Goal: Task Accomplishment & Management: Complete application form

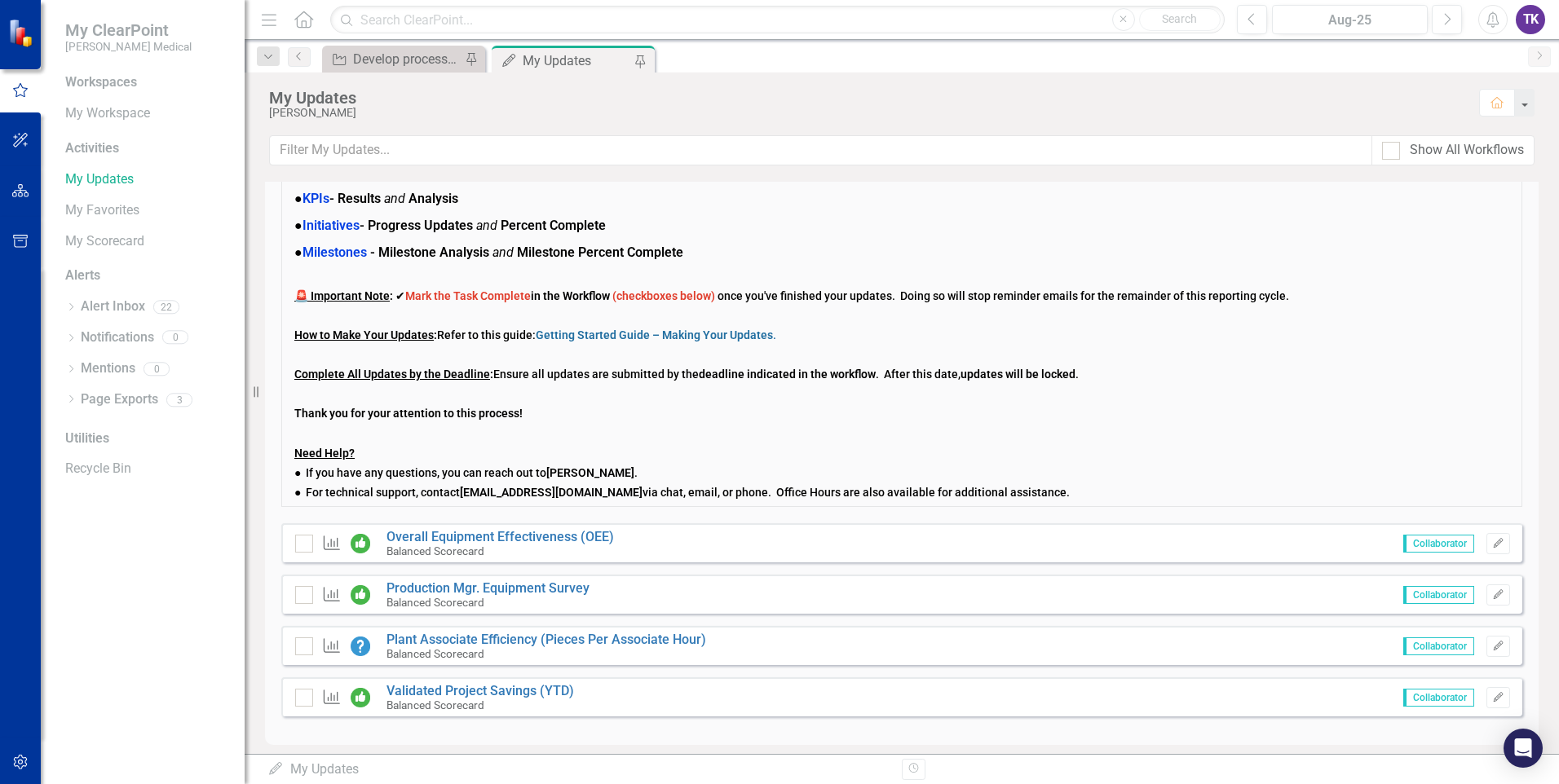
scroll to position [105, 0]
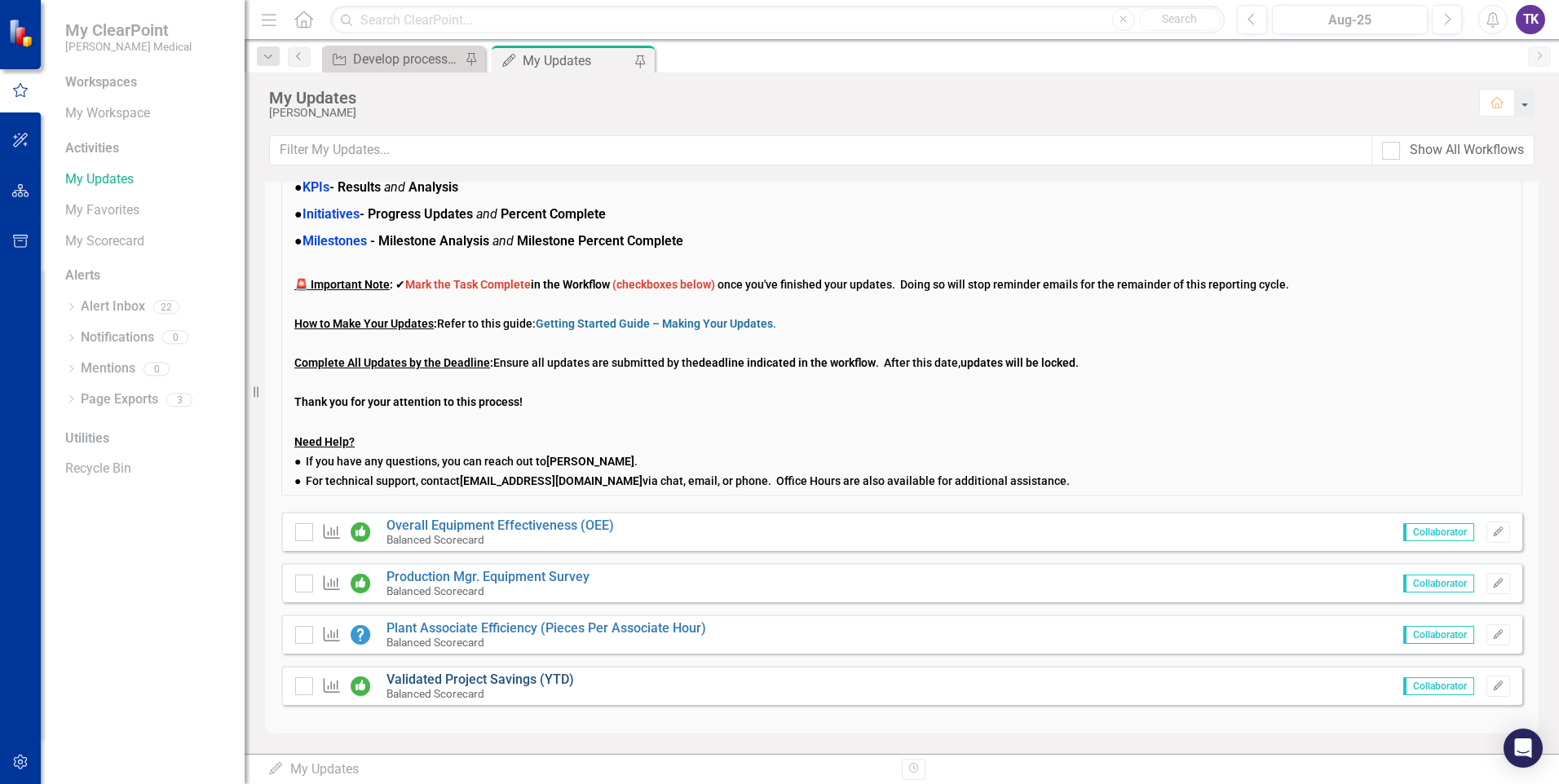
click at [514, 595] on link "Validated Project Savings (YTD)" at bounding box center [480, 679] width 187 height 15
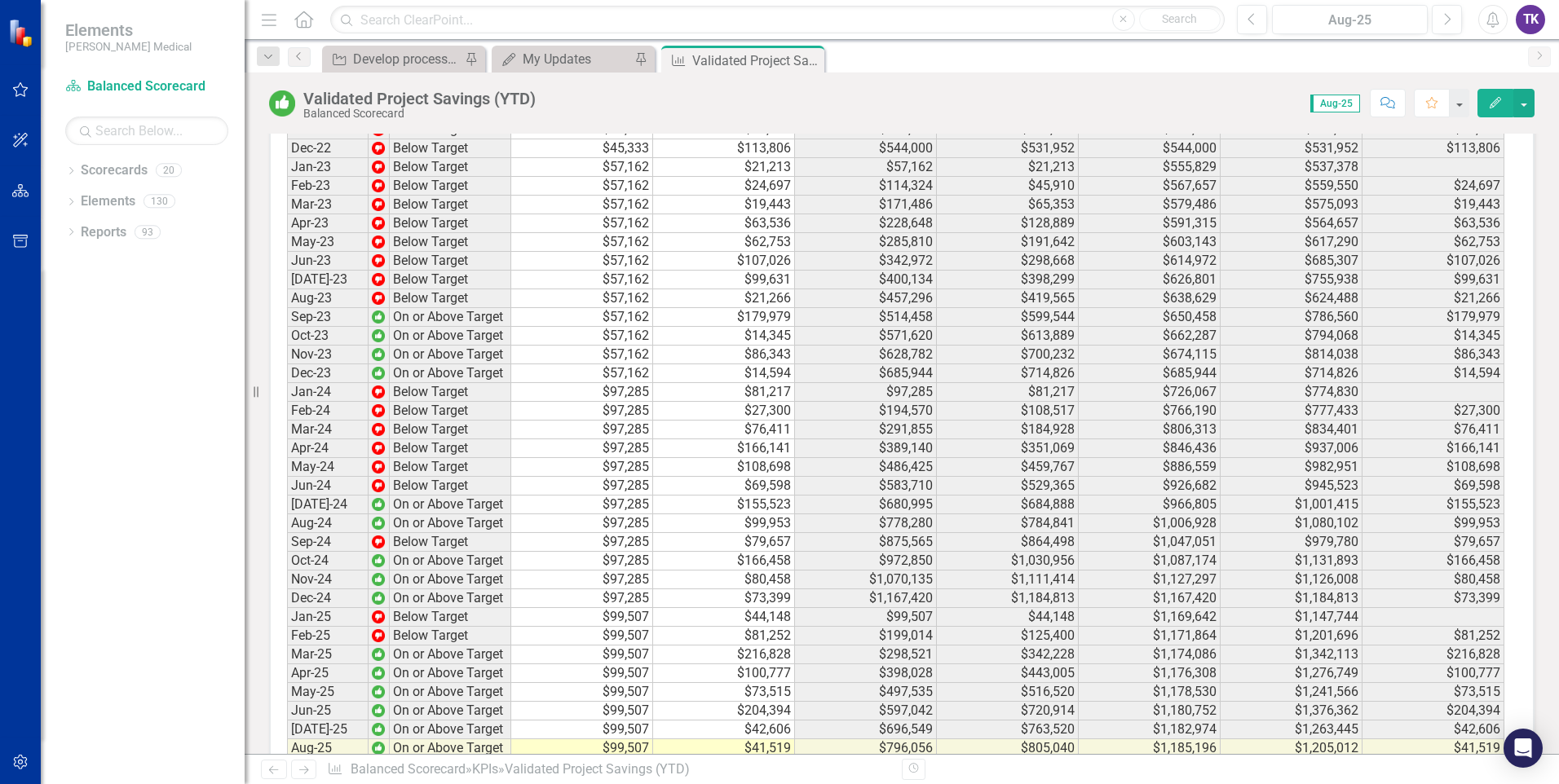
scroll to position [2698, 0]
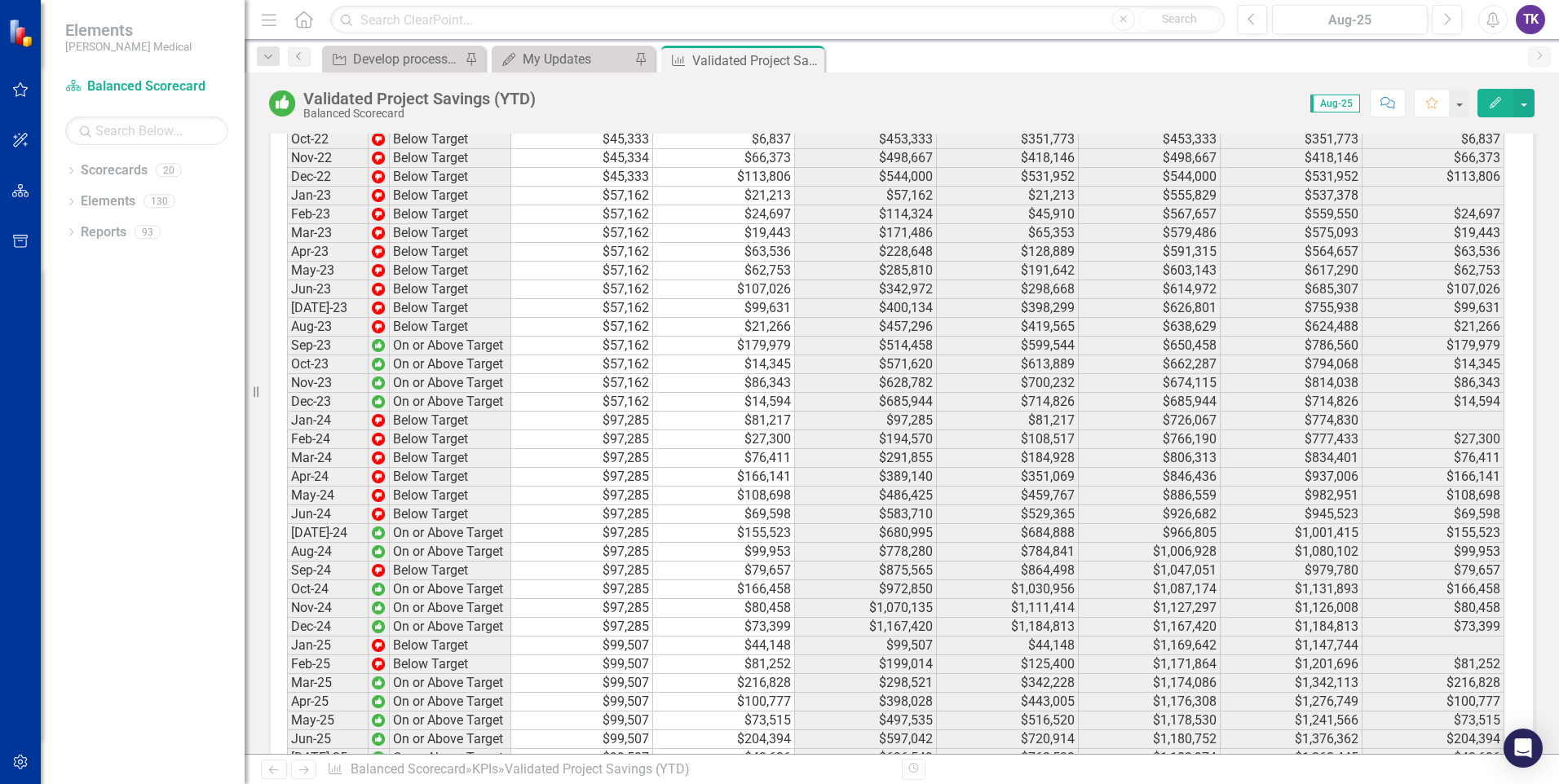
click at [704, 595] on td "$216,828" at bounding box center [723, 683] width 142 height 18
click at [873, 595] on td "$796,056" at bounding box center [865, 776] width 142 height 18
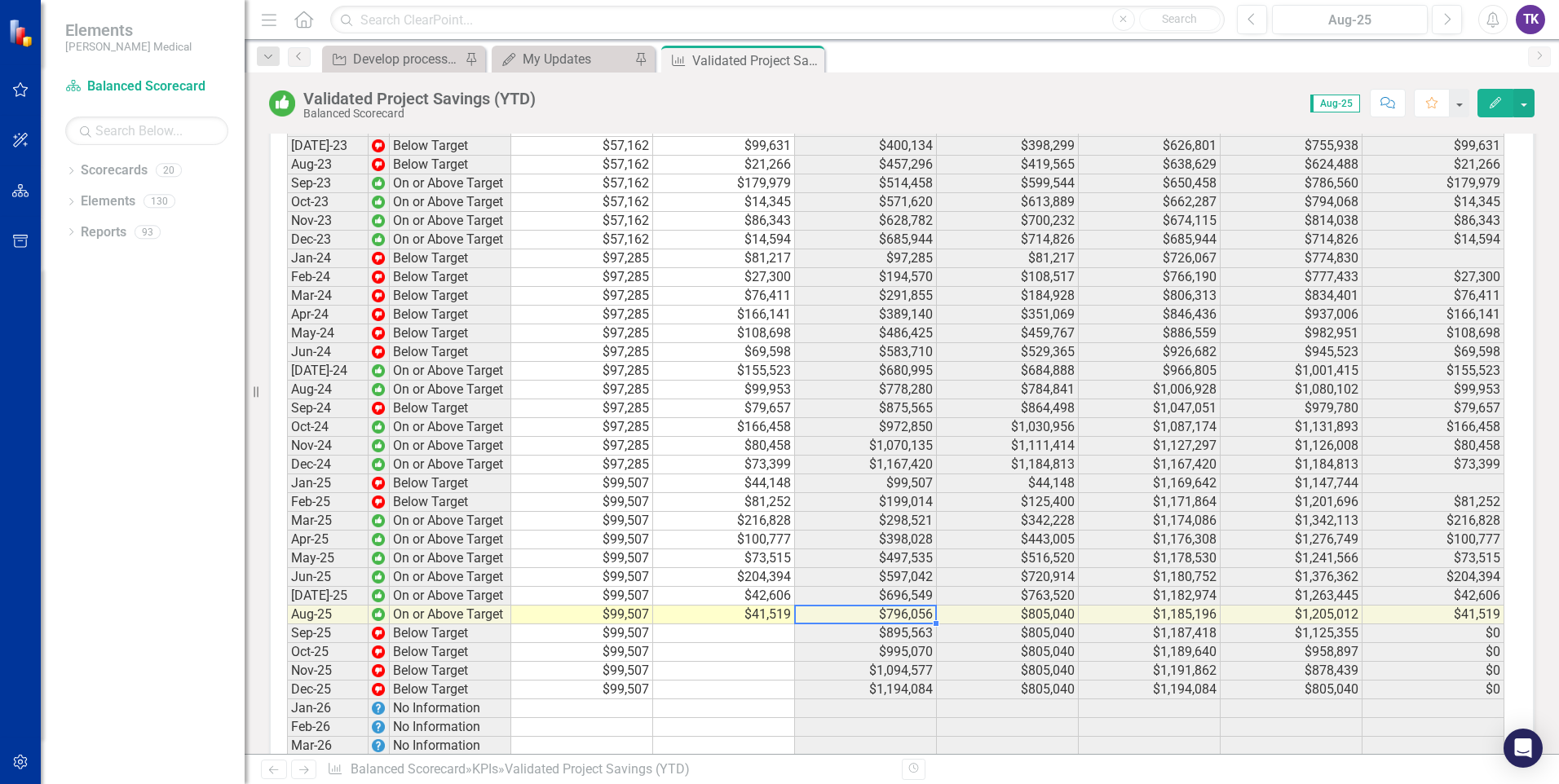
scroll to position [2860, 0]
click at [764, 595] on td "$41,519" at bounding box center [723, 613] width 142 height 18
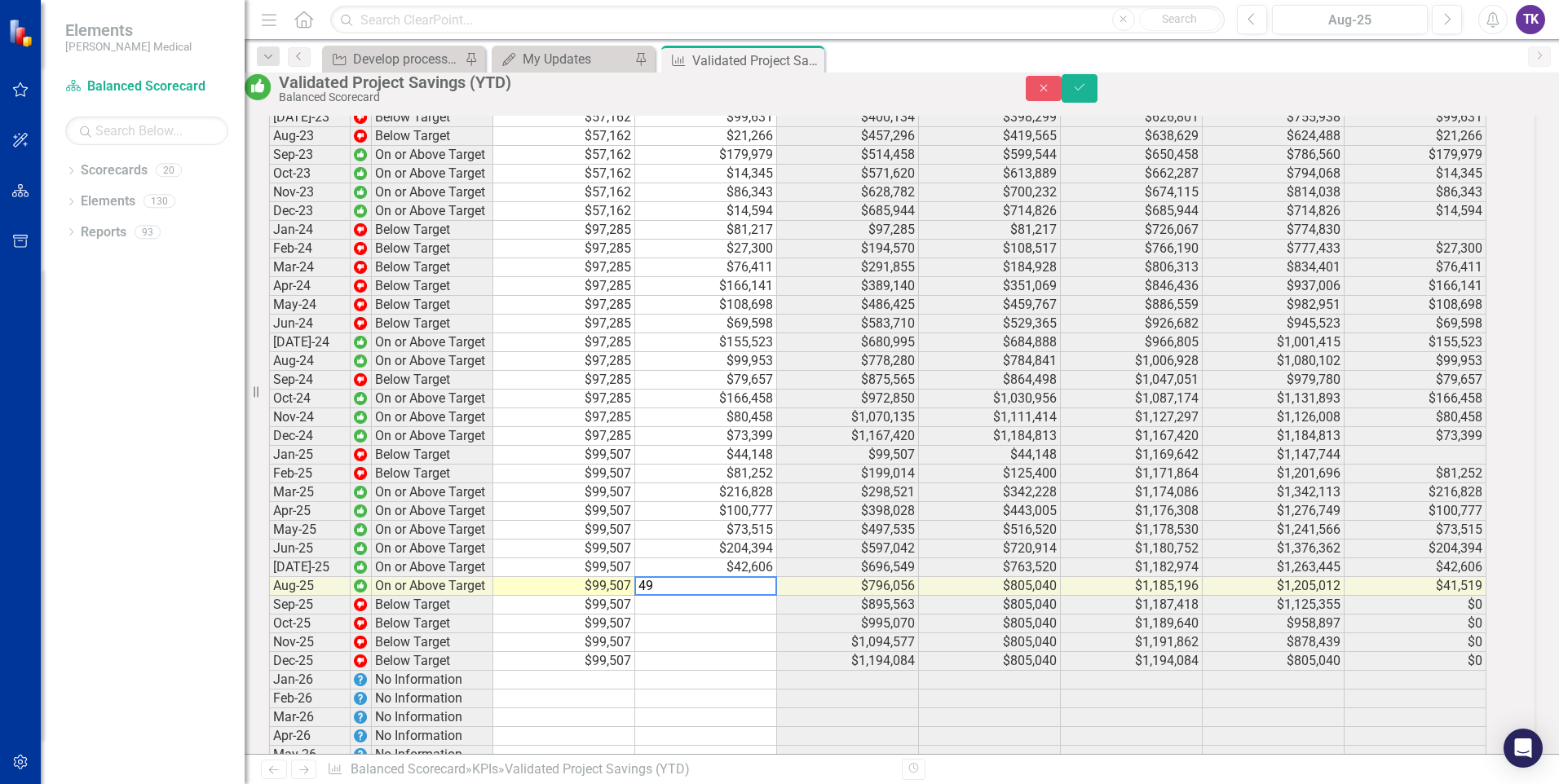
scroll to position [2863, 0]
type textarea "49519"
click at [720, 595] on td at bounding box center [705, 658] width 142 height 18
click at [662, 595] on td at bounding box center [705, 714] width 142 height 18
click at [1097, 94] on button "Save" at bounding box center [1079, 89] width 36 height 29
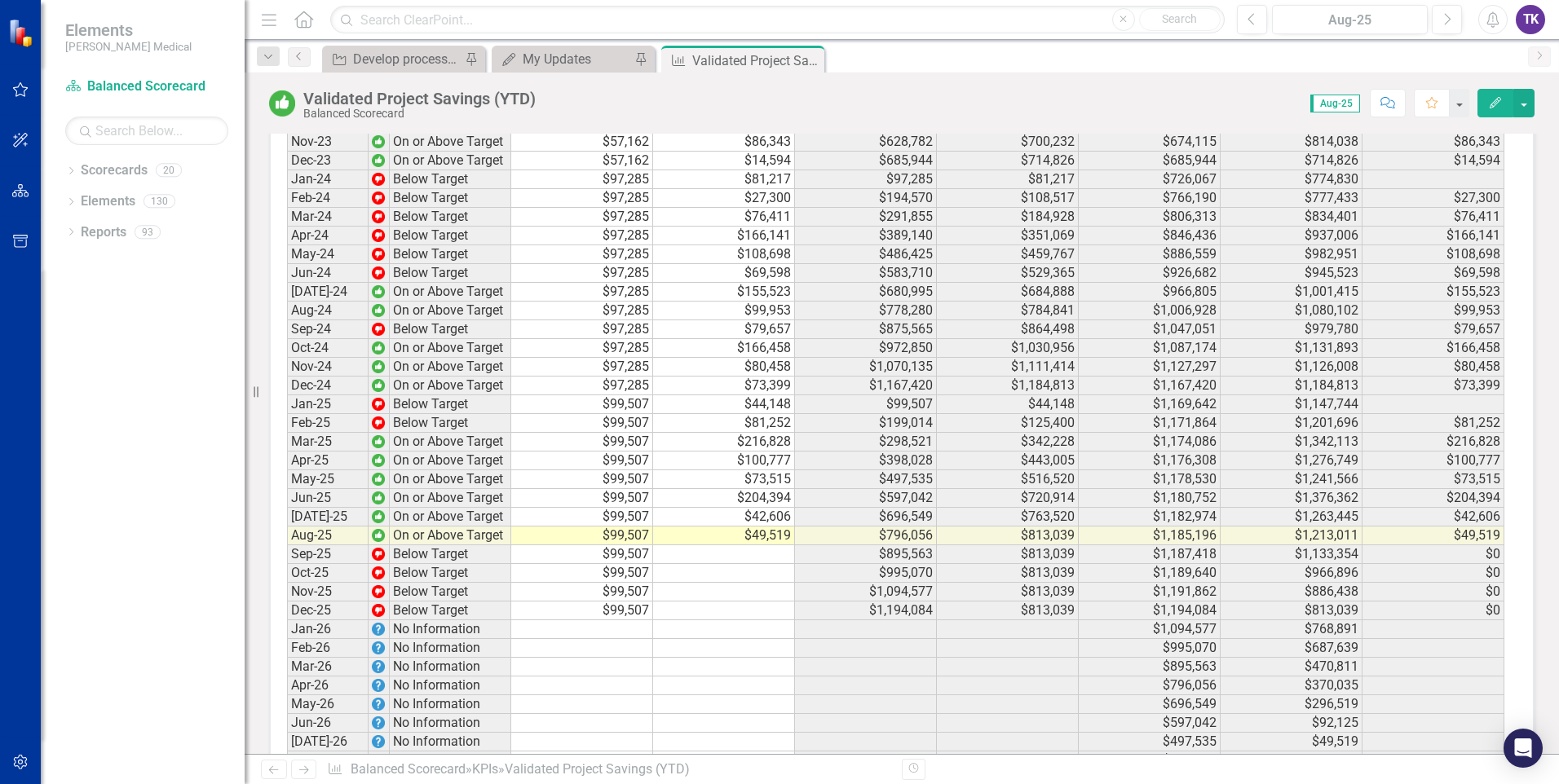
scroll to position [2927, 0]
click at [723, 595] on td at bounding box center [723, 663] width 142 height 18
click at [708, 595] on td at bounding box center [723, 626] width 142 height 18
click at [614, 595] on td at bounding box center [581, 682] width 142 height 18
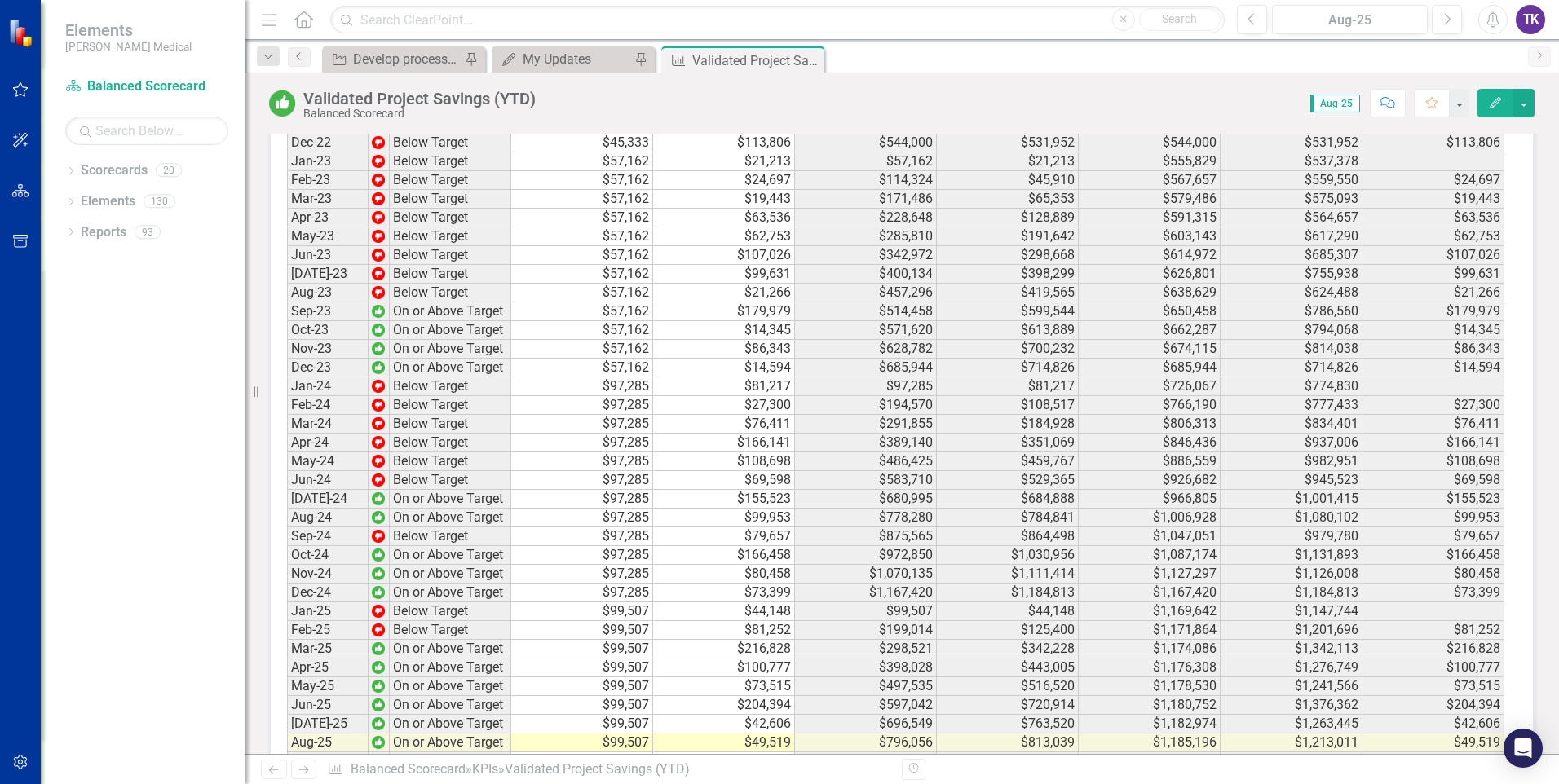
scroll to position [2745, 0]
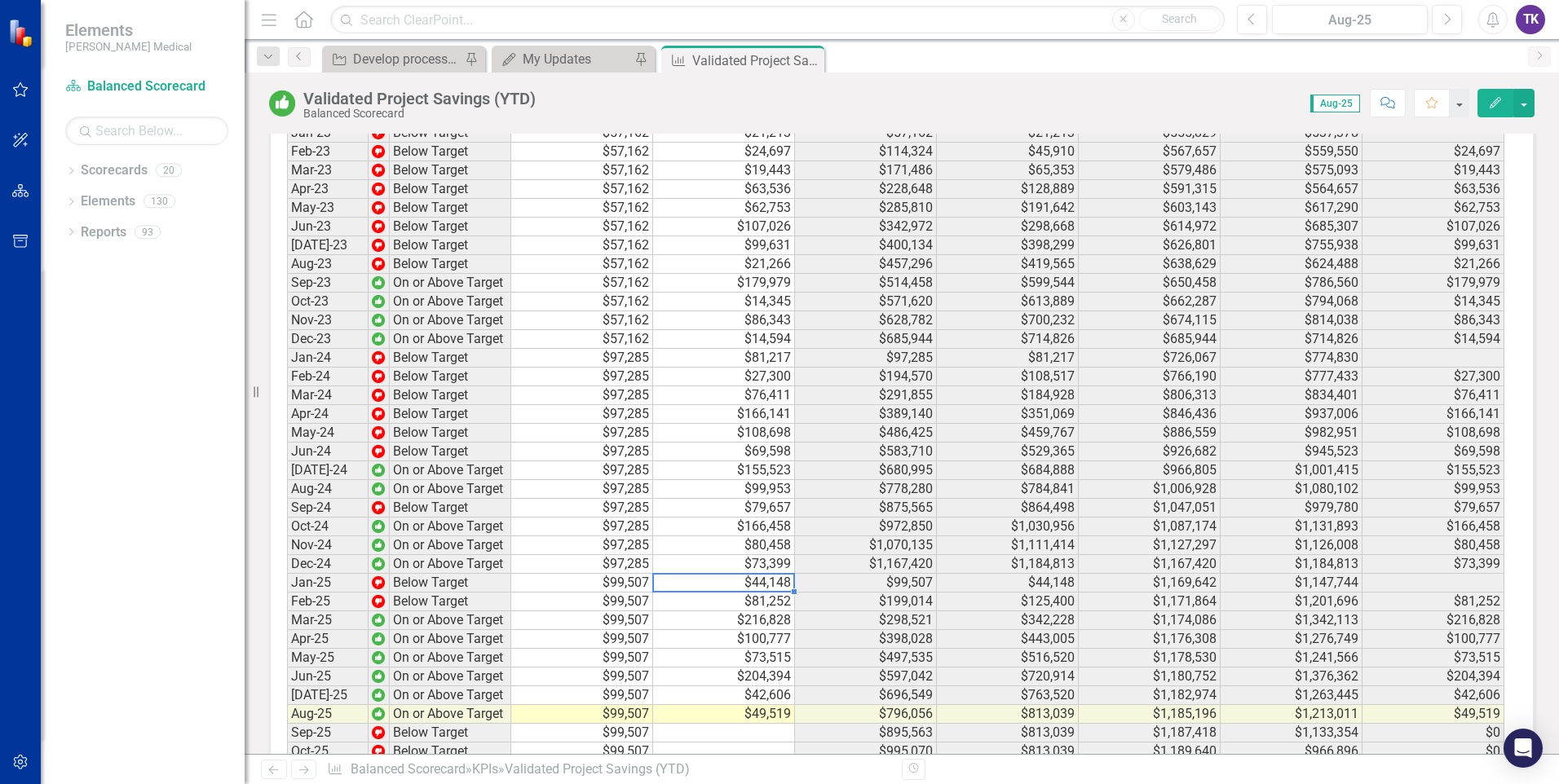
click at [756, 574] on td "$44,148" at bounding box center [723, 582] width 142 height 18
click at [762, 574] on td "$44,148" at bounding box center [723, 582] width 142 height 18
drag, startPoint x: 758, startPoint y: 609, endPoint x: 761, endPoint y: 593, distance: 16.3
click at [758, 595] on td at bounding box center [723, 732] width 142 height 18
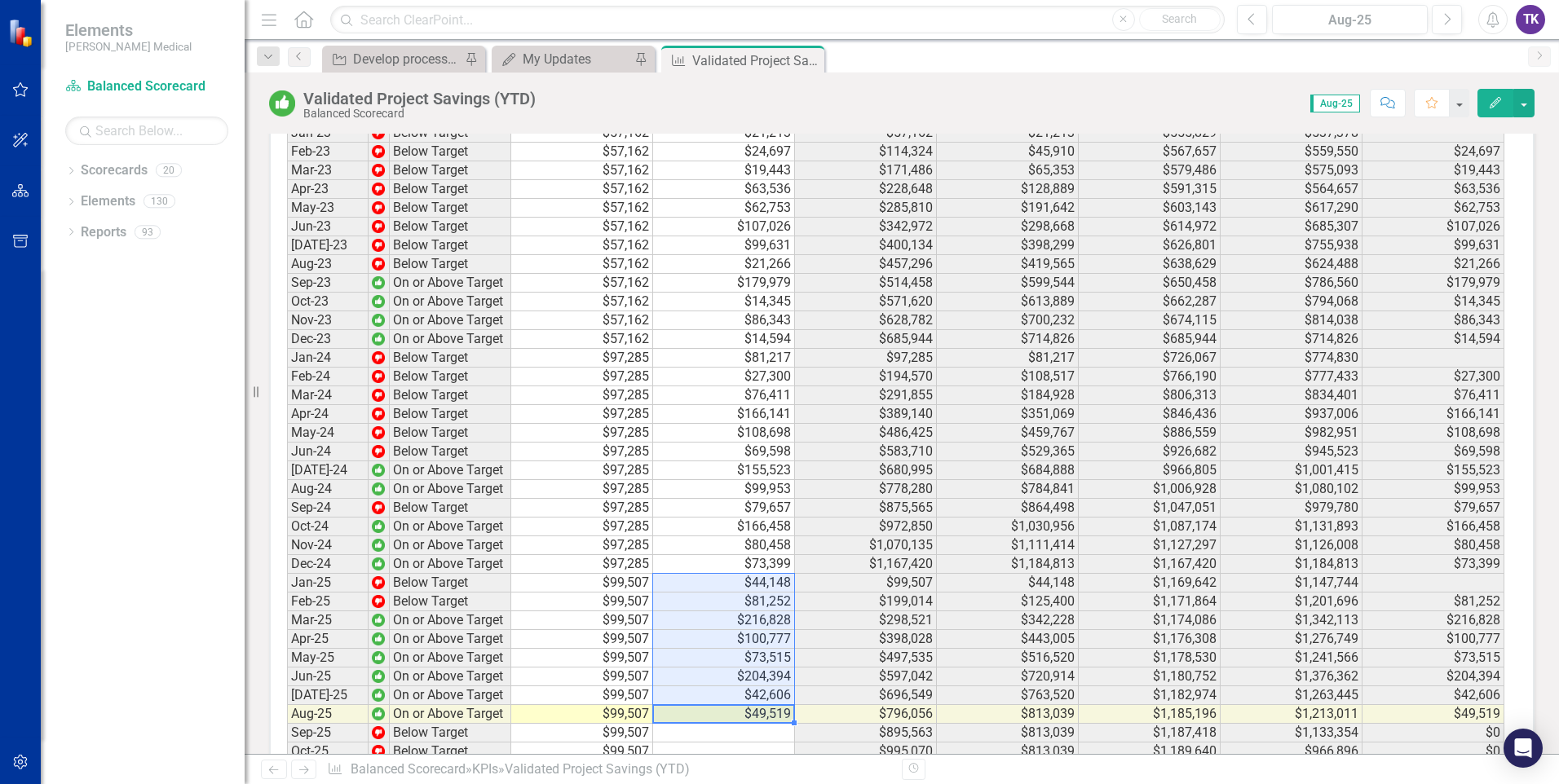
drag, startPoint x: 761, startPoint y: 582, endPoint x: 772, endPoint y: 452, distance: 130.5
click at [772, 452] on tbody "Jun-22 Below Target $45,333 $39,009 $272,000 $145,313 $272,000 $145,313 $39,009…" at bounding box center [895, 508] width 1217 height 1032
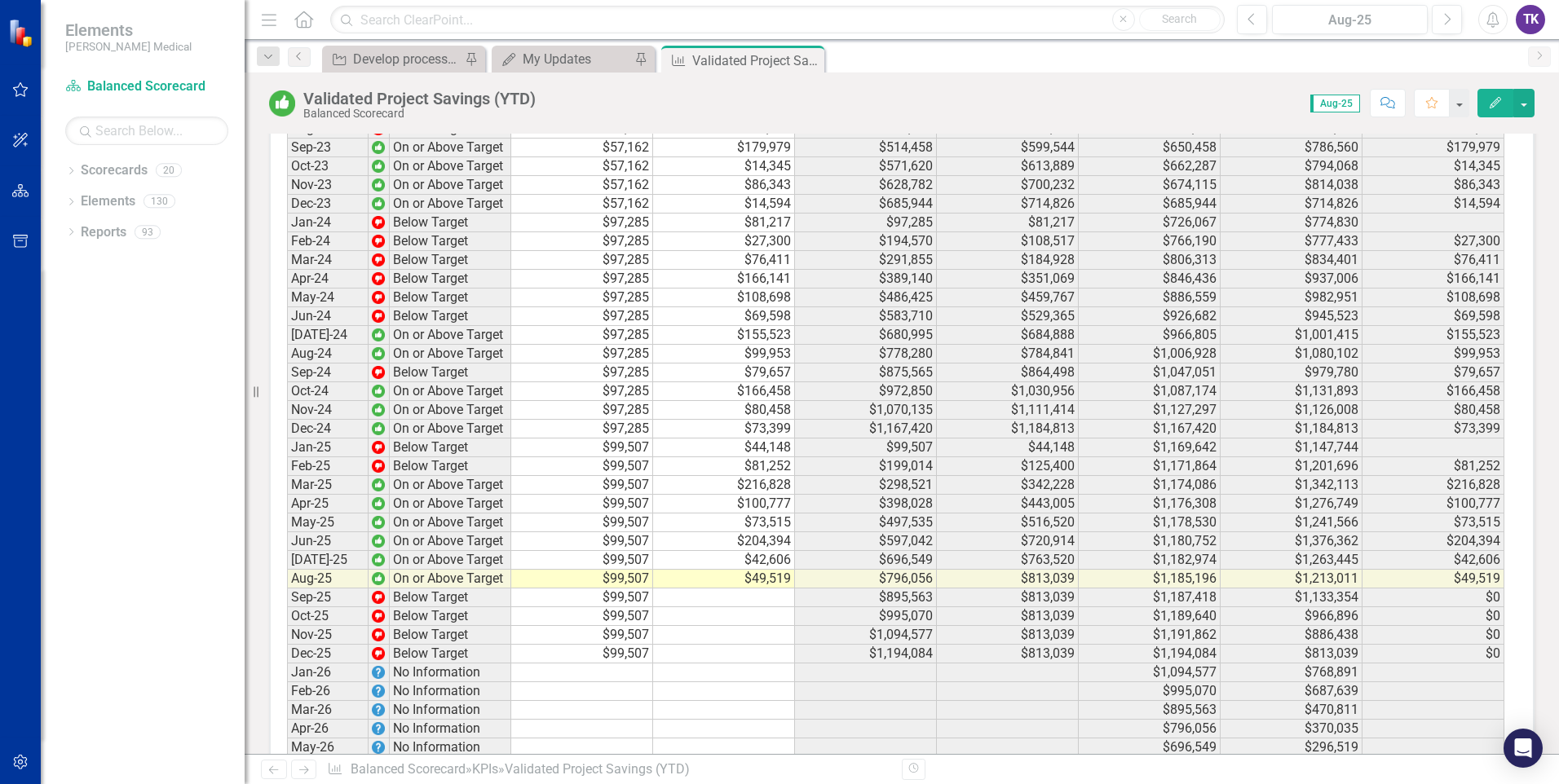
scroll to position [2875, 0]
click at [746, 556] on td "$42,606" at bounding box center [723, 565] width 142 height 18
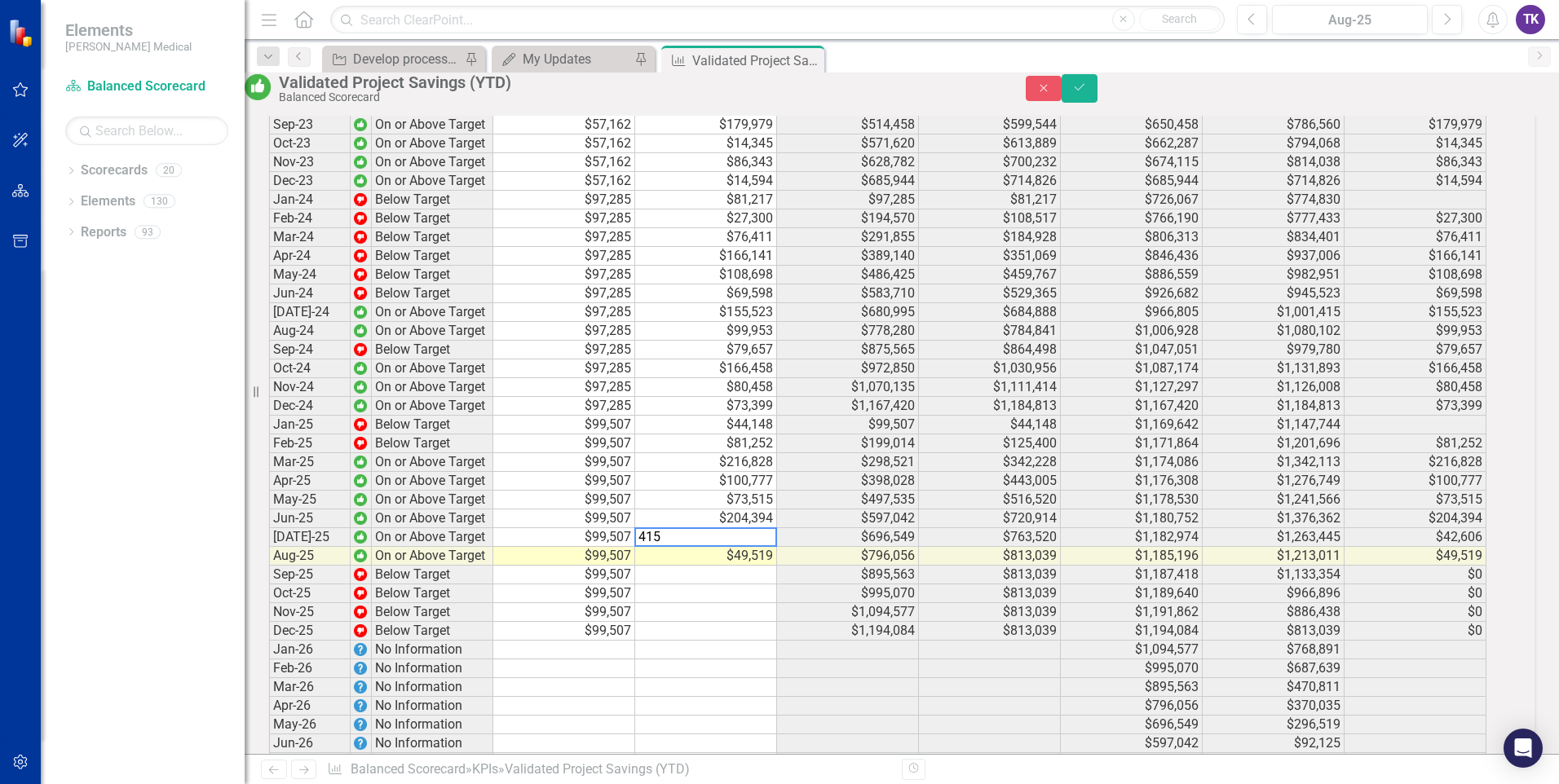
scroll to position [2878, 0]
type textarea "41555"
click at [736, 595] on td at bounding box center [705, 628] width 142 height 18
click at [715, 595] on td at bounding box center [705, 665] width 142 height 18
click at [1087, 93] on icon "Save" at bounding box center [1079, 87] width 14 height 12
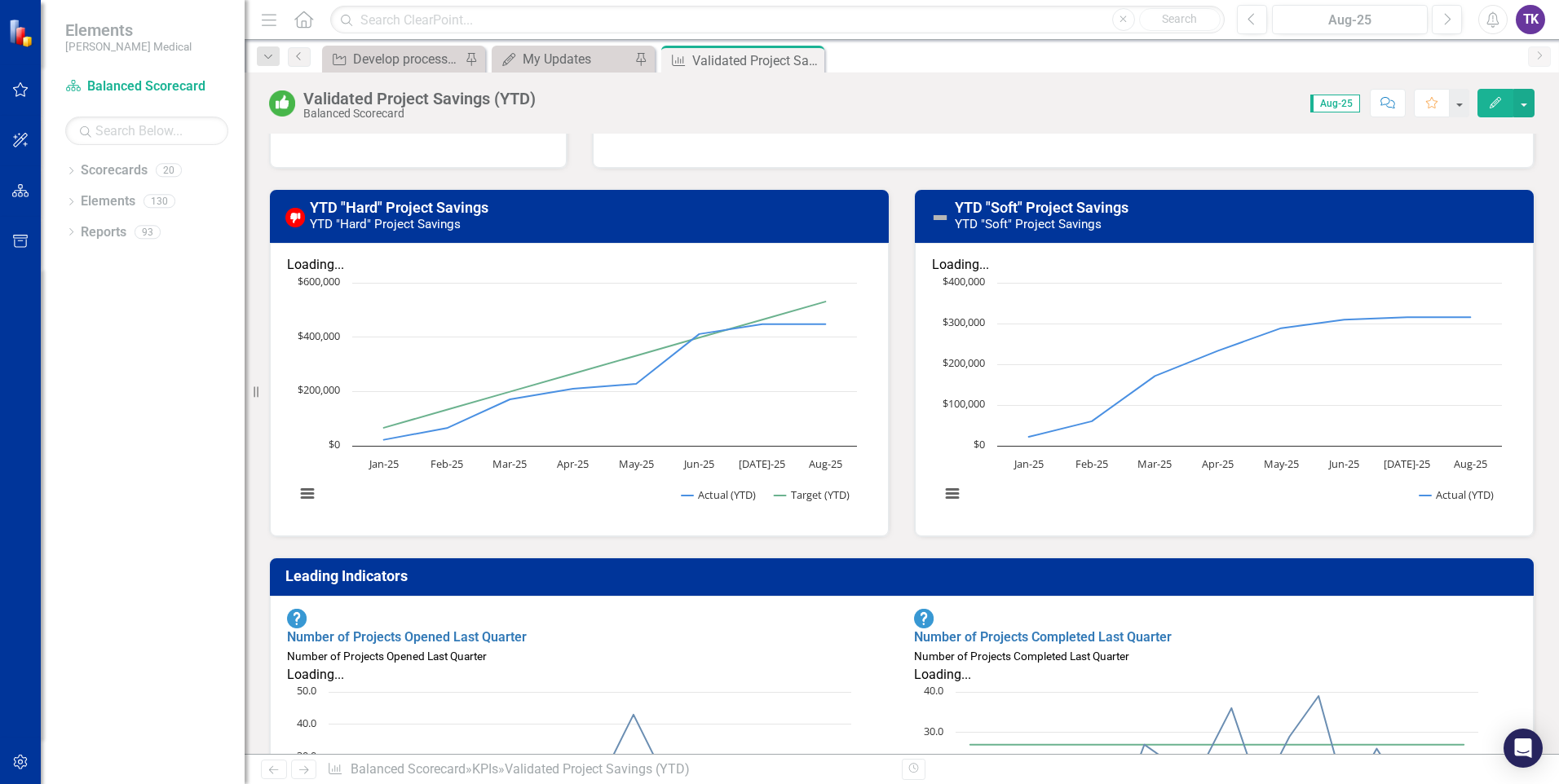
scroll to position [407, 0]
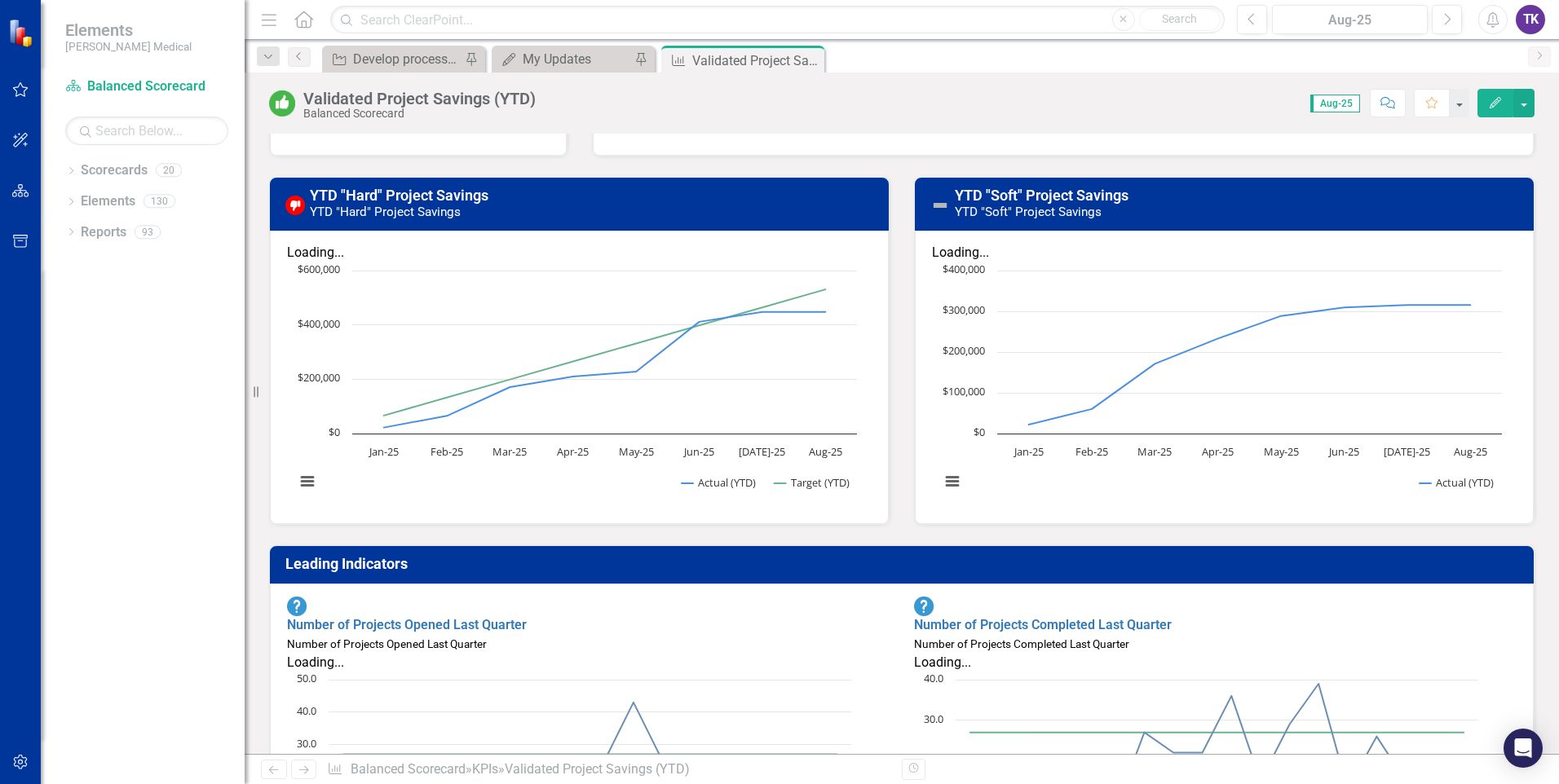
click at [1087, 444] on text "Feb-25" at bounding box center [1091, 451] width 33 height 14
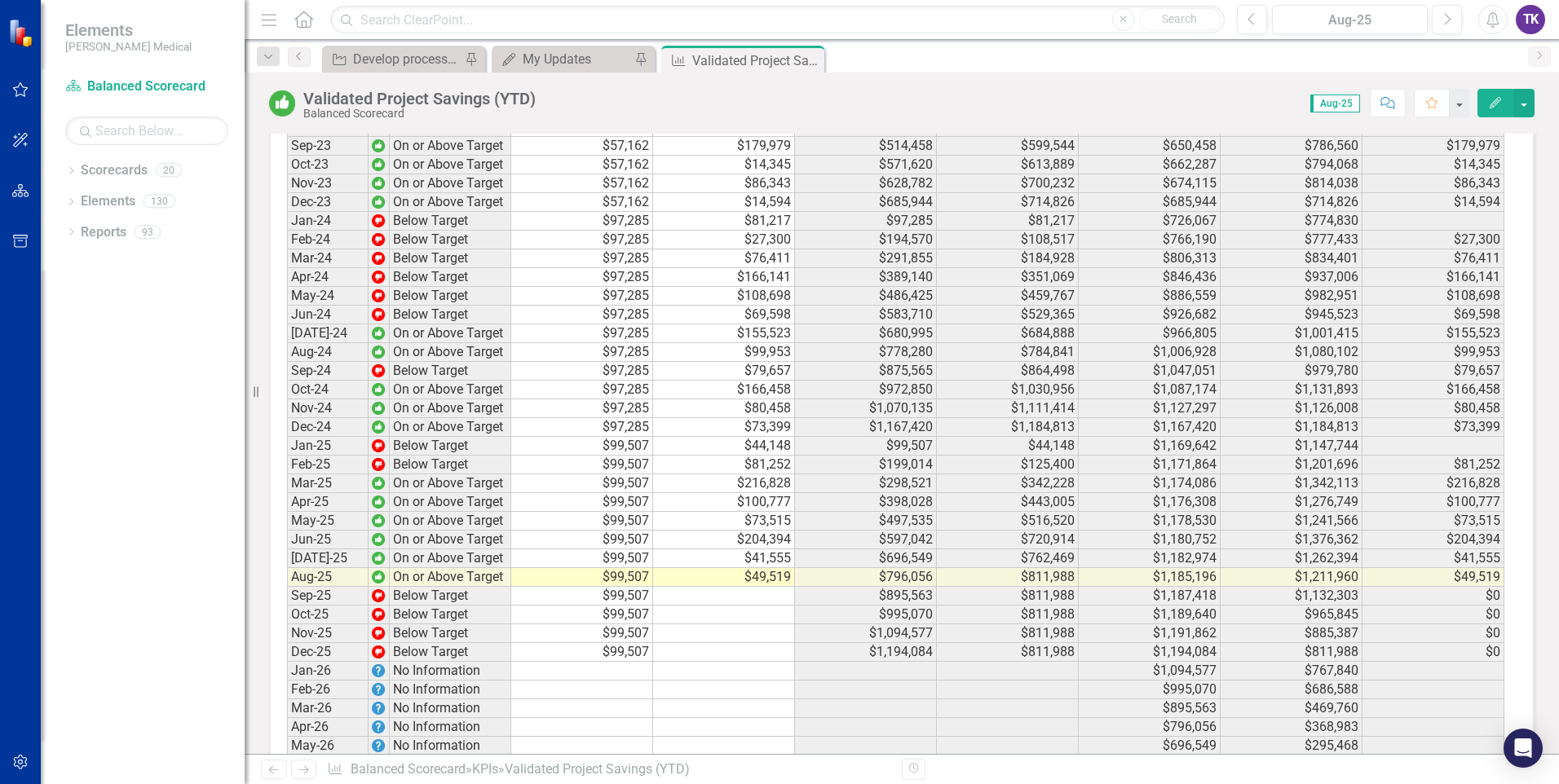
scroll to position [2845, 0]
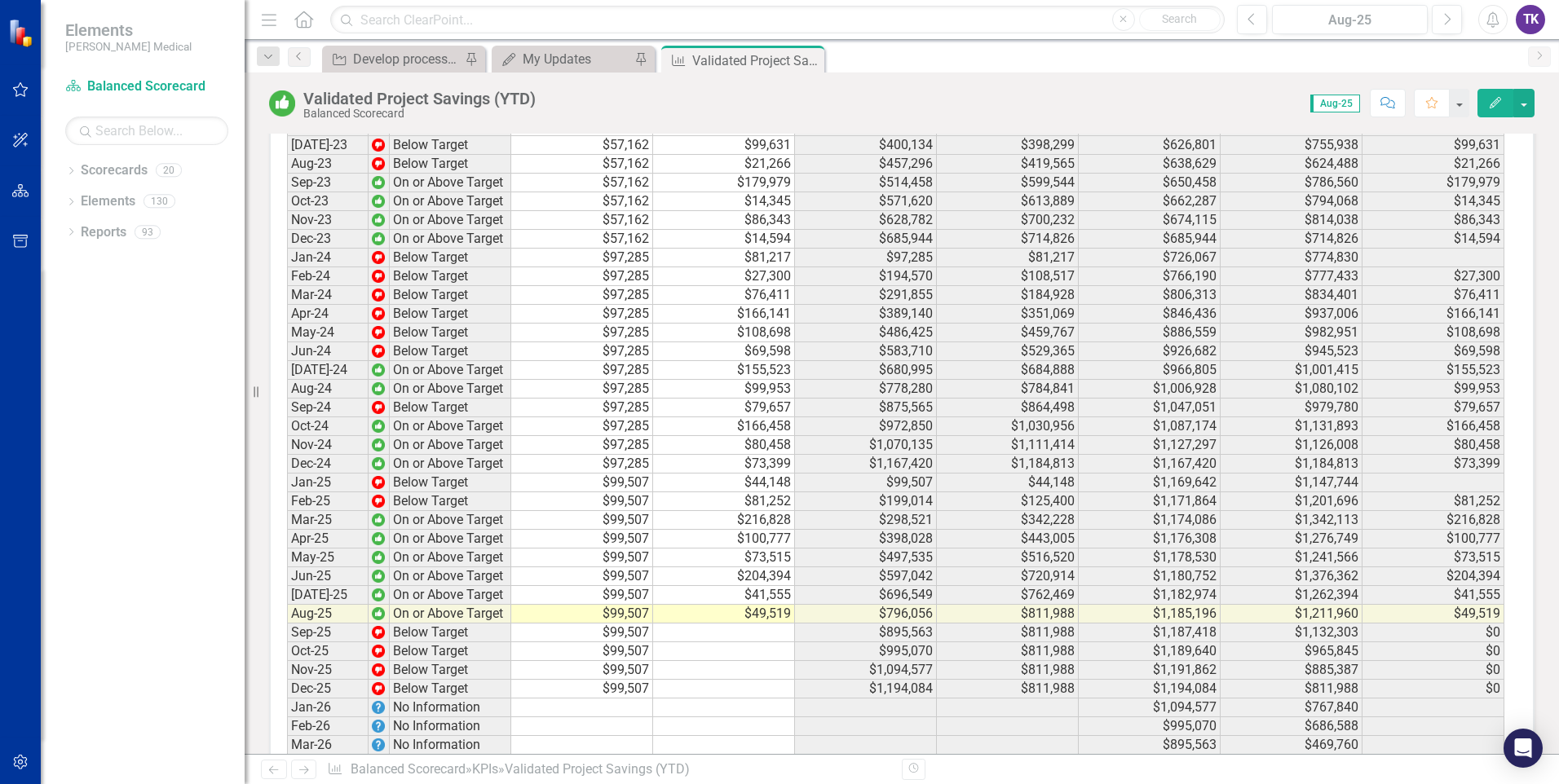
click at [695, 595] on td at bounding box center [723, 764] width 142 height 18
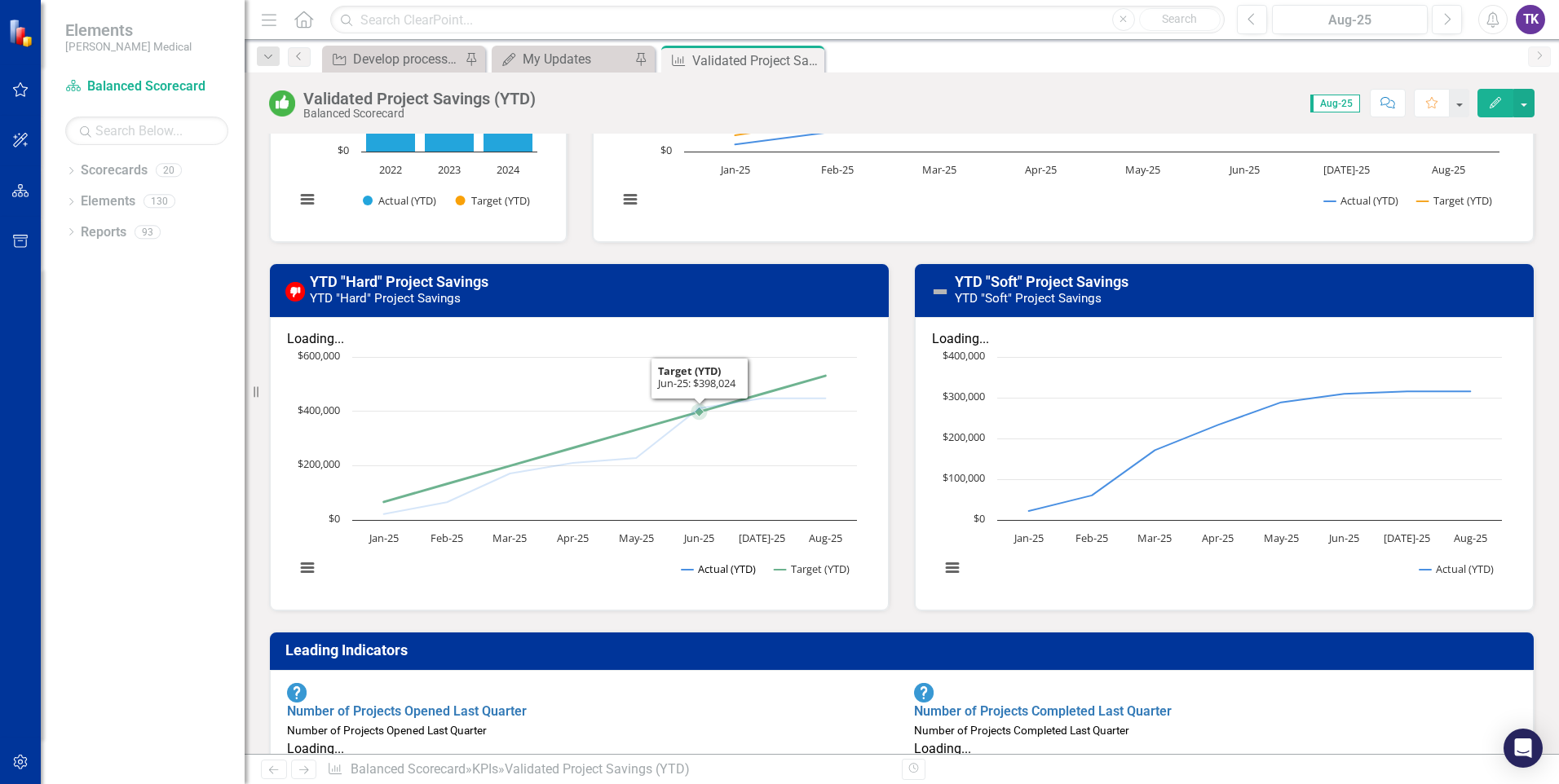
scroll to position [326, 0]
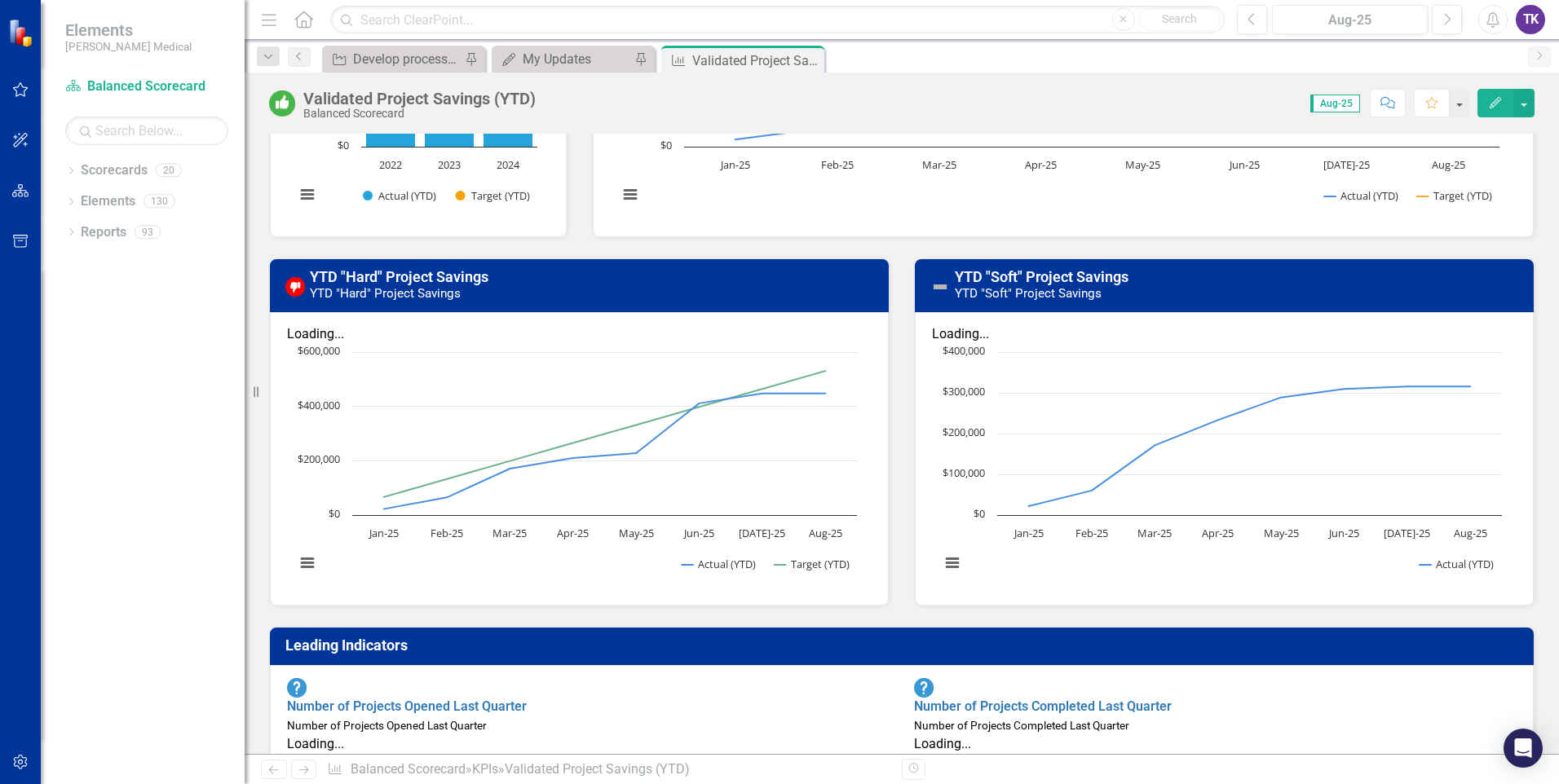
click at [480, 288] on h3 "YTD "Hard" Project Savings YTD "Hard" Project Savings" at bounding box center [594, 286] width 569 height 33
click at [482, 285] on h3 "YTD "Hard" Project Savings YTD "Hard" Project Savings" at bounding box center [594, 286] width 569 height 33
click at [421, 274] on link "YTD "Hard" Project Savings" at bounding box center [399, 277] width 179 height 17
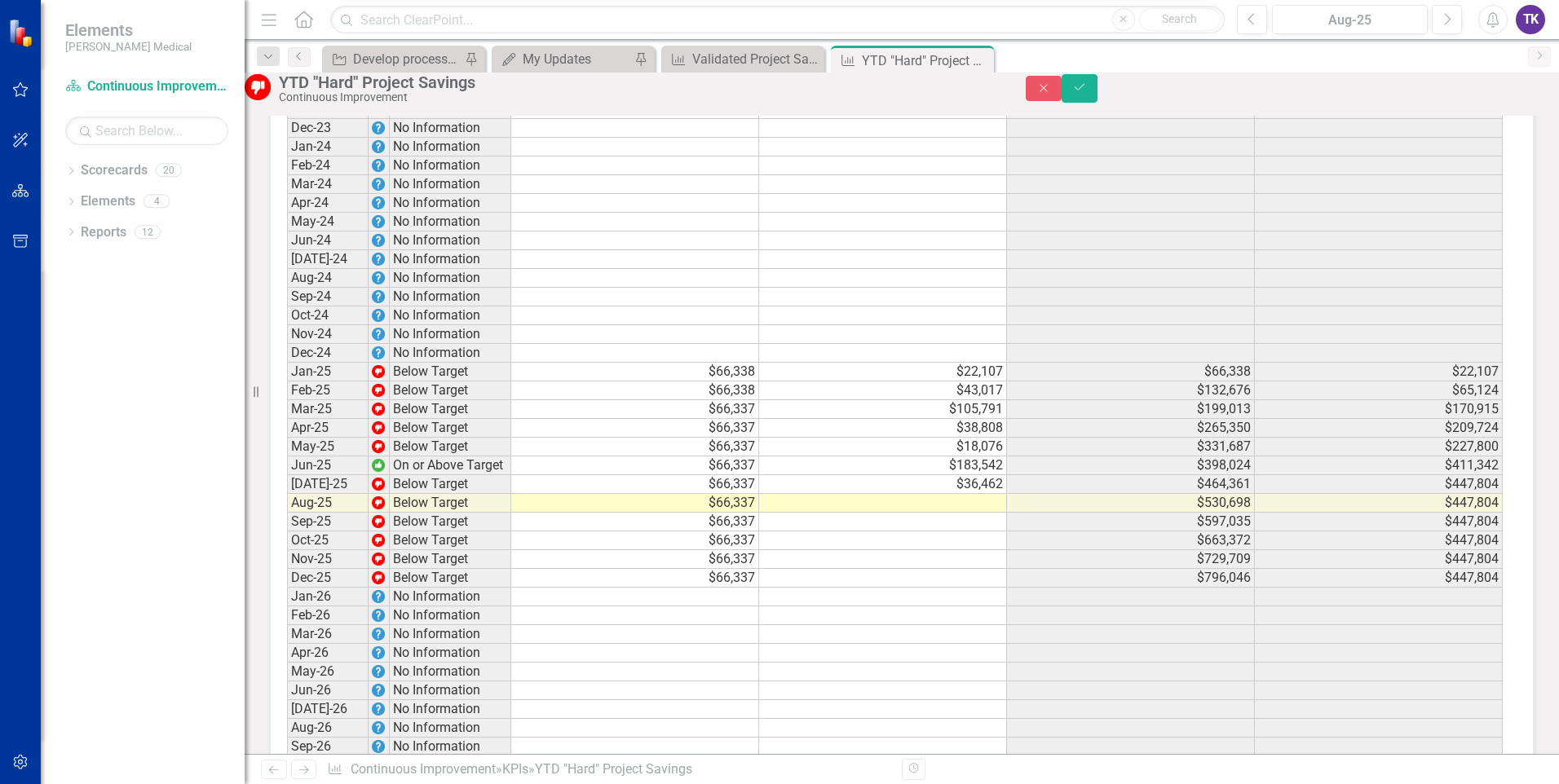
scroll to position [1059, 0]
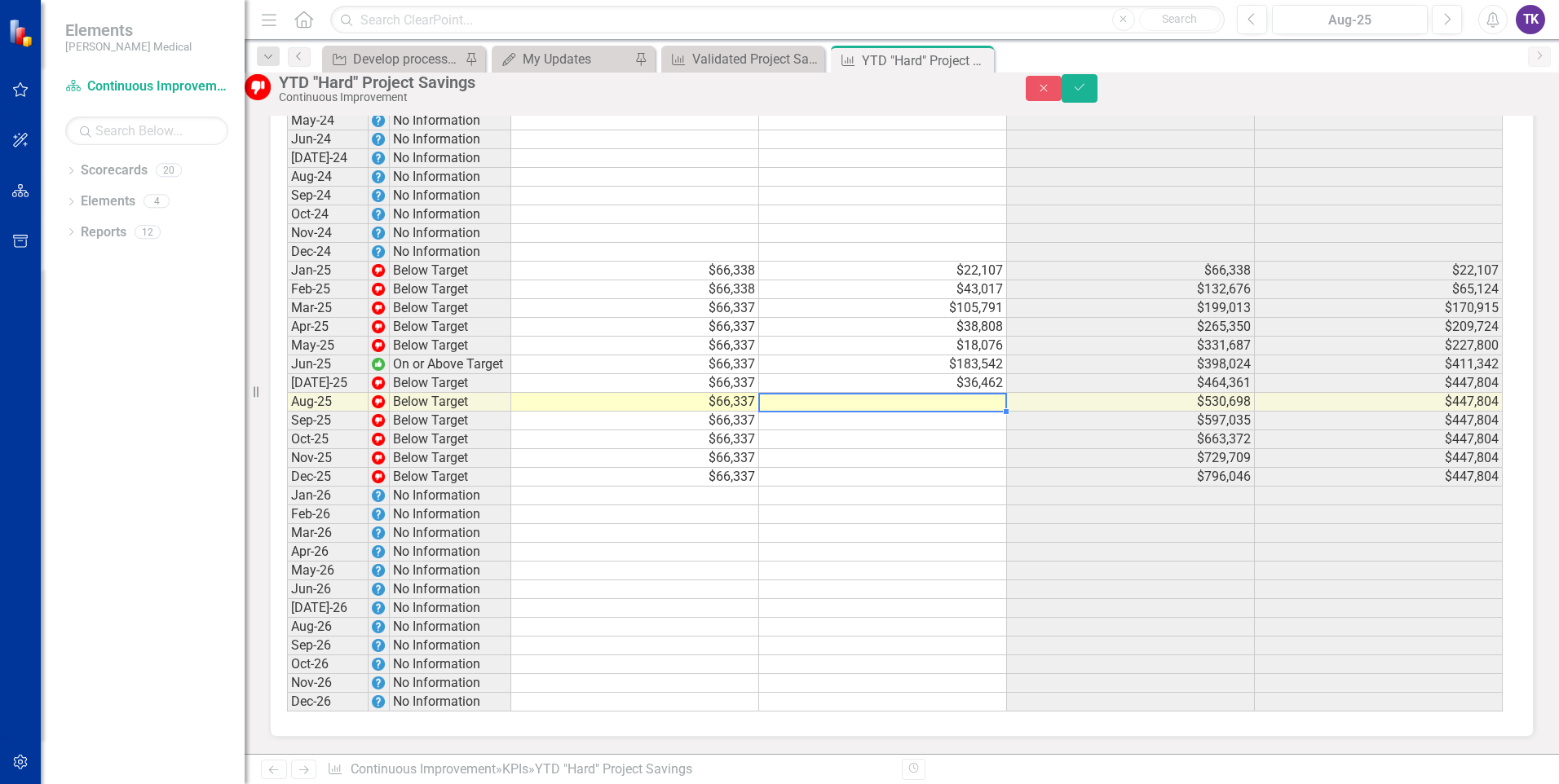
click at [923, 411] on td at bounding box center [883, 402] width 248 height 18
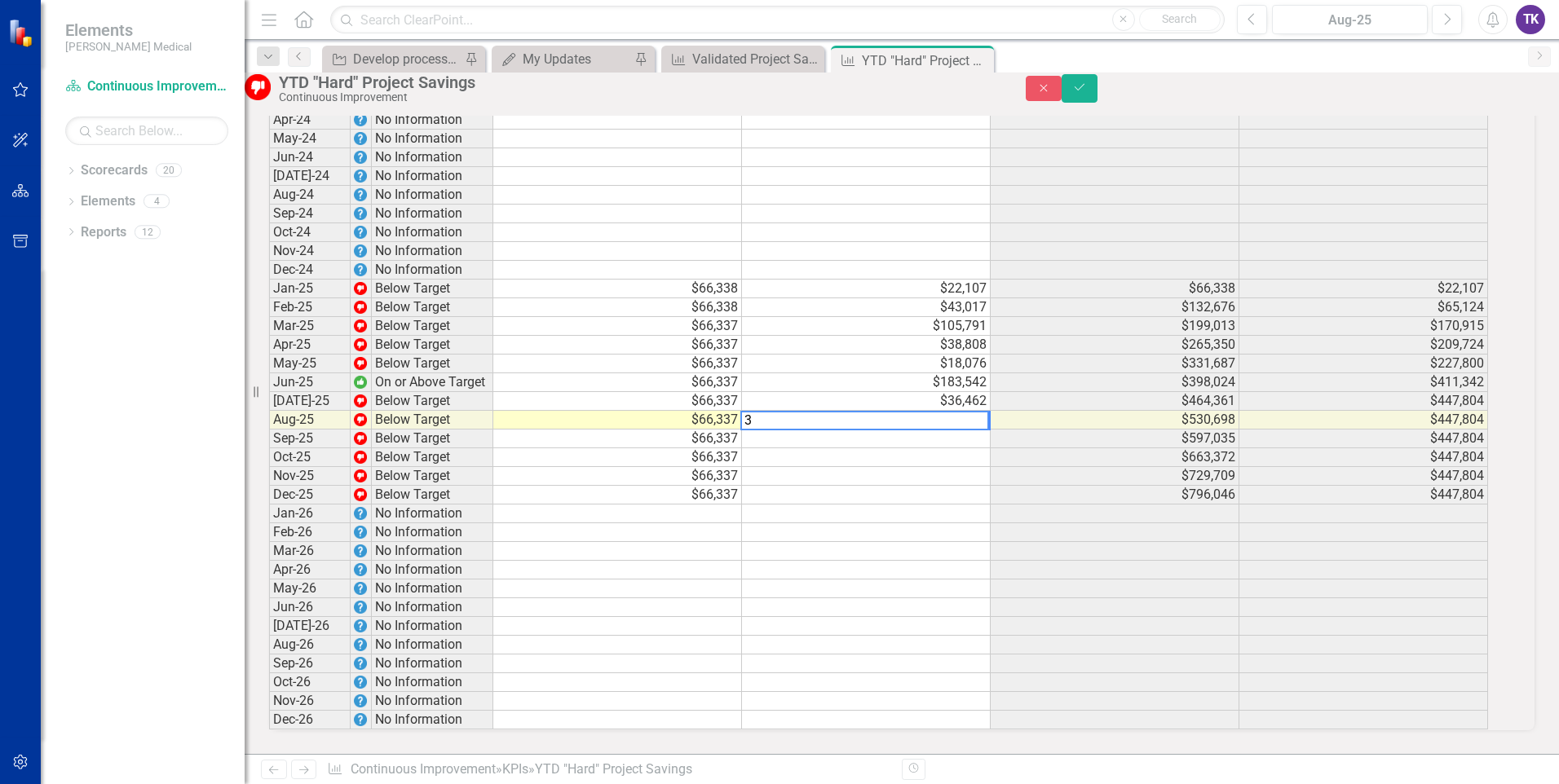
scroll to position [1060, 0]
type textarea "32852"
click at [795, 561] on td at bounding box center [865, 570] width 248 height 18
click at [1097, 97] on button "Save" at bounding box center [1079, 89] width 36 height 29
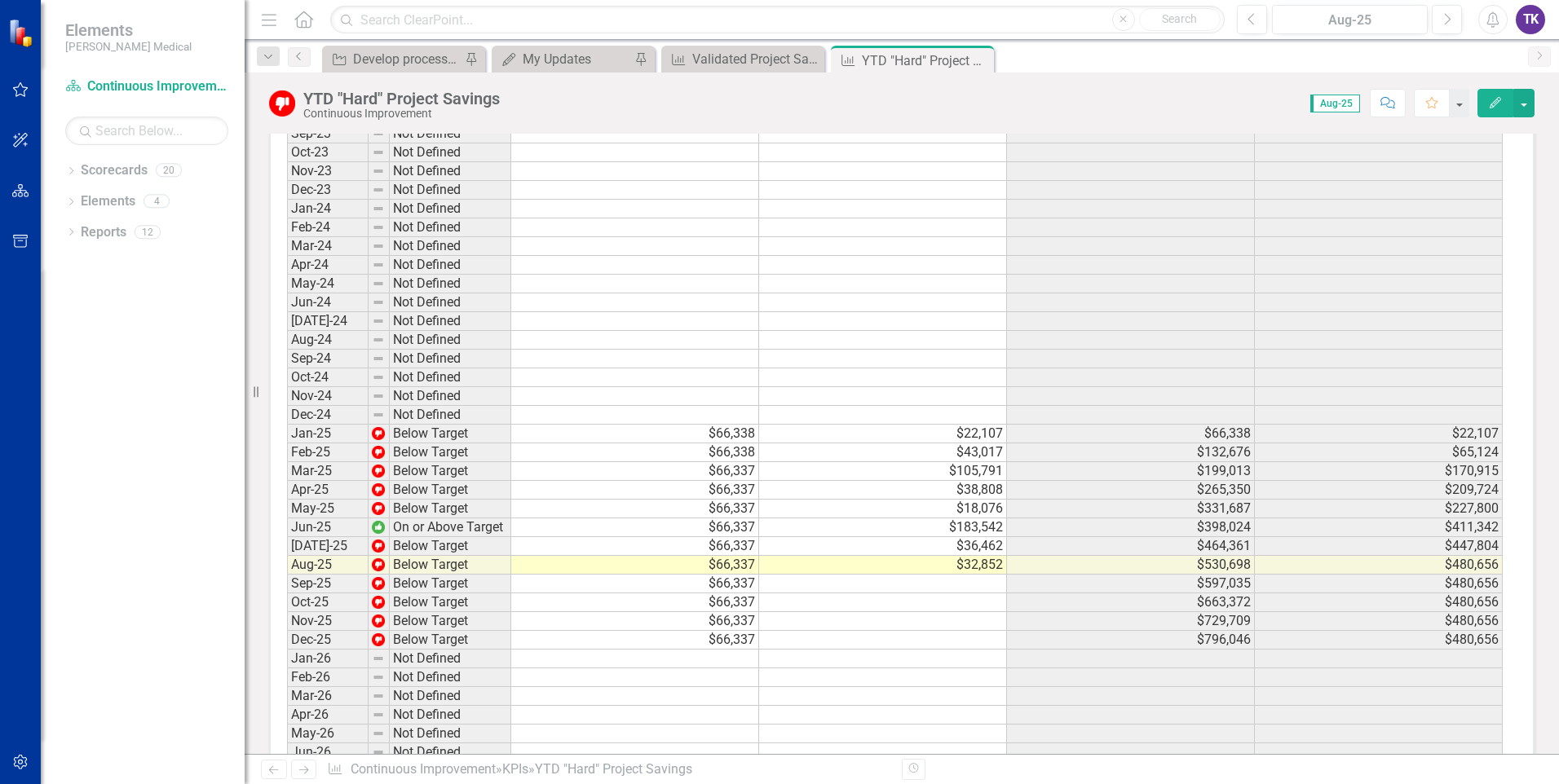
scroll to position [978, 0]
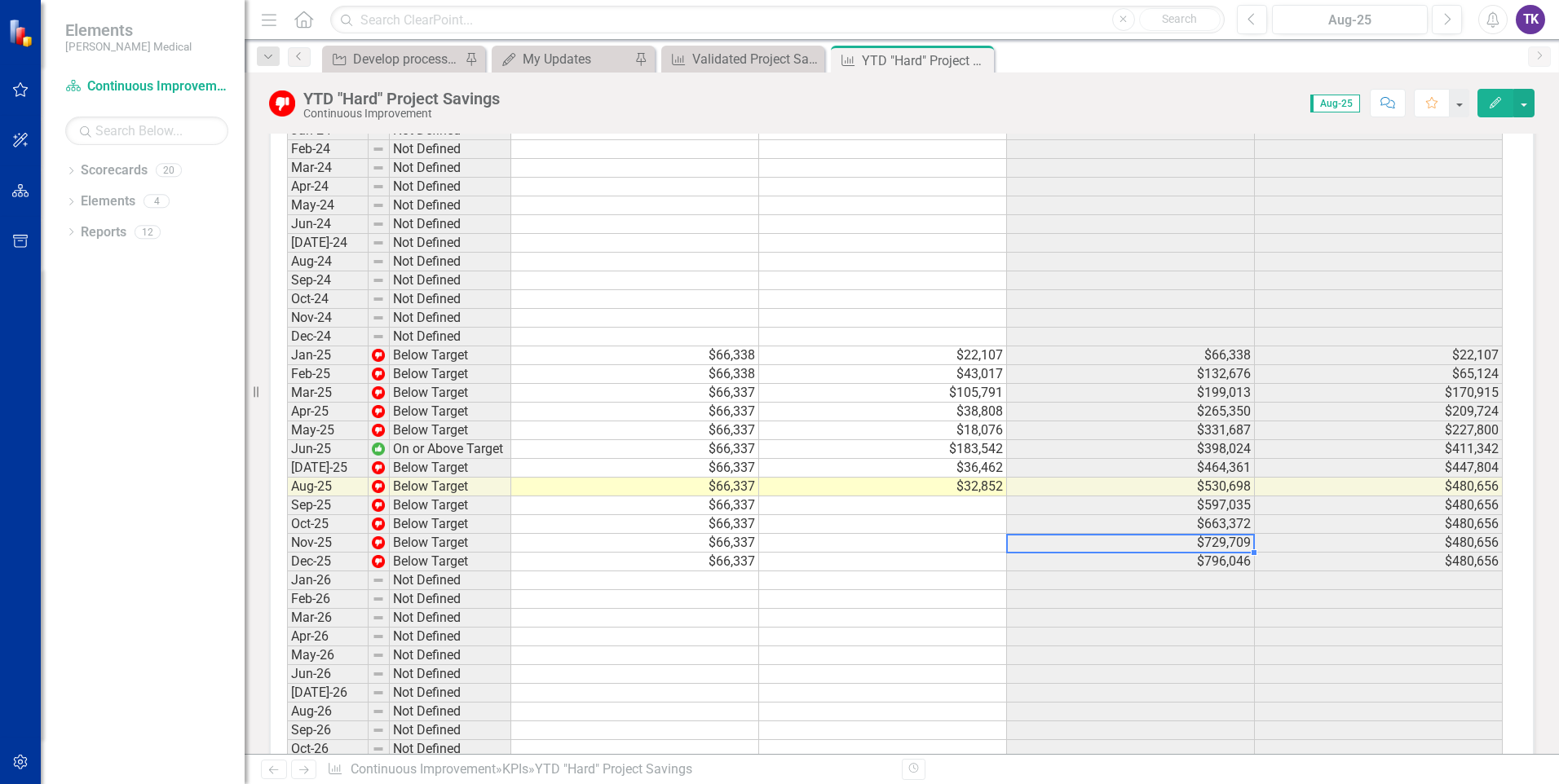
click at [1024, 541] on td "$729,709" at bounding box center [1130, 543] width 248 height 18
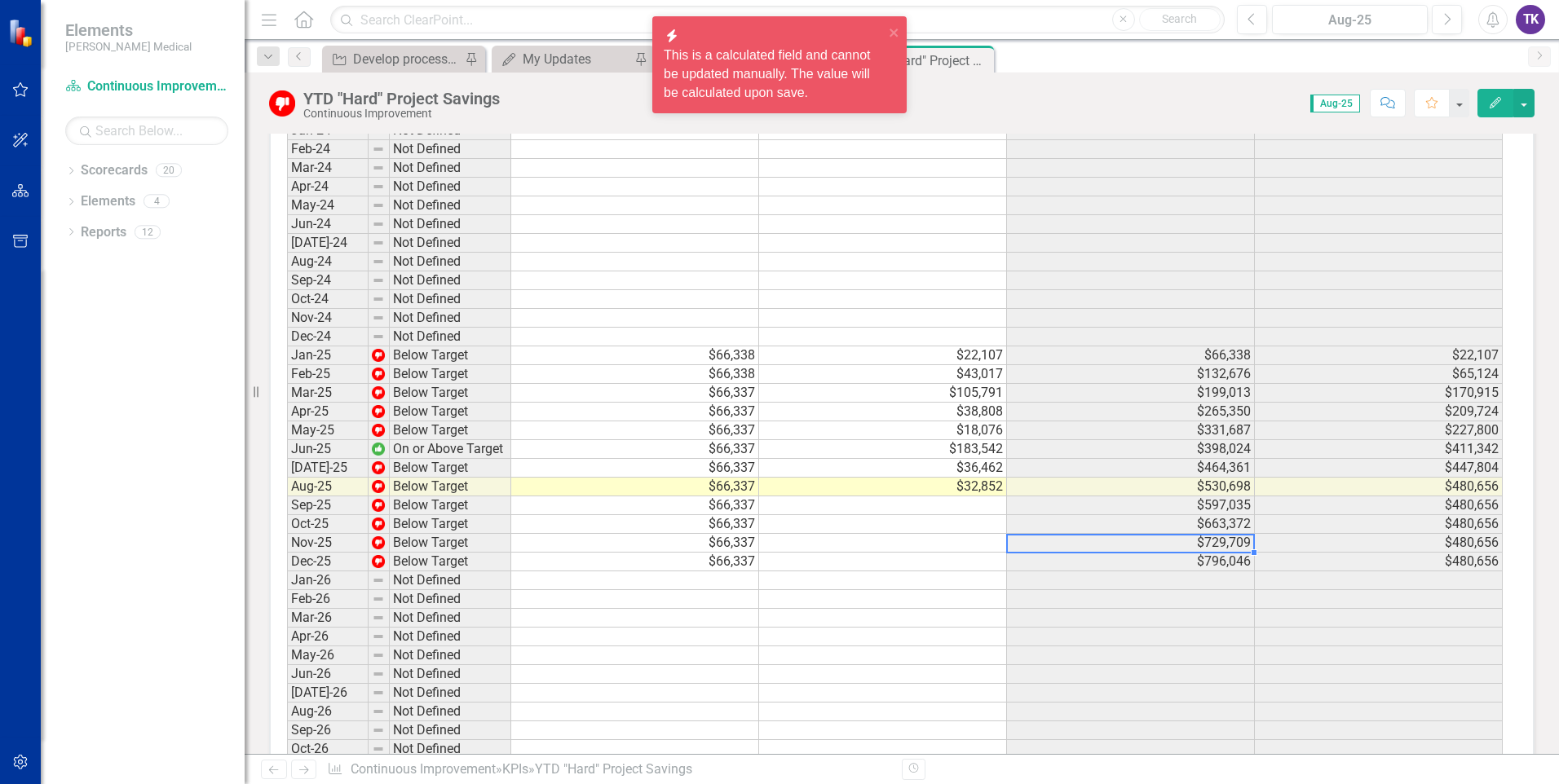
click at [969, 356] on td "$22,107" at bounding box center [883, 355] width 248 height 18
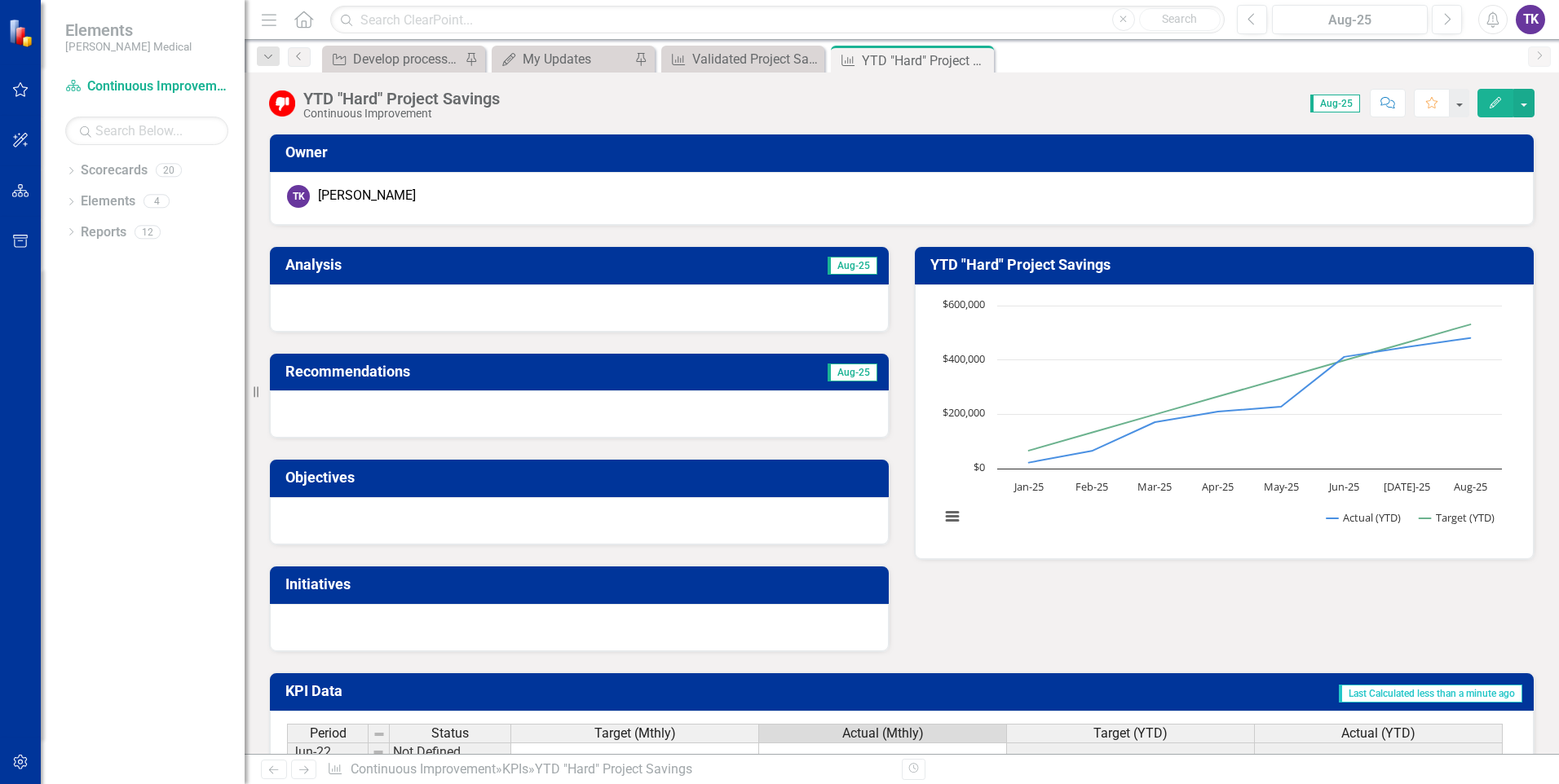
scroll to position [978, 0]
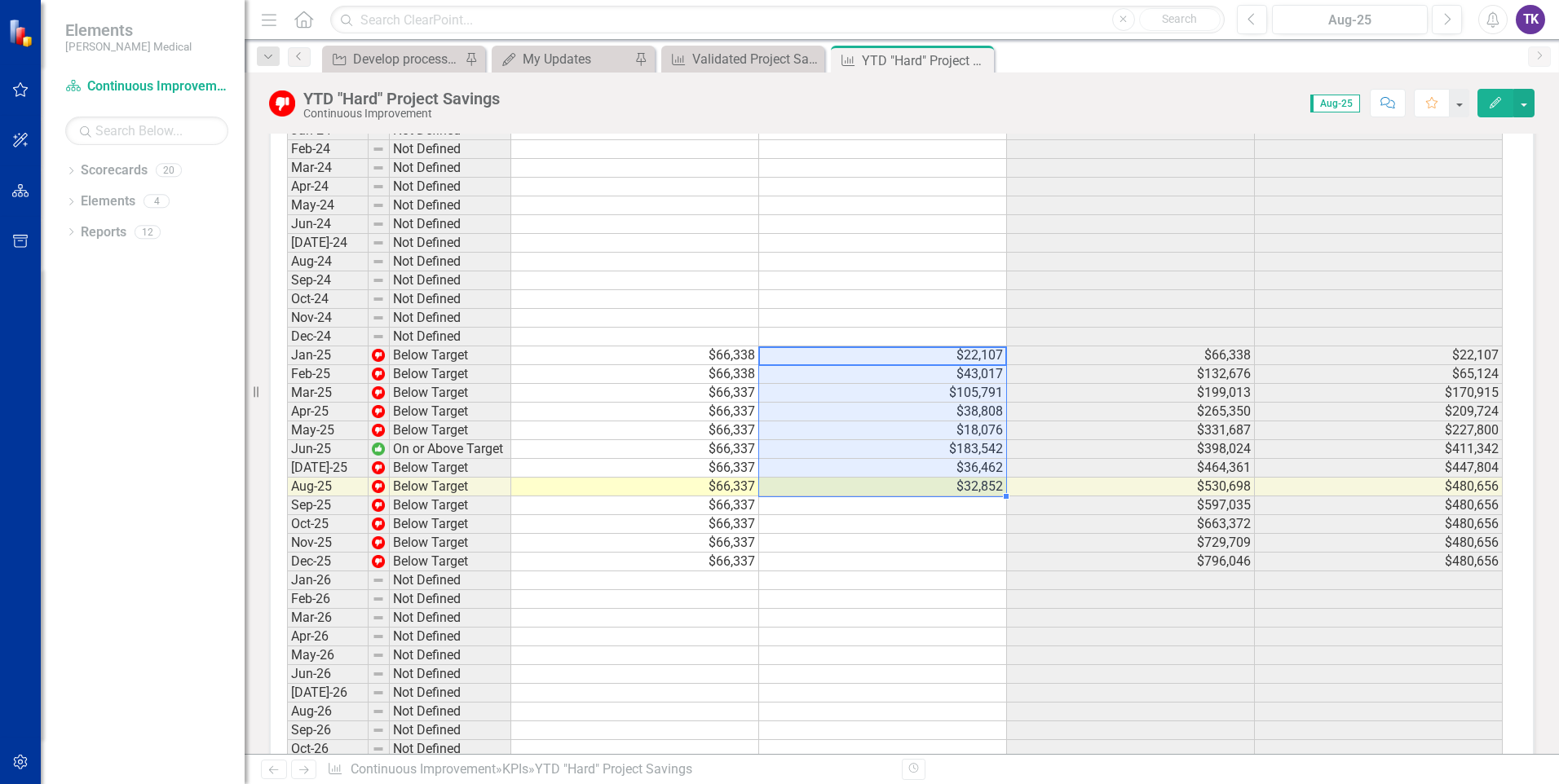
click at [962, 483] on tbody "Jun-22 Not Defined [DATE]-22 Not Defined Aug-22 Not Defined Sep-22 Not Defined …" at bounding box center [894, 280] width 1215 height 1032
click at [952, 446] on td "$183,542" at bounding box center [883, 449] width 248 height 18
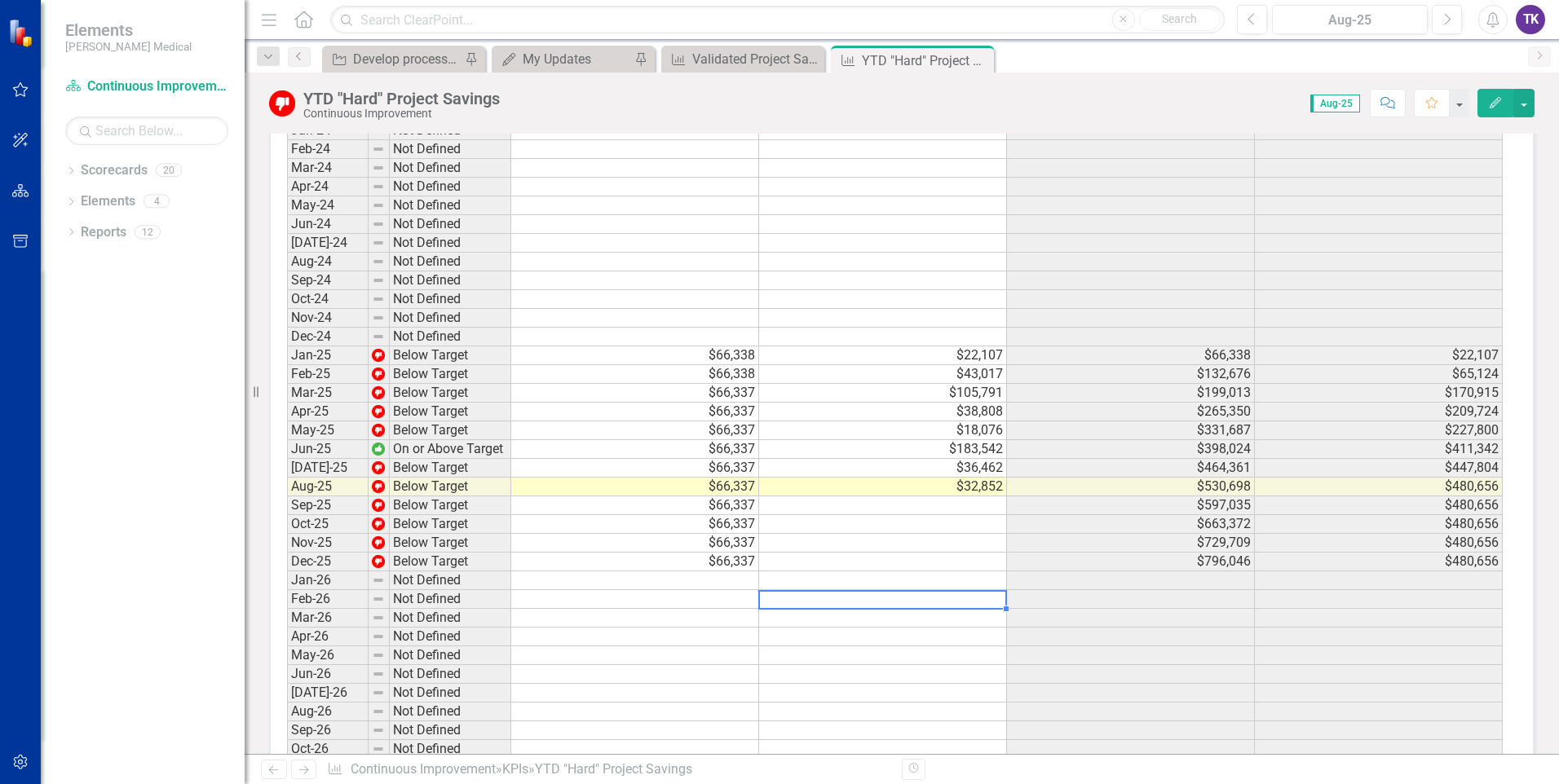
click at [852, 599] on td at bounding box center [883, 599] width 248 height 18
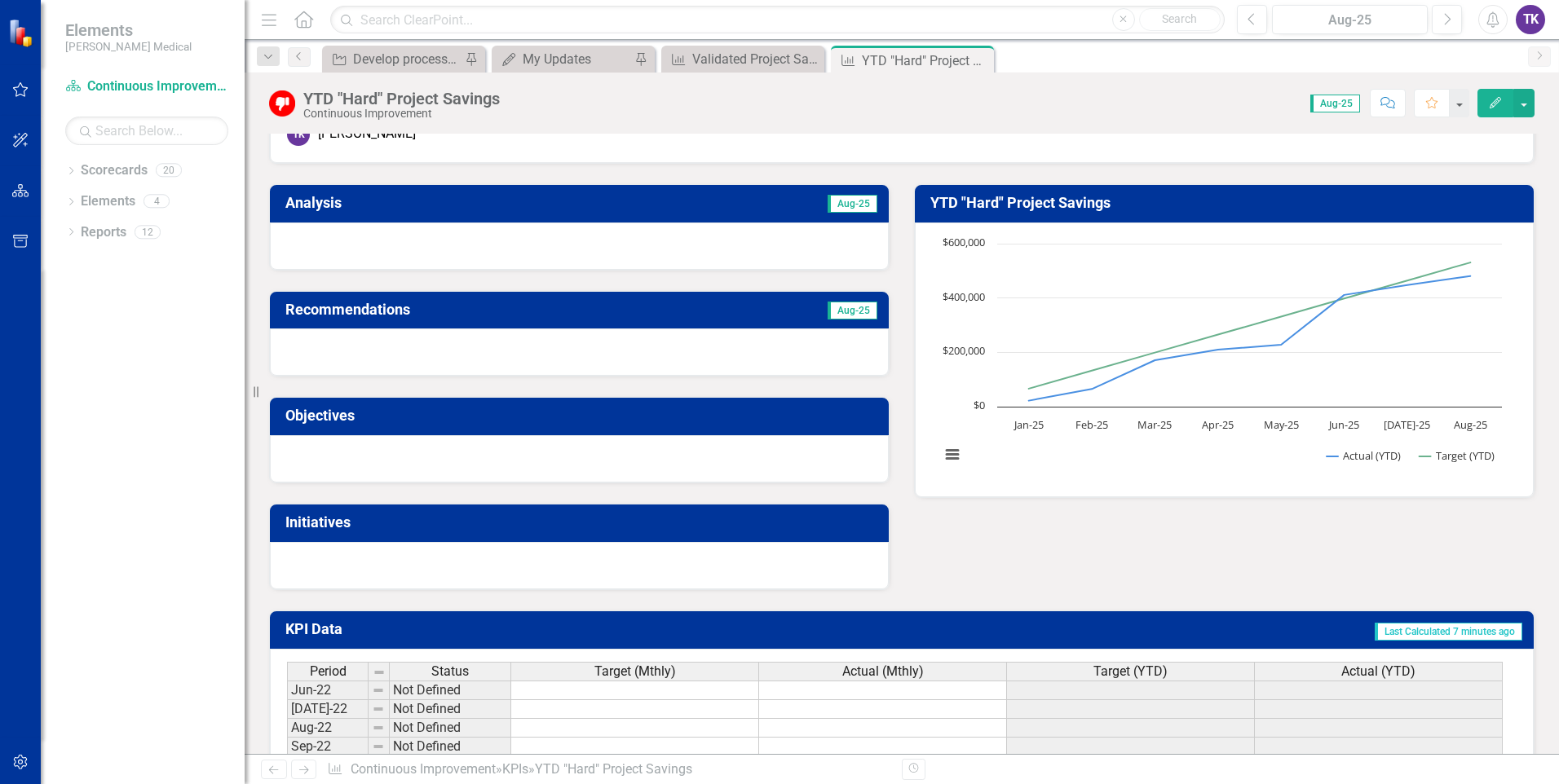
scroll to position [66, 0]
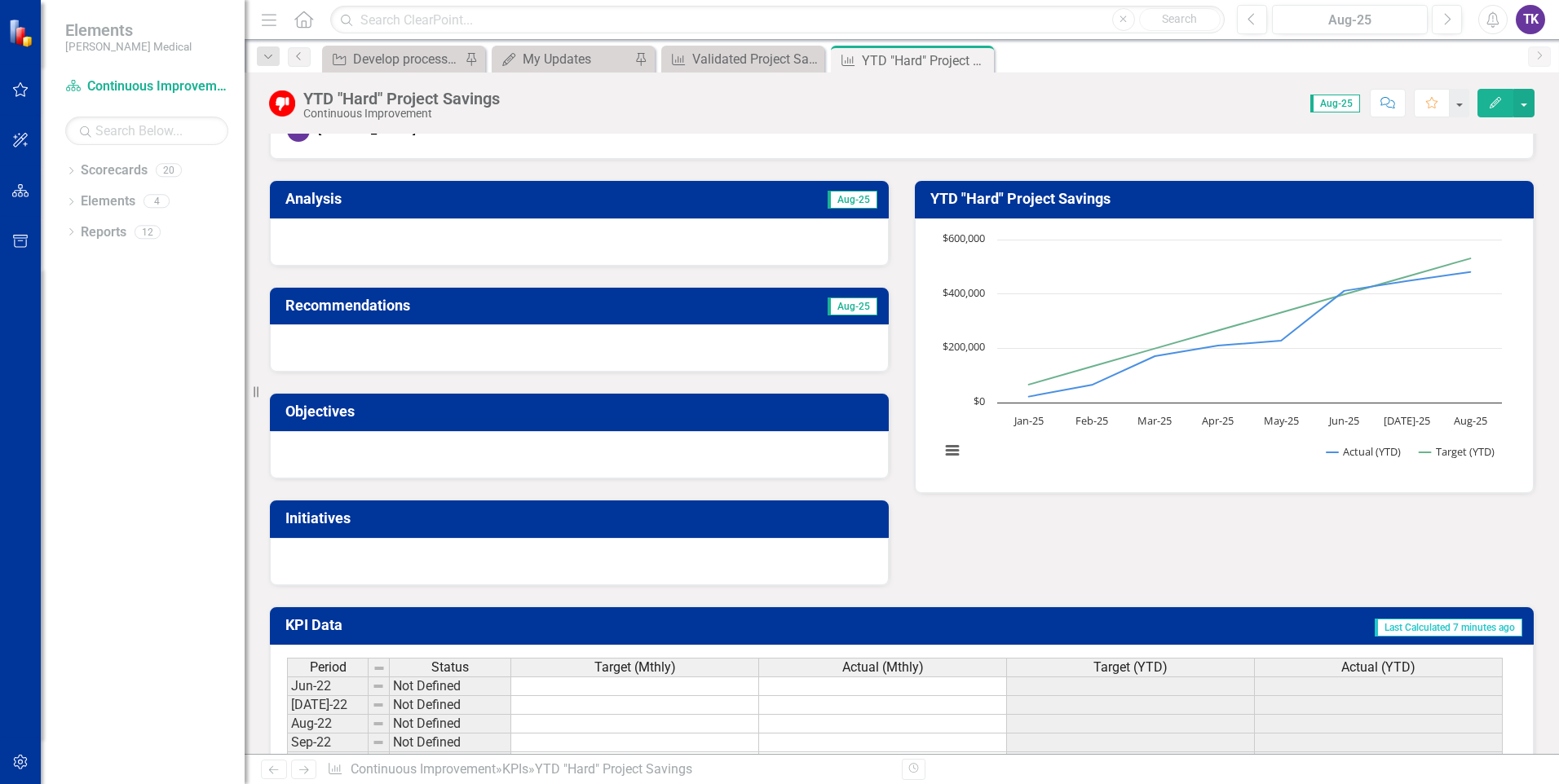
click at [947, 462] on rect "Interactive chart" at bounding box center [1221, 353] width 578 height 244
click at [693, 127] on div "YTD "Hard" Project Savings Continuous Improvement Score: N/A Aug-25 Completed C…" at bounding box center [901, 413] width 1315 height 682
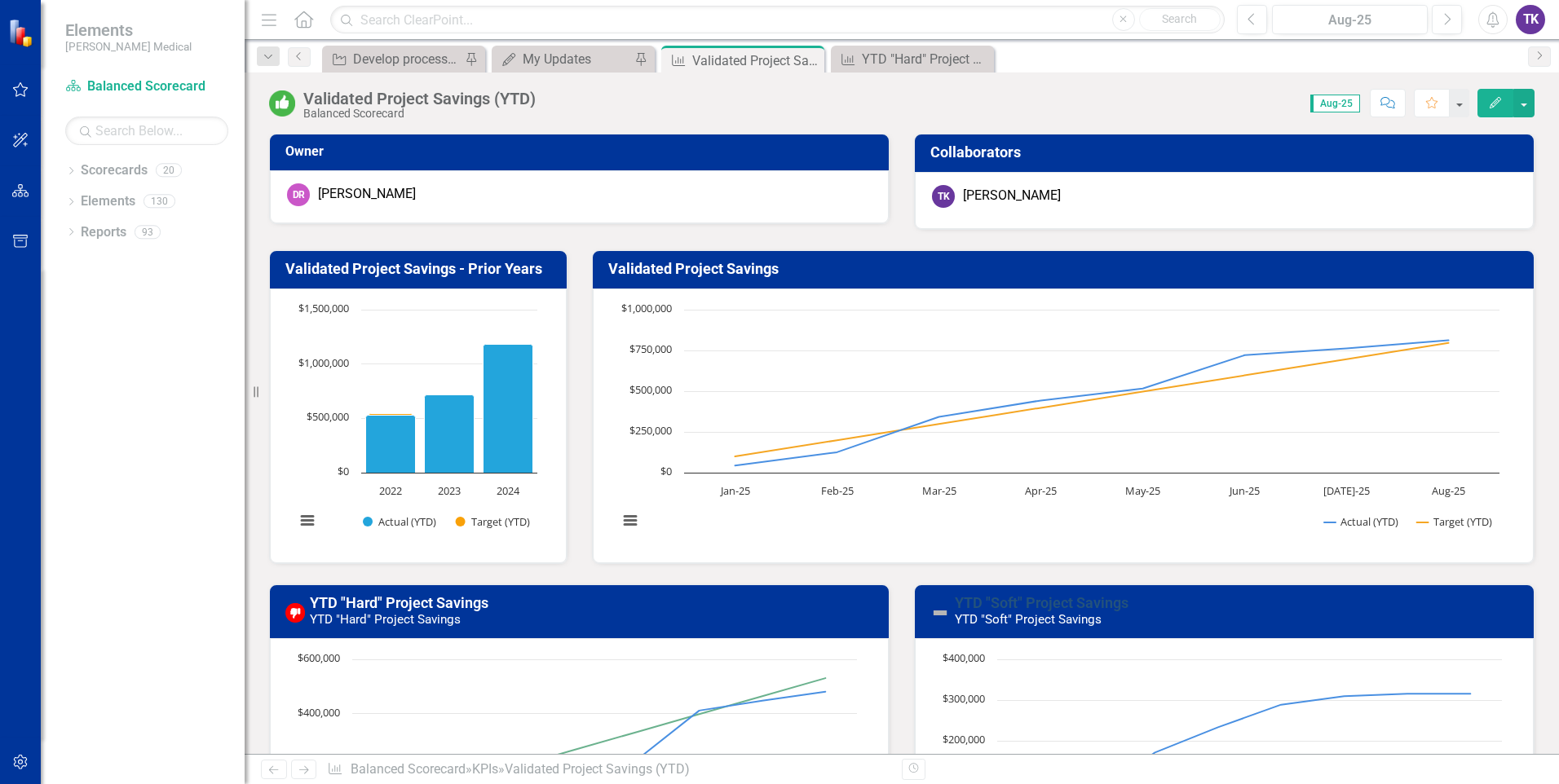
click at [1048, 603] on link "YTD "Soft" Project Savings" at bounding box center [1041, 602] width 174 height 17
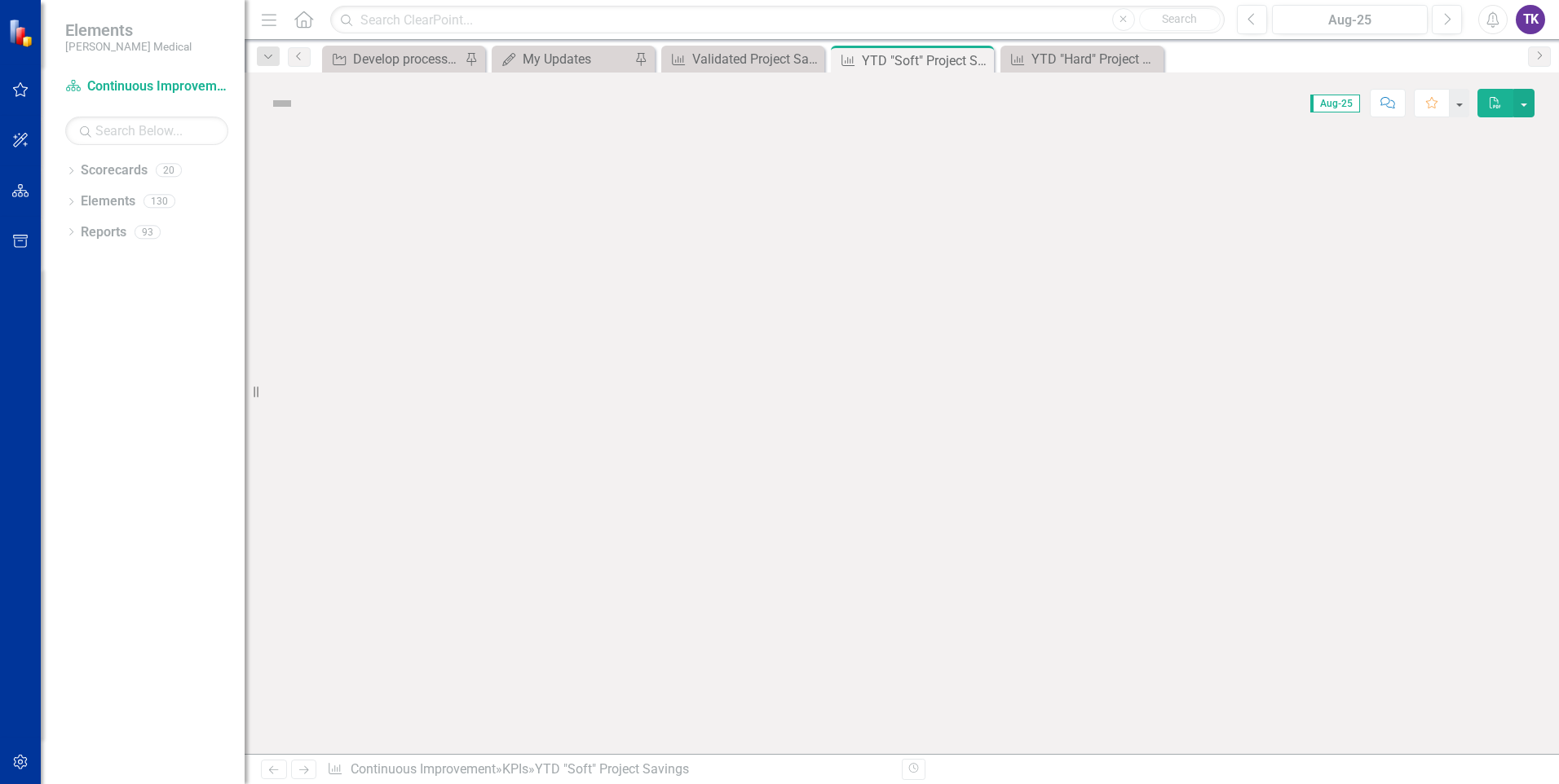
click at [1048, 603] on div at bounding box center [901, 443] width 1315 height 620
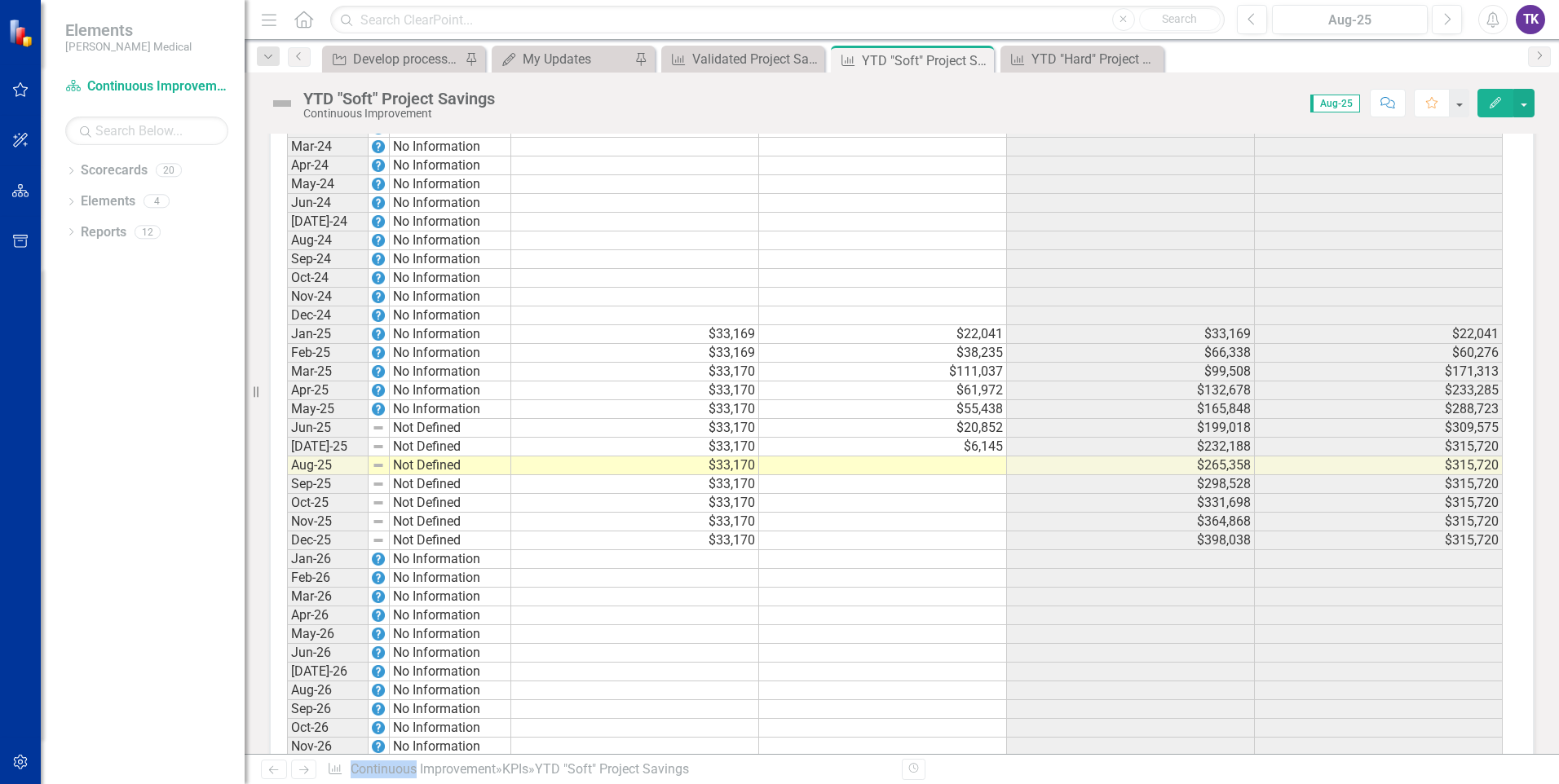
scroll to position [1059, 0]
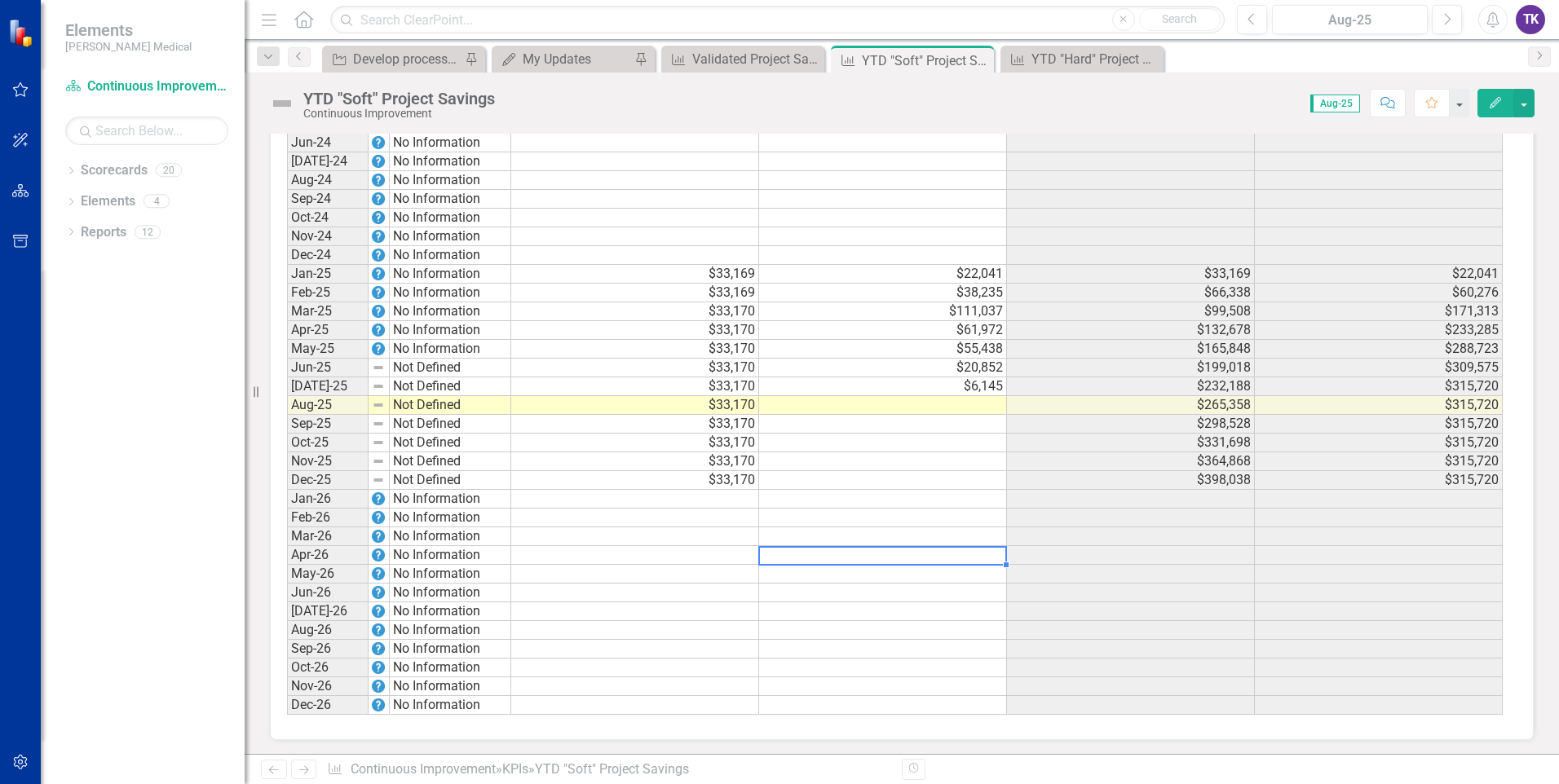
click at [895, 559] on td at bounding box center [883, 554] width 248 height 18
click at [965, 410] on td at bounding box center [883, 405] width 248 height 18
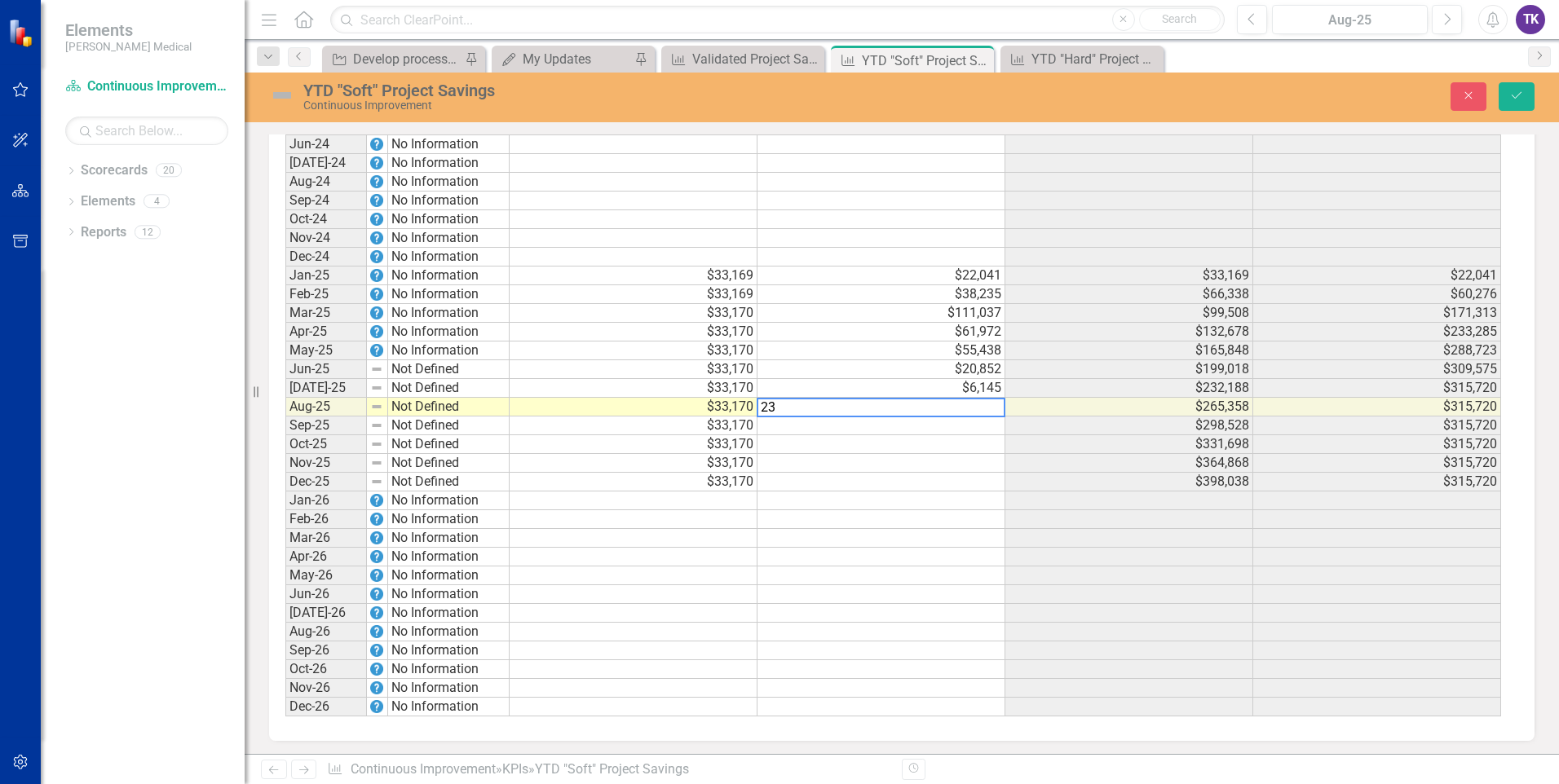
scroll to position [1060, 0]
type textarea "23498"
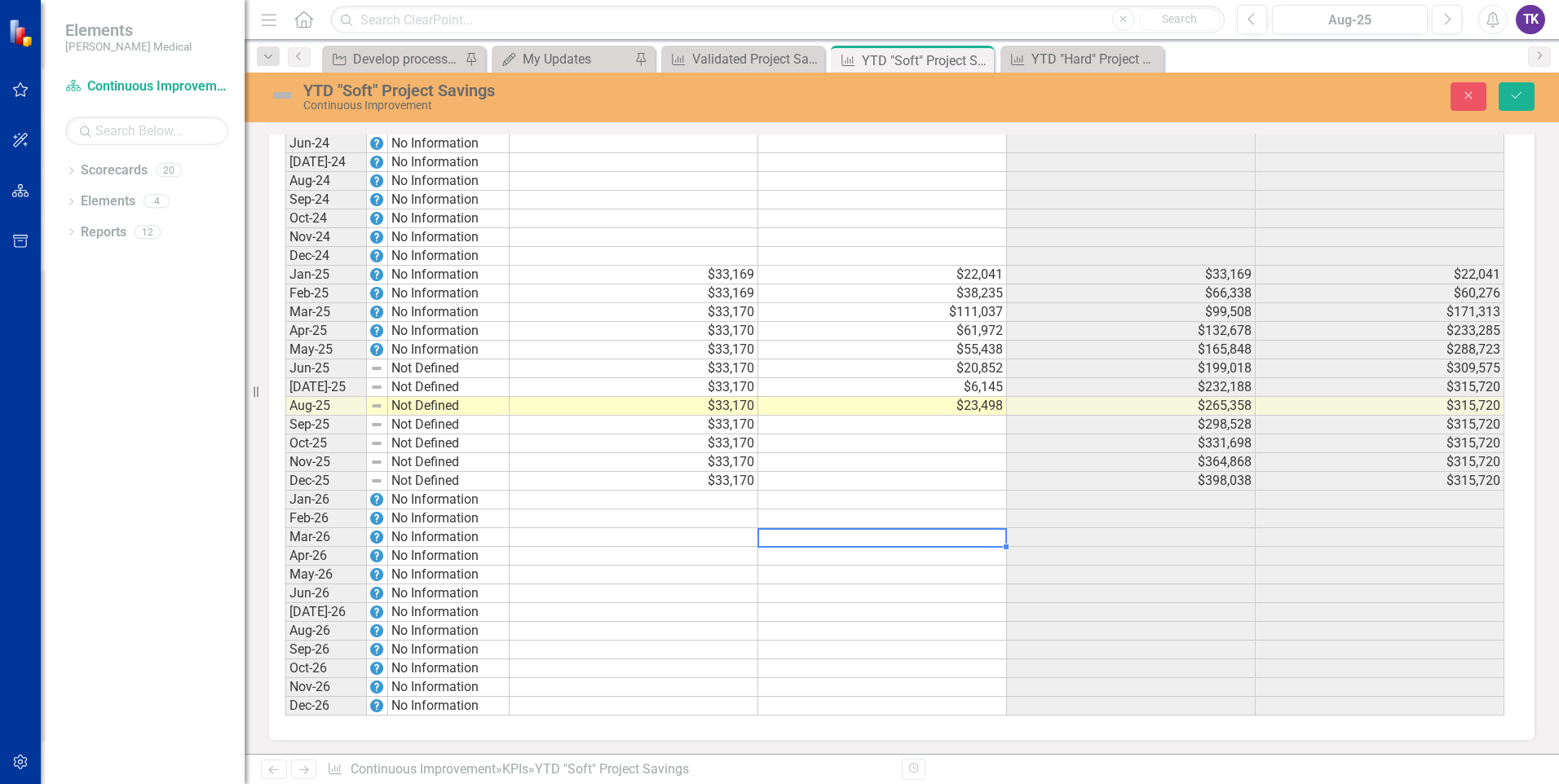
click at [285, 529] on div "Period Status Target (Mthly) Actual (Mthly) Target (YTD) Actual (YTD) Jun-22 No…" at bounding box center [285, 190] width 0 height 1050
click at [648, 672] on td at bounding box center [634, 668] width 248 height 18
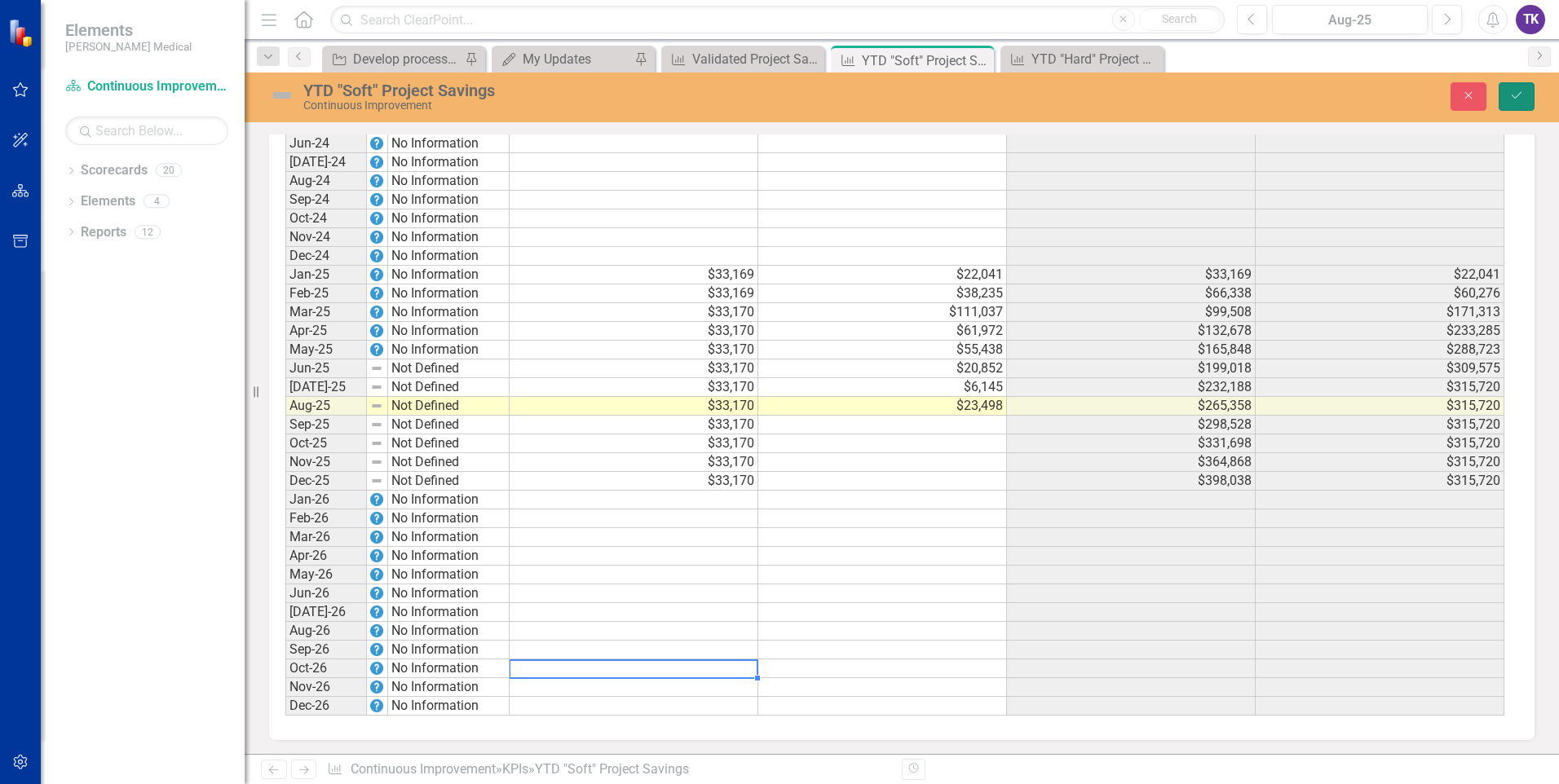
drag, startPoint x: 1508, startPoint y: 98, endPoint x: 1503, endPoint y: 109, distance: 12.1
click at [1509, 98] on button "Save" at bounding box center [1516, 97] width 36 height 29
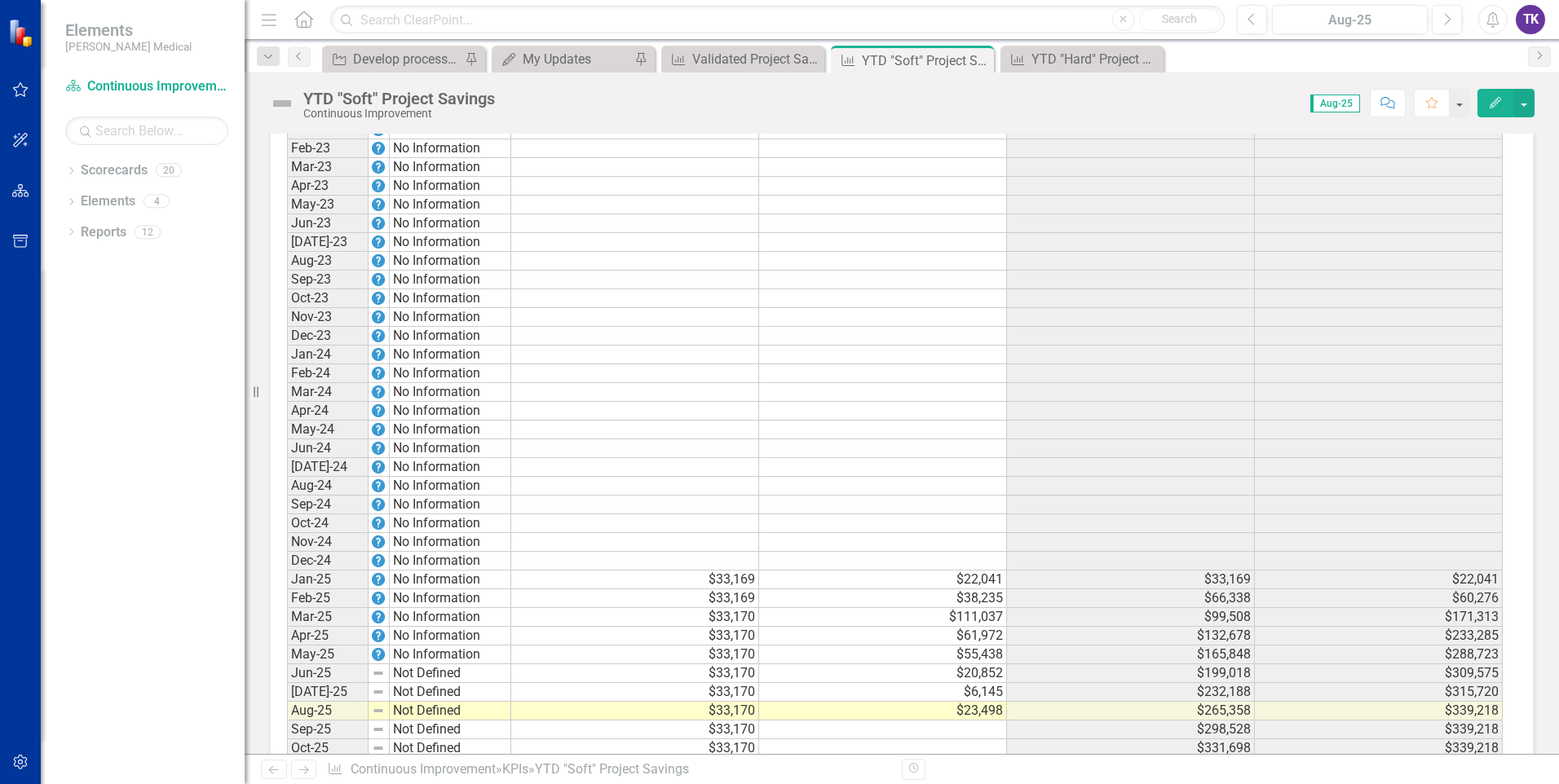
scroll to position [978, 0]
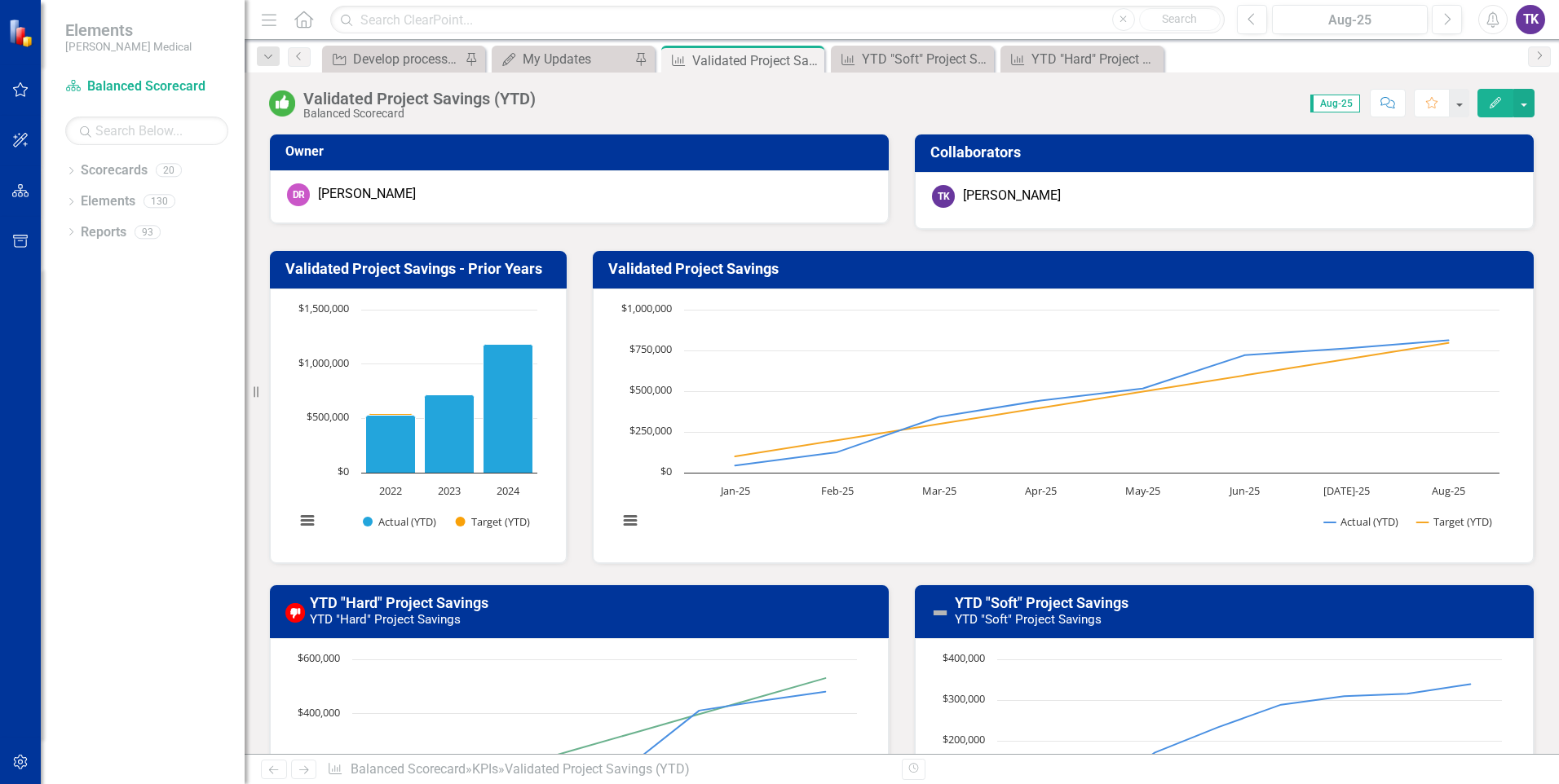
scroll to position [326, 0]
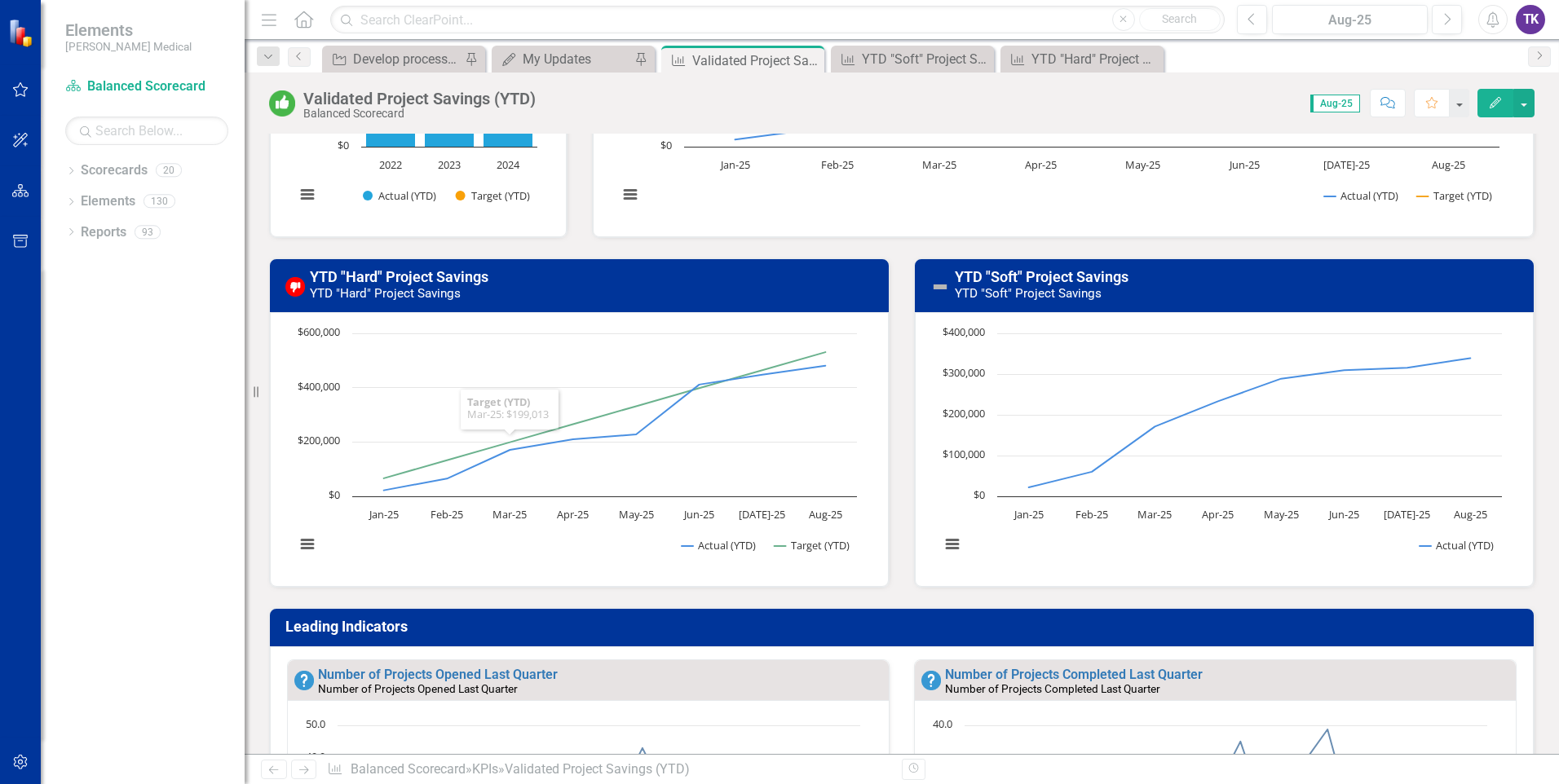
click at [526, 288] on h3 "YTD "Hard" Project Savings YTD "Hard" Project Savings" at bounding box center [594, 286] width 569 height 33
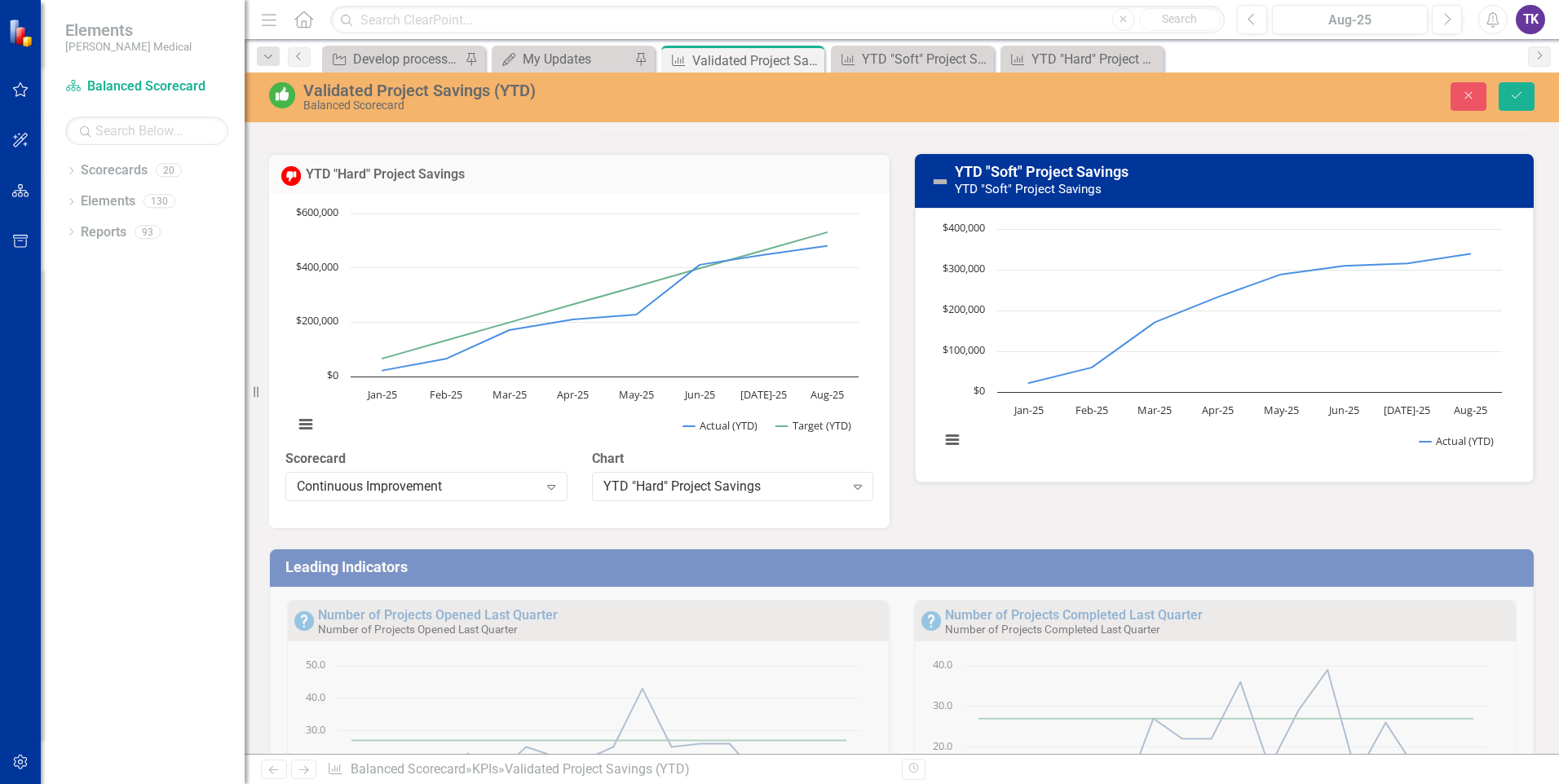
scroll to position [133, 0]
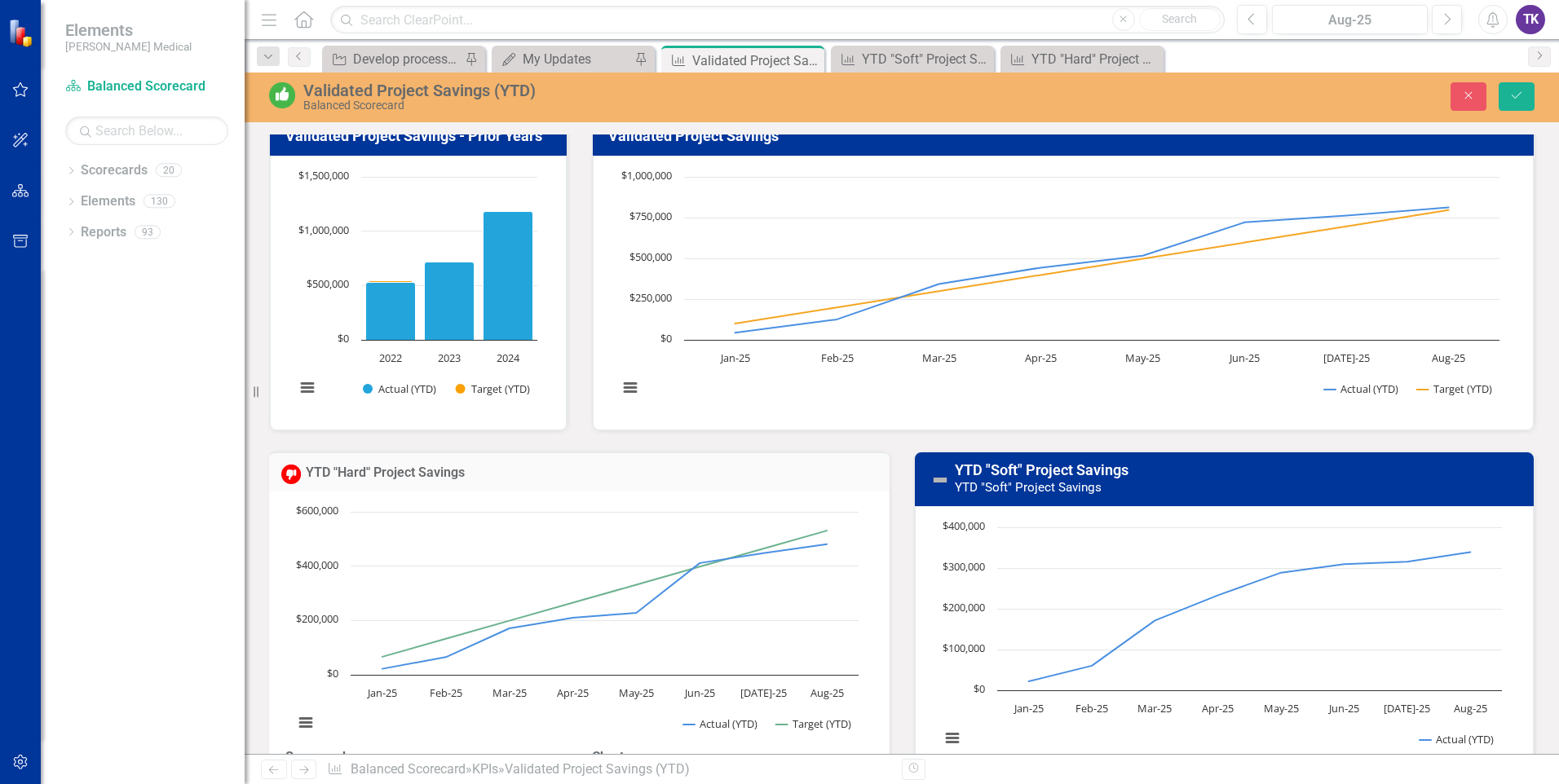
click at [489, 481] on td "YTD "Hard" Project Savings" at bounding box center [592, 474] width 572 height 21
drag, startPoint x: 489, startPoint y: 481, endPoint x: 443, endPoint y: 480, distance: 46.0
click at [488, 481] on td "YTD "Hard" Project Savings" at bounding box center [592, 474] width 572 height 21
click at [434, 477] on link "YTD "Hard" Project Savings" at bounding box center [385, 472] width 159 height 15
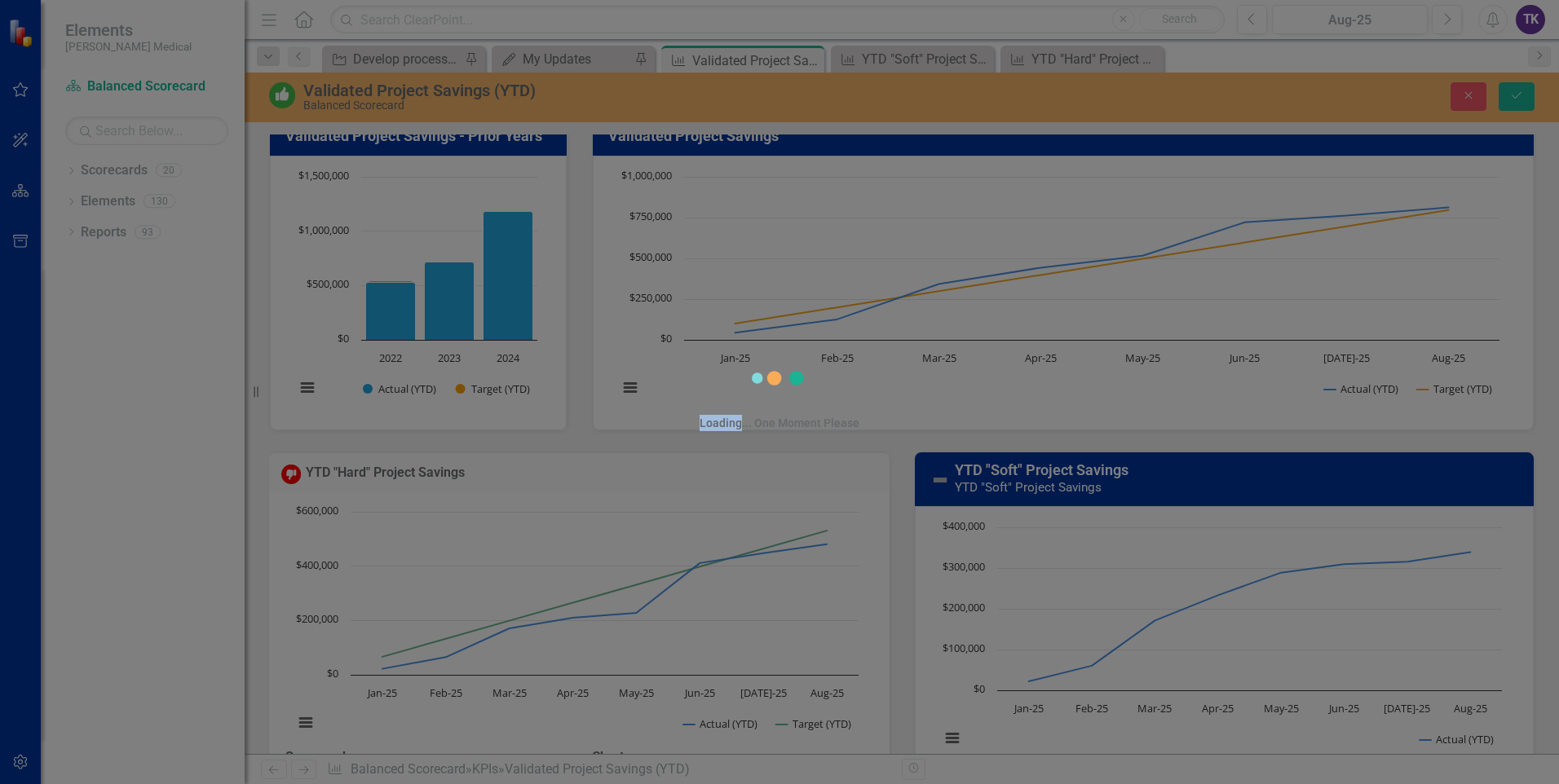
click at [434, 475] on div "Loading... One Moment Please" at bounding box center [780, 392] width 1559 height 784
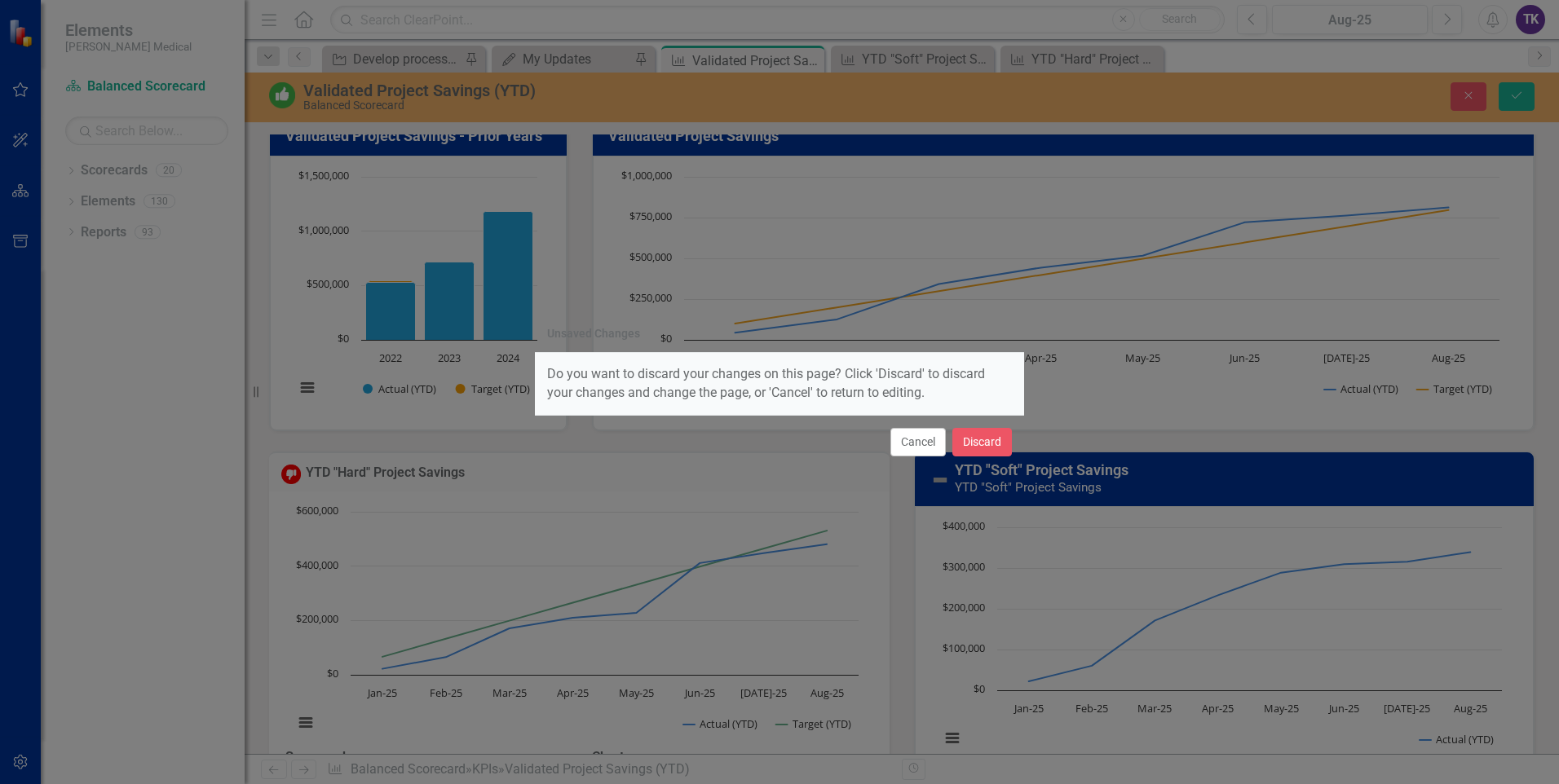
drag, startPoint x: 434, startPoint y: 475, endPoint x: 541, endPoint y: 492, distance: 108.3
click at [541, 492] on div "Unsaved Changes Do you want to discard your changes on this page? Click 'Discar…" at bounding box center [780, 392] width 489 height 784
click at [974, 451] on button "Discard" at bounding box center [982, 442] width 60 height 29
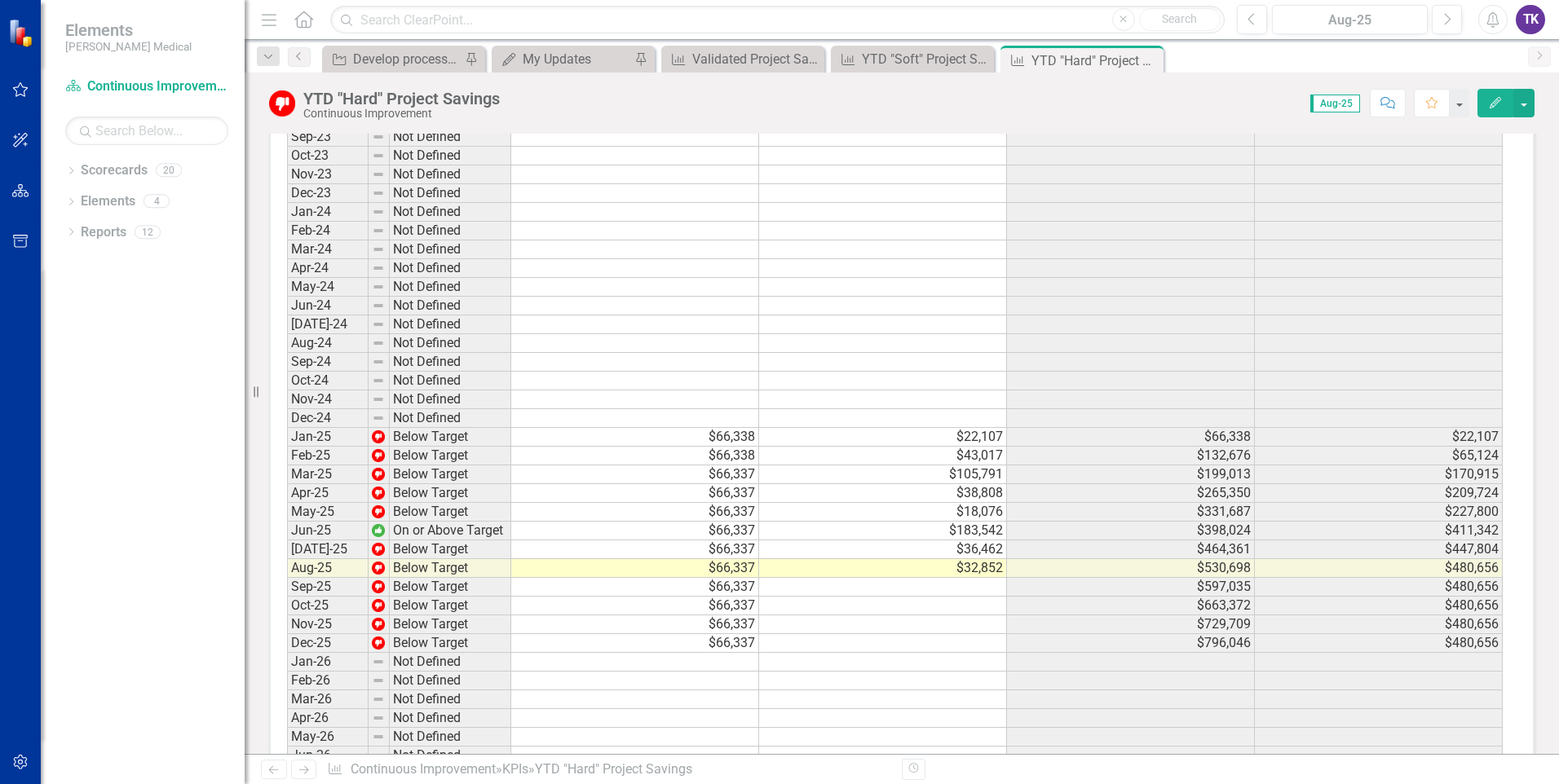
scroll to position [1059, 0]
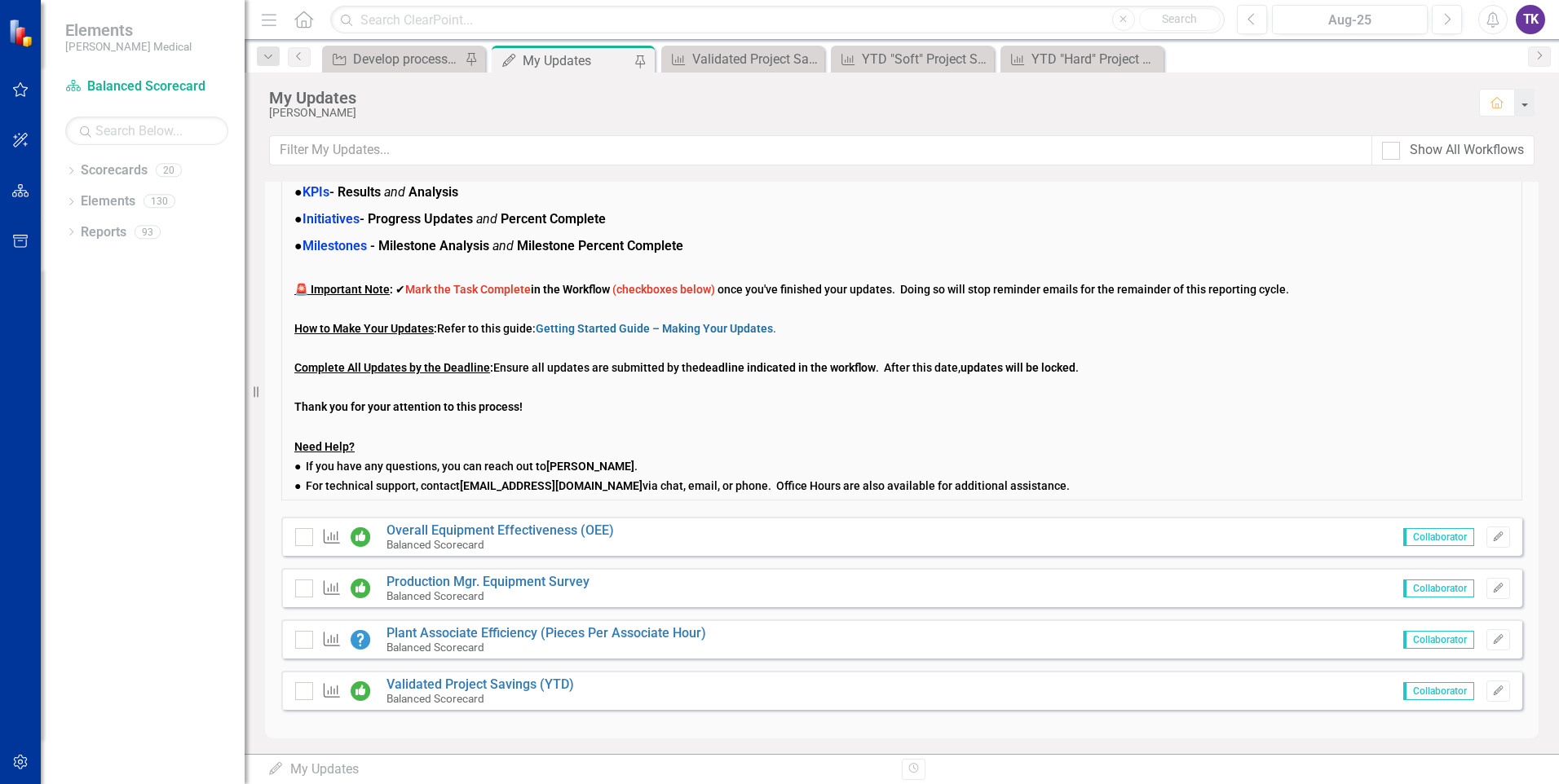
scroll to position [105, 0]
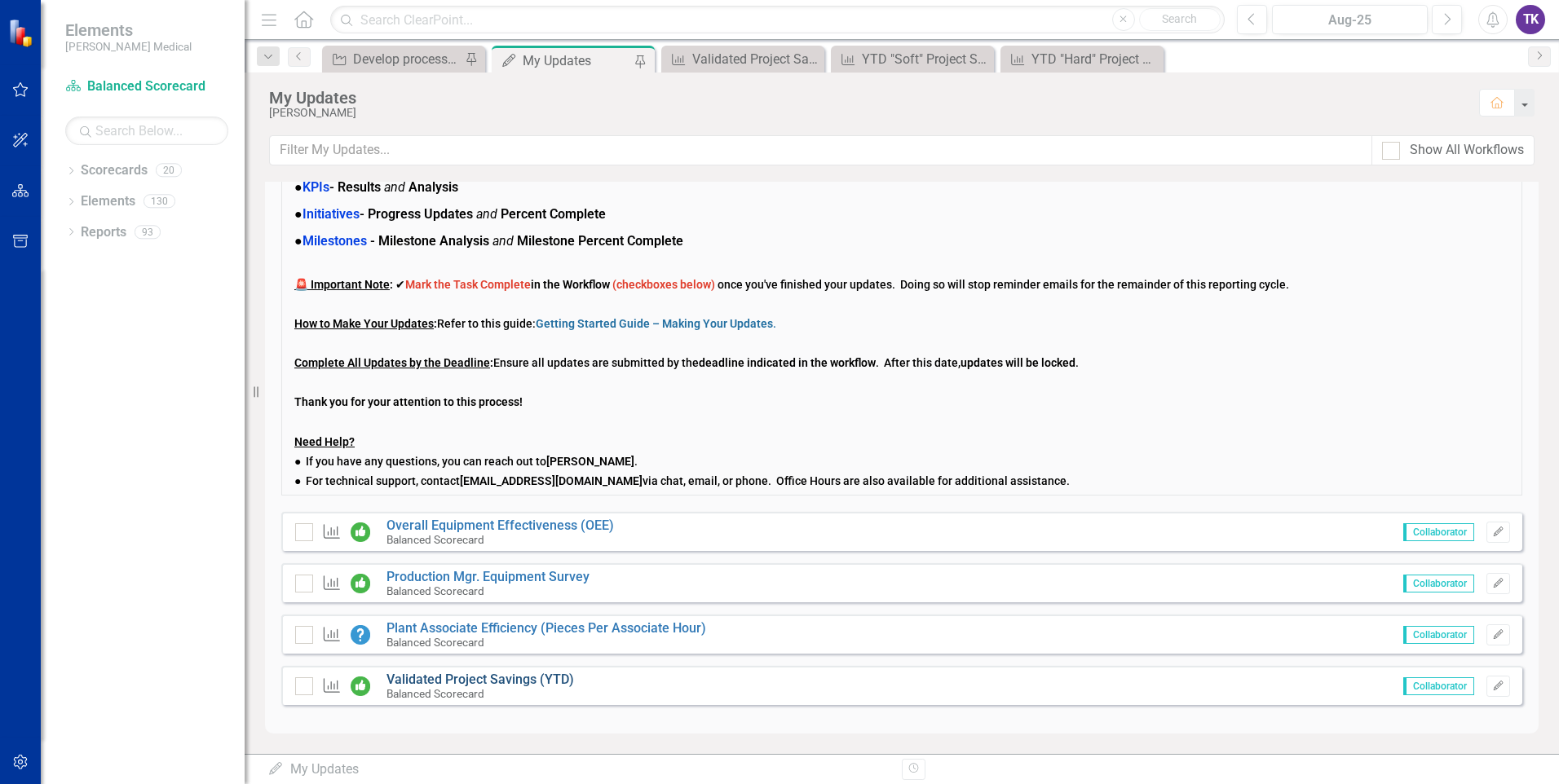
click at [478, 678] on link "Validated Project Savings (YTD)" at bounding box center [480, 679] width 187 height 15
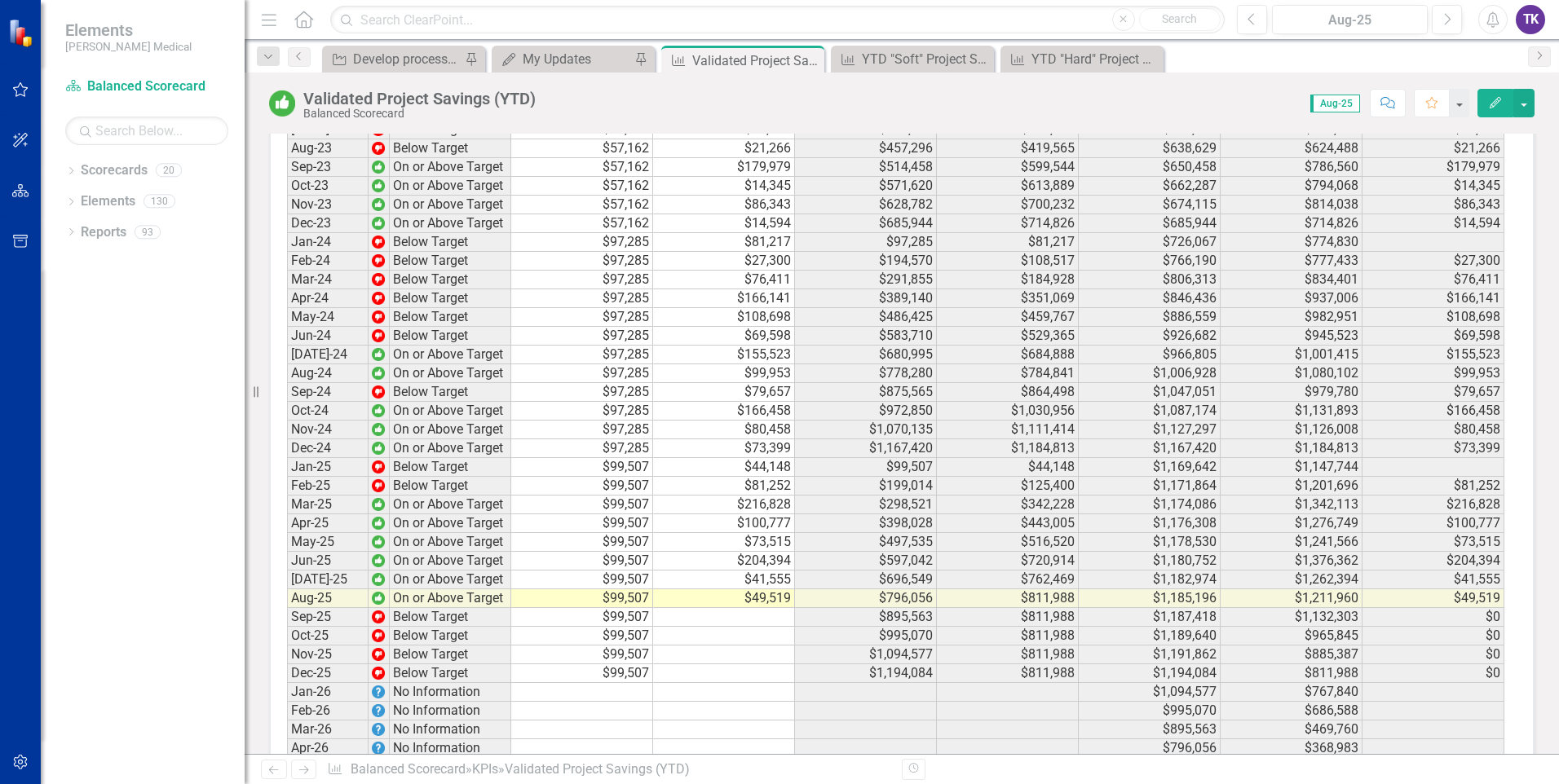
scroll to position [2771, 0]
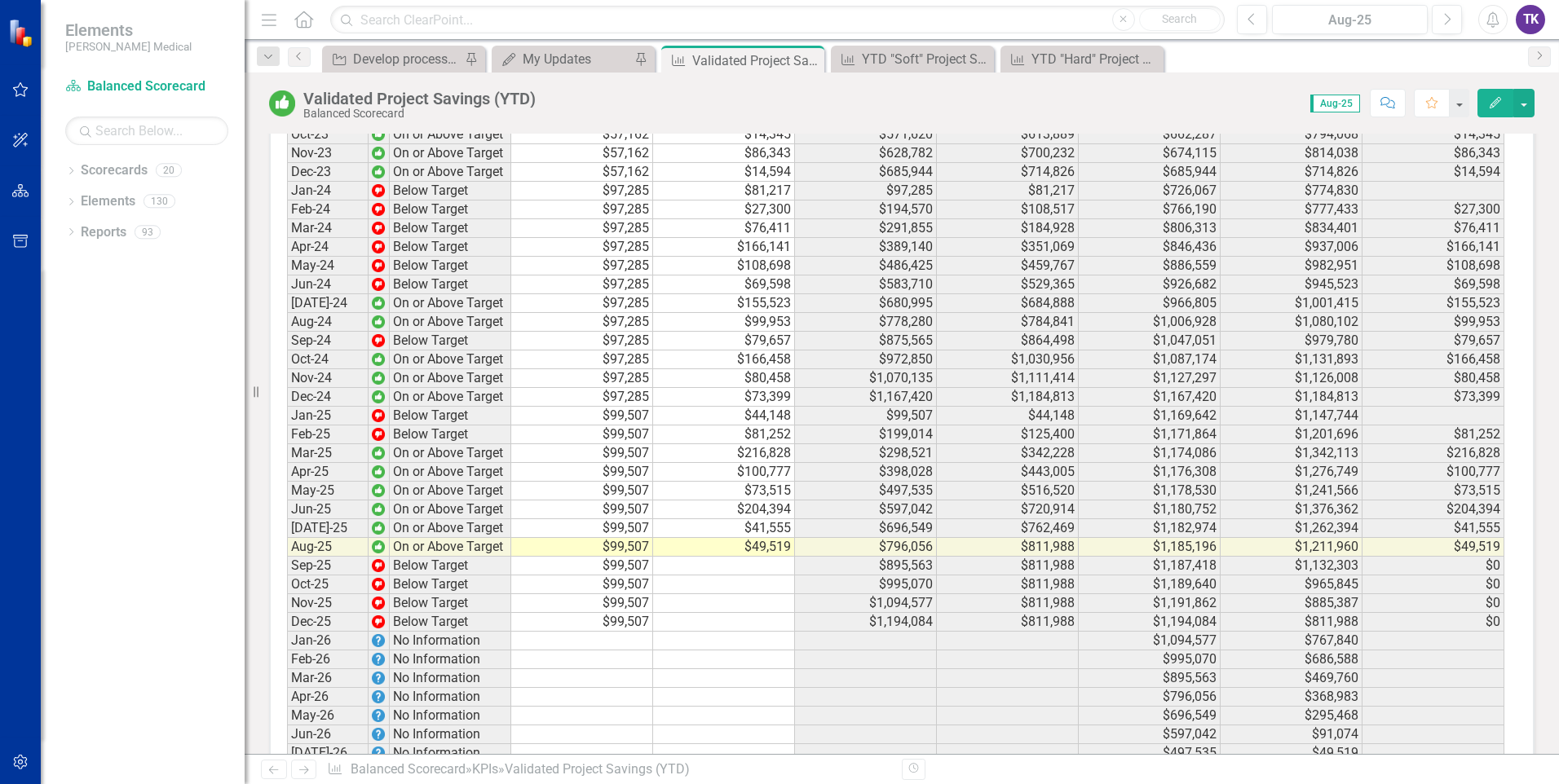
click at [716, 556] on td "$49,519" at bounding box center [723, 546] width 142 height 18
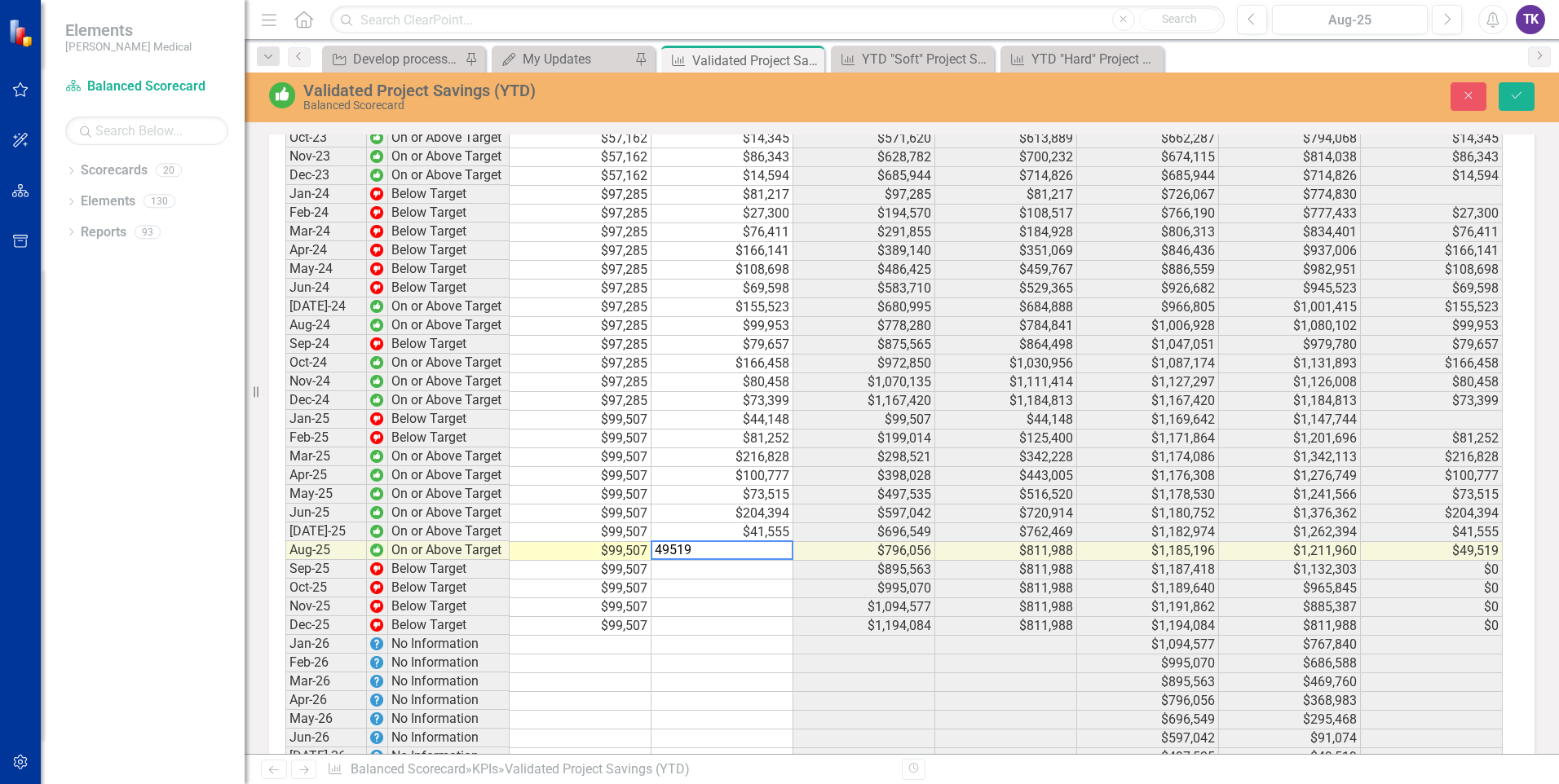
scroll to position [2773, 0]
type textarea "4"
type textarea "56350"
click at [728, 649] on td at bounding box center [722, 642] width 142 height 18
click at [1513, 92] on icon "Save" at bounding box center [1516, 96] width 14 height 12
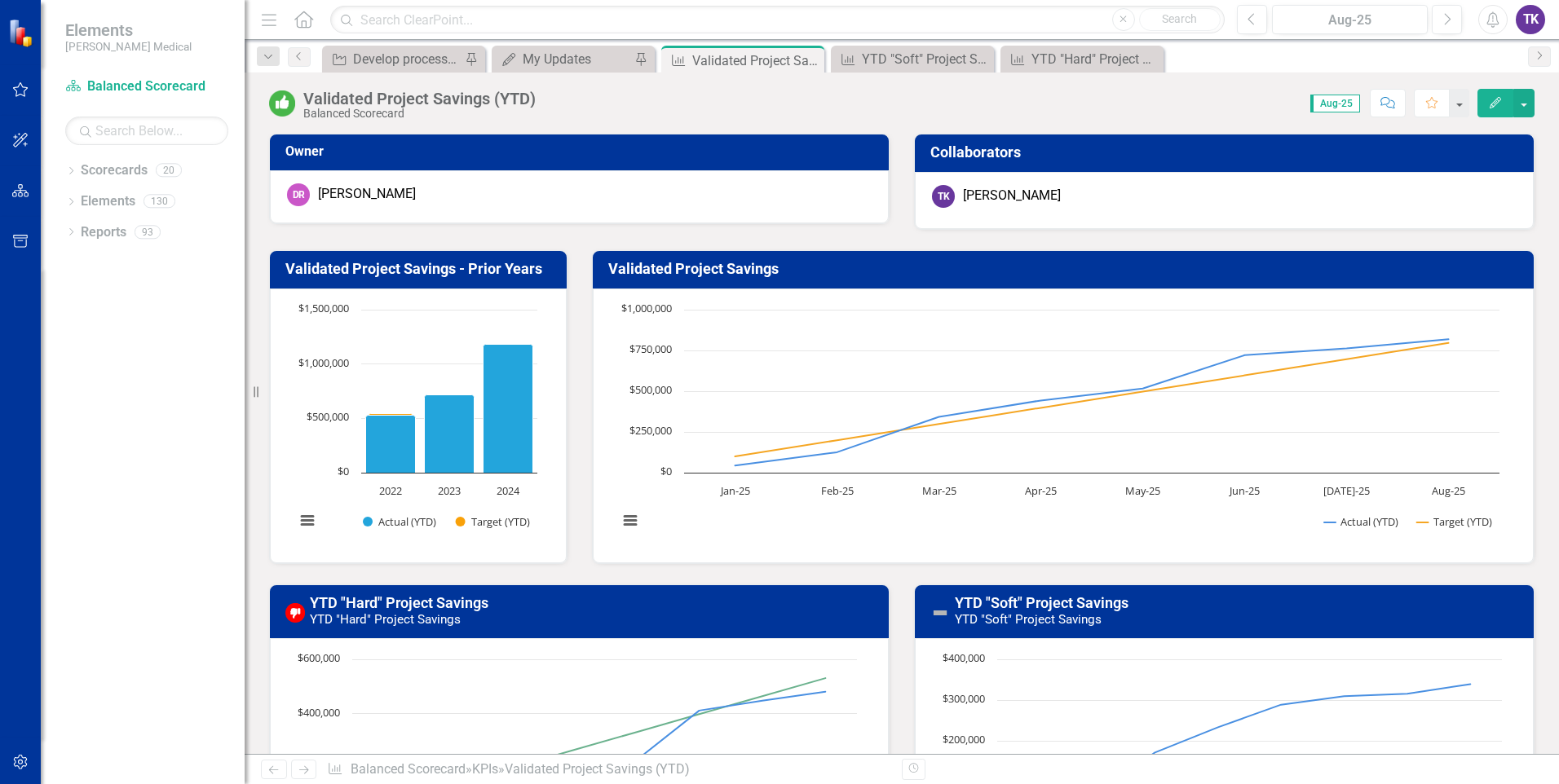
click at [740, 512] on rect "Interactive chart" at bounding box center [1058, 423] width 897 height 244
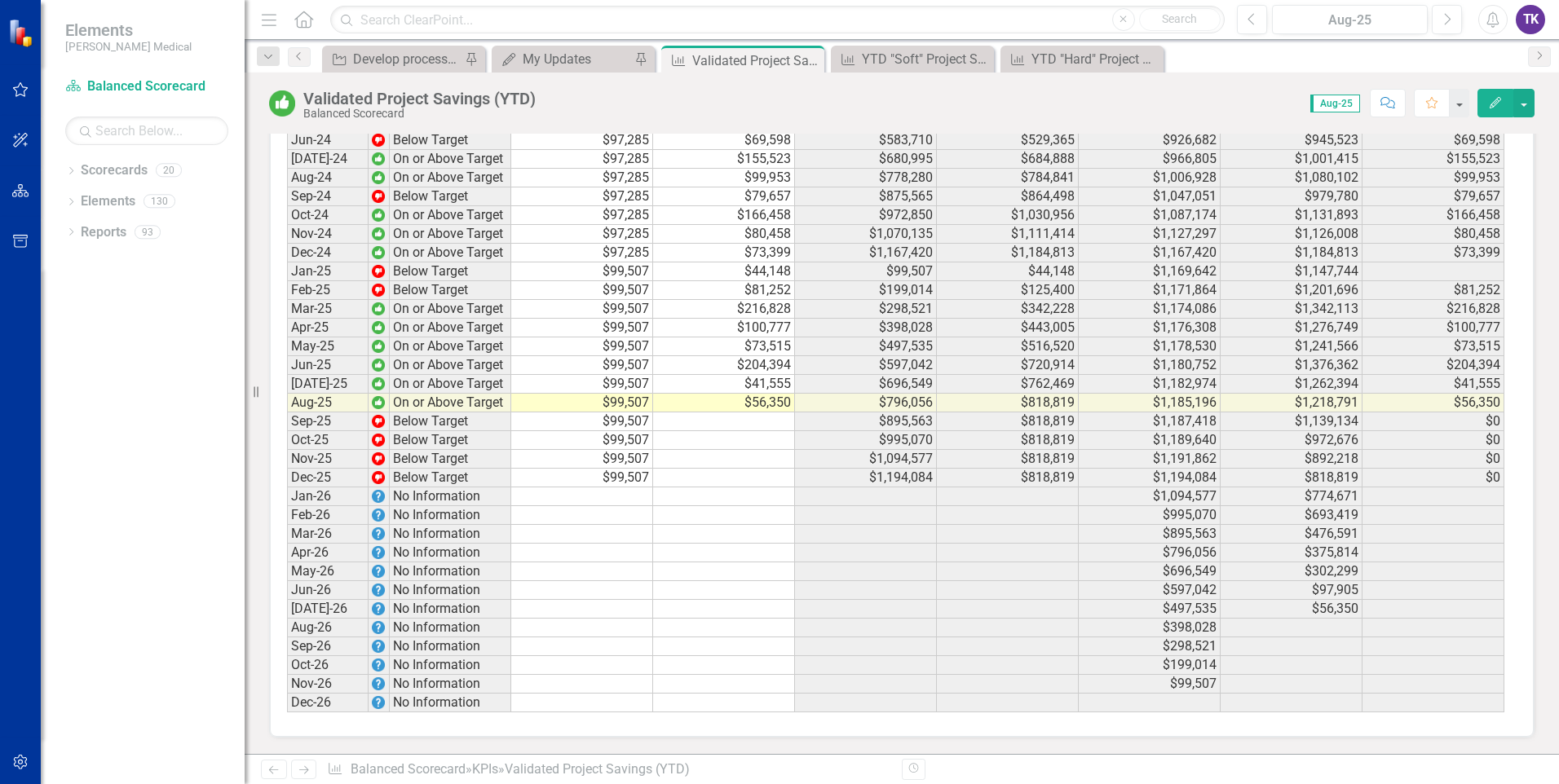
scroll to position [2927, 0]
click at [734, 553] on td at bounding box center [723, 552] width 142 height 18
click at [796, 490] on td at bounding box center [865, 496] width 142 height 18
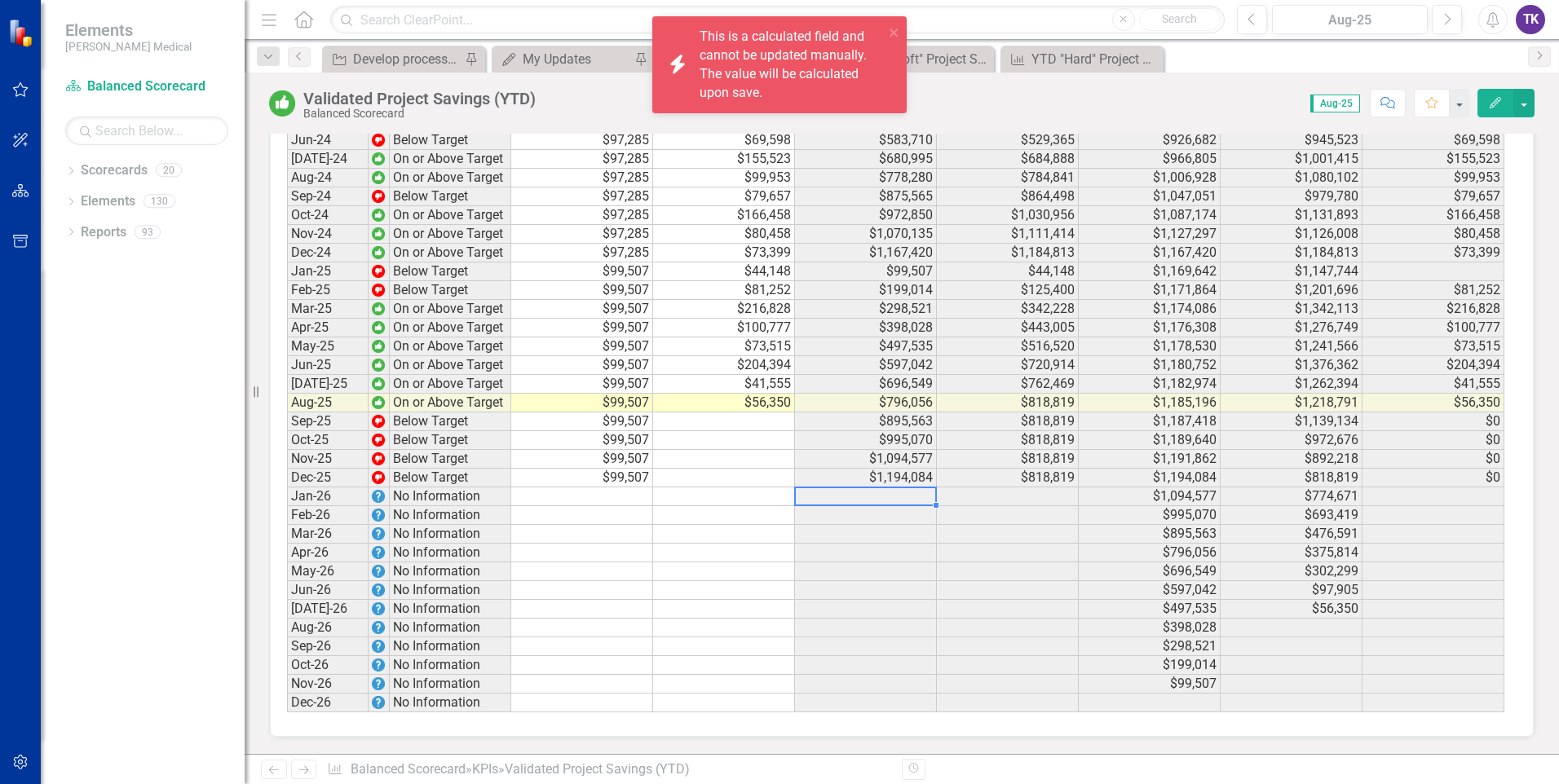
click at [796, 490] on td at bounding box center [865, 496] width 142 height 18
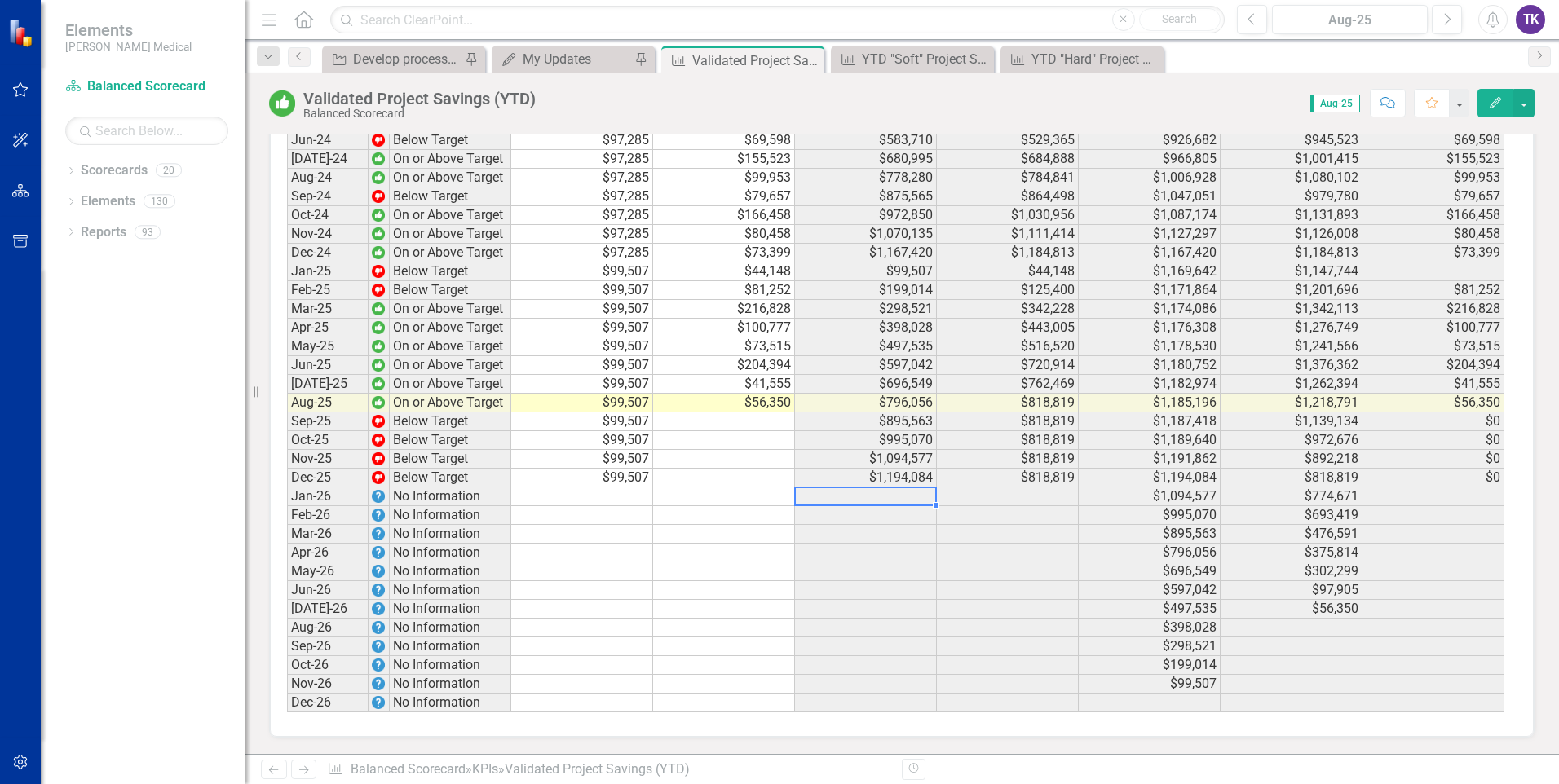
click at [287, 631] on div "Period Status Target (Monthly) Actual (Monthly) Target (YTD) Actual (YTD) Targe…" at bounding box center [287, 180] width 0 height 1064
click at [690, 548] on td at bounding box center [723, 552] width 142 height 18
click at [694, 545] on td at bounding box center [723, 552] width 142 height 18
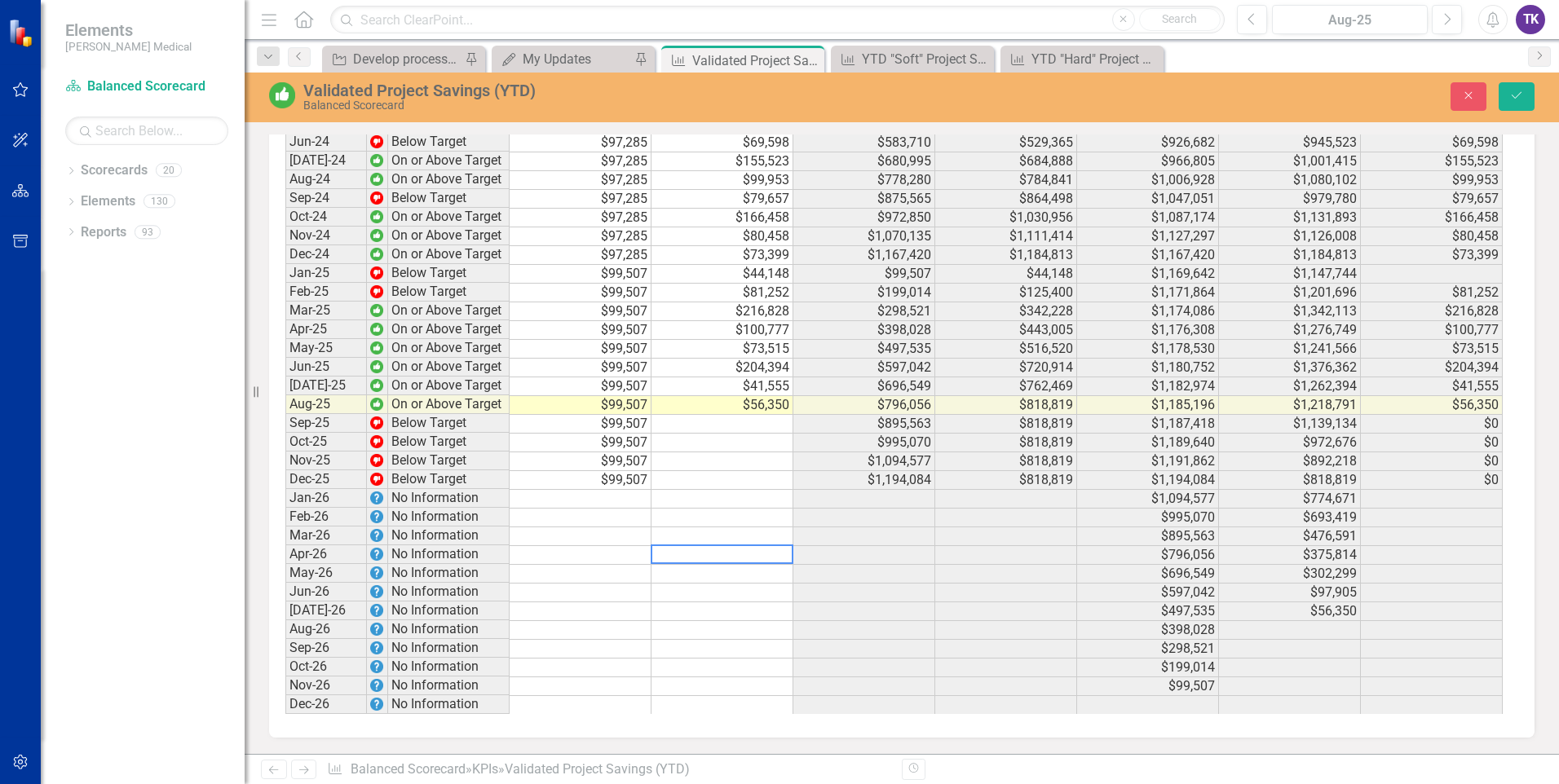
scroll to position [2928, 0]
click at [1522, 98] on icon "Save" at bounding box center [1516, 96] width 14 height 12
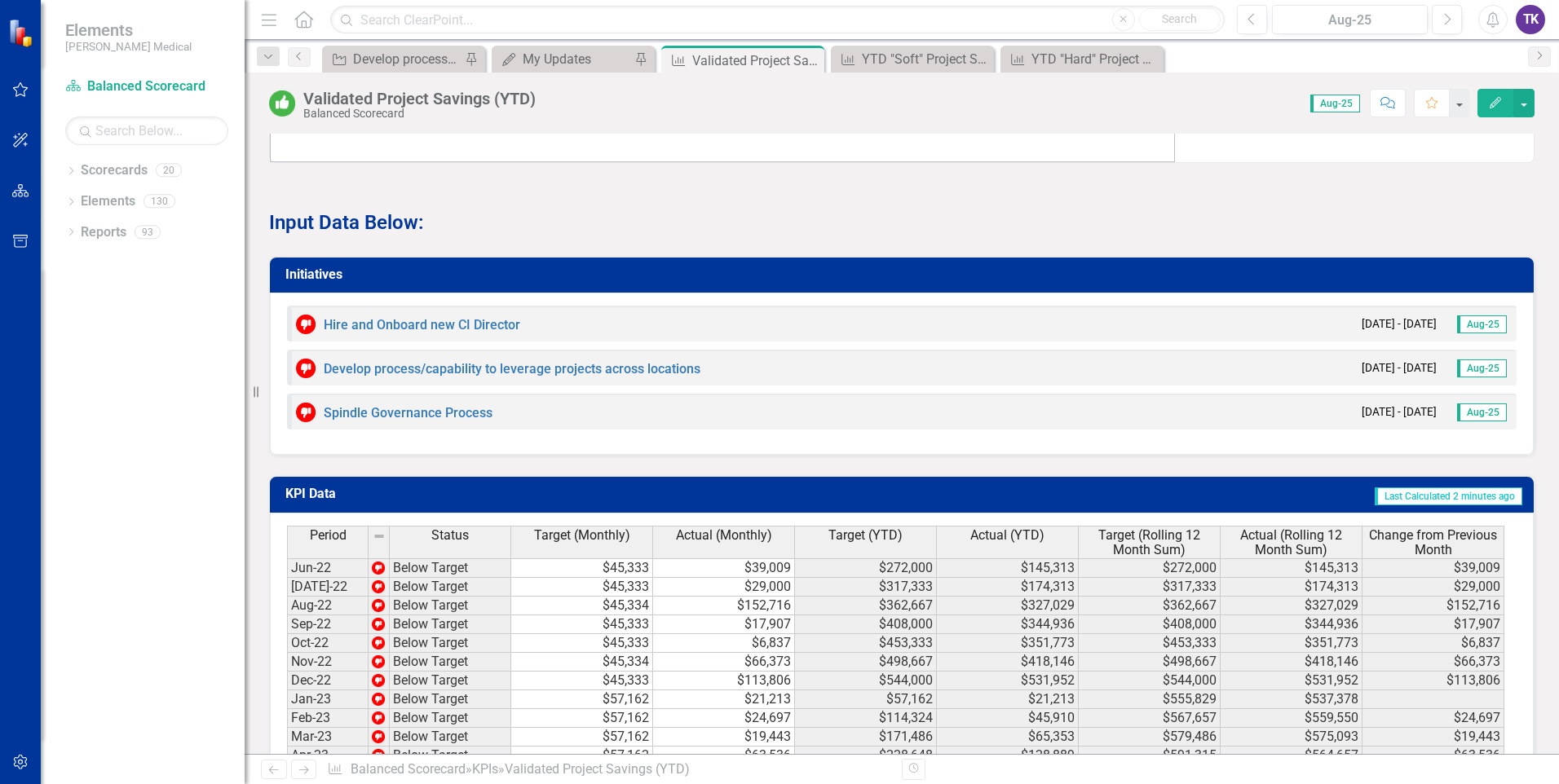
scroll to position [1956, 0]
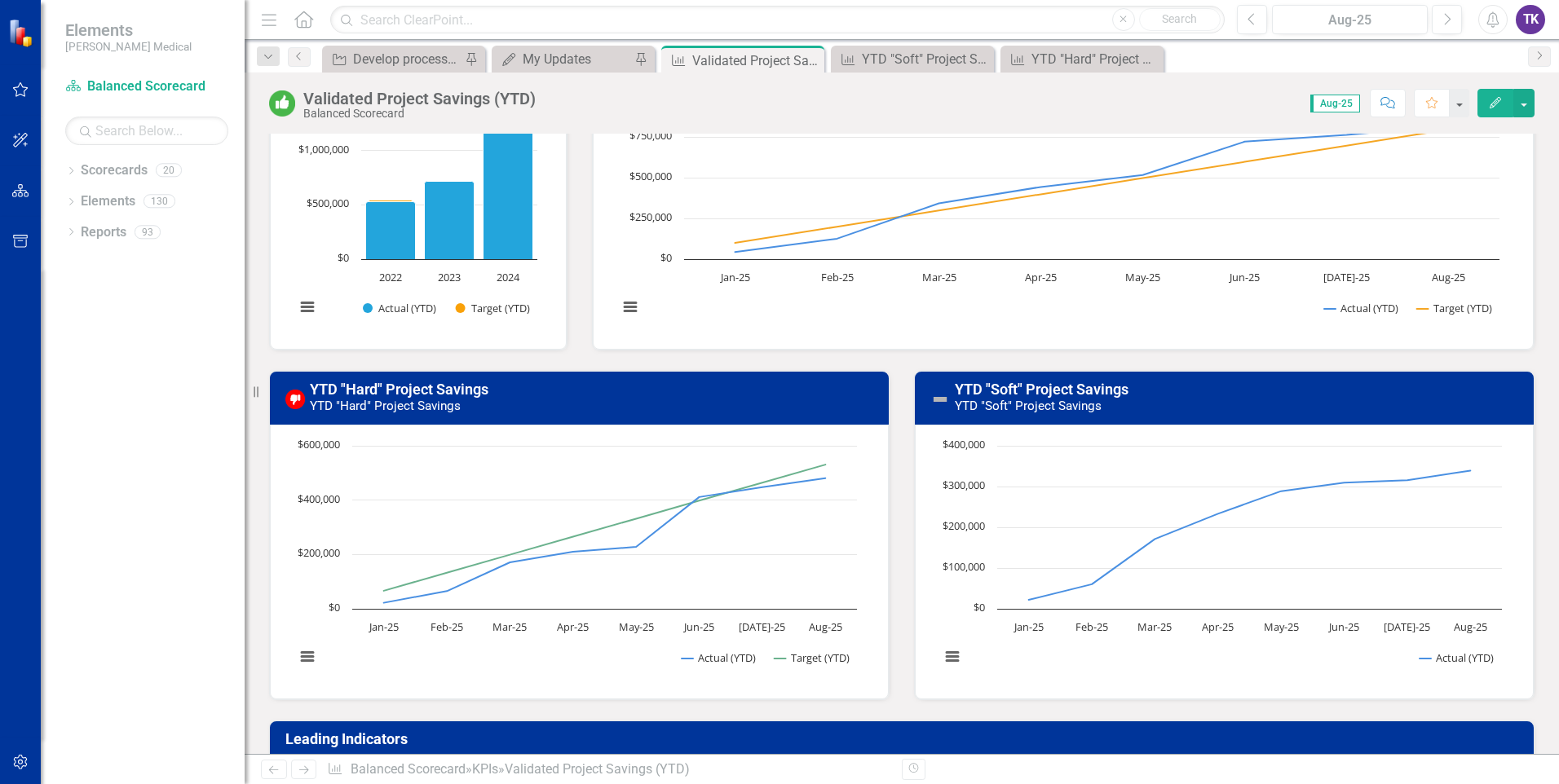
scroll to position [163, 0]
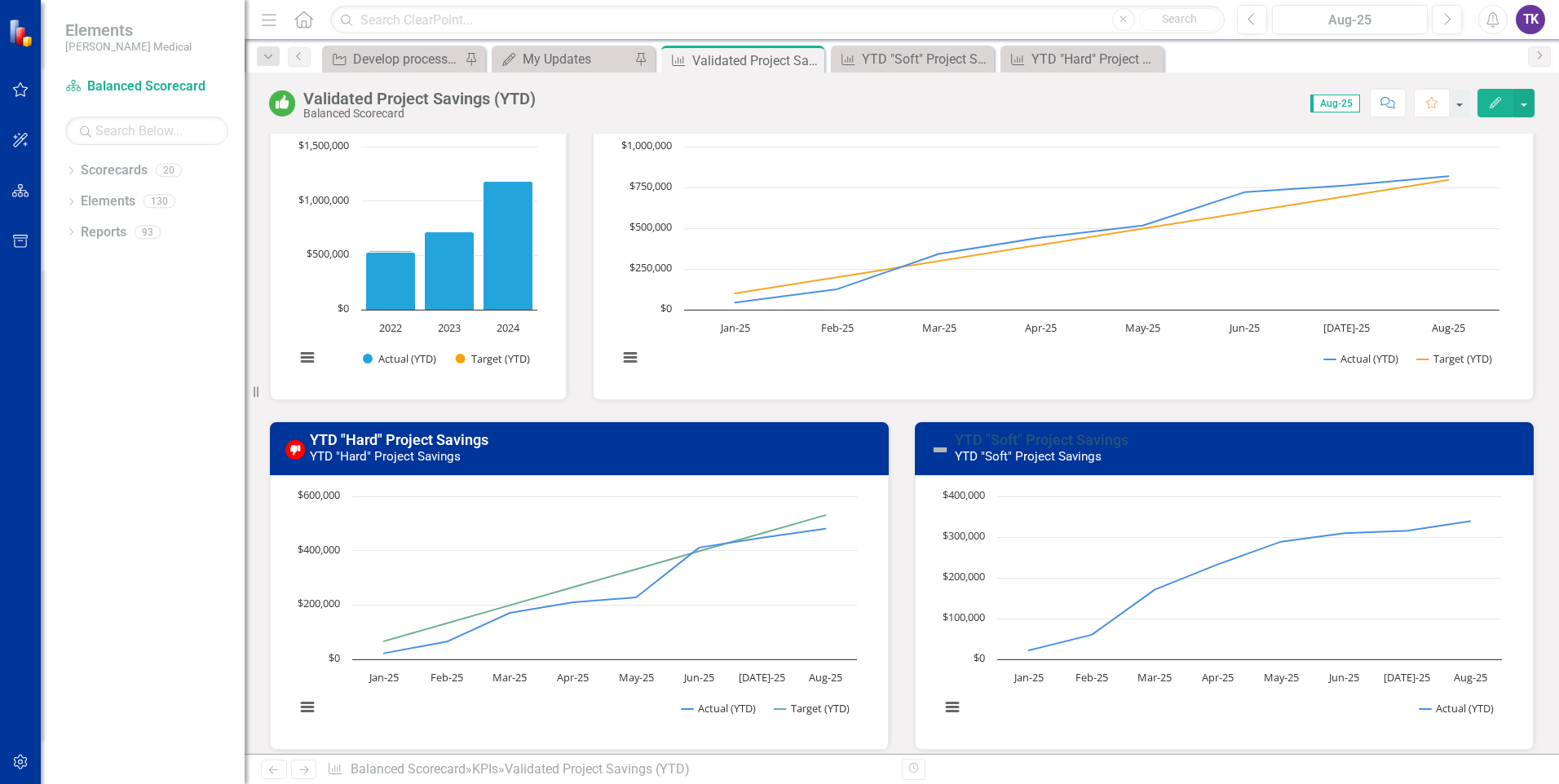
click at [1045, 441] on link "YTD "Soft" Project Savings" at bounding box center [1041, 439] width 174 height 17
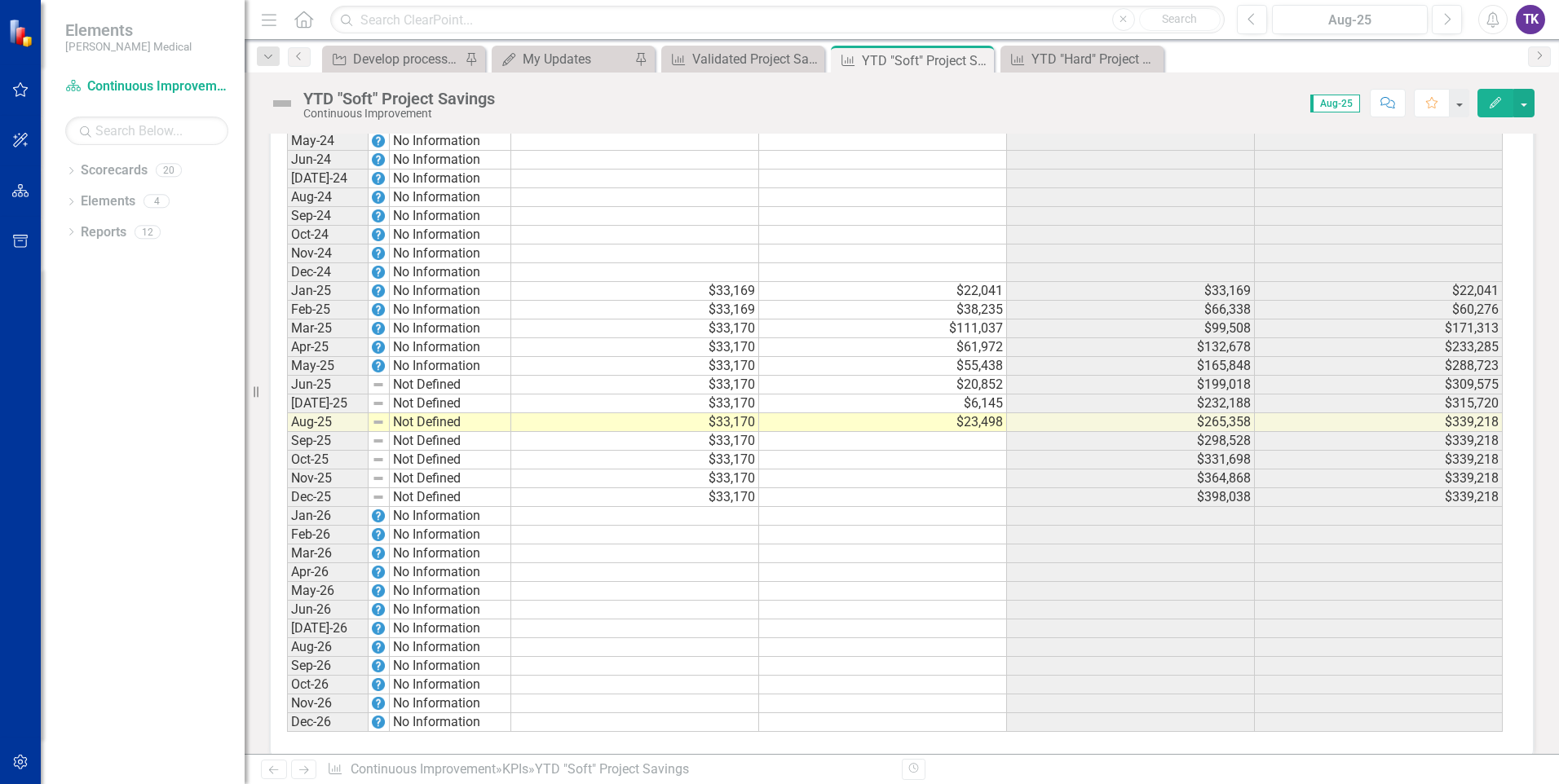
scroll to position [1063, 0]
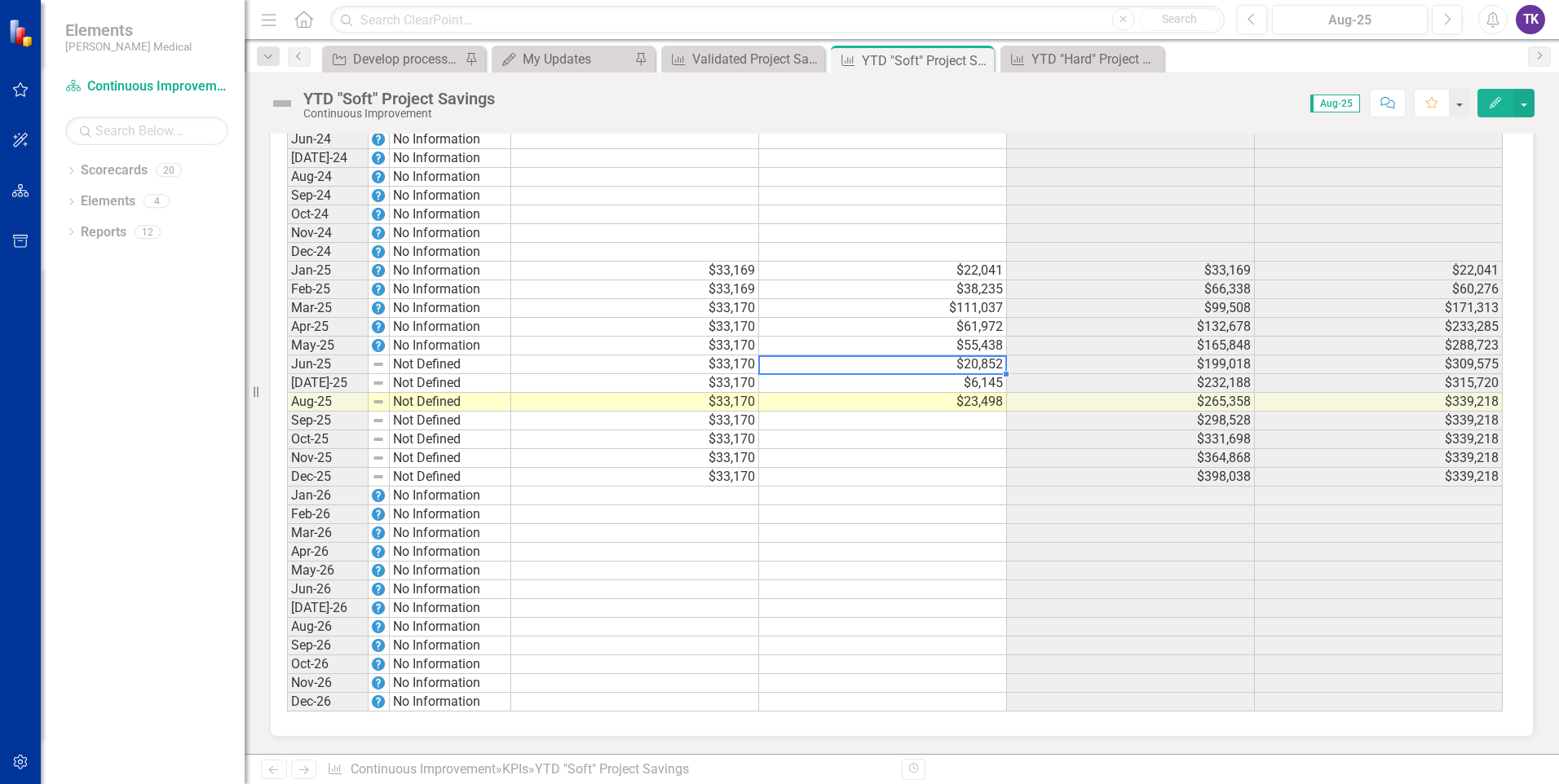
click at [957, 363] on td "$20,852" at bounding box center [883, 364] width 248 height 18
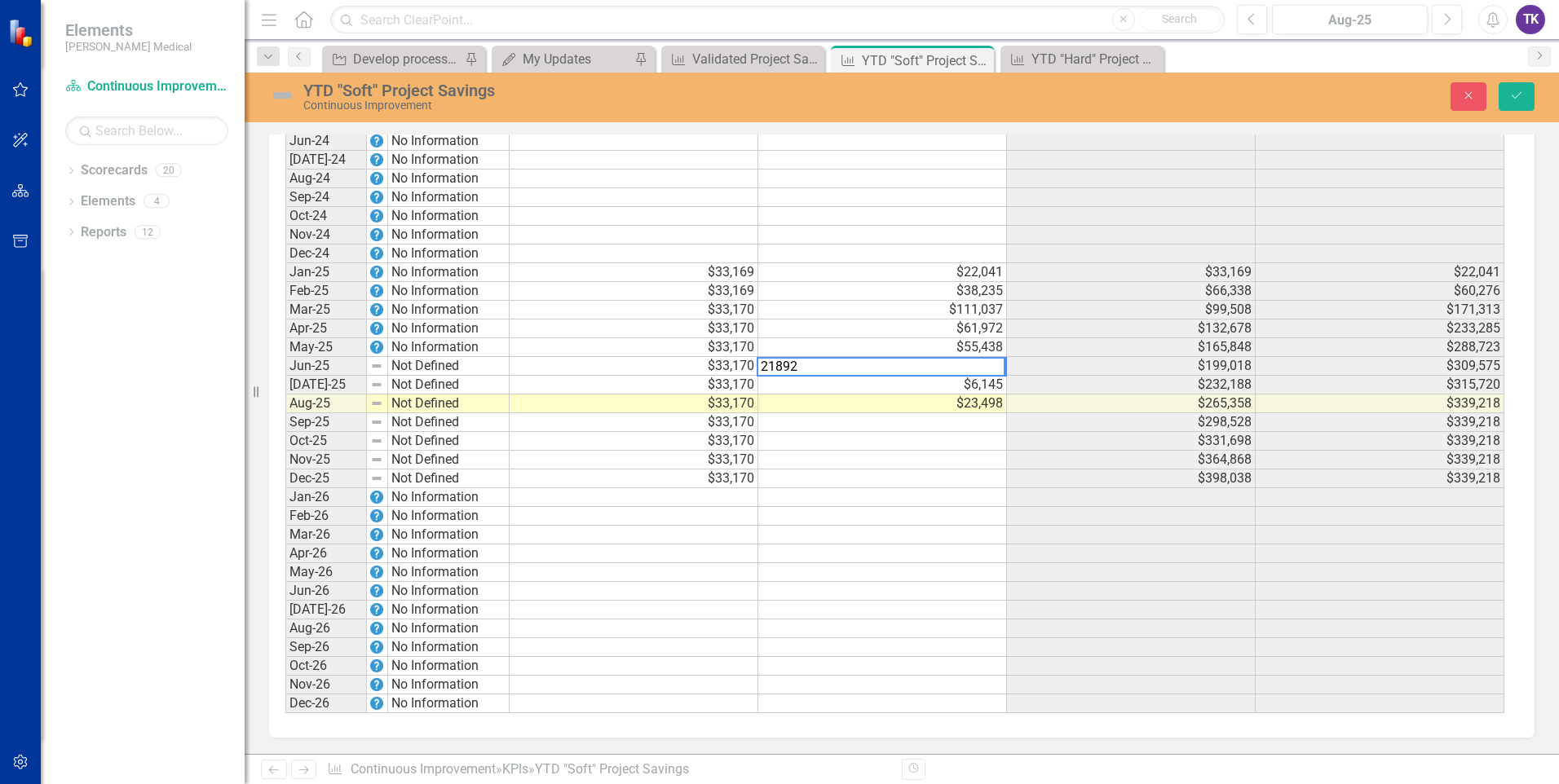
type textarea "21892"
click at [949, 571] on td at bounding box center [882, 572] width 248 height 18
click at [1513, 101] on icon "Save" at bounding box center [1516, 96] width 14 height 12
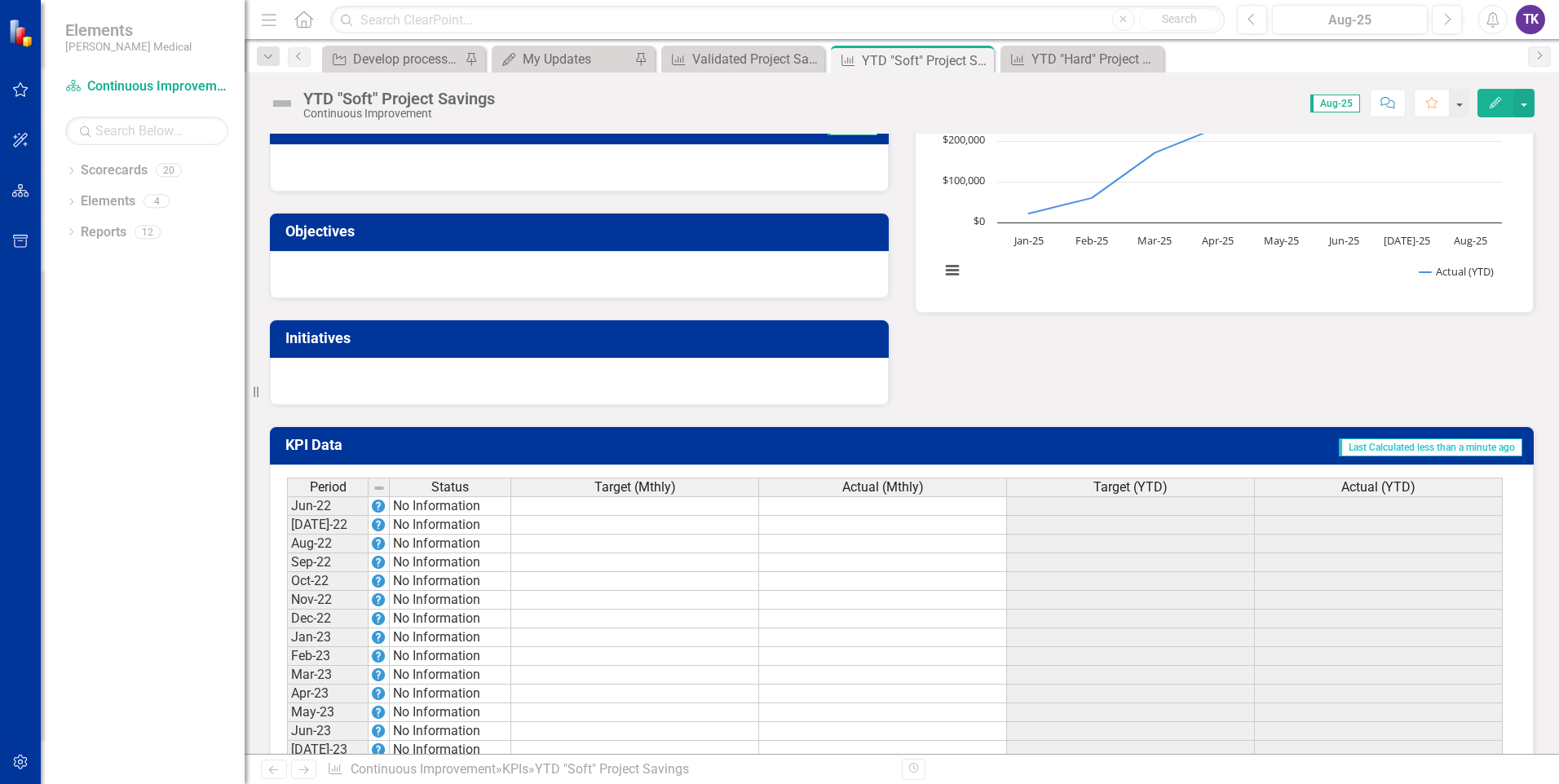
scroll to position [0, 0]
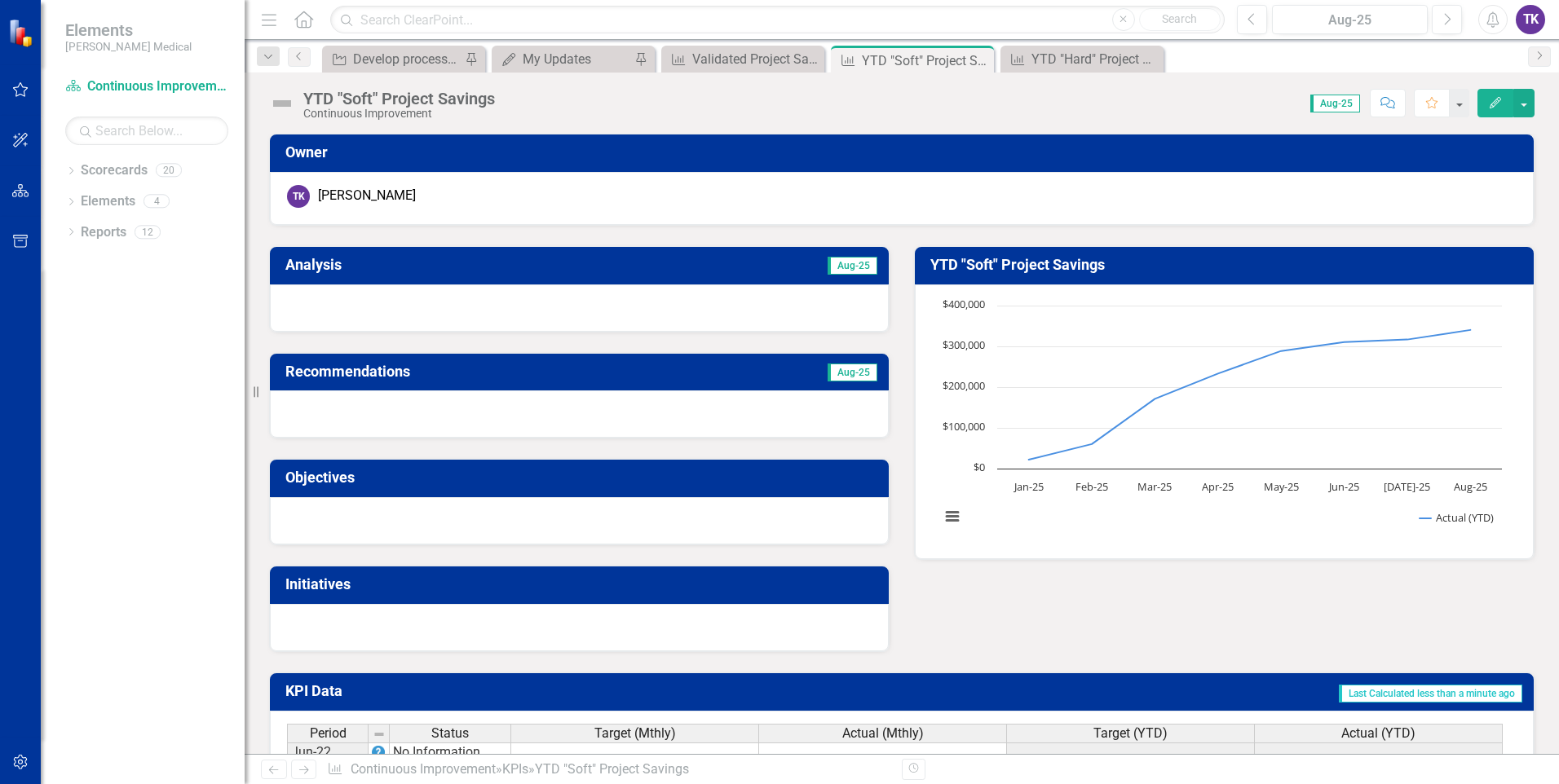
click at [661, 94] on div "Score: N/A Aug-25 Completed Comment Favorite Edit" at bounding box center [1019, 102] width 1032 height 28
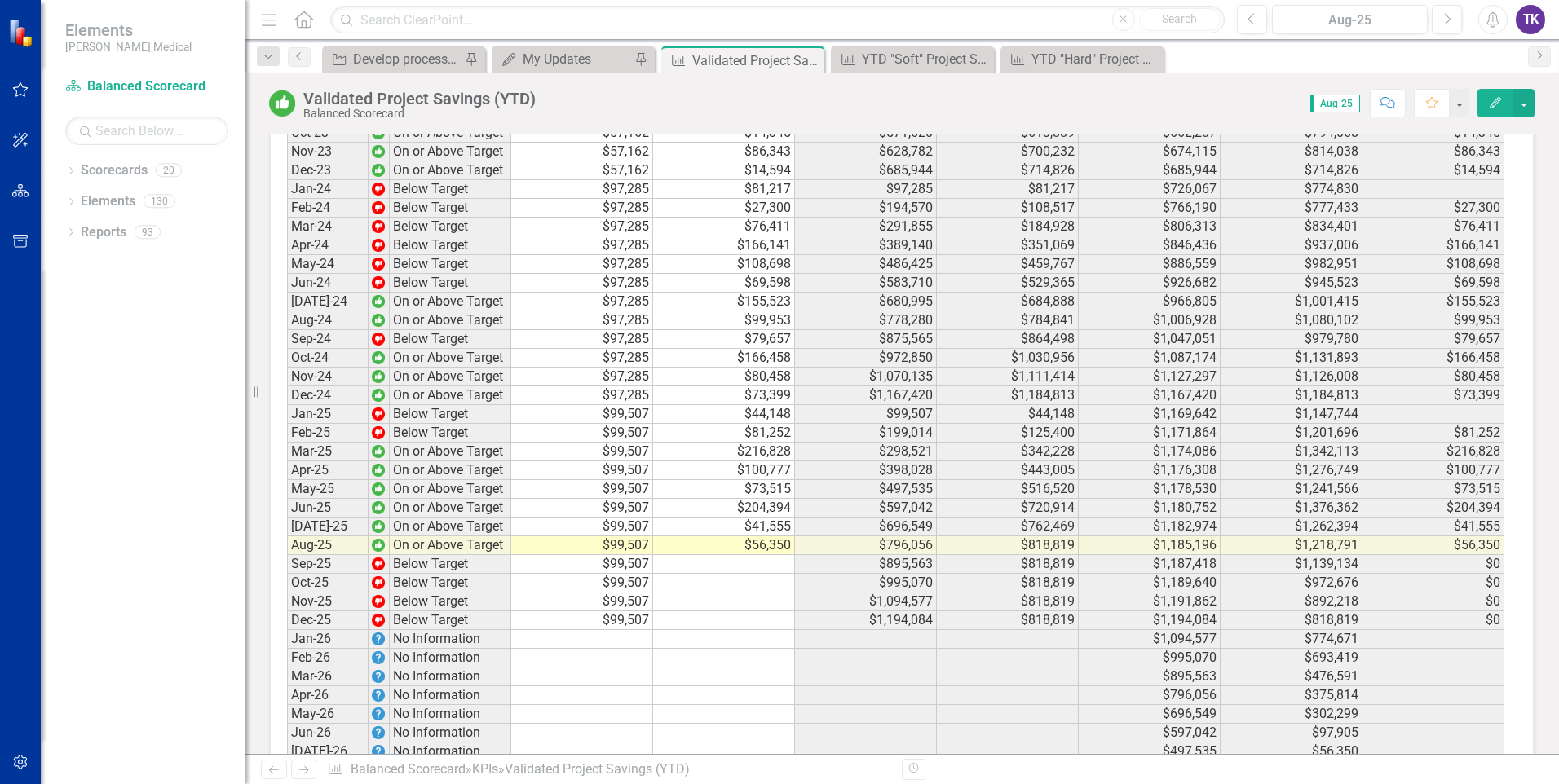
scroll to position [2927, 0]
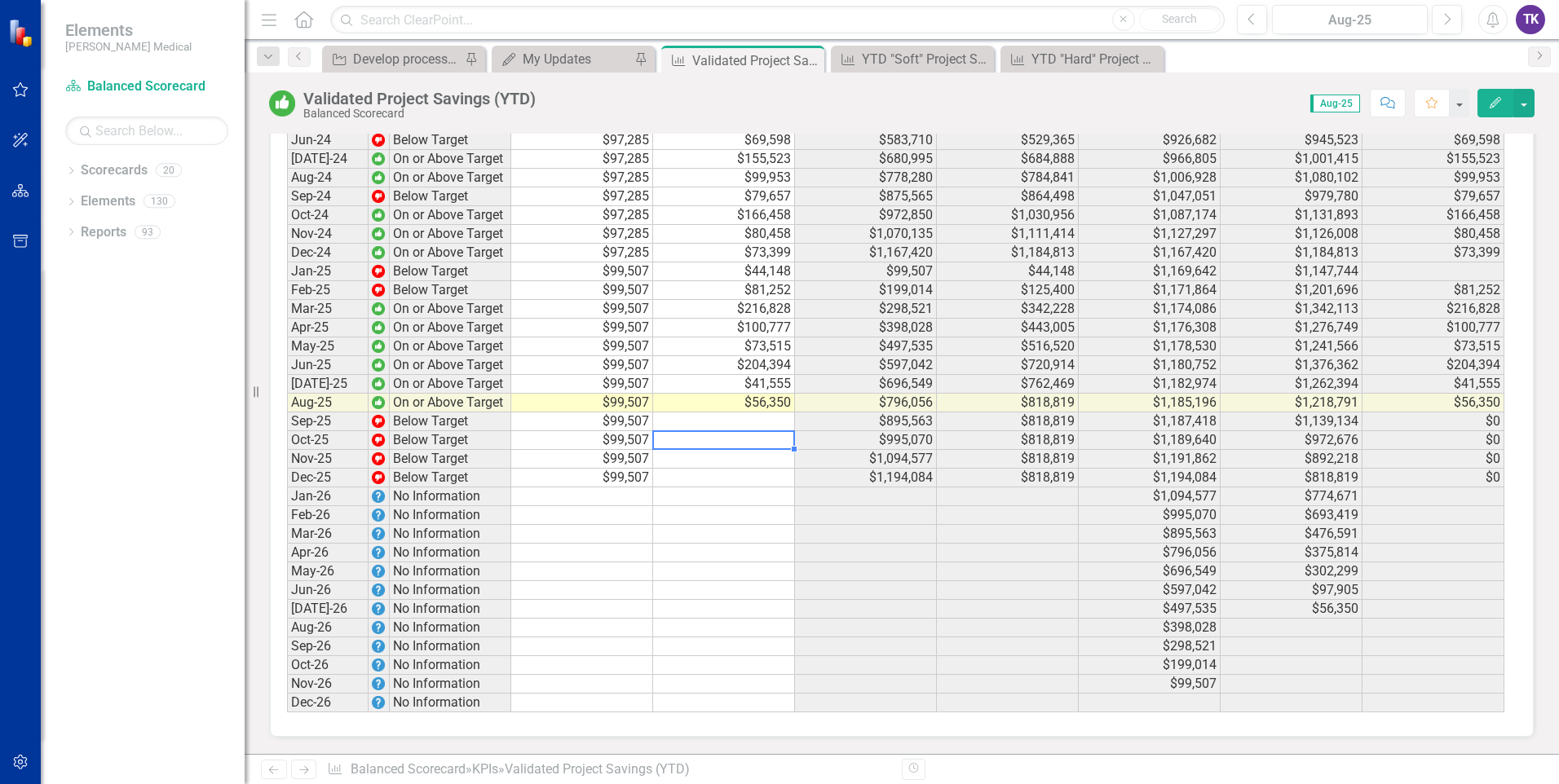
click at [739, 447] on td at bounding box center [723, 439] width 142 height 18
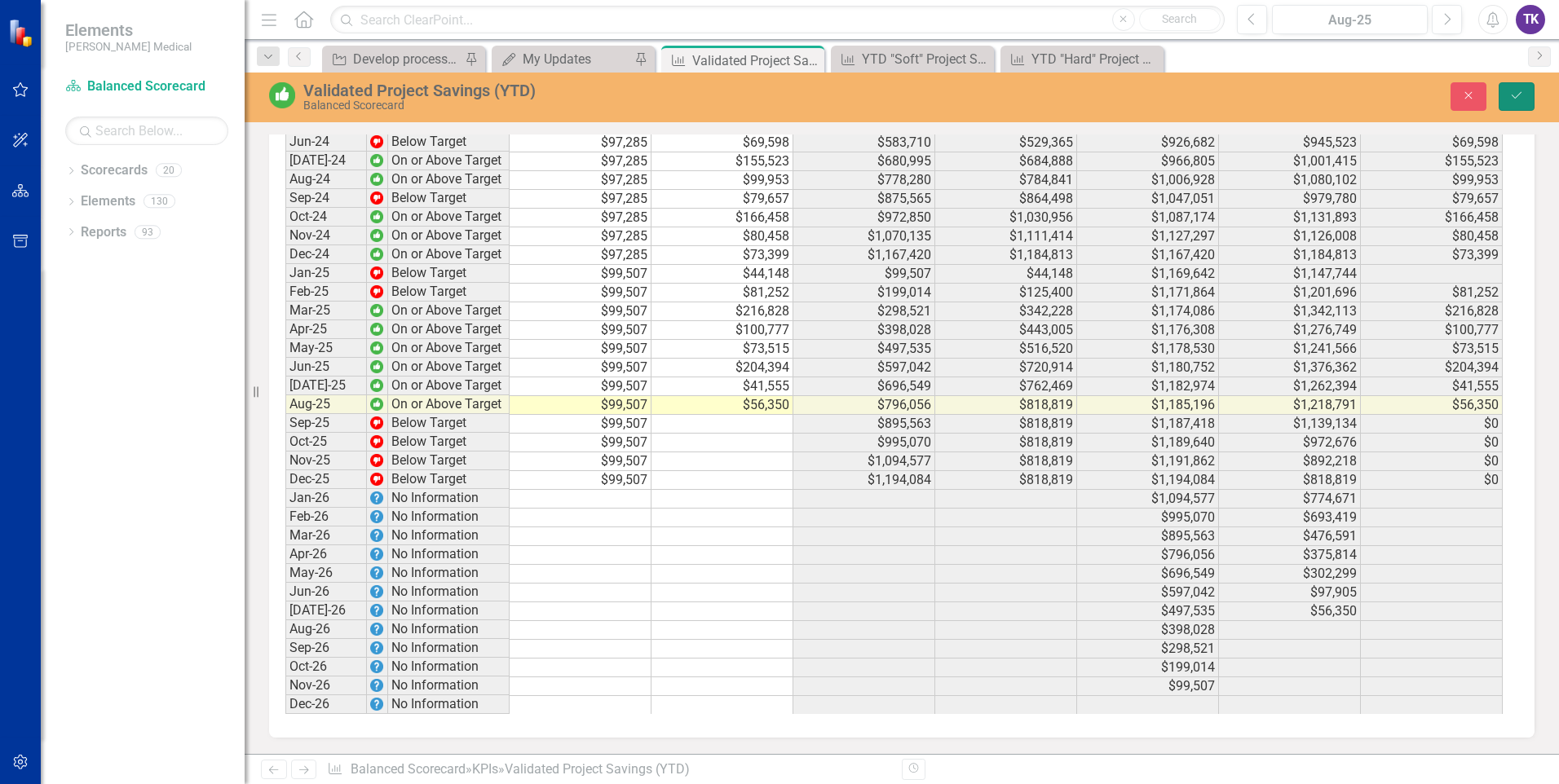
click at [1519, 91] on icon "Save" at bounding box center [1516, 96] width 14 height 12
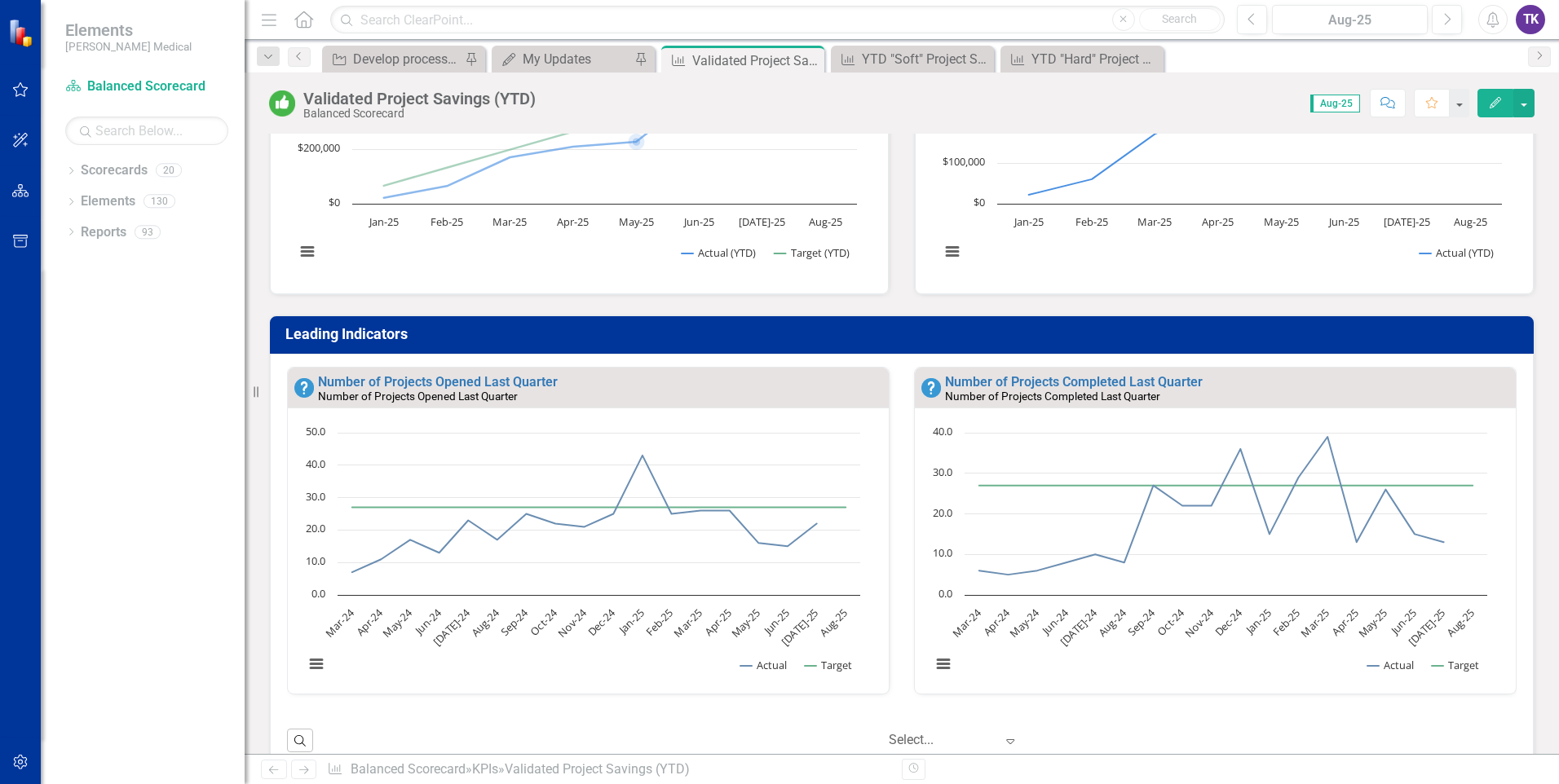
scroll to position [652, 0]
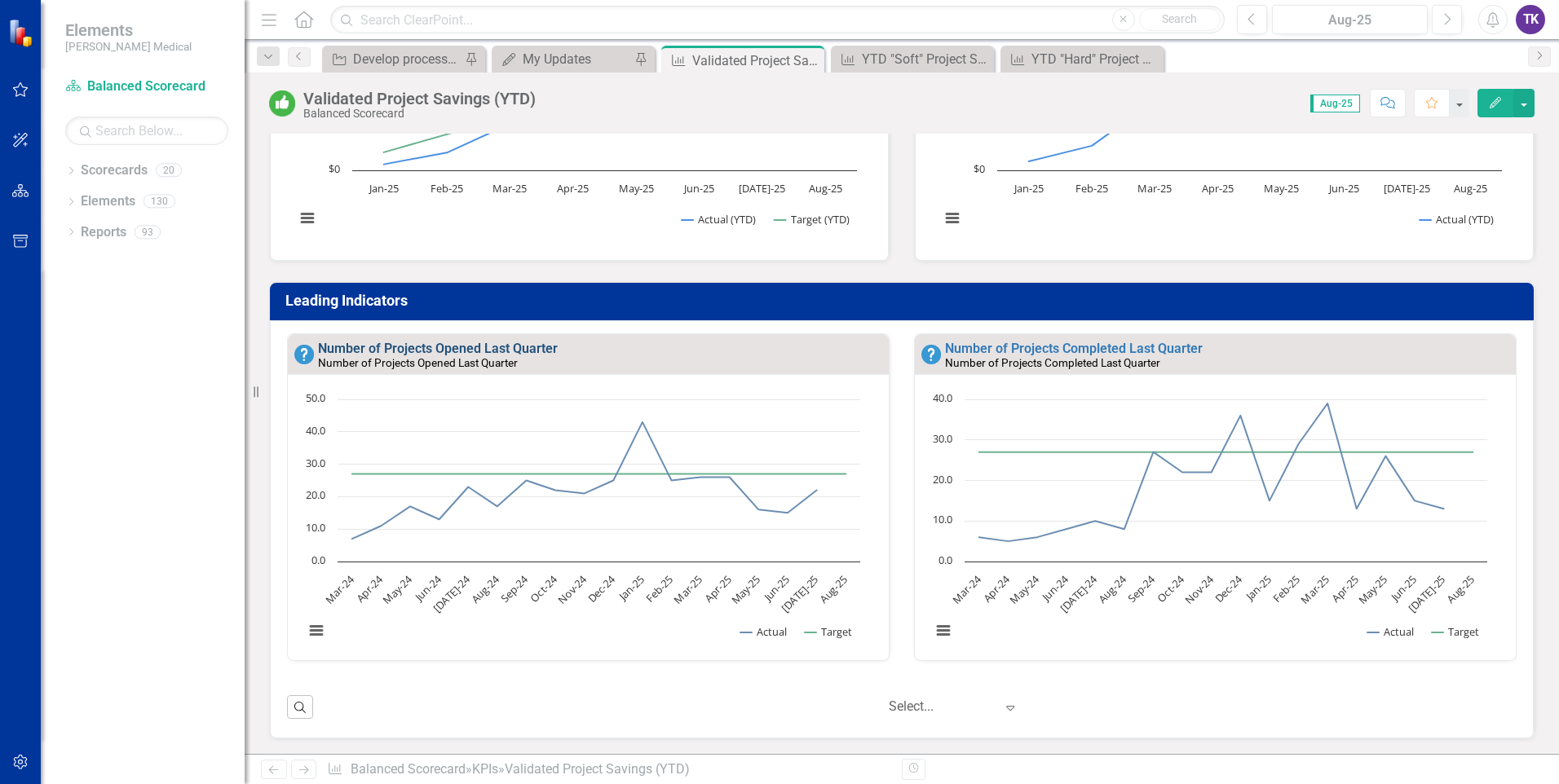
click at [494, 350] on link "Number of Projects Opened Last Quarter" at bounding box center [438, 349] width 240 height 15
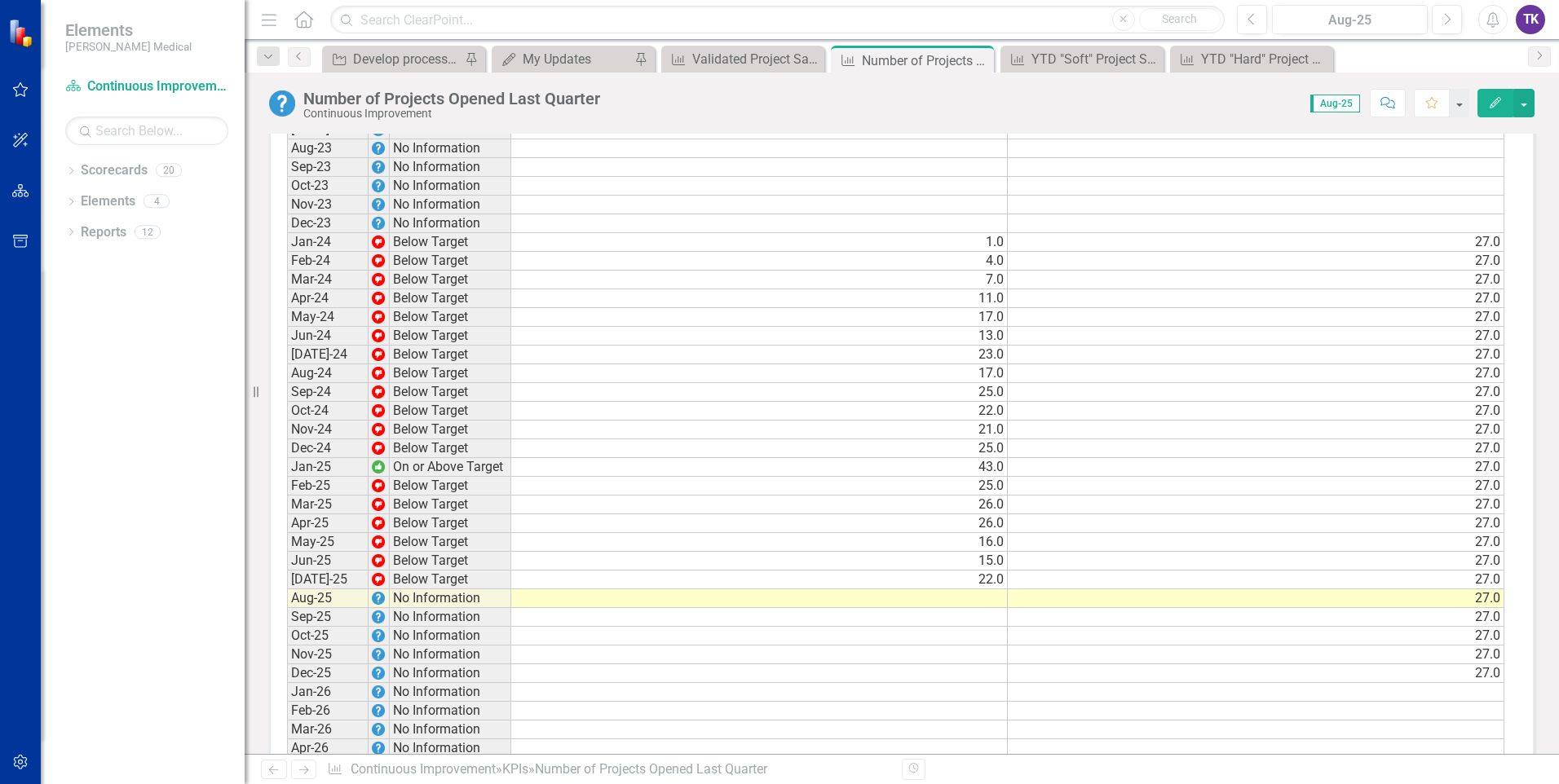
scroll to position [978, 0]
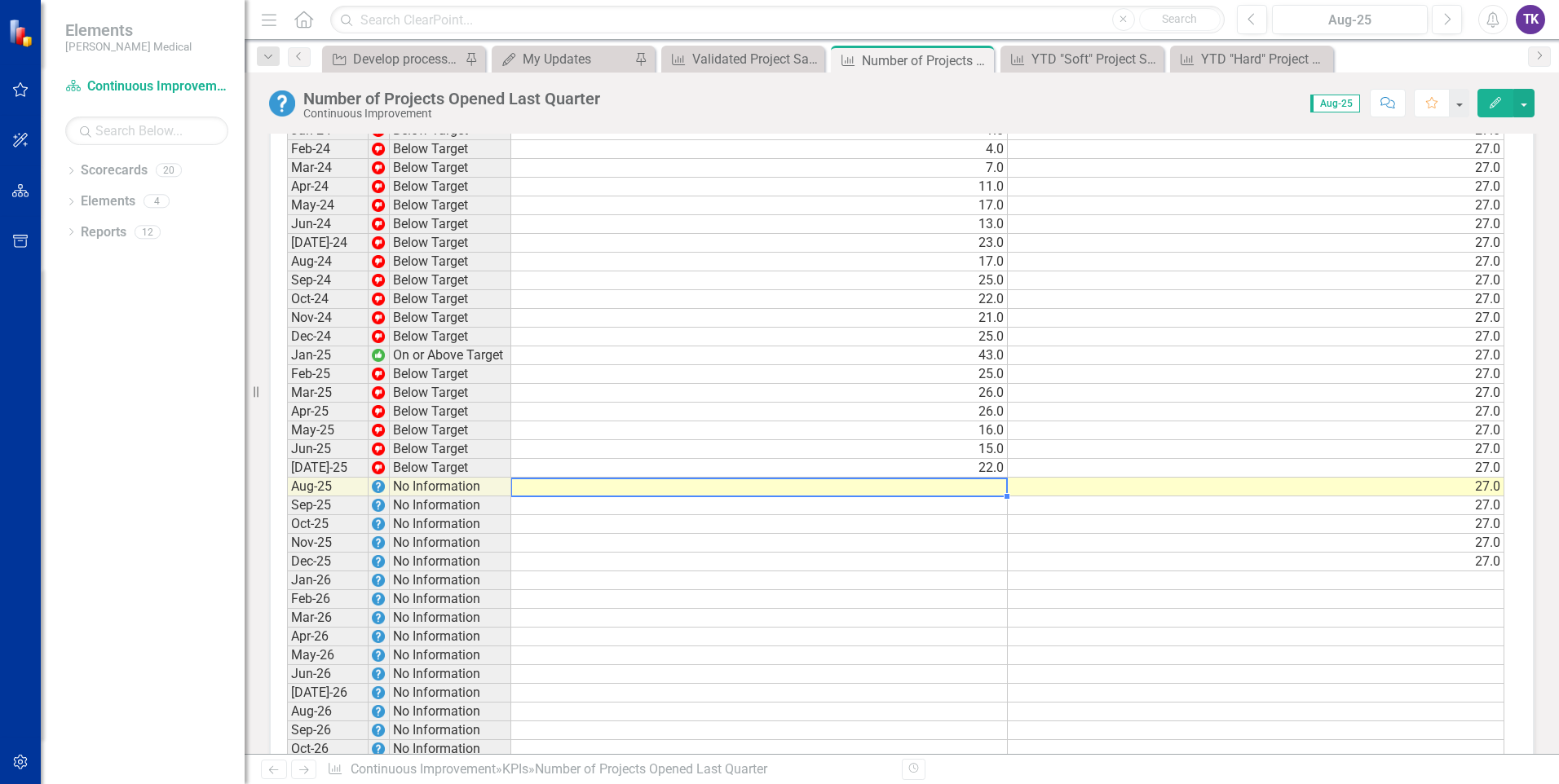
click at [985, 490] on td at bounding box center [759, 487] width 496 height 18
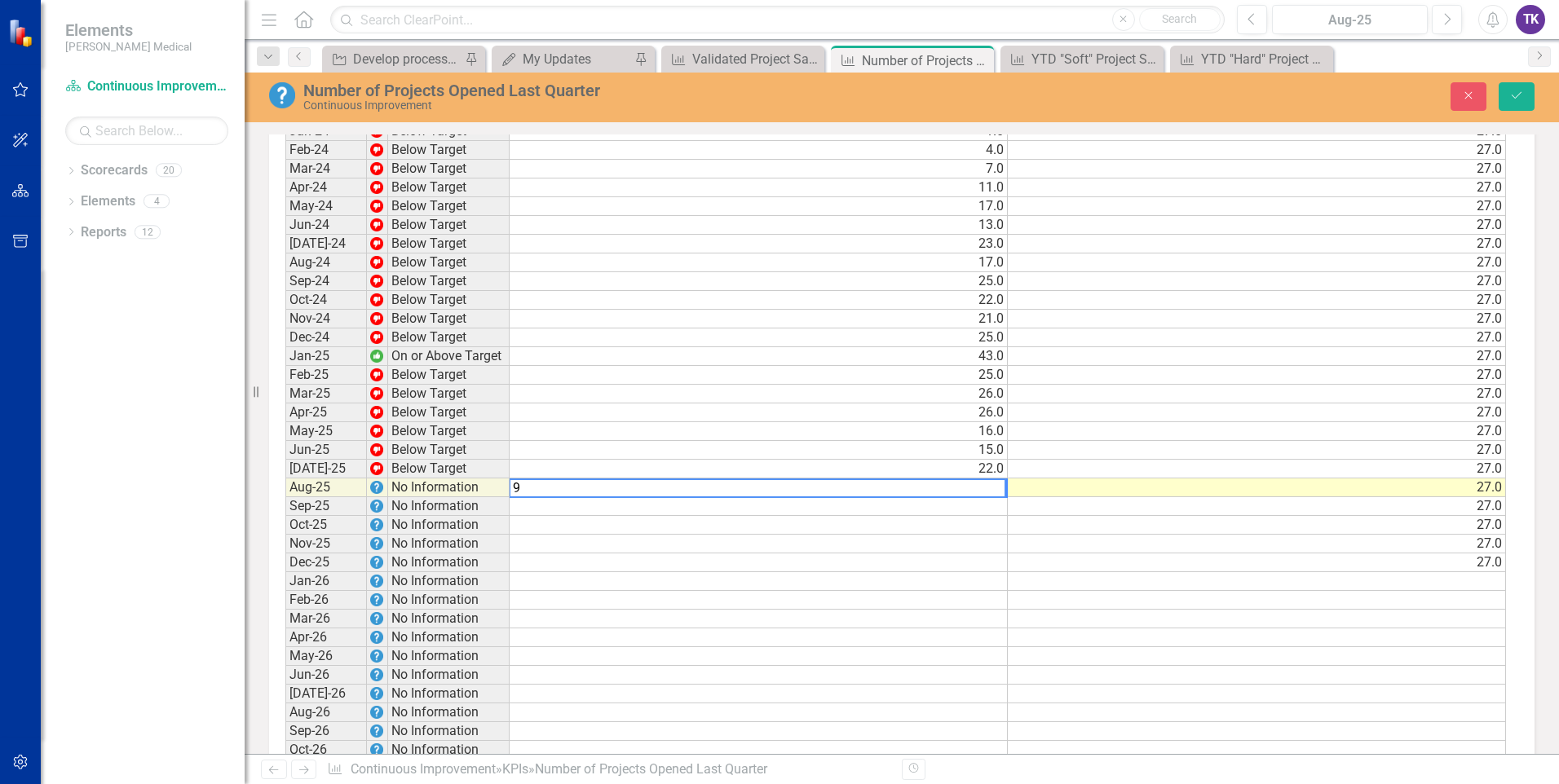
type textarea "9"
click at [911, 567] on td at bounding box center [759, 562] width 498 height 18
click at [1518, 92] on icon "Save" at bounding box center [1516, 96] width 14 height 12
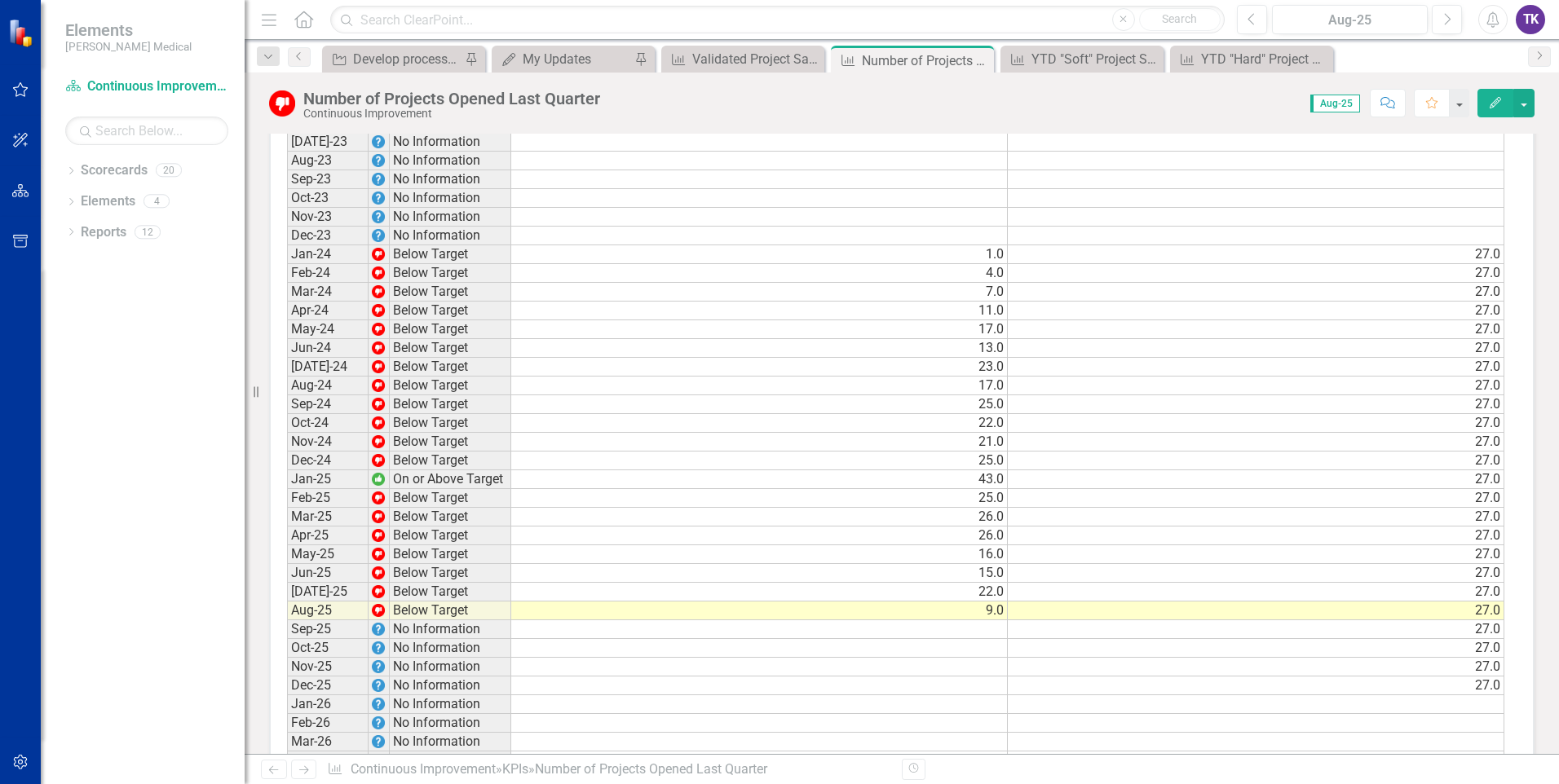
scroll to position [896, 0]
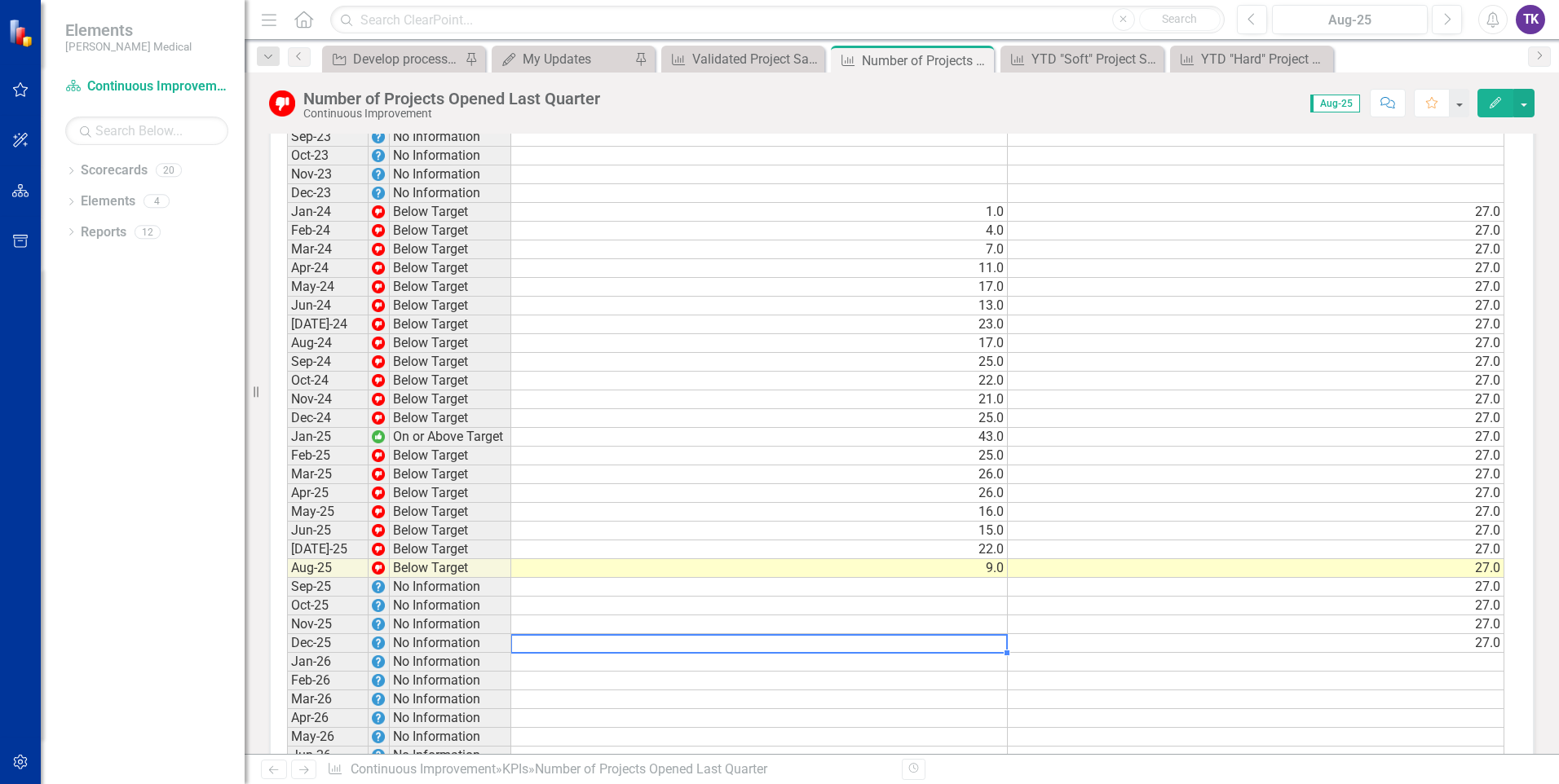
click at [667, 648] on td at bounding box center [759, 643] width 496 height 18
click at [765, 116] on div "Score: N/A Aug-25 Completed Comment Favorite Edit" at bounding box center [1071, 102] width 926 height 28
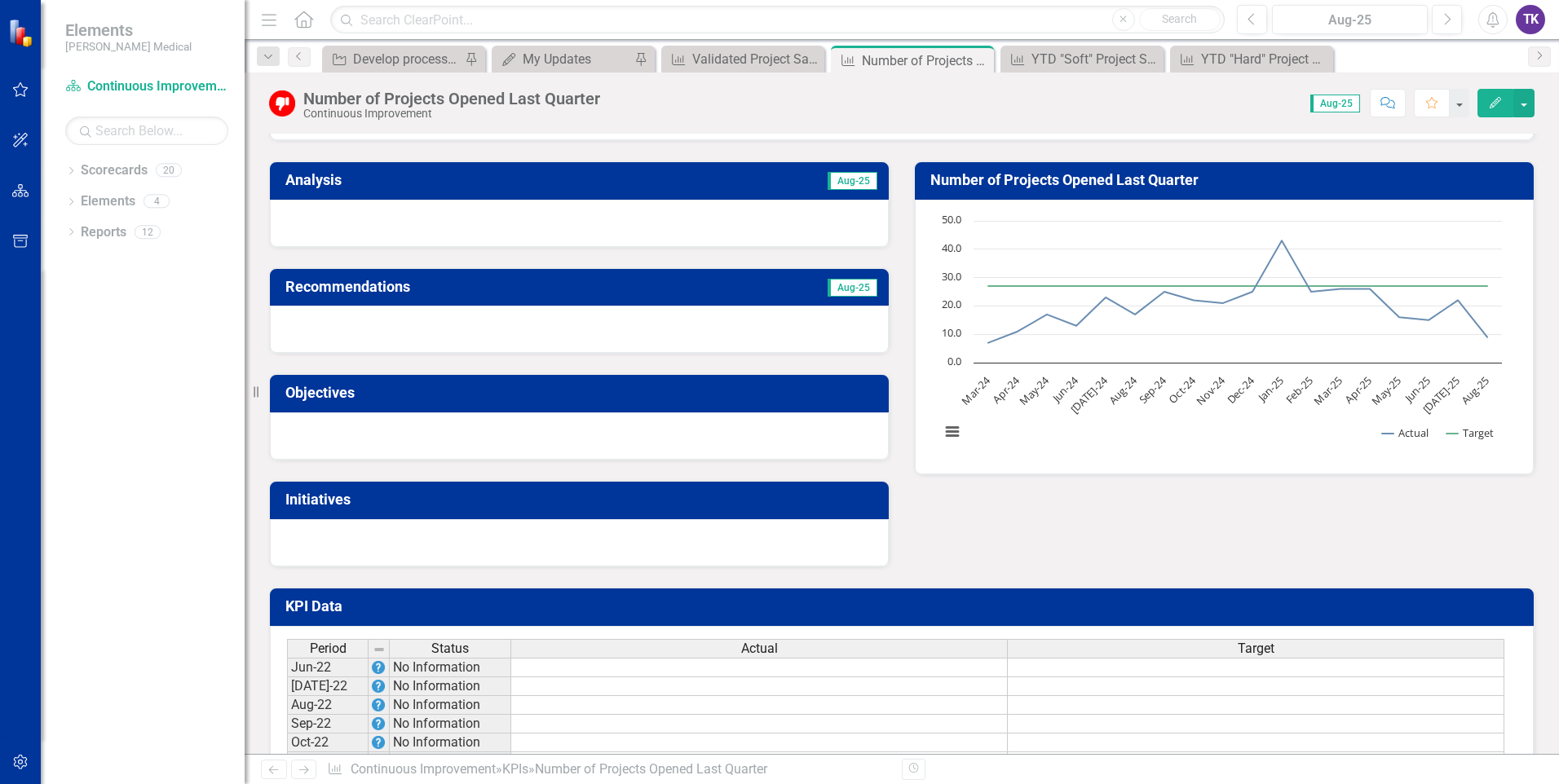
scroll to position [81, 0]
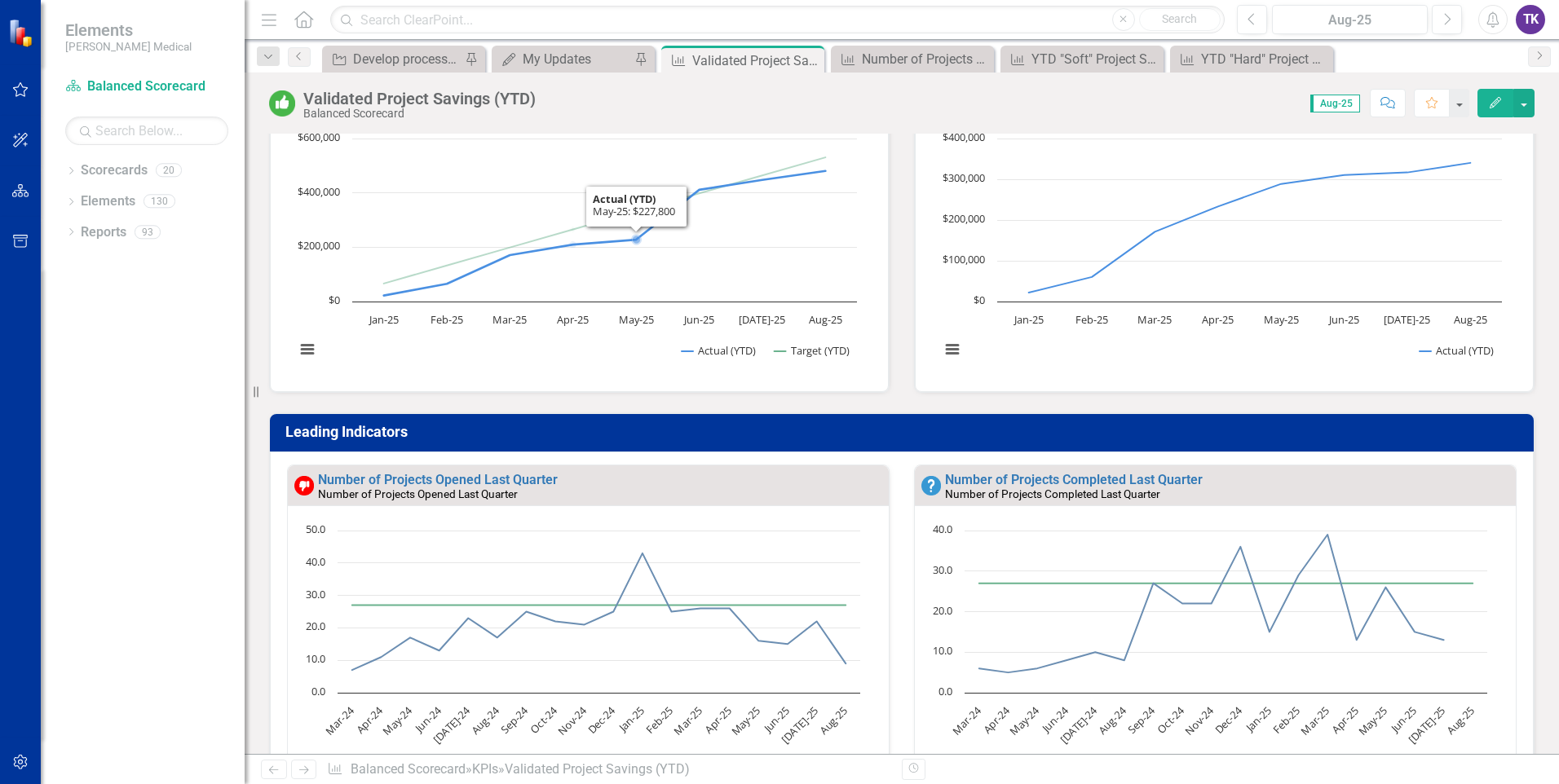
scroll to position [571, 0]
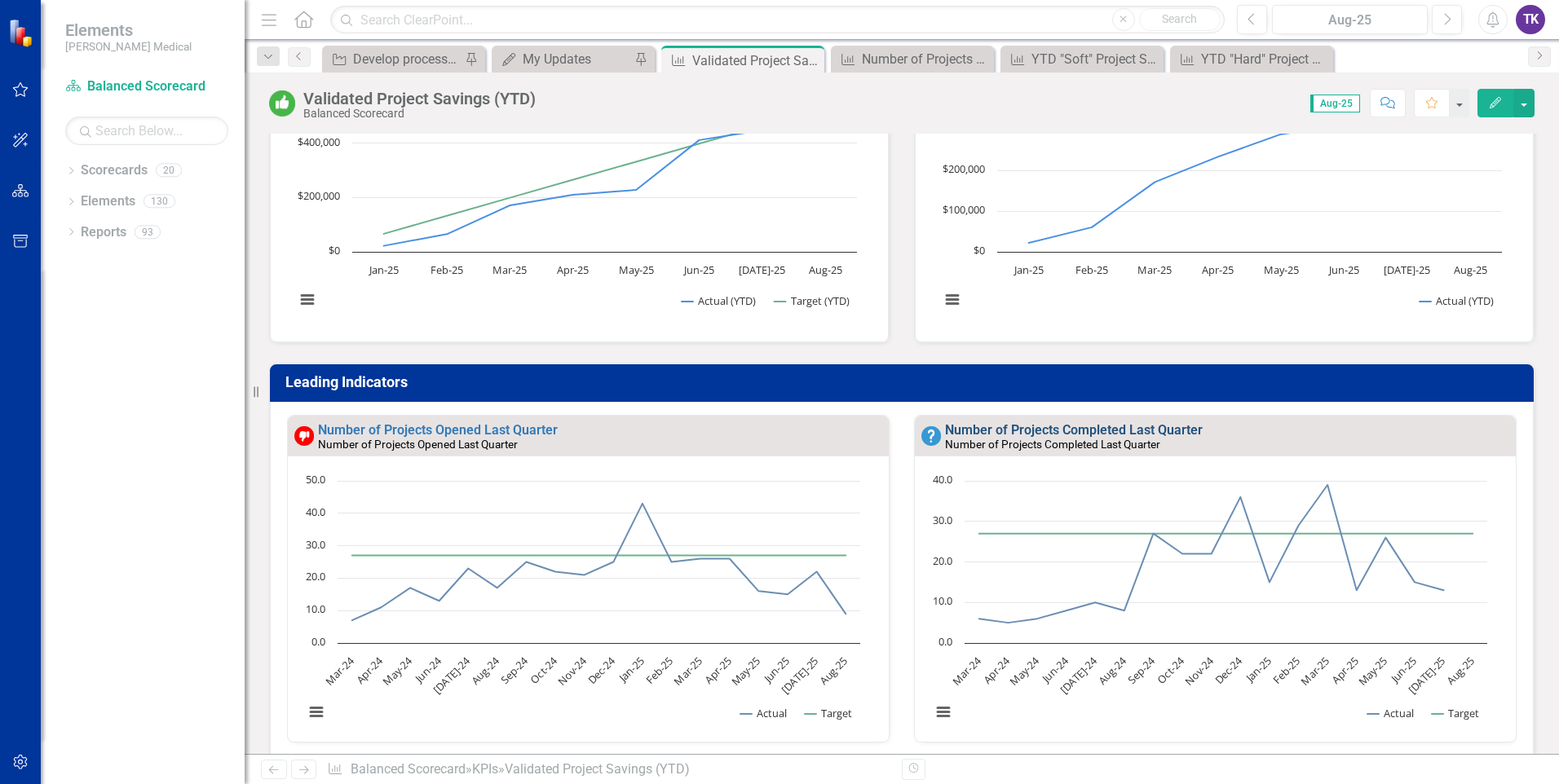
click at [990, 428] on link "Number of Projects Completed Last Quarter" at bounding box center [1073, 430] width 258 height 15
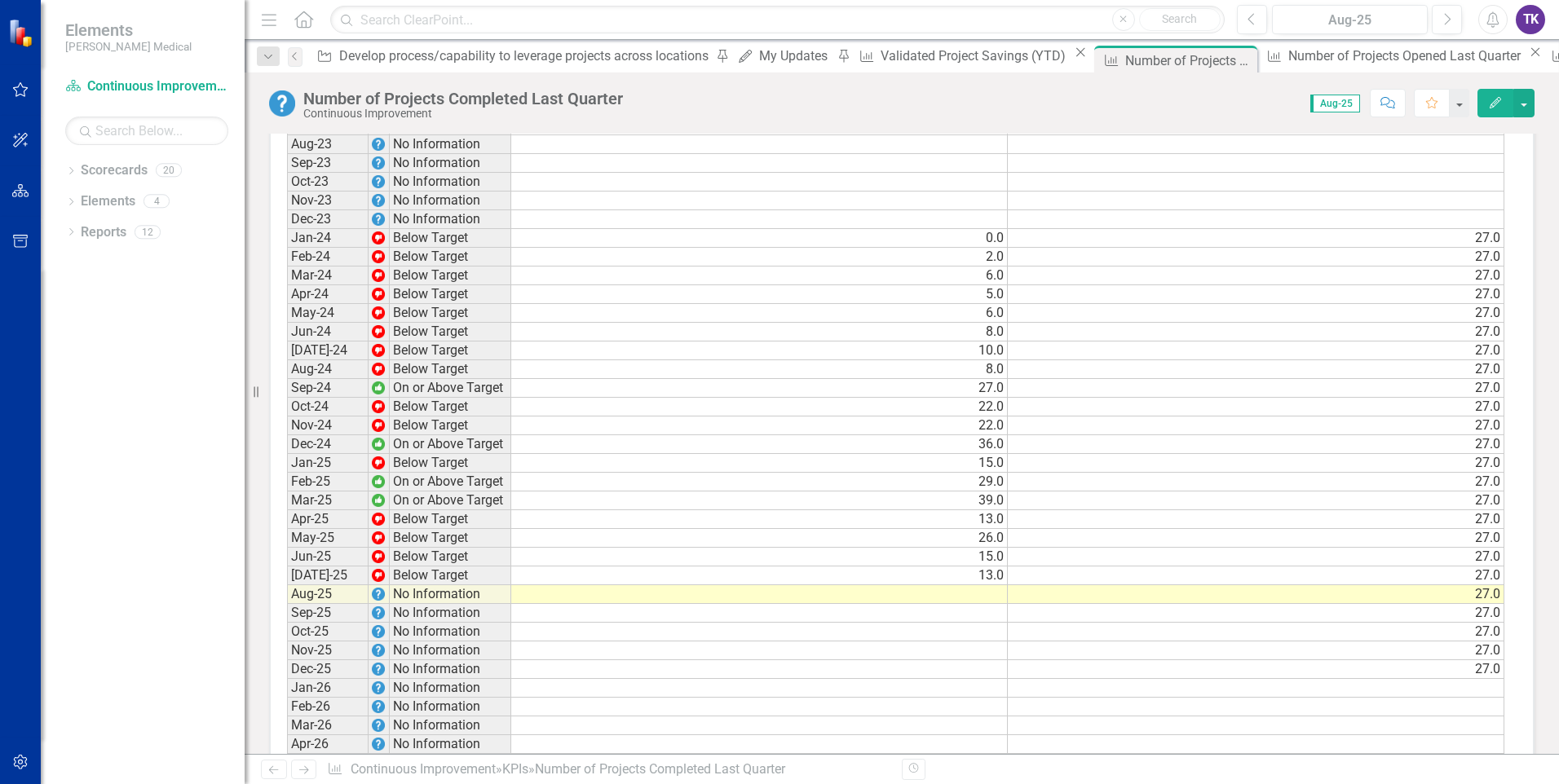
scroll to position [896, 0]
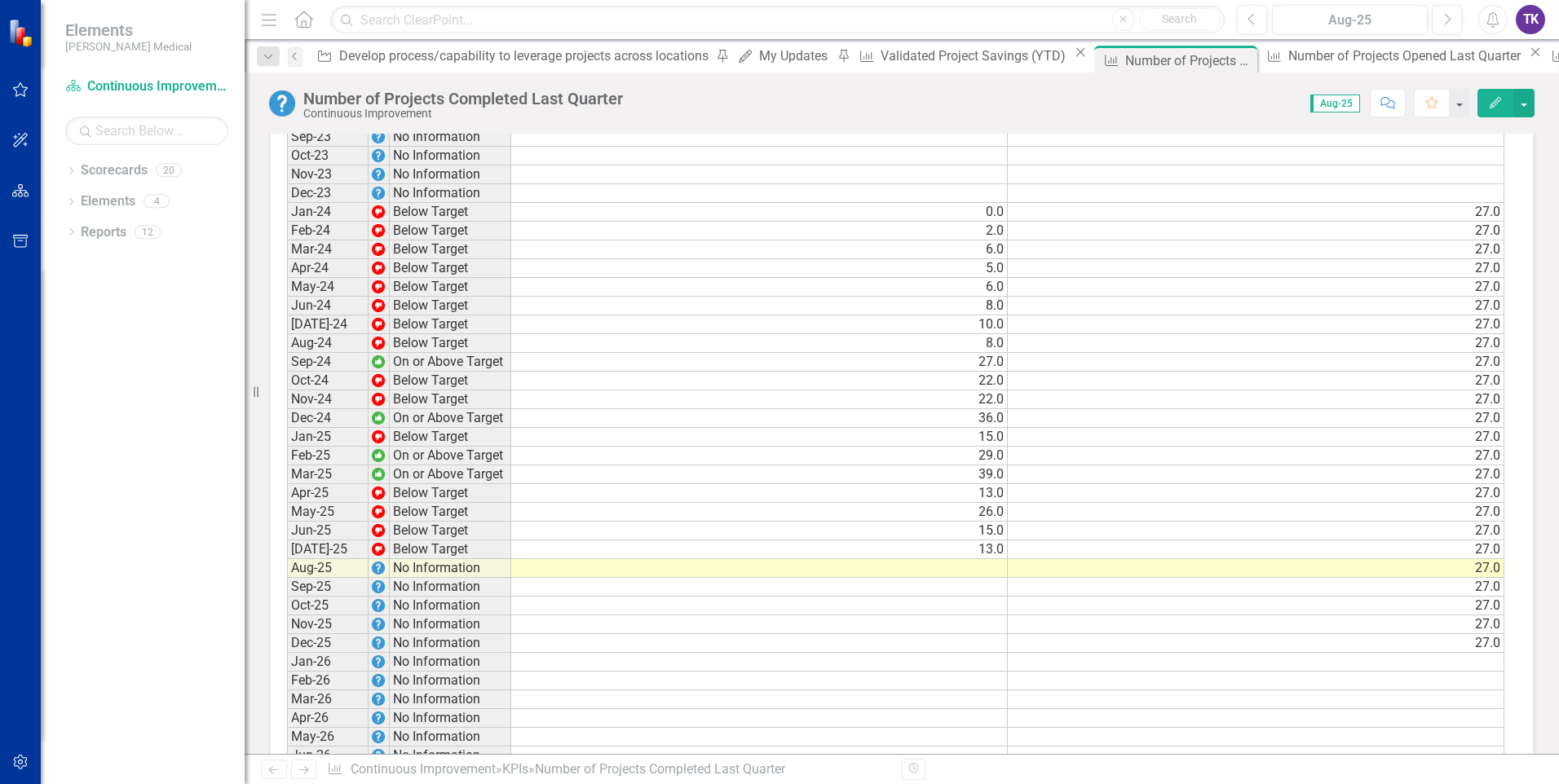
click at [962, 562] on td at bounding box center [759, 568] width 496 height 18
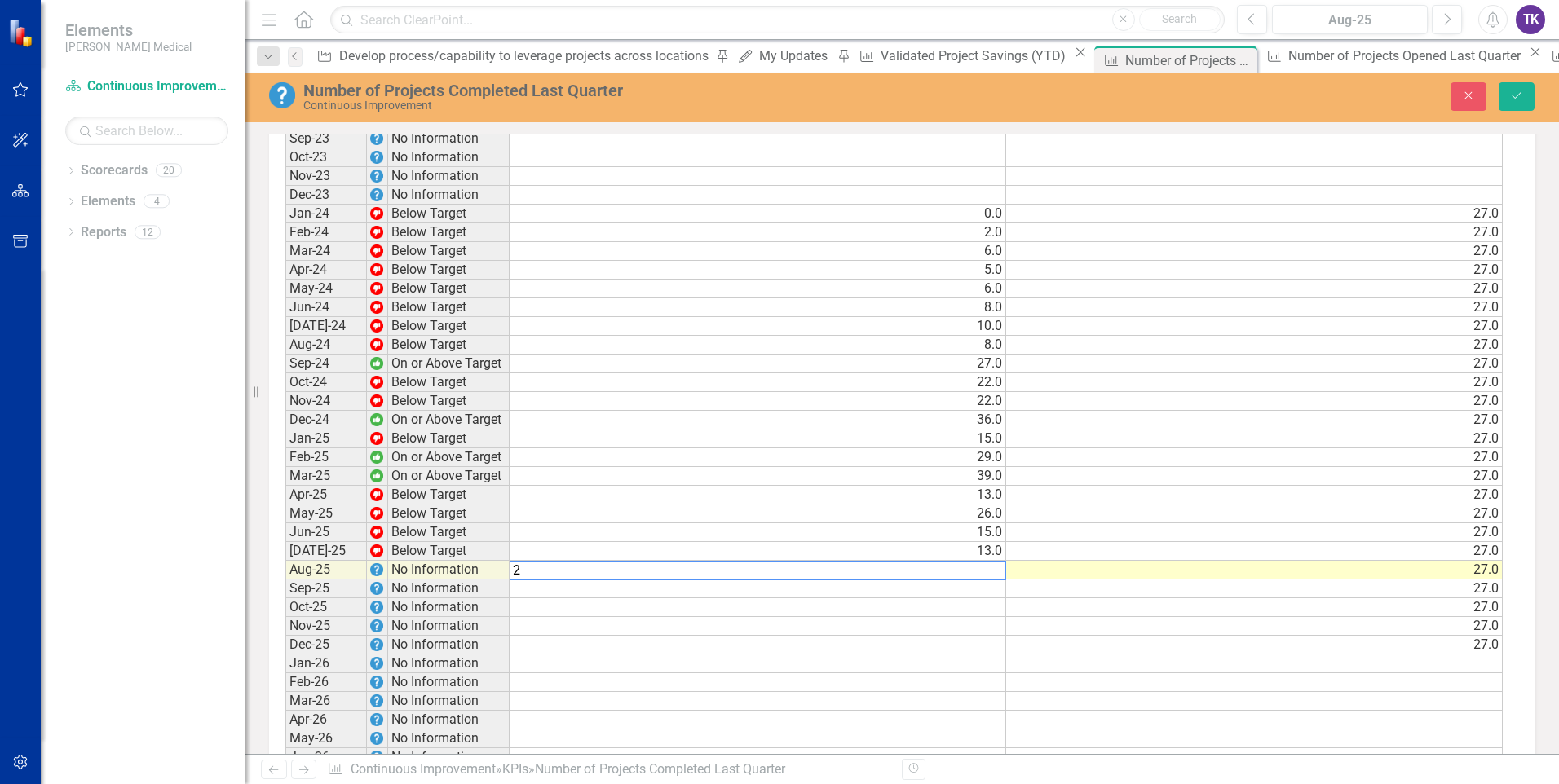
scroll to position [897, 0]
type textarea "22"
click at [829, 656] on td at bounding box center [759, 662] width 498 height 18
click at [1512, 102] on button "Save" at bounding box center [1516, 97] width 36 height 29
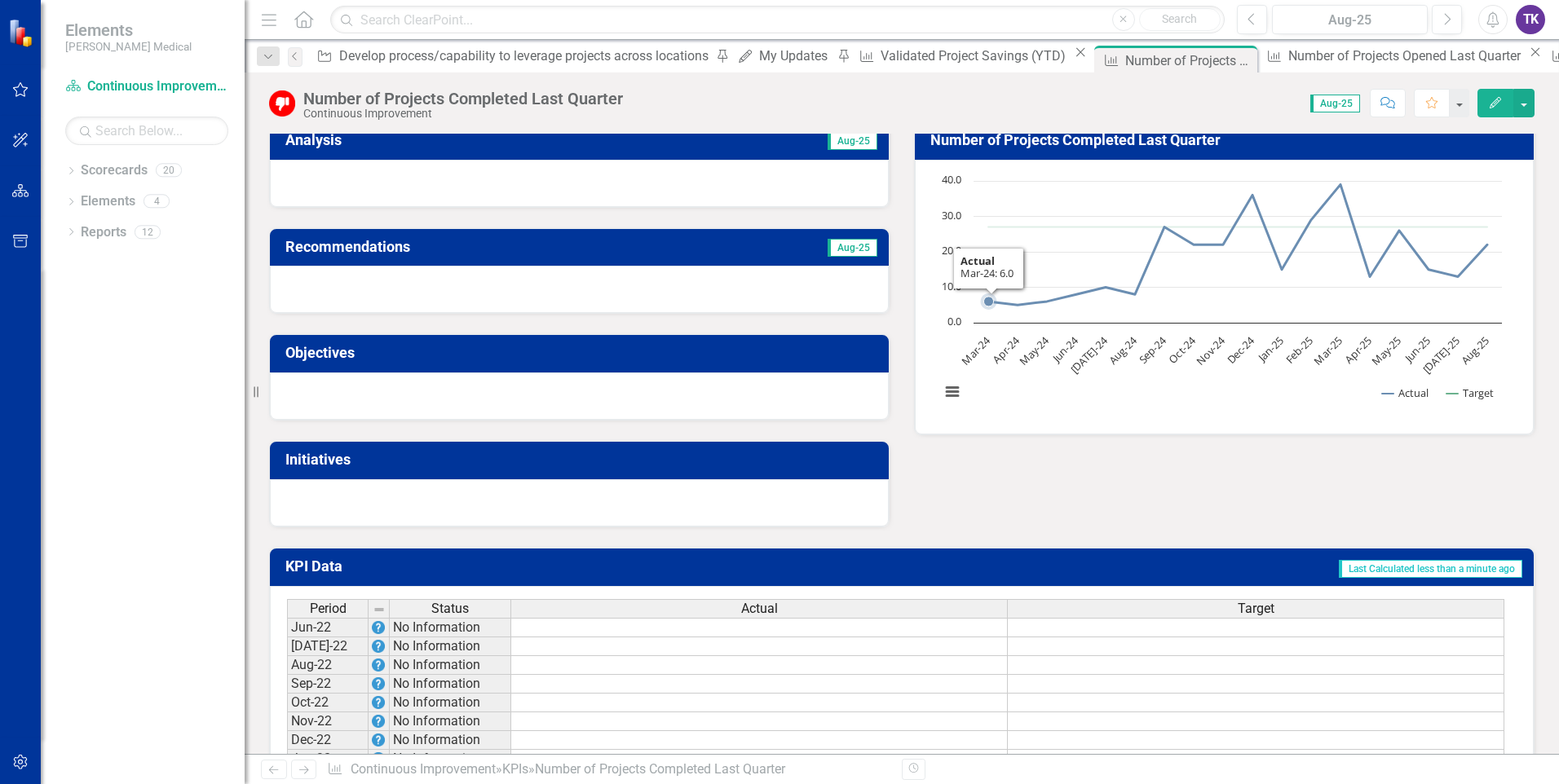
scroll to position [0, 0]
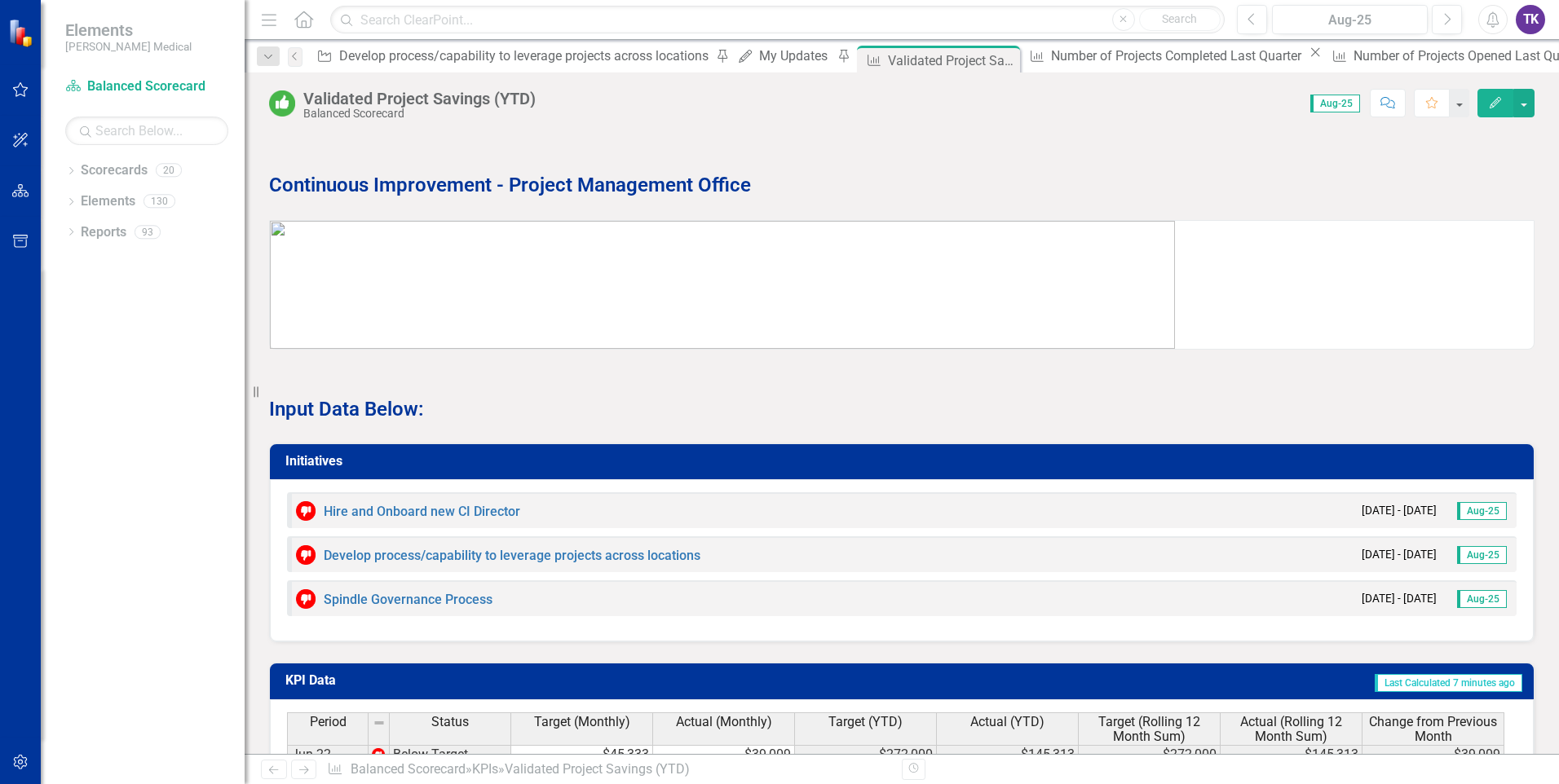
scroll to position [1874, 0]
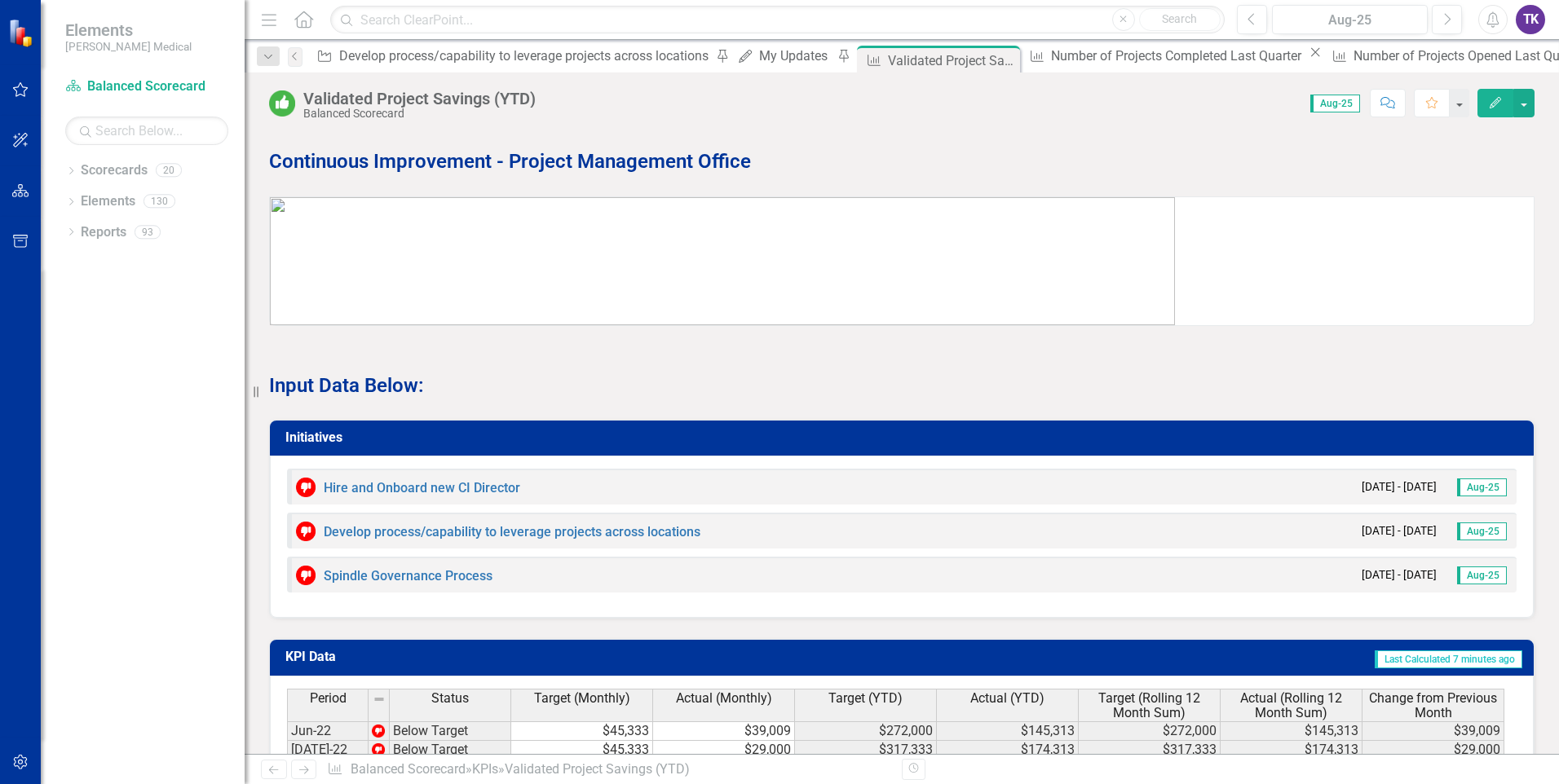
click at [408, 227] on img at bounding box center [722, 261] width 905 height 128
click at [409, 227] on img at bounding box center [722, 261] width 905 height 128
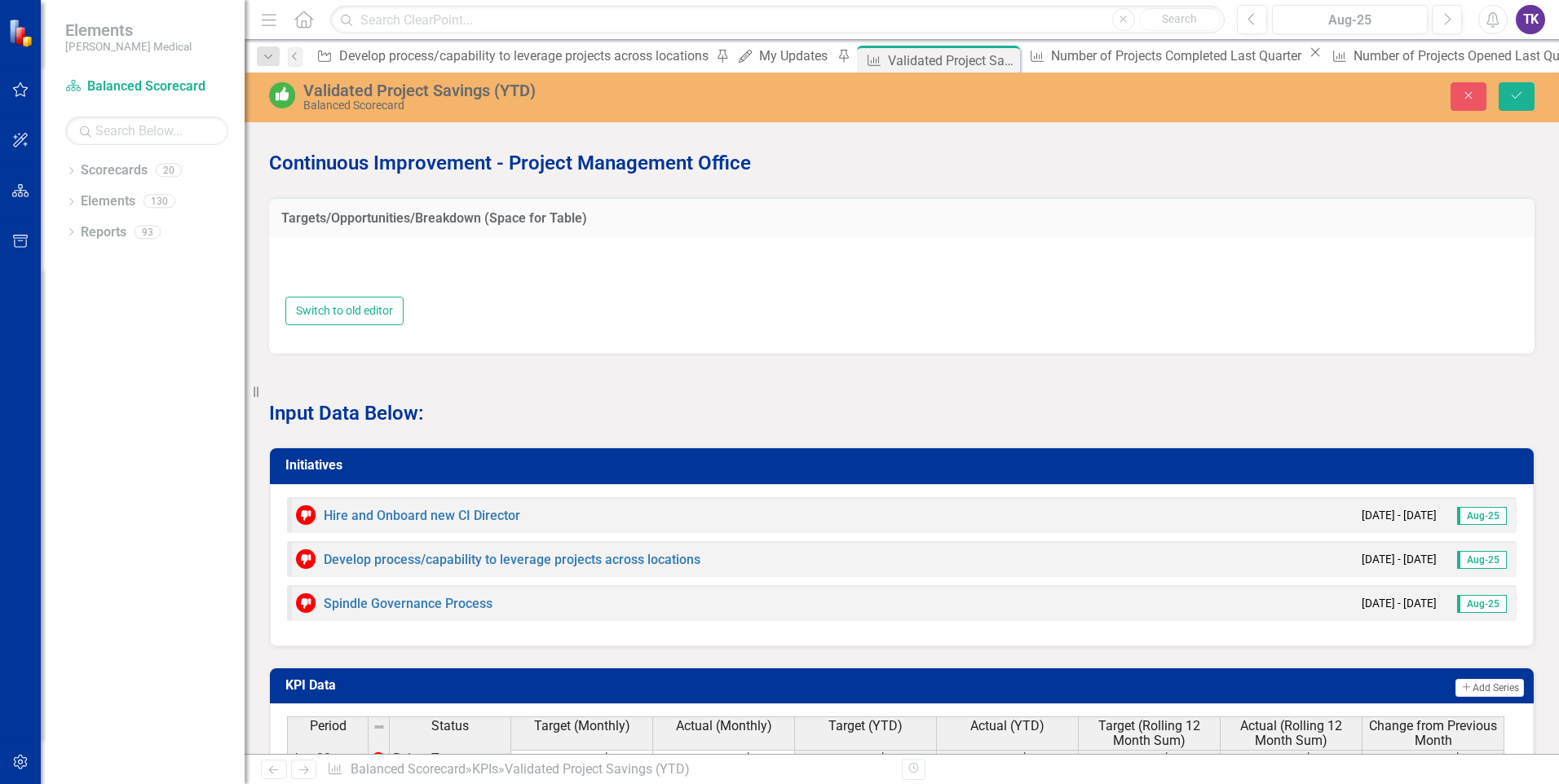
type textarea "<p><img src="documents/district7710/images/mceclip2%20v9.png" width="1110" heig…"
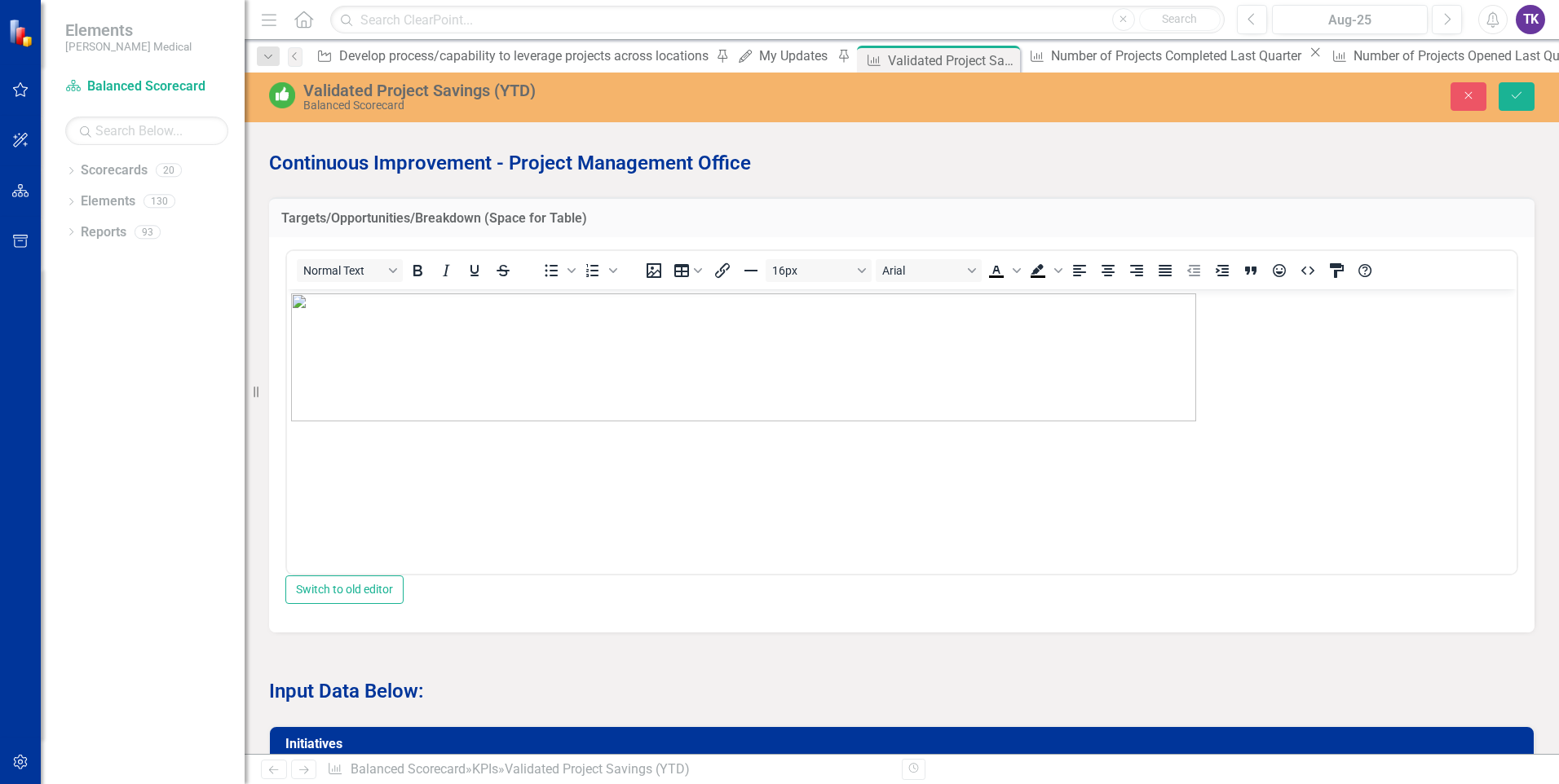
scroll to position [0, 0]
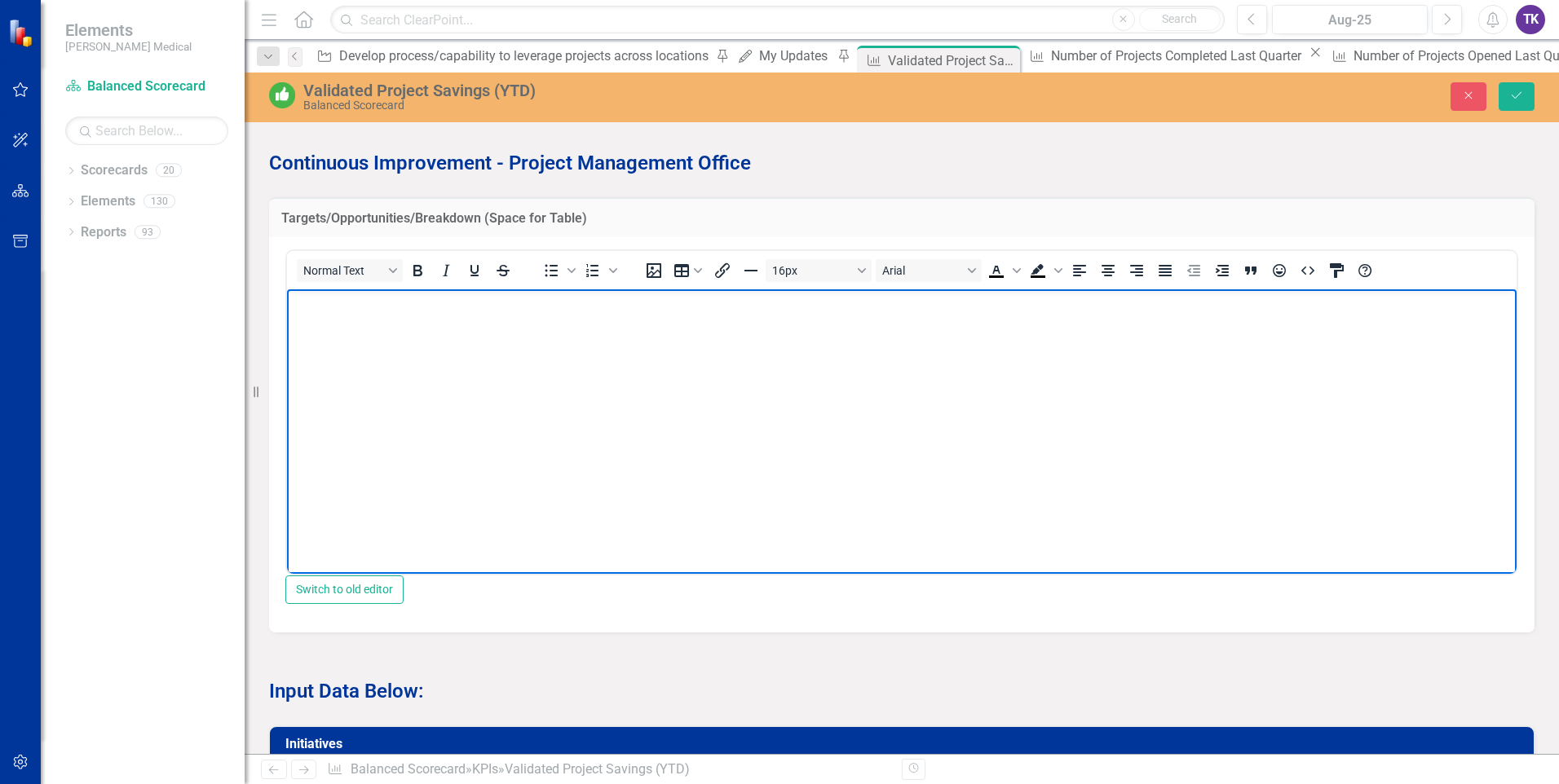
click at [312, 312] on body "Rich Text Area. Press ALT-0 for help." at bounding box center [901, 410] width 1230 height 244
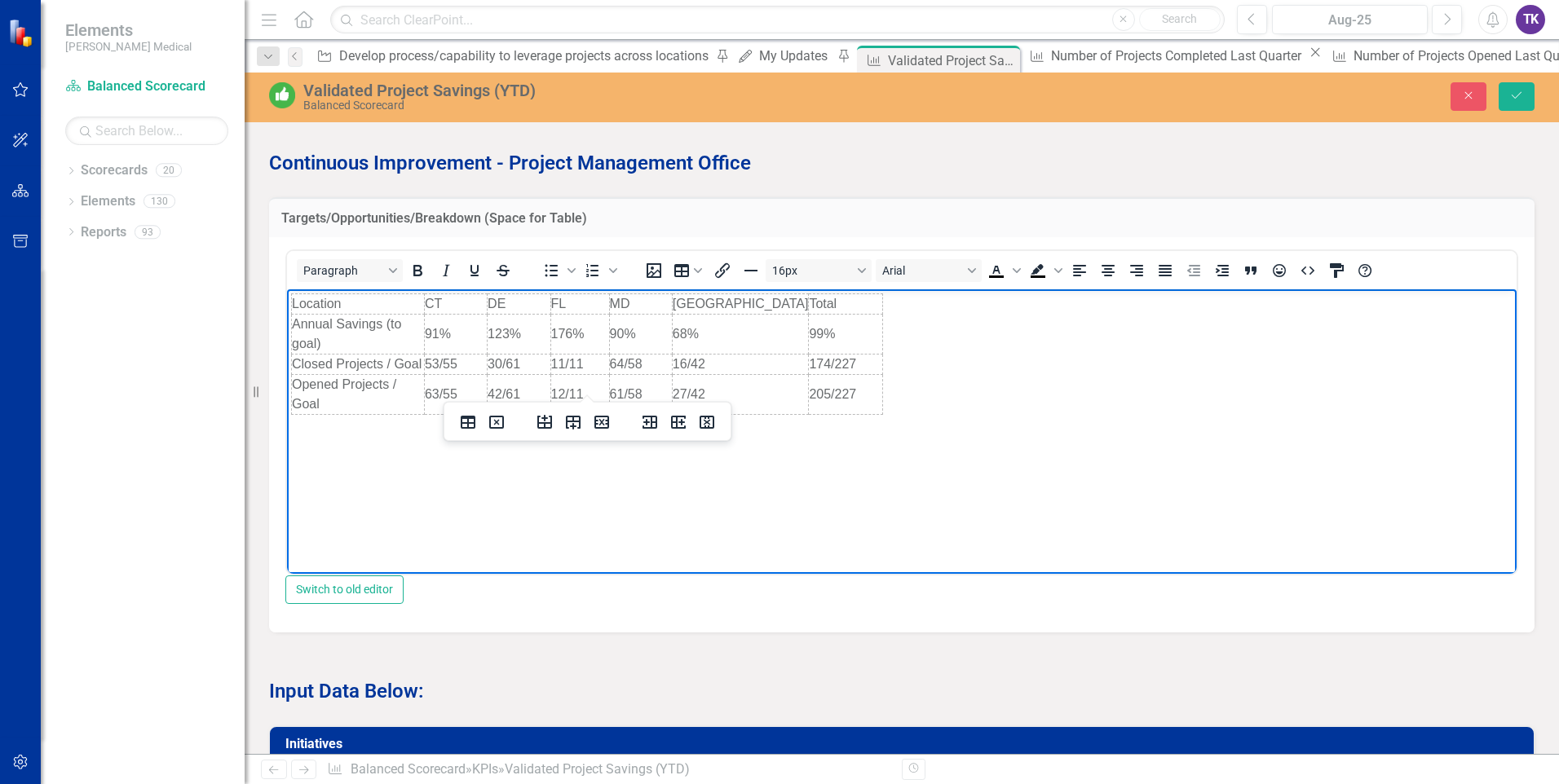
drag, startPoint x: 500, startPoint y: 492, endPoint x: 423, endPoint y: 348, distance: 163.3
click at [423, 353] on td "Closed Projects / Goal" at bounding box center [358, 363] width 133 height 20
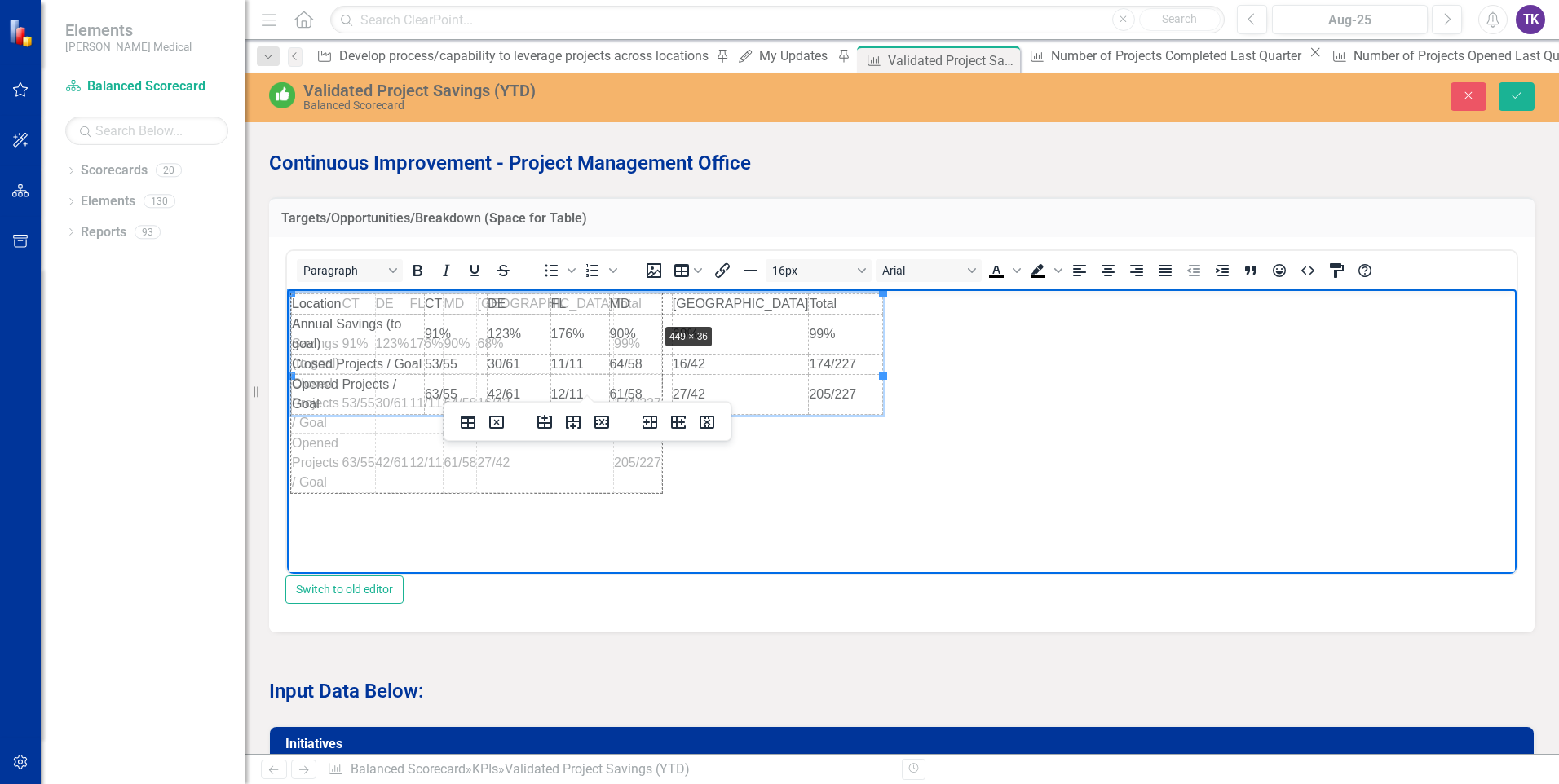
drag, startPoint x: 882, startPoint y: 372, endPoint x: 654, endPoint y: 319, distance: 234.1
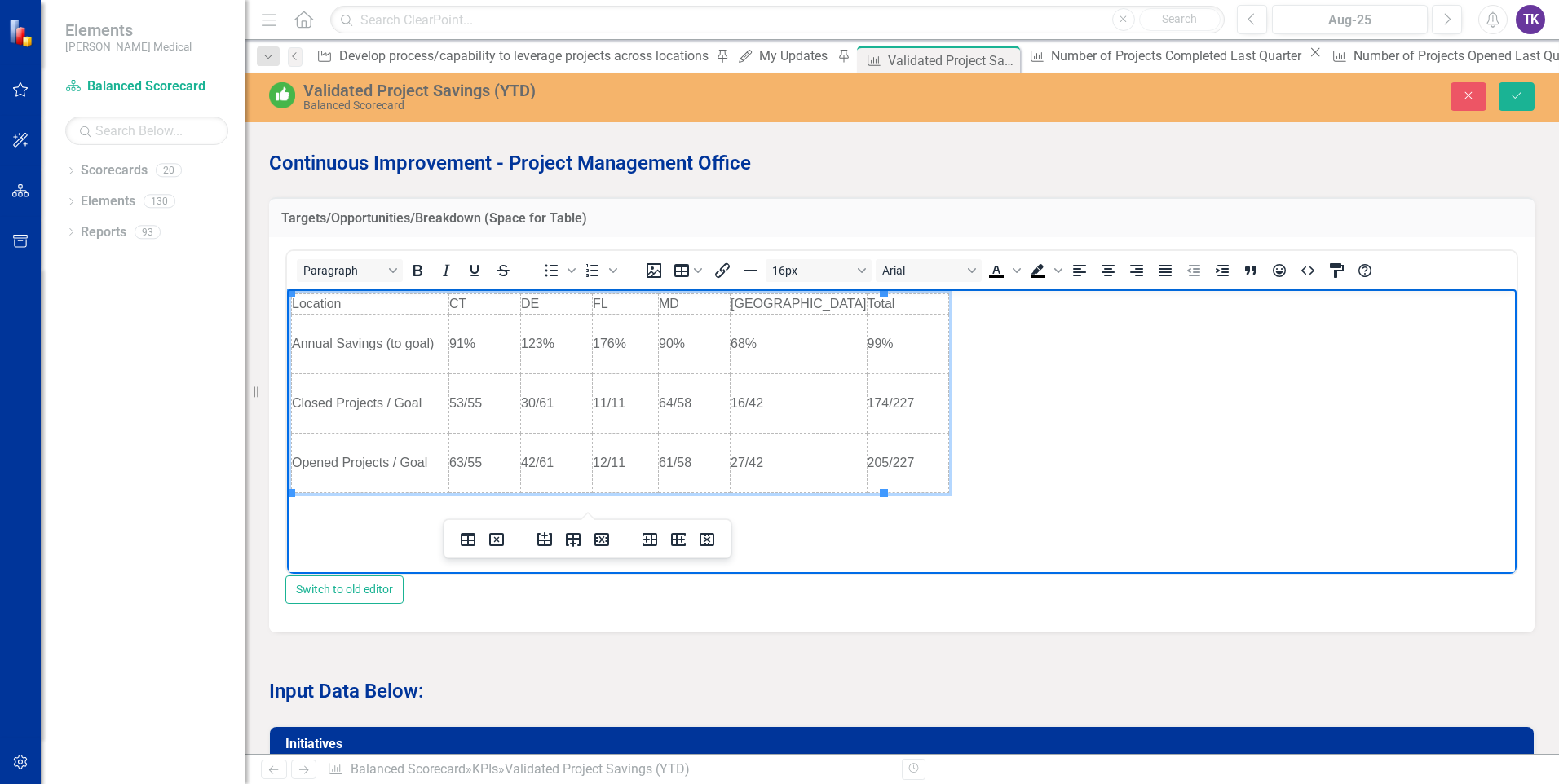
drag, startPoint x: 664, startPoint y: 368, endPoint x: 555, endPoint y: 330, distance: 115.4
click at [665, 368] on td "90%" at bounding box center [694, 344] width 71 height 60
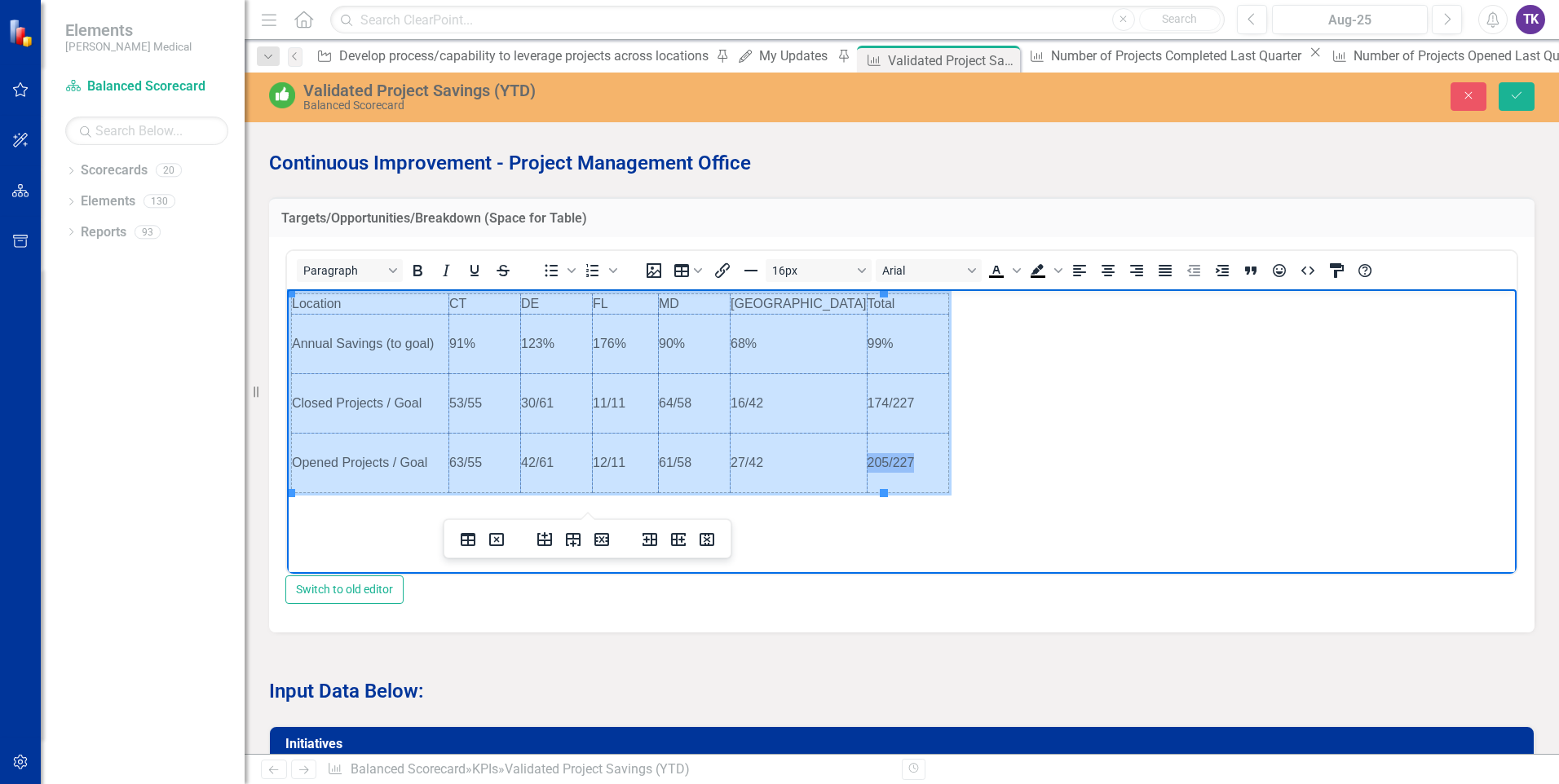
drag, startPoint x: 311, startPoint y: 304, endPoint x: 854, endPoint y: 466, distance: 566.7
click at [852, 469] on tbody "Location CT DE FL MD TX Total Annual Savings (to goal) 91% 123% 176% 90% 68% 99…" at bounding box center [620, 393] width 657 height 199
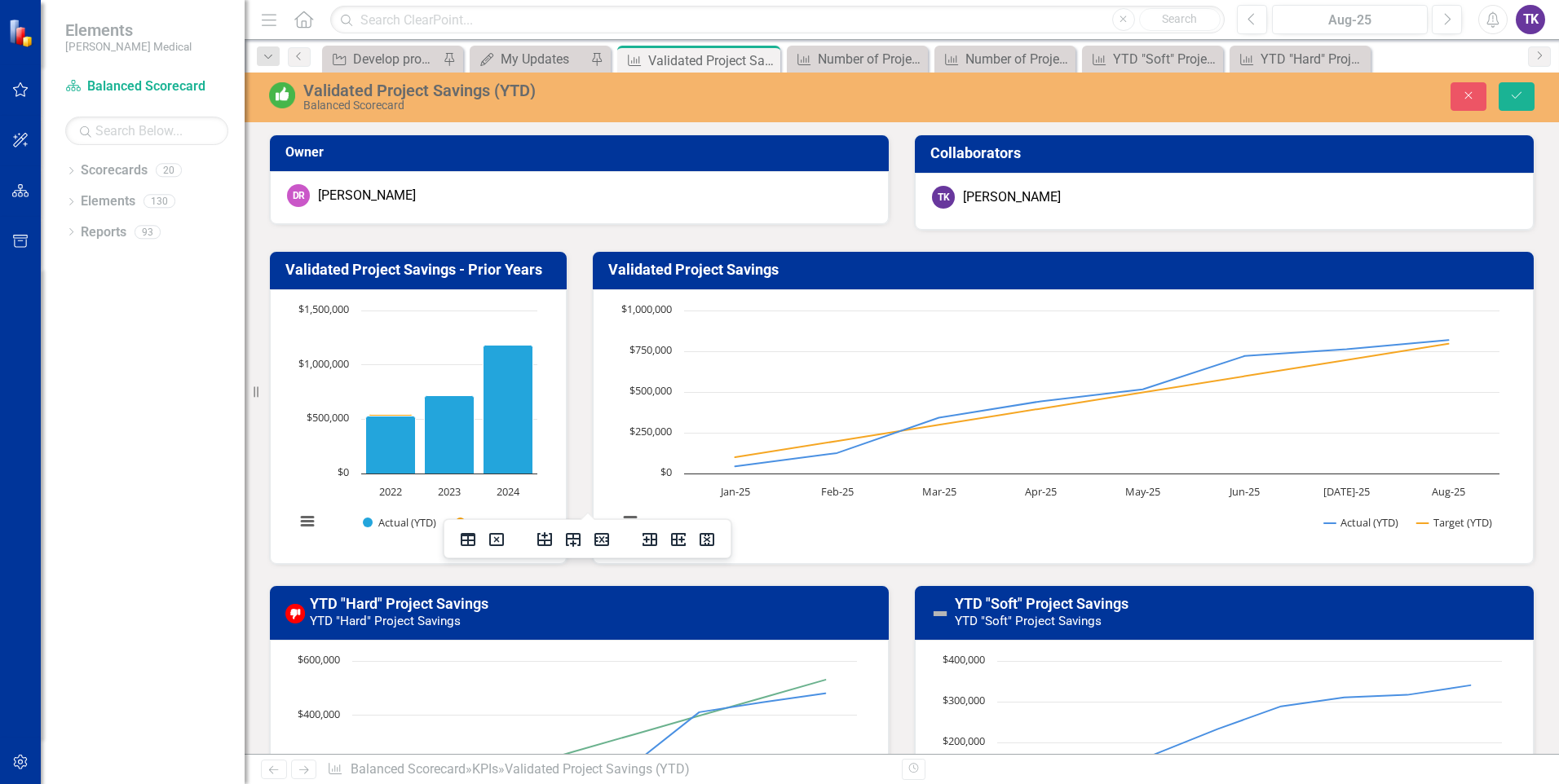
scroll to position [1, 0]
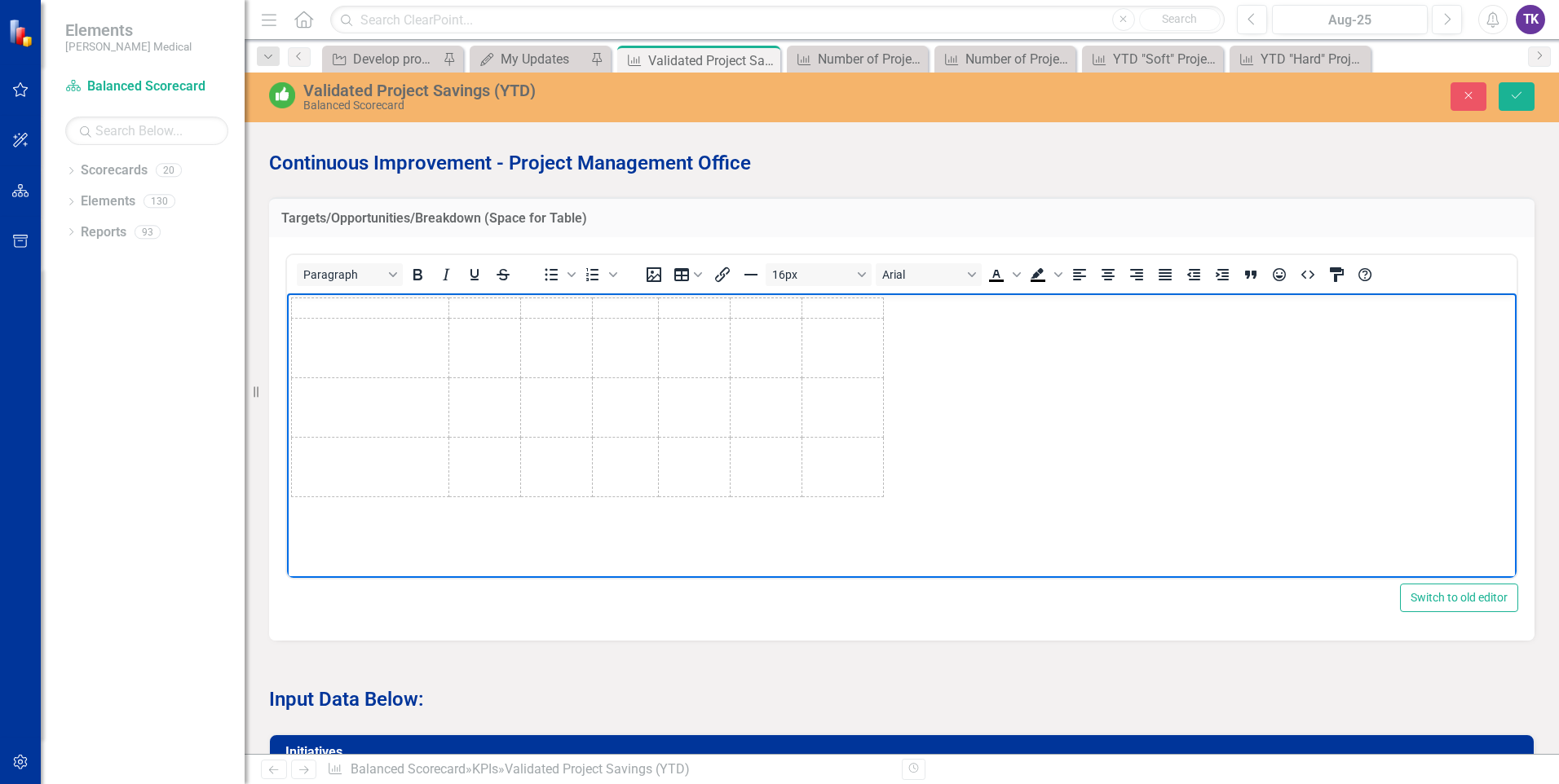
click at [994, 450] on body "Rich Text Area. Press ALT-0 for help." at bounding box center [901, 414] width 1230 height 244
click at [530, 401] on td "Rich Text Area. Press ALT-0 for help." at bounding box center [556, 407] width 71 height 60
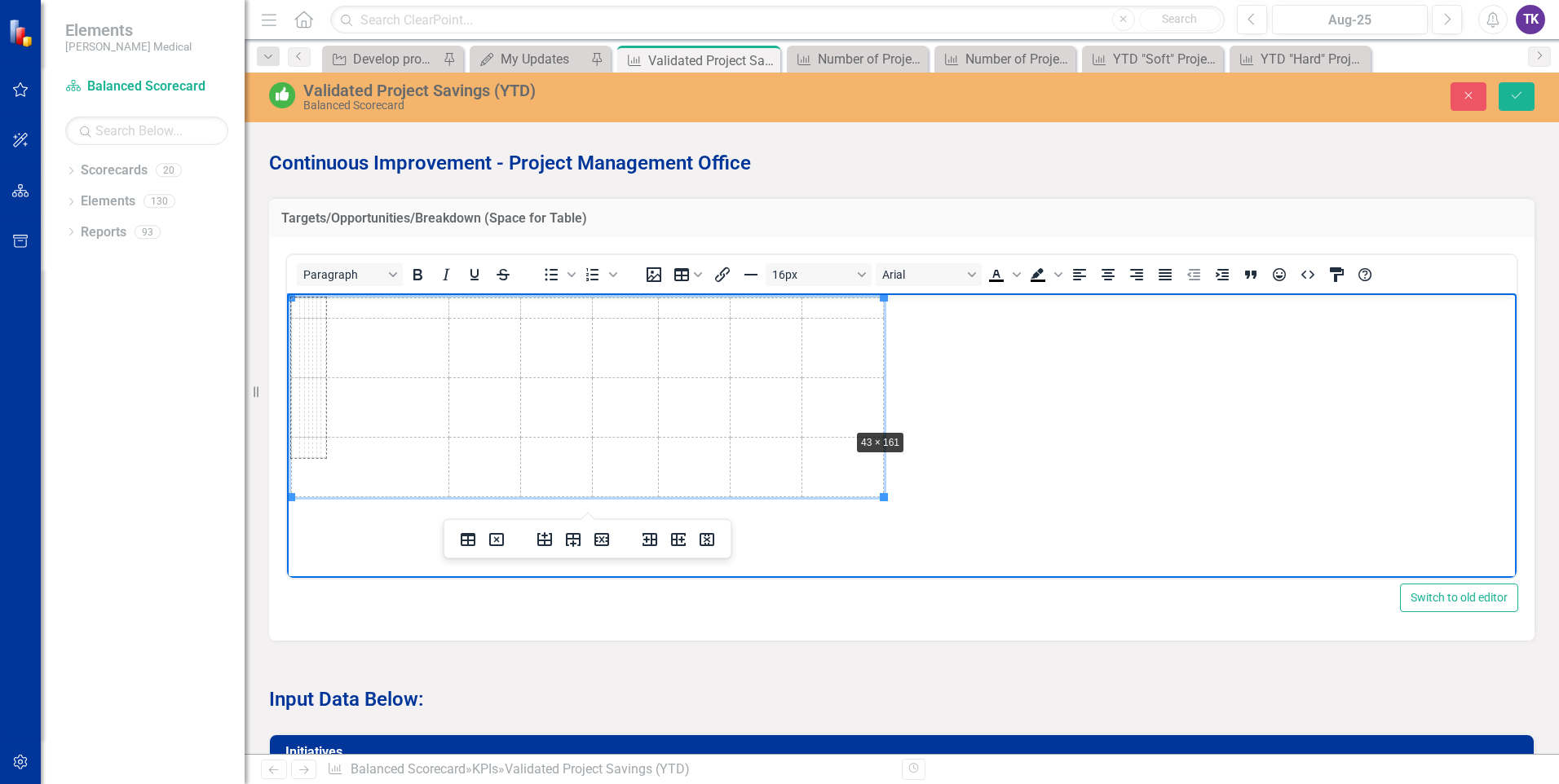
drag, startPoint x: 291, startPoint y: 493, endPoint x: 849, endPoint y: 426, distance: 562.0
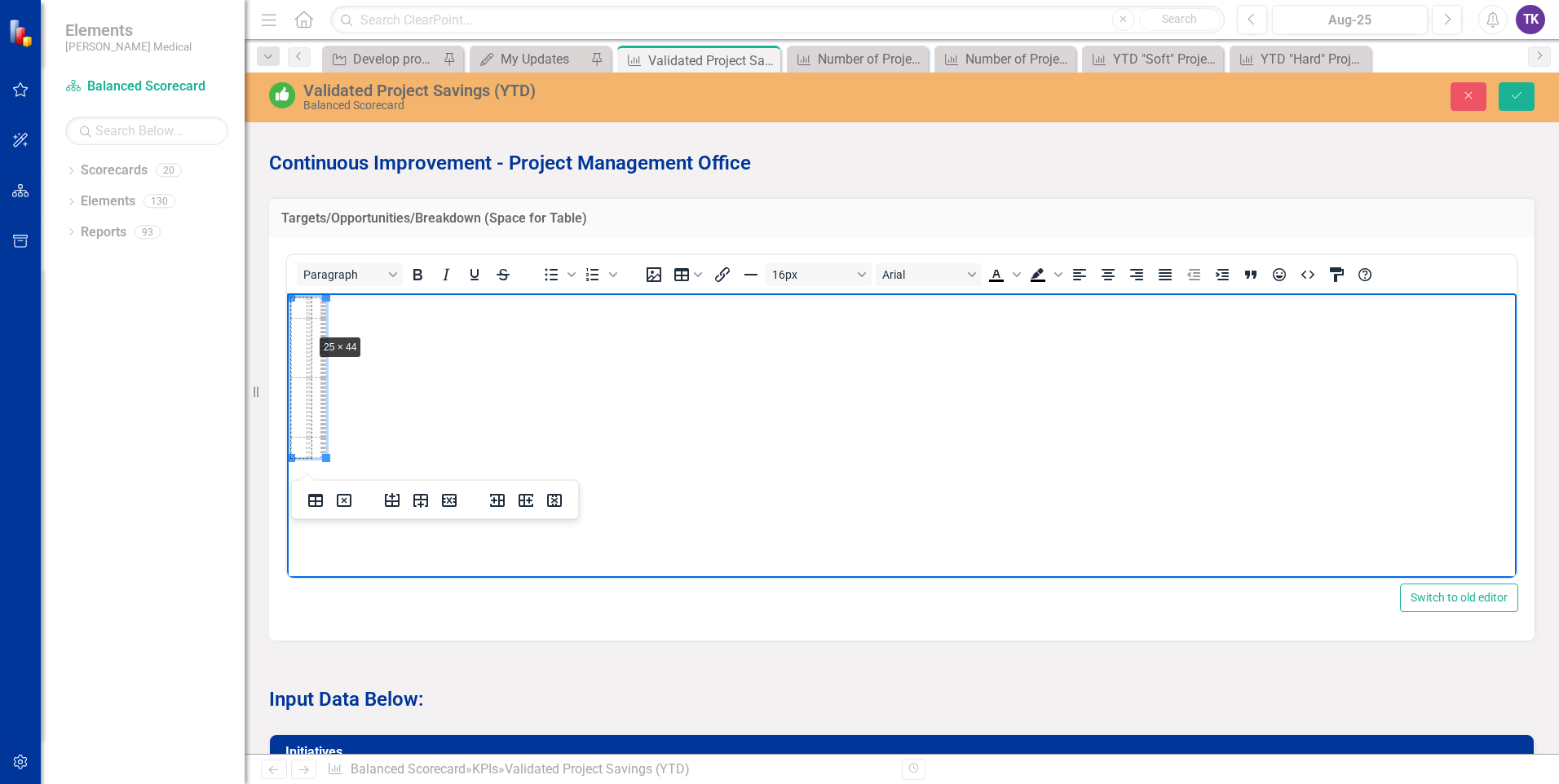
drag, startPoint x: 327, startPoint y: 457, endPoint x: 313, endPoint y: 332, distance: 125.8
drag, startPoint x: 313, startPoint y: 342, endPoint x: 609, endPoint y: 401, distance: 301.8
click at [609, 401] on body "Rich Text Area. Press ALT-0 for help." at bounding box center [901, 414] width 1230 height 244
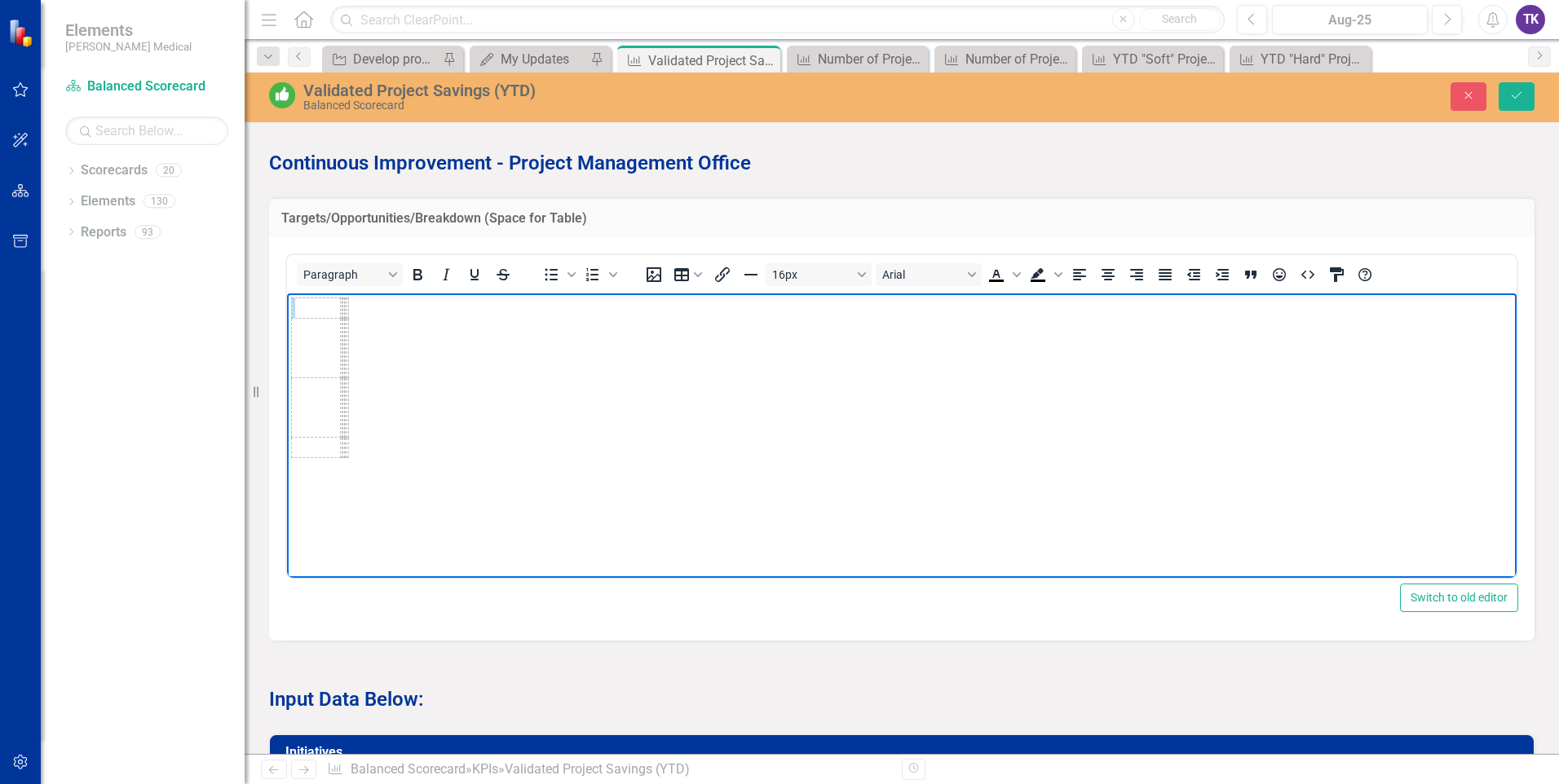
drag, startPoint x: 382, startPoint y: 450, endPoint x: 295, endPoint y: 300, distance: 173.4
click at [295, 300] on body "Rich Text Area. Press ALT-0 for help." at bounding box center [901, 414] width 1230 height 244
click at [344, 494] on icon "Delete table" at bounding box center [344, 500] width 14 height 14
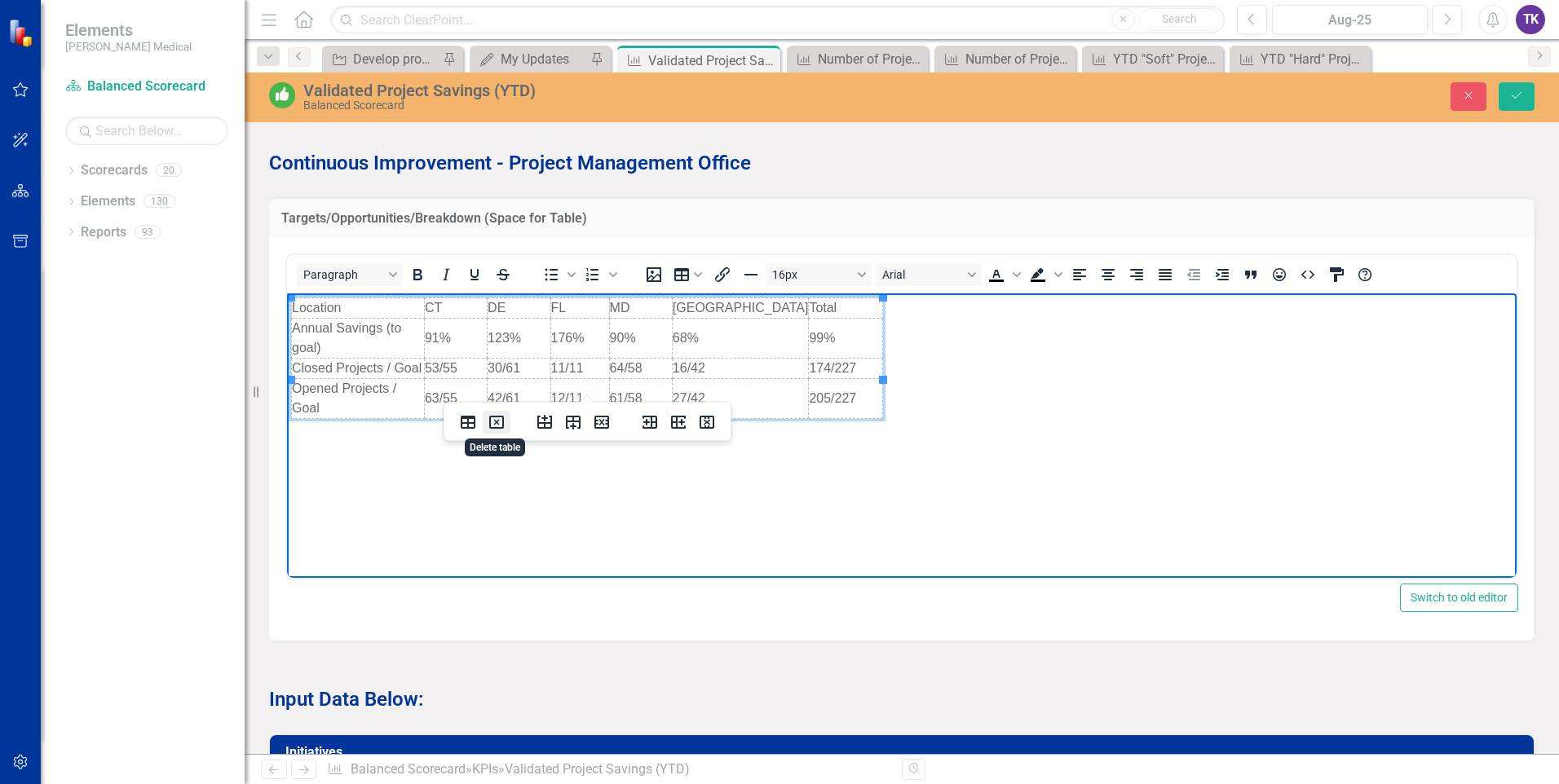
click at [499, 421] on icon "Delete table" at bounding box center [496, 422] width 19 height 19
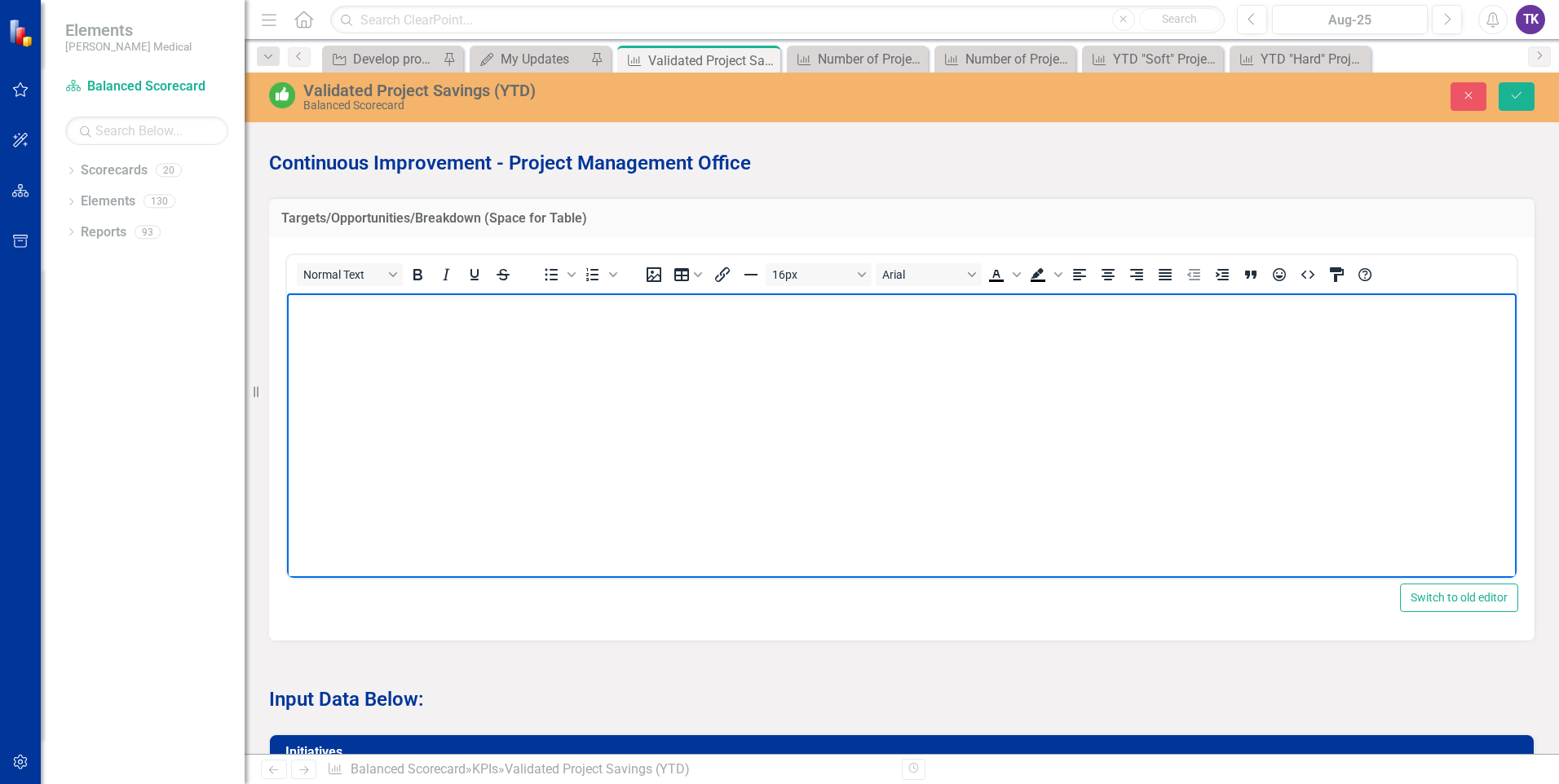
drag, startPoint x: 365, startPoint y: 372, endPoint x: 379, endPoint y: 377, distance: 14.9
click at [374, 376] on body "Rich Text Area. Press ALT-0 for help." at bounding box center [901, 414] width 1230 height 244
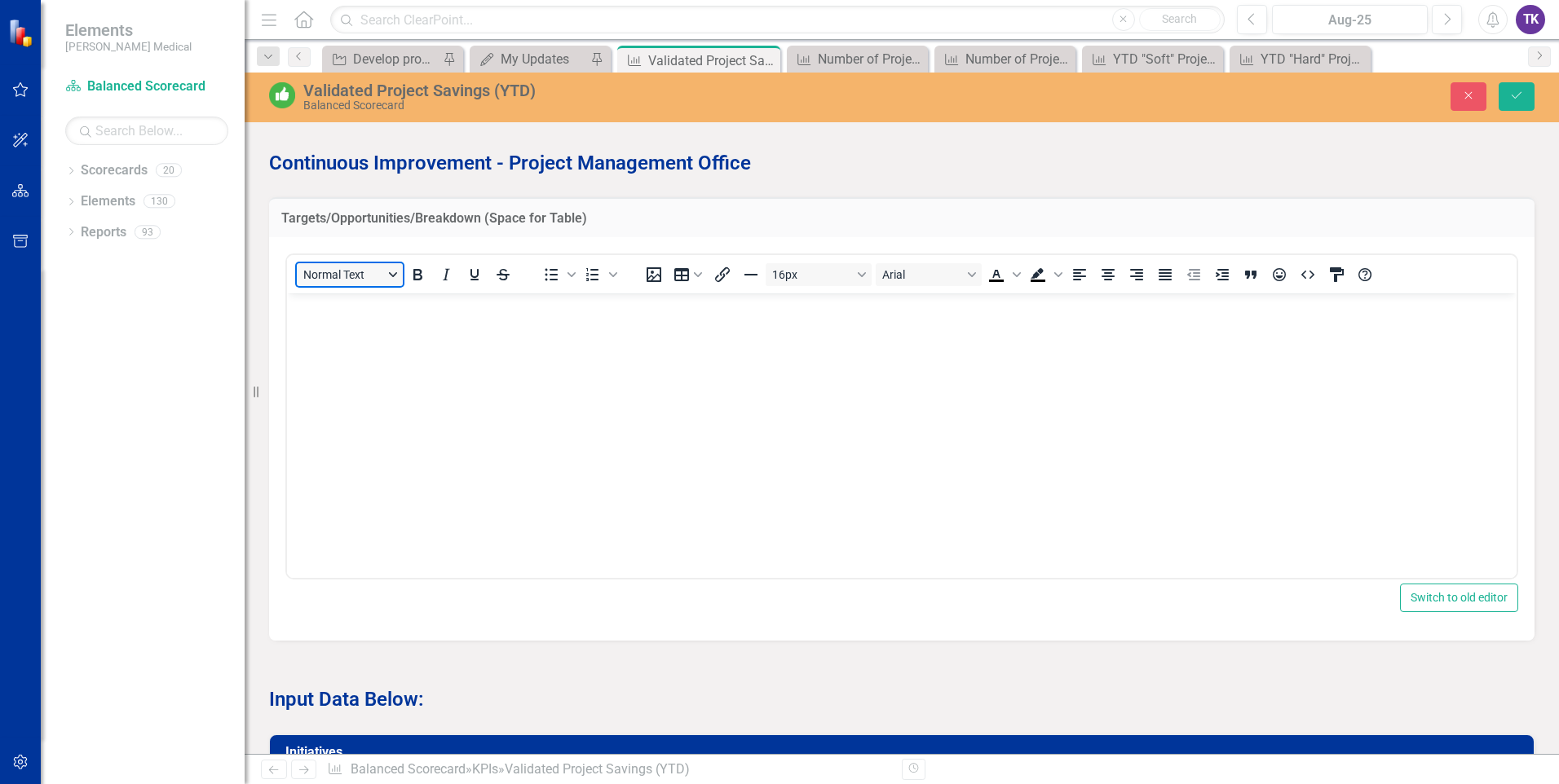
drag, startPoint x: 54, startPoint y: 27, endPoint x: 394, endPoint y: 290, distance: 429.8
click at [394, 286] on button "Normal Text" at bounding box center [350, 275] width 106 height 23
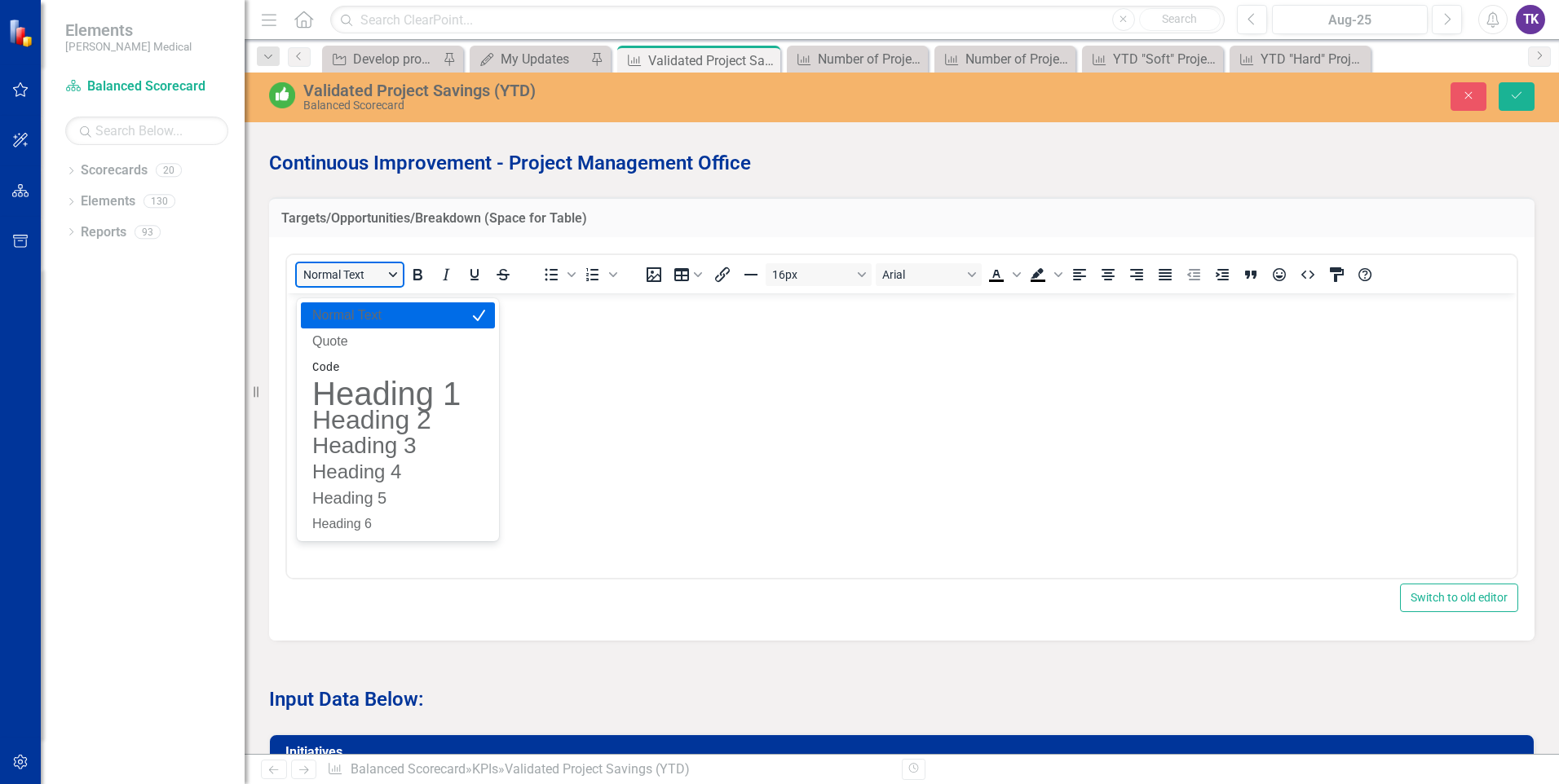
click at [394, 286] on button "Normal Text" at bounding box center [350, 275] width 106 height 23
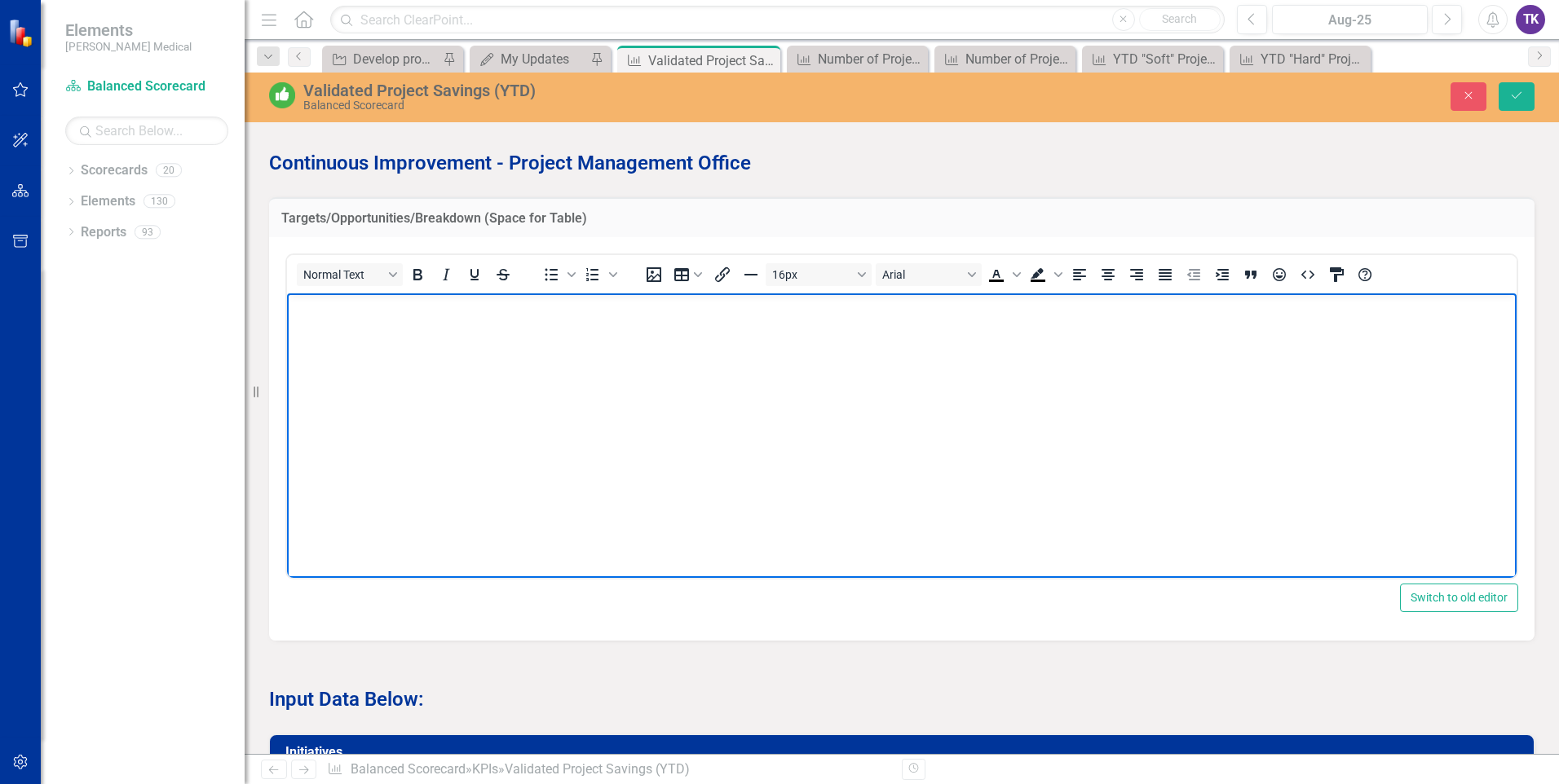
click at [458, 354] on body "Rich Text Area. Press ALT-0 for help." at bounding box center [901, 414] width 1230 height 244
click at [661, 282] on icon "Insert image" at bounding box center [653, 274] width 14 height 14
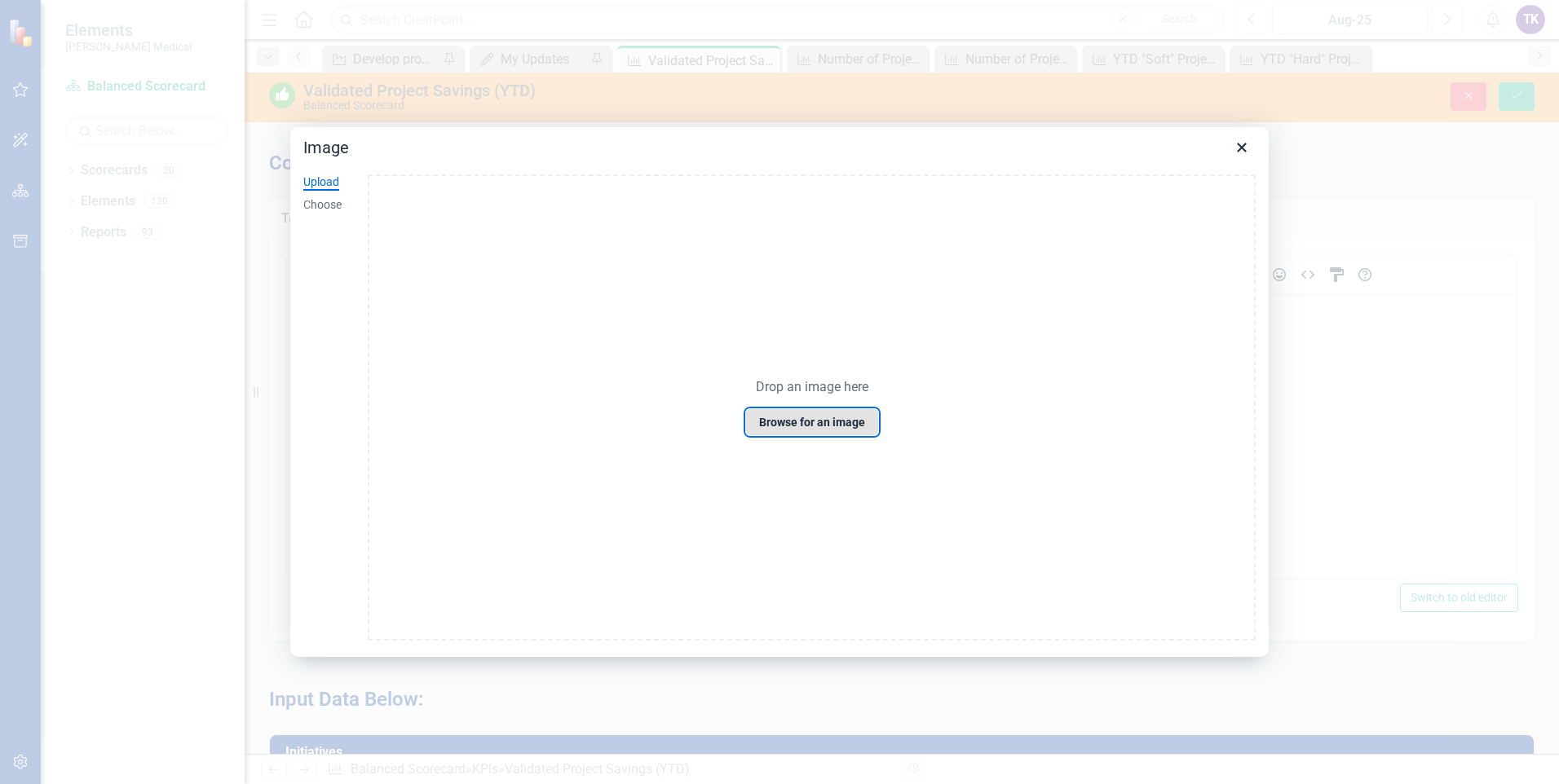
click at [823, 421] on button "Browse for an image" at bounding box center [811, 422] width 133 height 28
click at [640, 243] on div "Drop an image here Browse for an image" at bounding box center [811, 407] width 888 height 466
drag, startPoint x: 1241, startPoint y: 133, endPoint x: 1241, endPoint y: 145, distance: 12.0
click at [1241, 136] on button "Close" at bounding box center [1241, 147] width 28 height 28
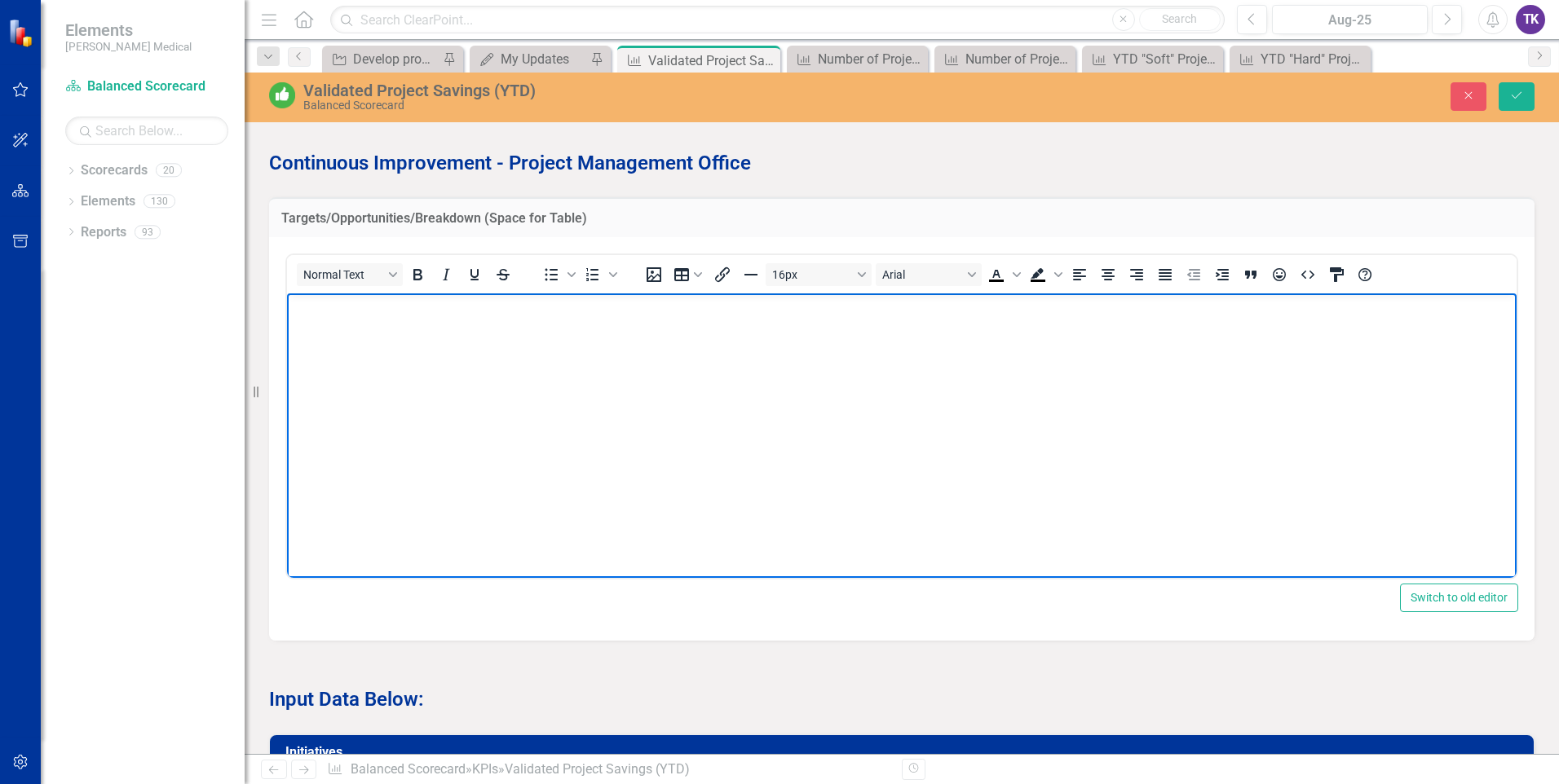
click at [322, 322] on body "Rich Text Area. Press ALT-0 for help." at bounding box center [901, 414] width 1230 height 244
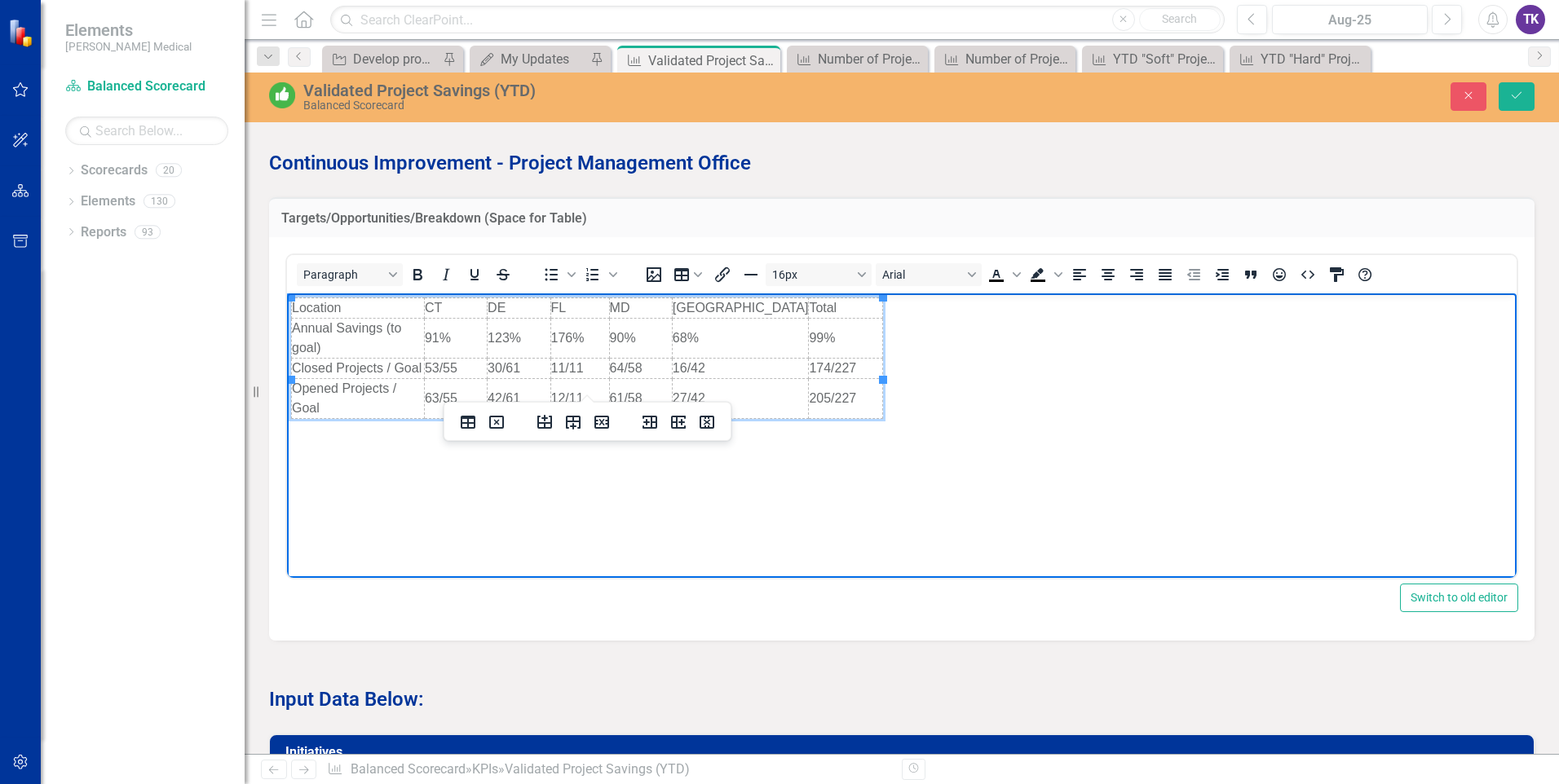
click at [392, 493] on body "Location [GEOGRAPHIC_DATA] [GEOGRAPHIC_DATA] [GEOGRAPHIC_DATA] Total Annual Sav…" at bounding box center [901, 414] width 1230 height 244
click at [477, 705] on p "Input Data Below:" at bounding box center [902, 697] width 1265 height 31
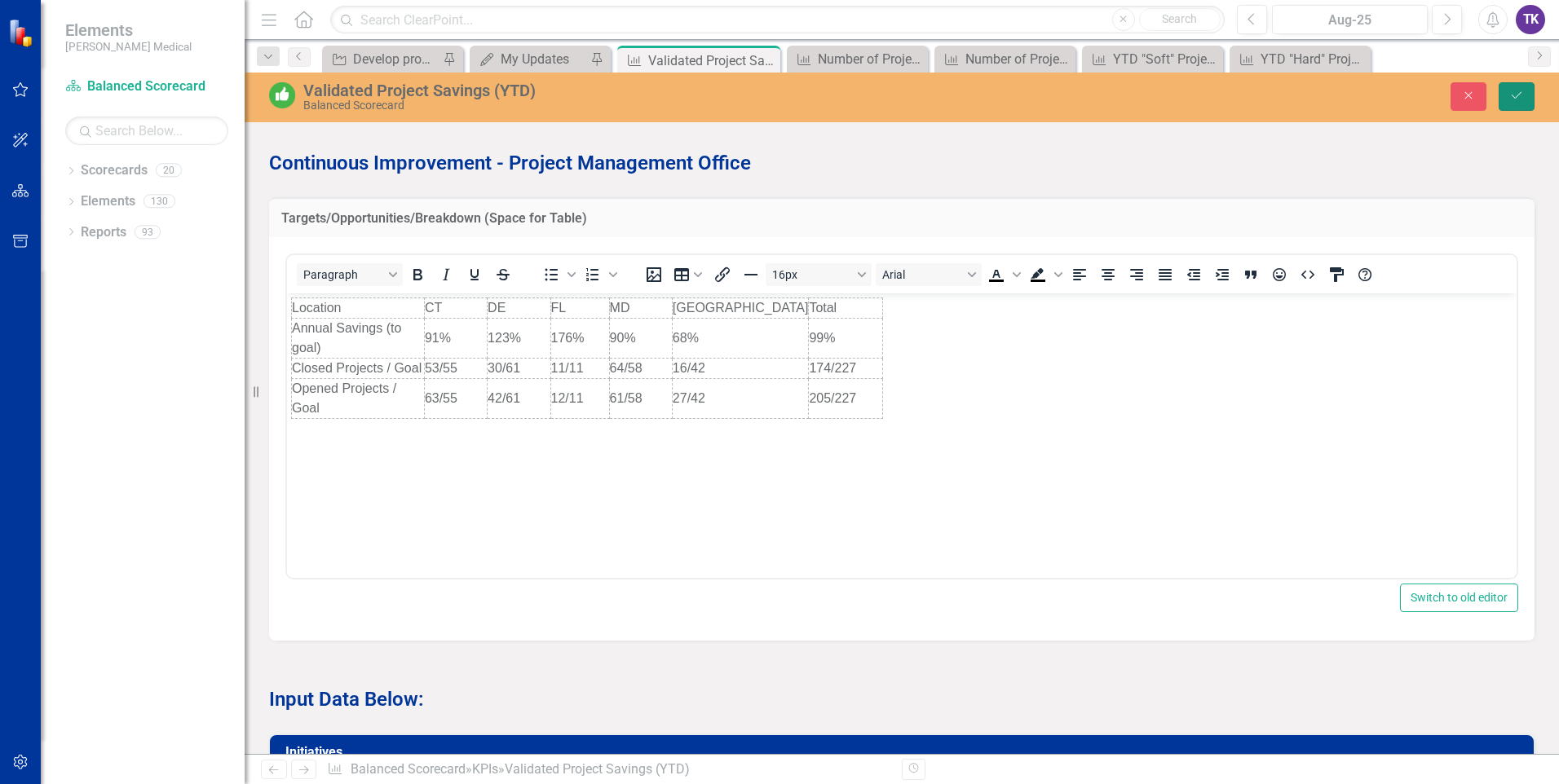
click at [1513, 100] on icon "Save" at bounding box center [1516, 96] width 14 height 12
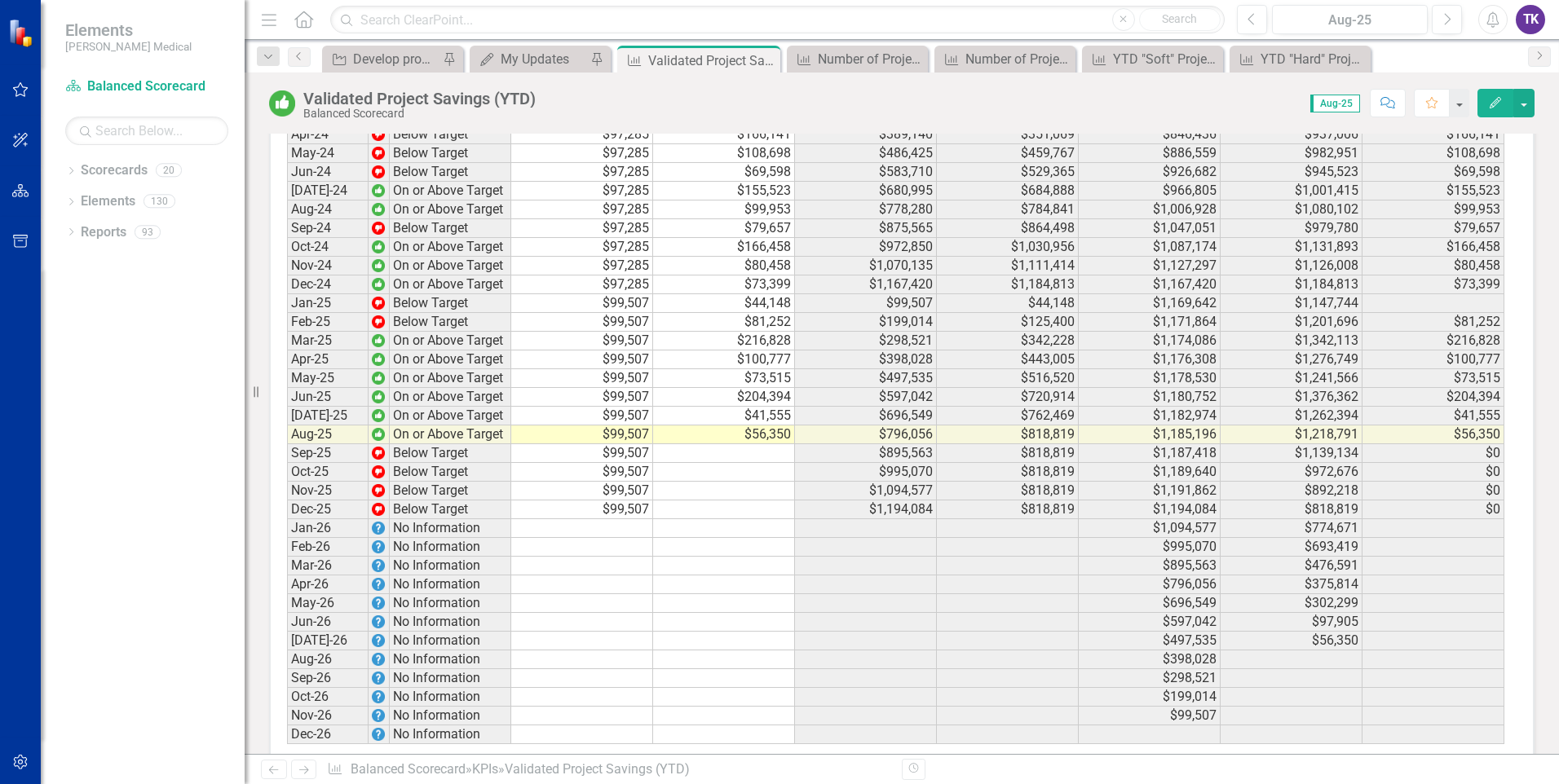
scroll to position [2906, 0]
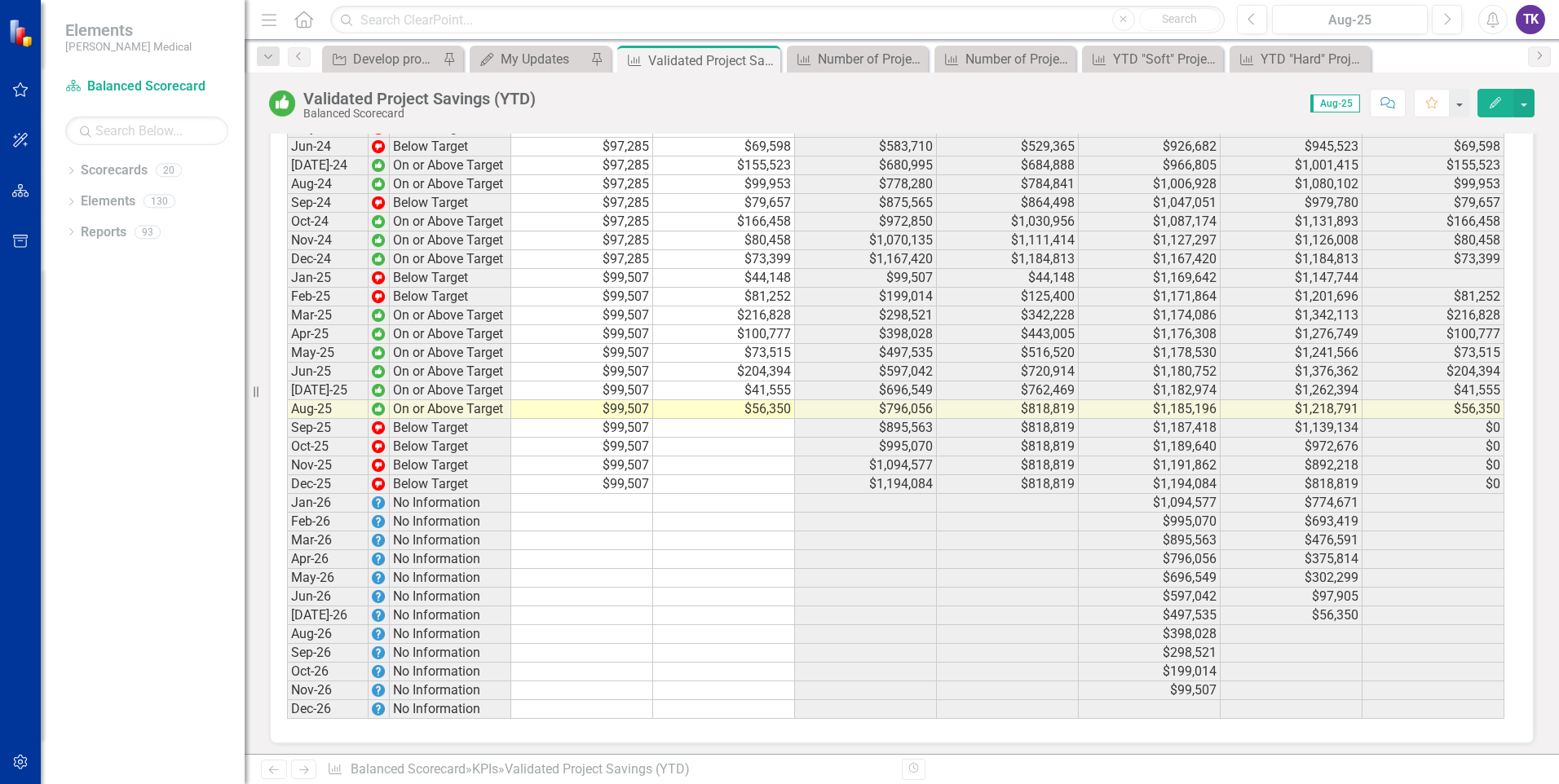
click at [287, 637] on div "Period Status Target (Monthly) Actual (Monthly) Target (YTD) Actual (YTD) Targe…" at bounding box center [287, 186] width 0 height 1064
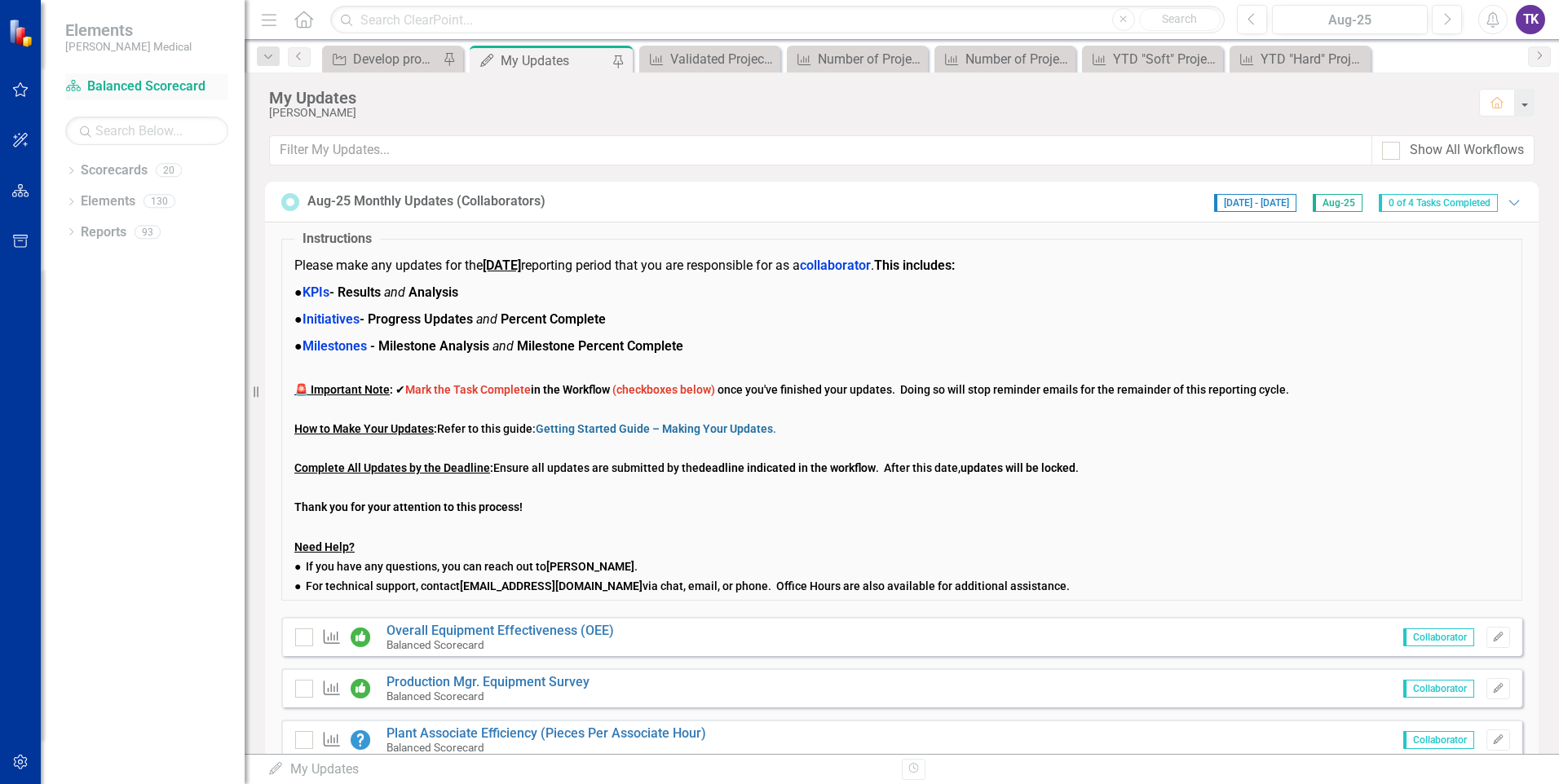
click at [164, 87] on link "Scorecard Balanced Scorecard" at bounding box center [147, 86] width 163 height 18
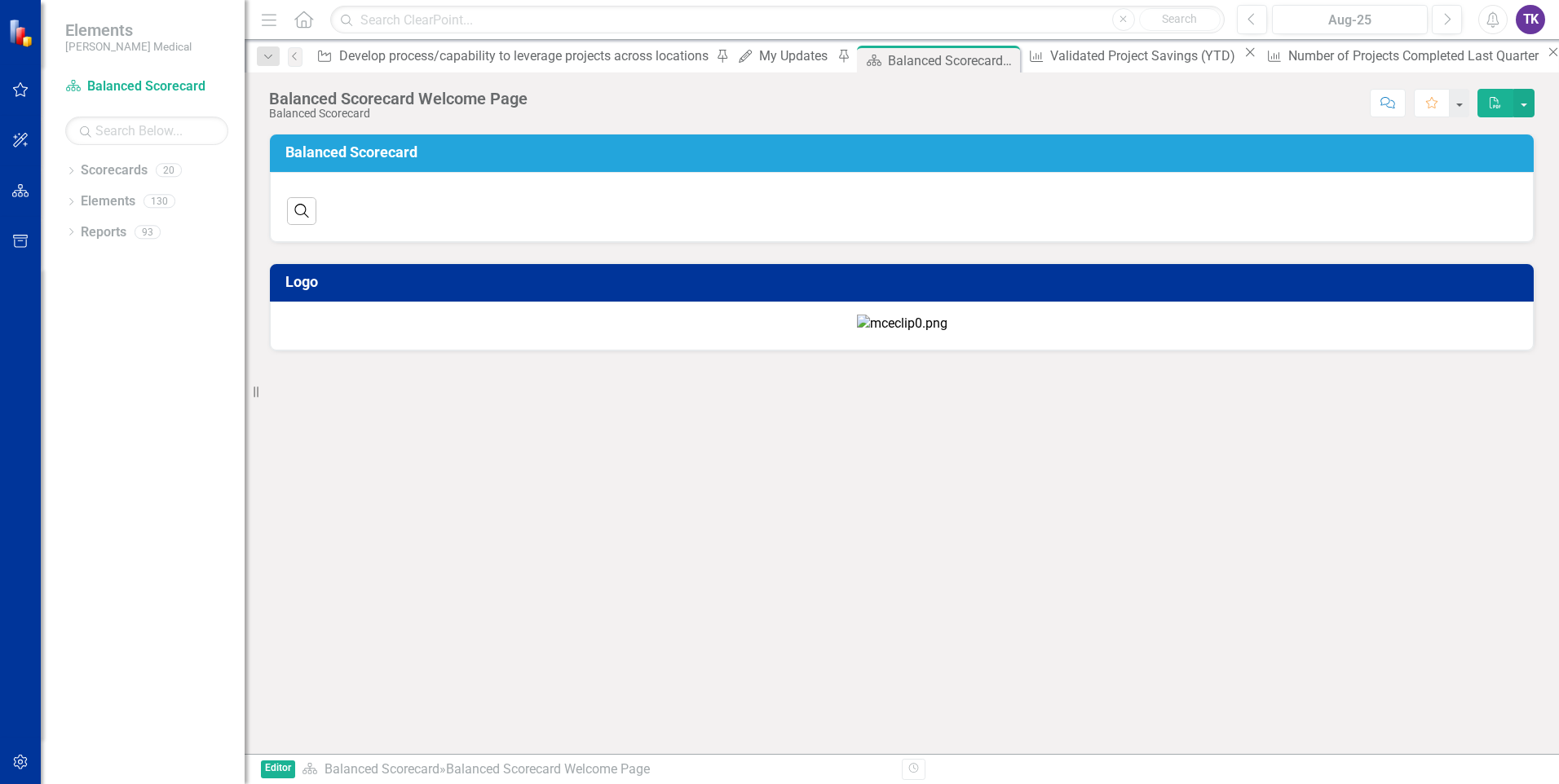
click at [327, 154] on h3 "Balanced Scorecard" at bounding box center [904, 152] width 1238 height 16
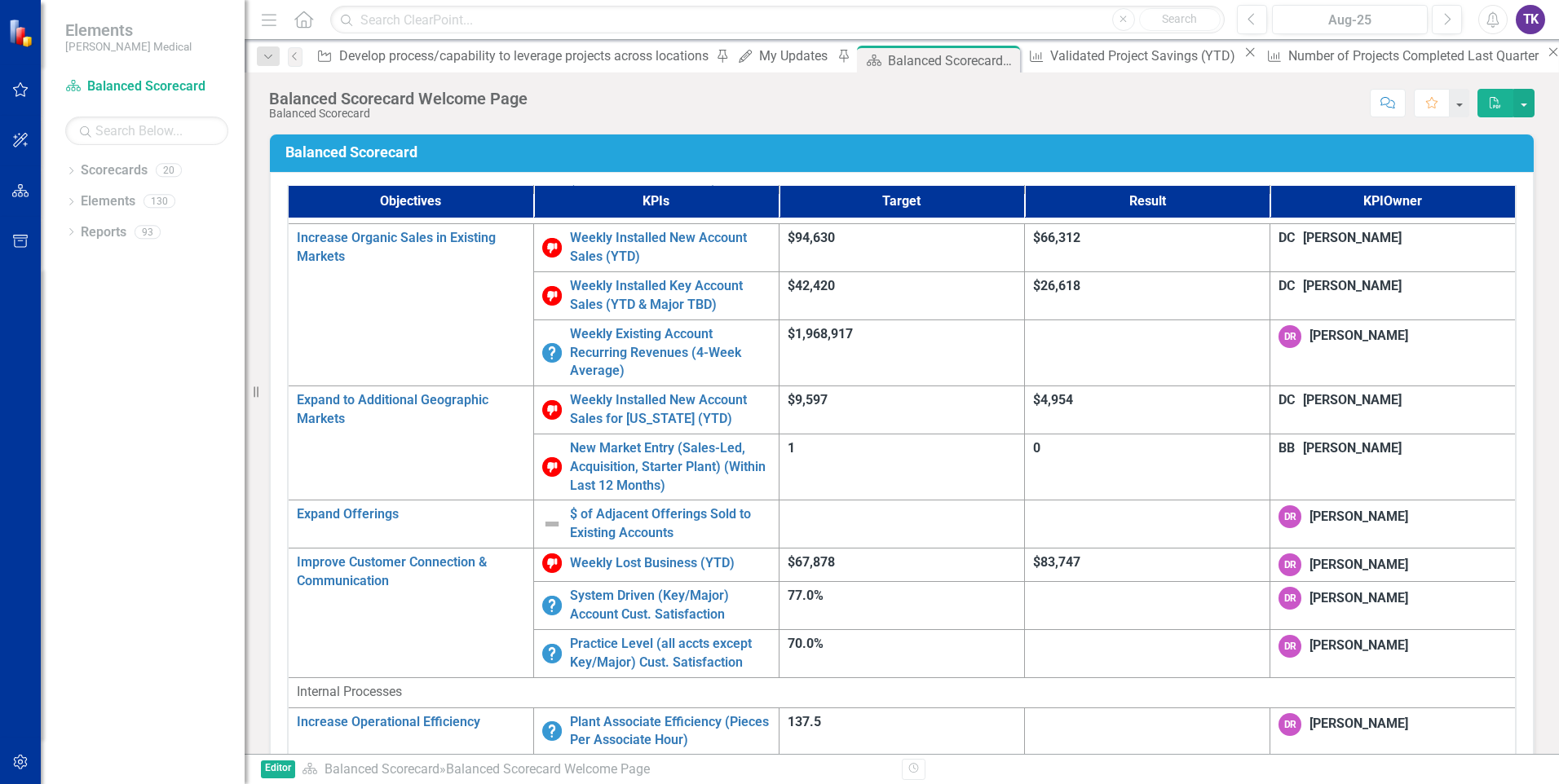
scroll to position [244, 0]
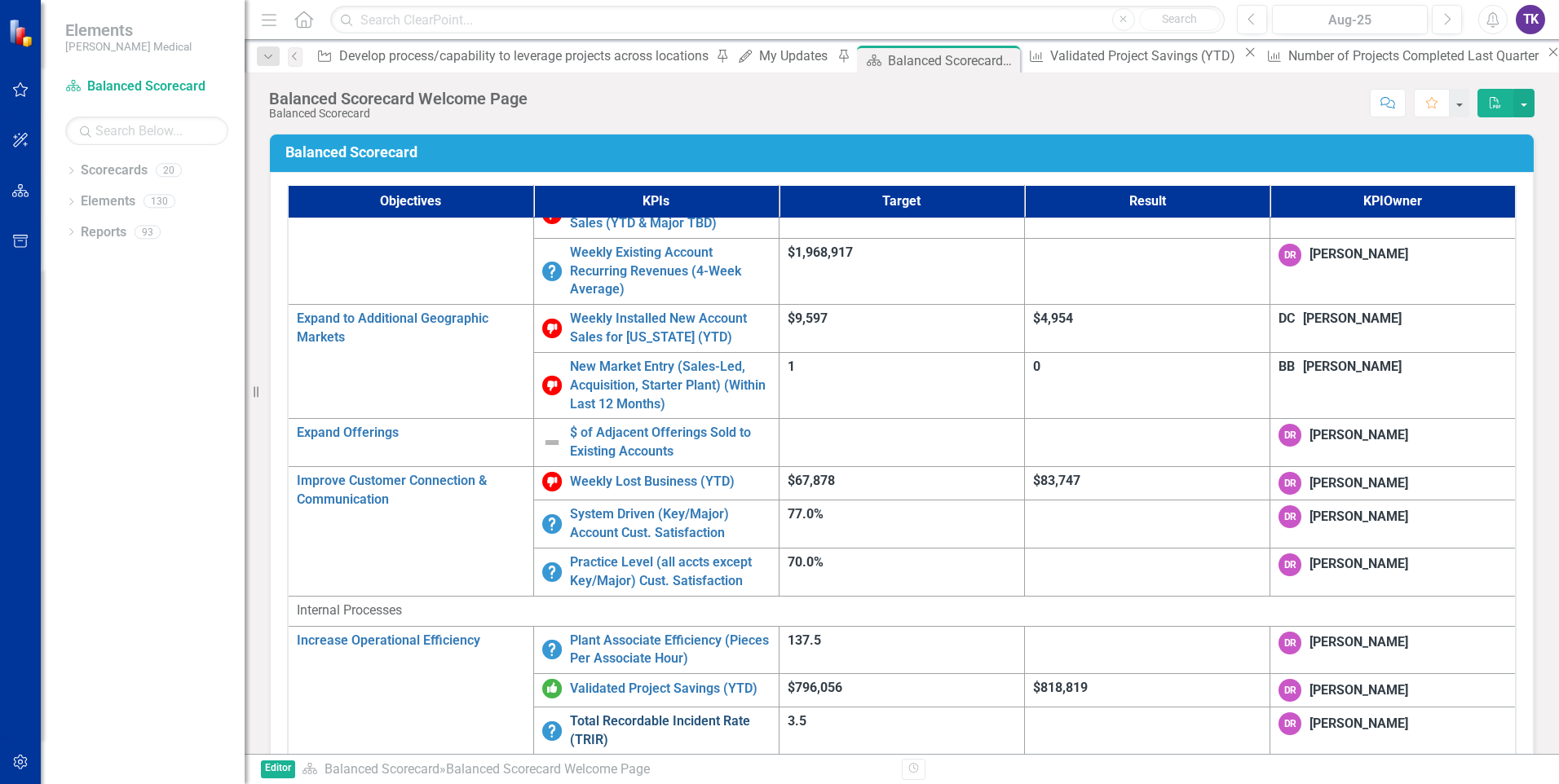
click at [693, 713] on link "Total Recordable Incident Rate (TRIR)" at bounding box center [670, 731] width 201 height 38
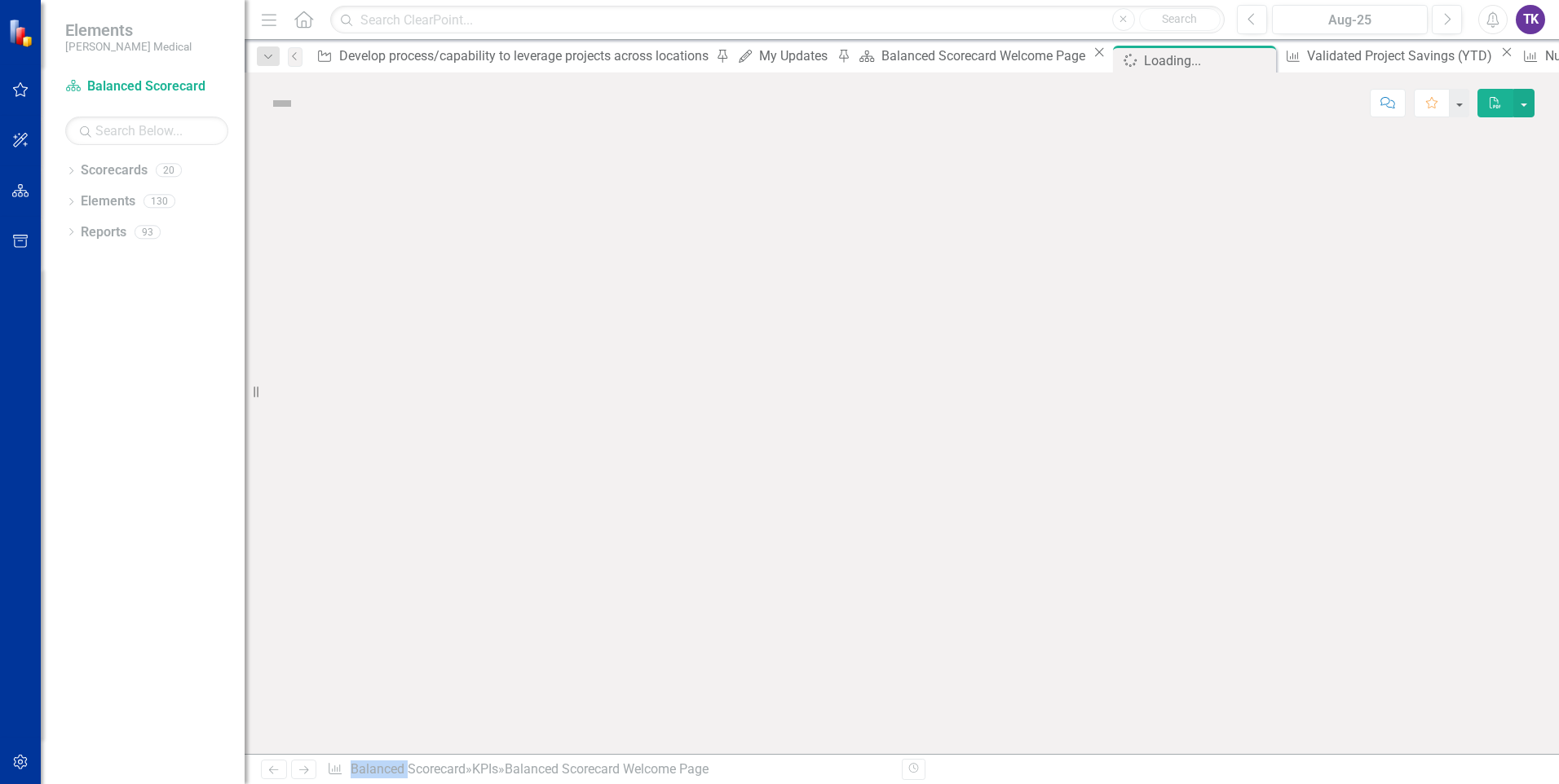
click at [693, 548] on div at bounding box center [901, 443] width 1315 height 620
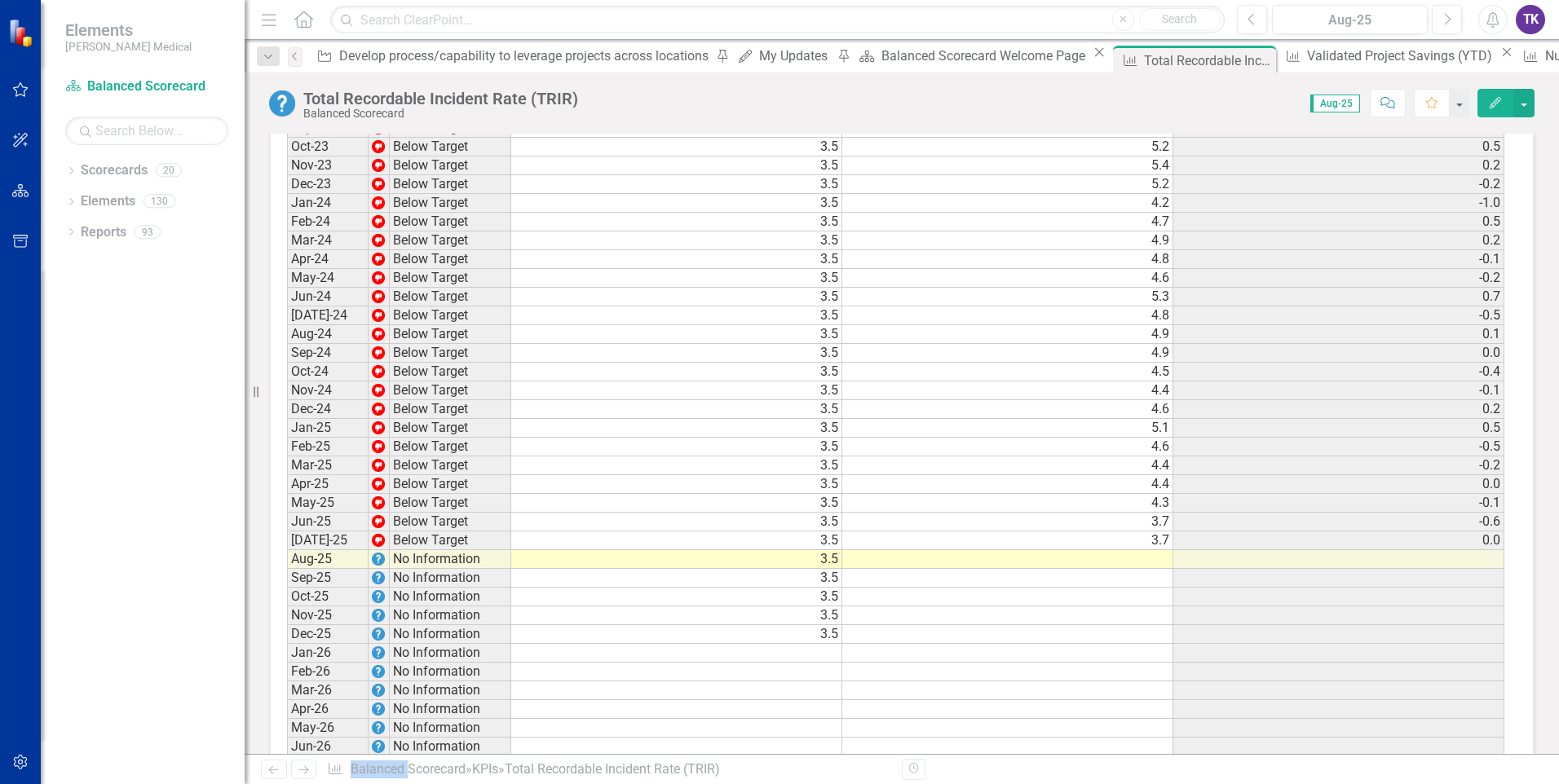
scroll to position [2282, 0]
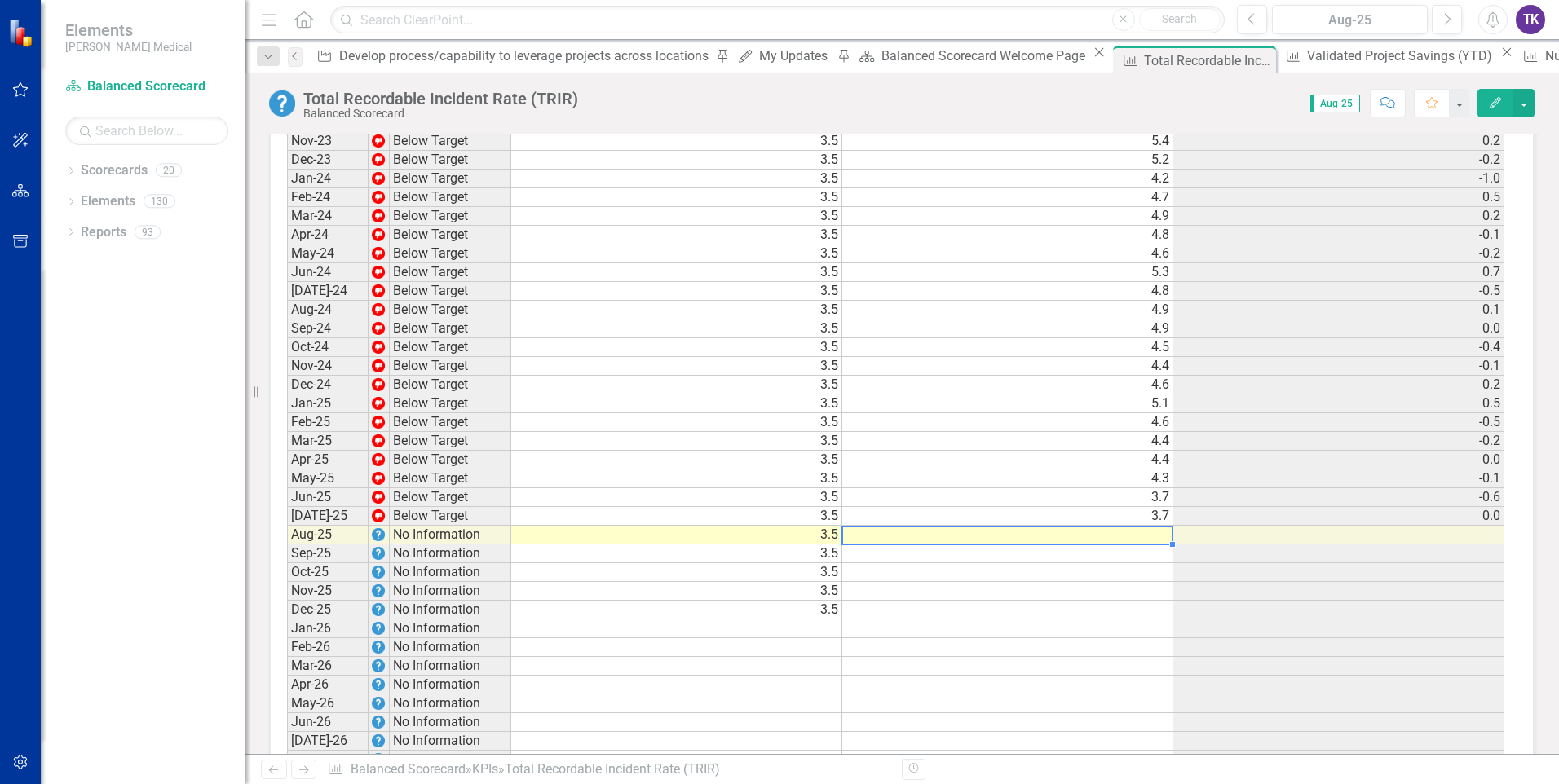
click at [1156, 545] on td at bounding box center [1007, 534] width 331 height 18
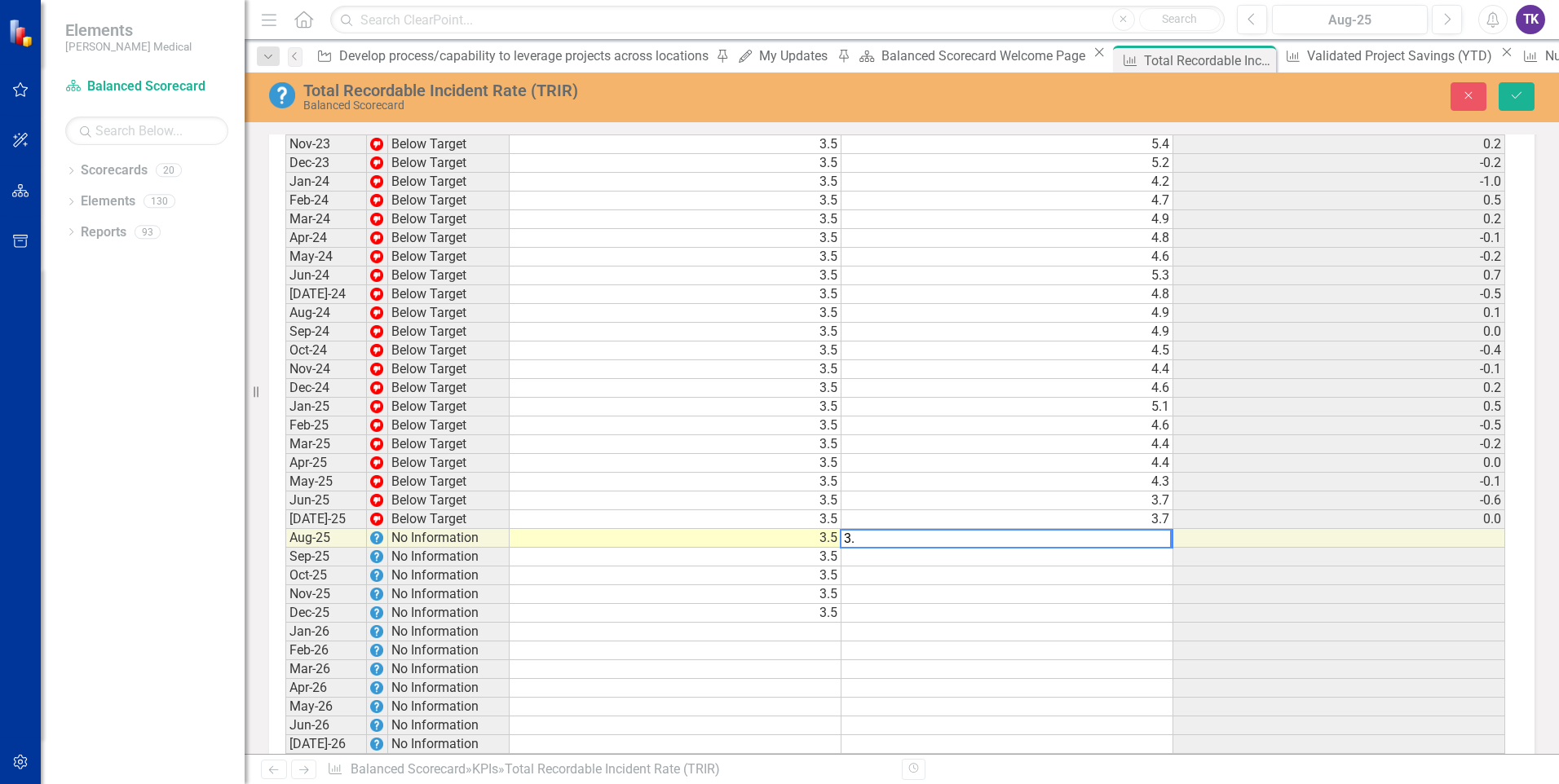
scroll to position [2284, 0]
type textarea "3.42"
click at [285, 638] on div "Period Status Target Actual Change from Previous Month Jun-22 On or Above Targe…" at bounding box center [285, 320] width 0 height 1050
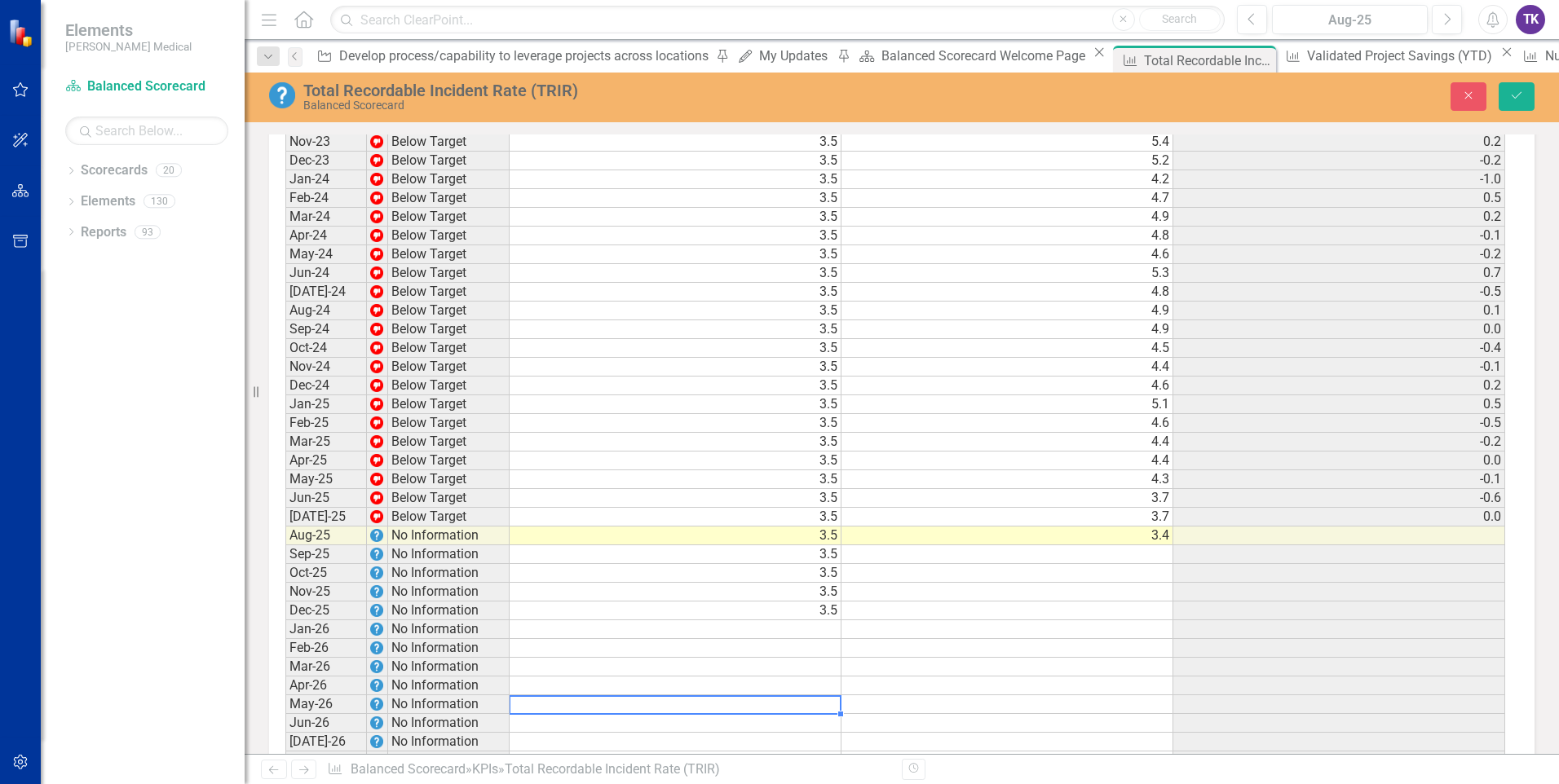
click at [753, 714] on td at bounding box center [676, 704] width 332 height 18
click at [1514, 104] on button "Save" at bounding box center [1516, 97] width 36 height 29
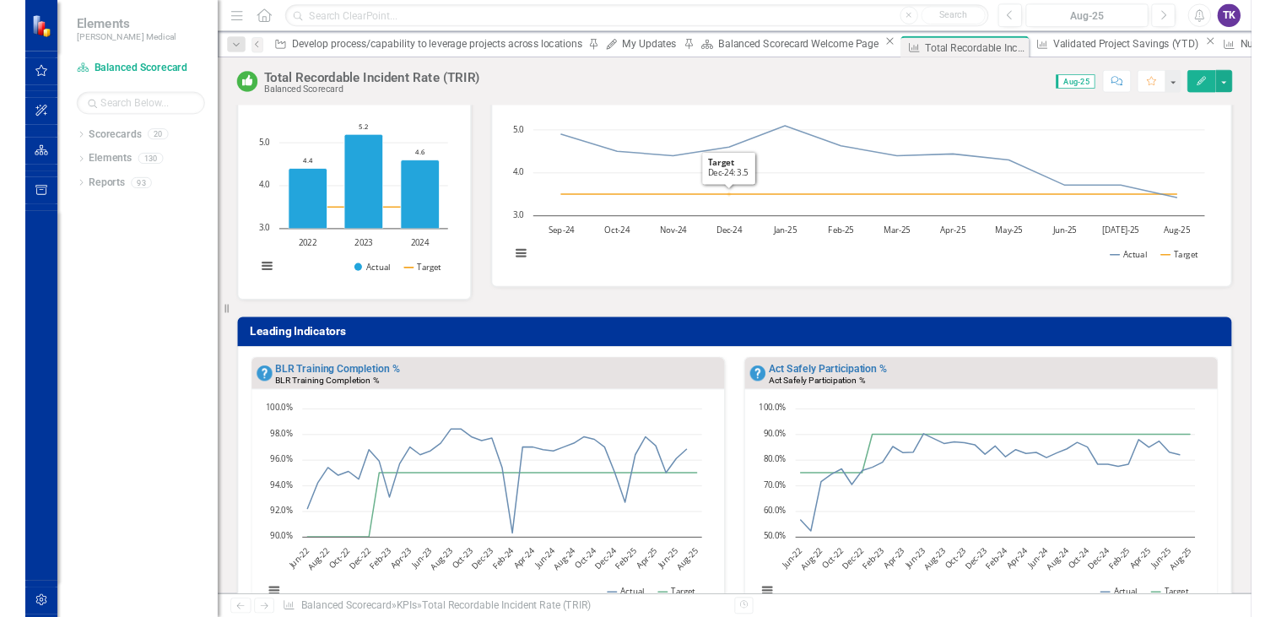
scroll to position [253, 0]
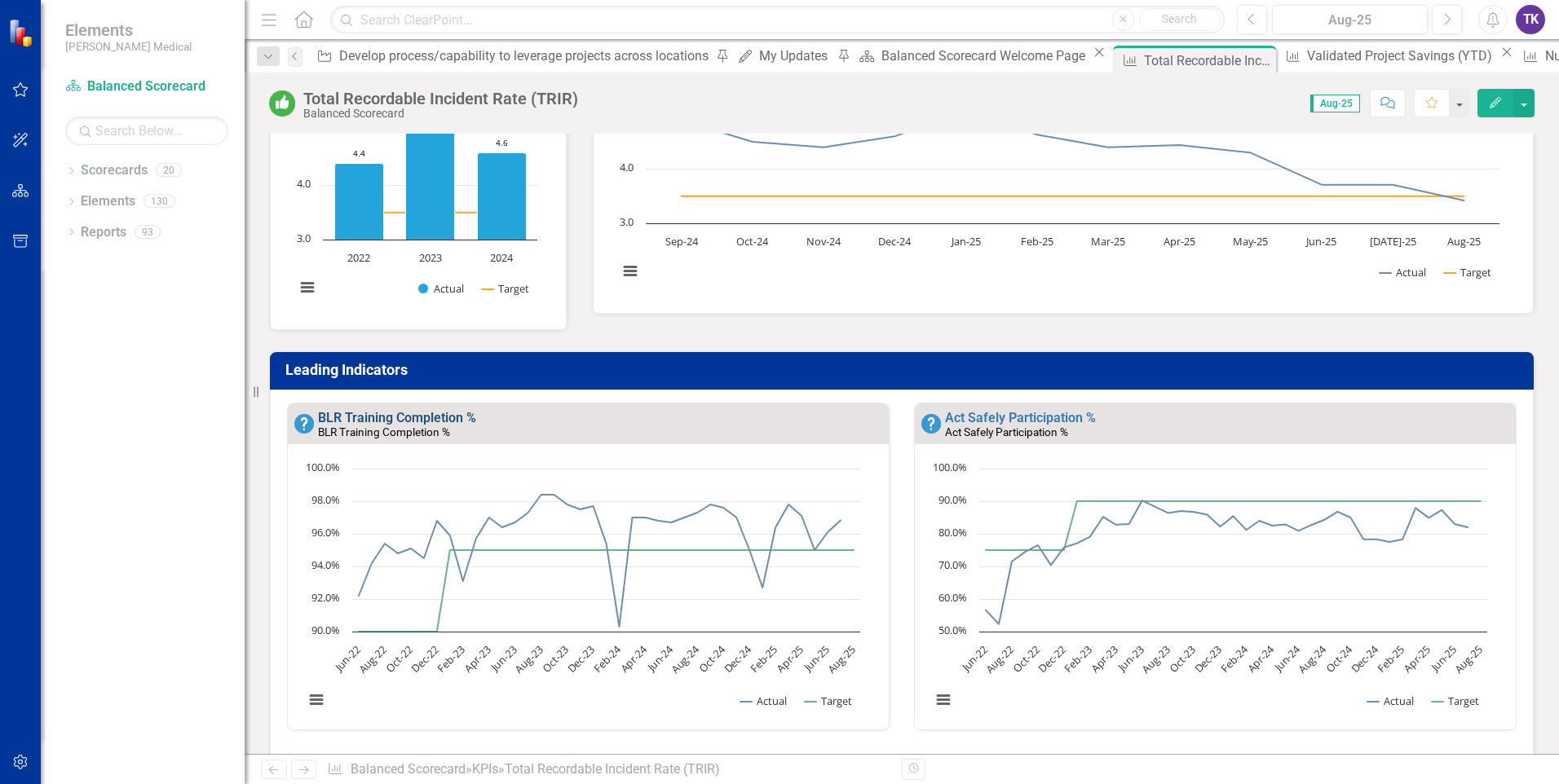
click at [461, 426] on link "BLR Training Completion %" at bounding box center [397, 418] width 158 height 15
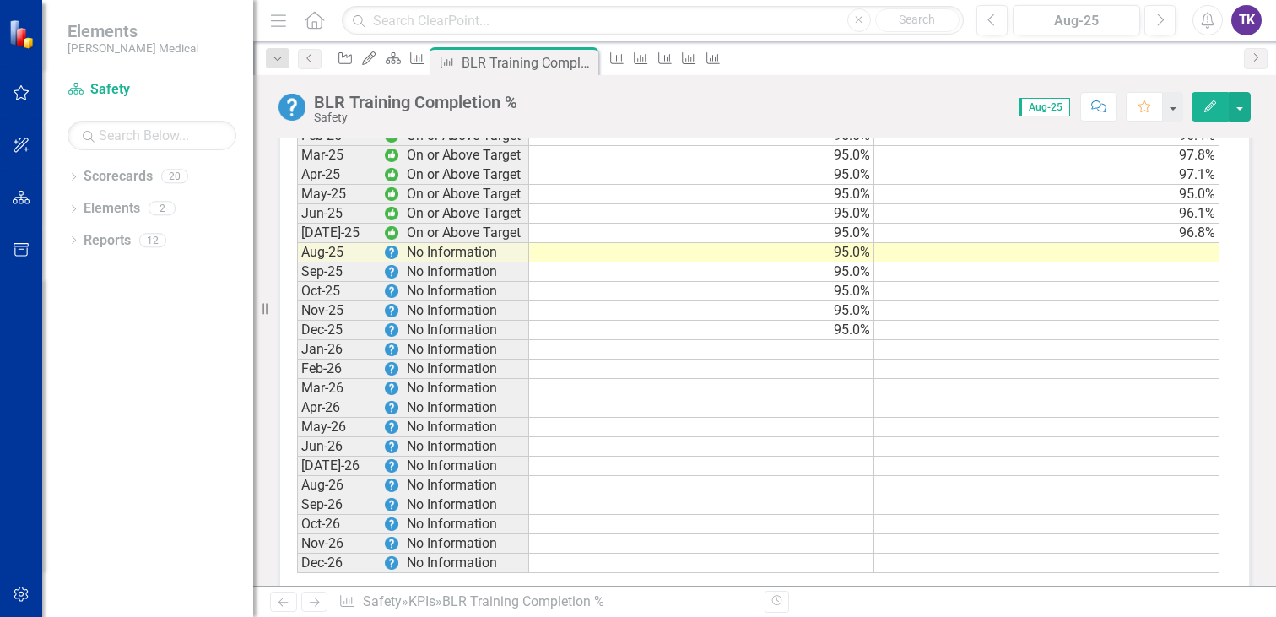
scroll to position [1296, 0]
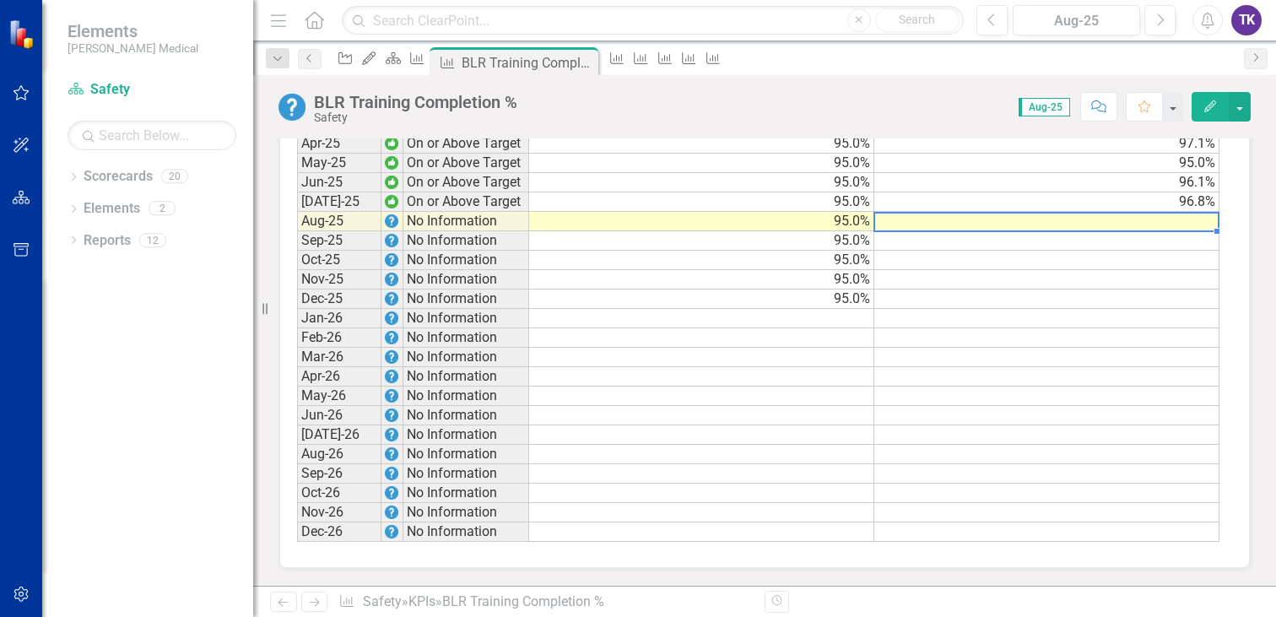
click at [1183, 222] on td at bounding box center [1046, 221] width 345 height 19
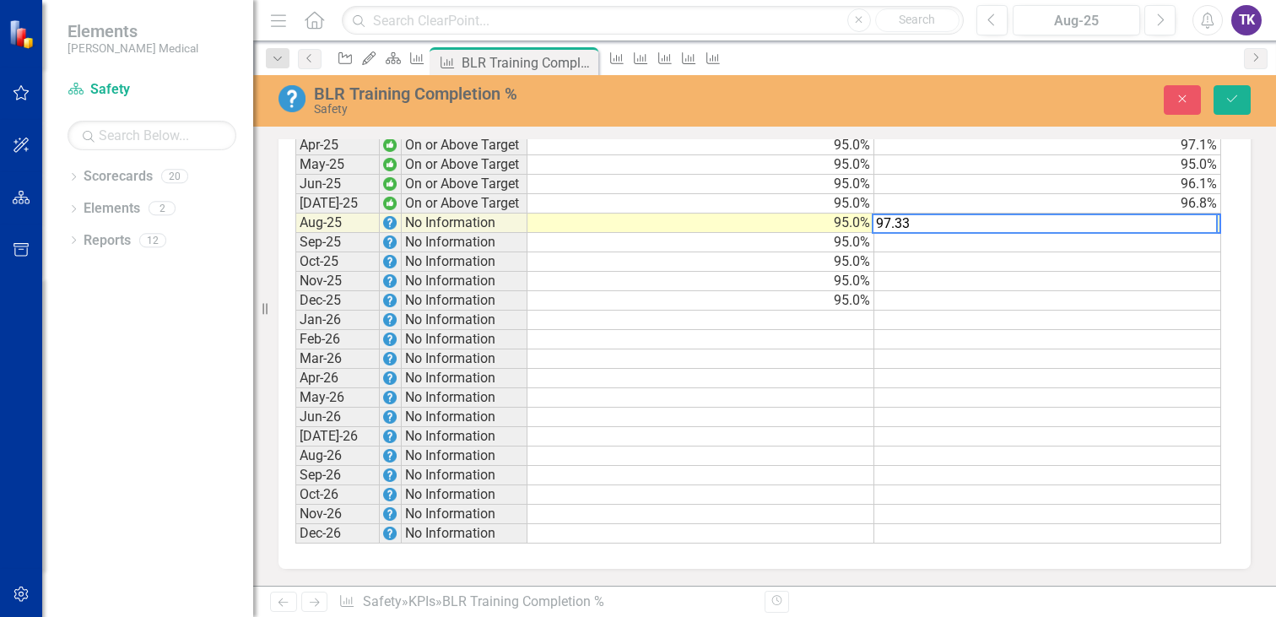
type textarea "97.33"
click at [1129, 314] on td at bounding box center [1047, 320] width 347 height 19
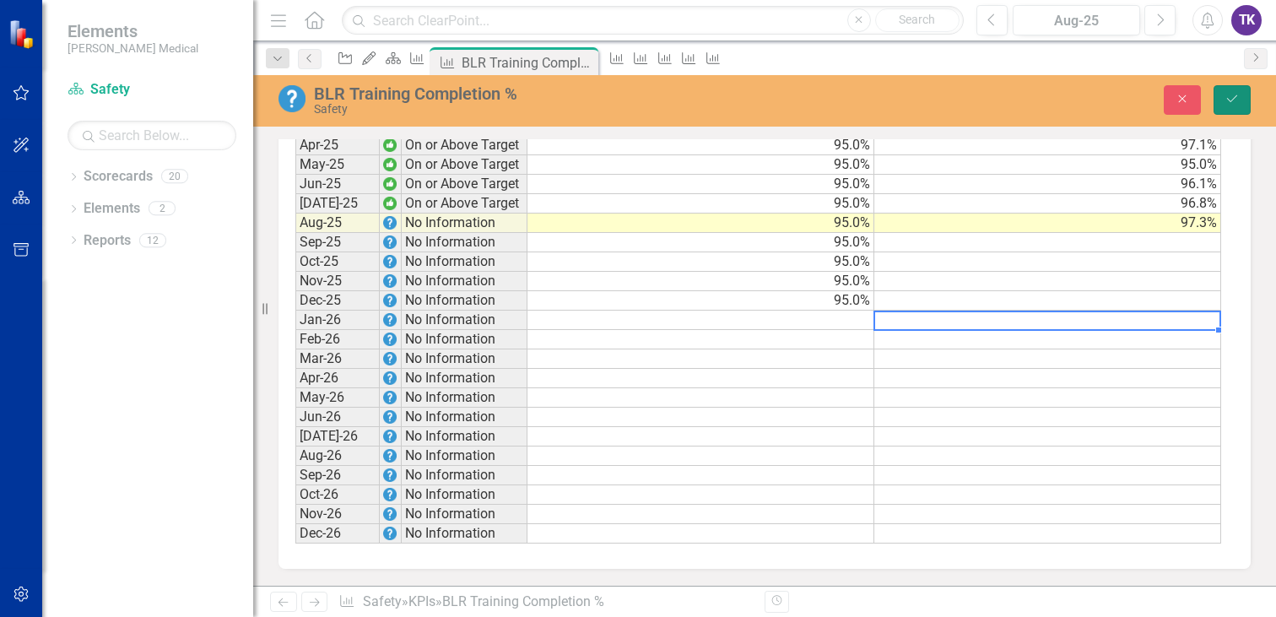
click at [1238, 102] on icon "Save" at bounding box center [1232, 99] width 15 height 12
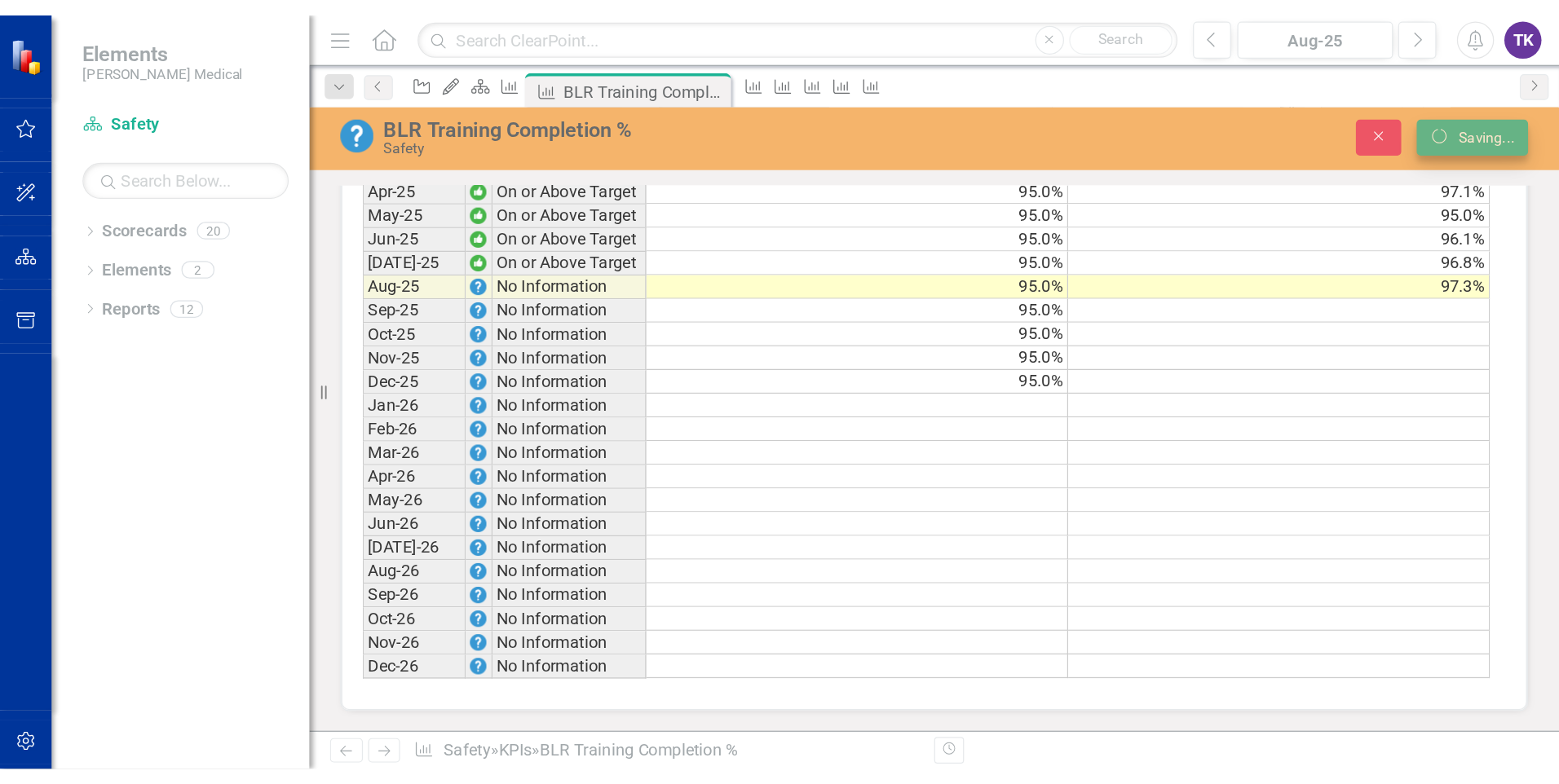
scroll to position [1250, 0]
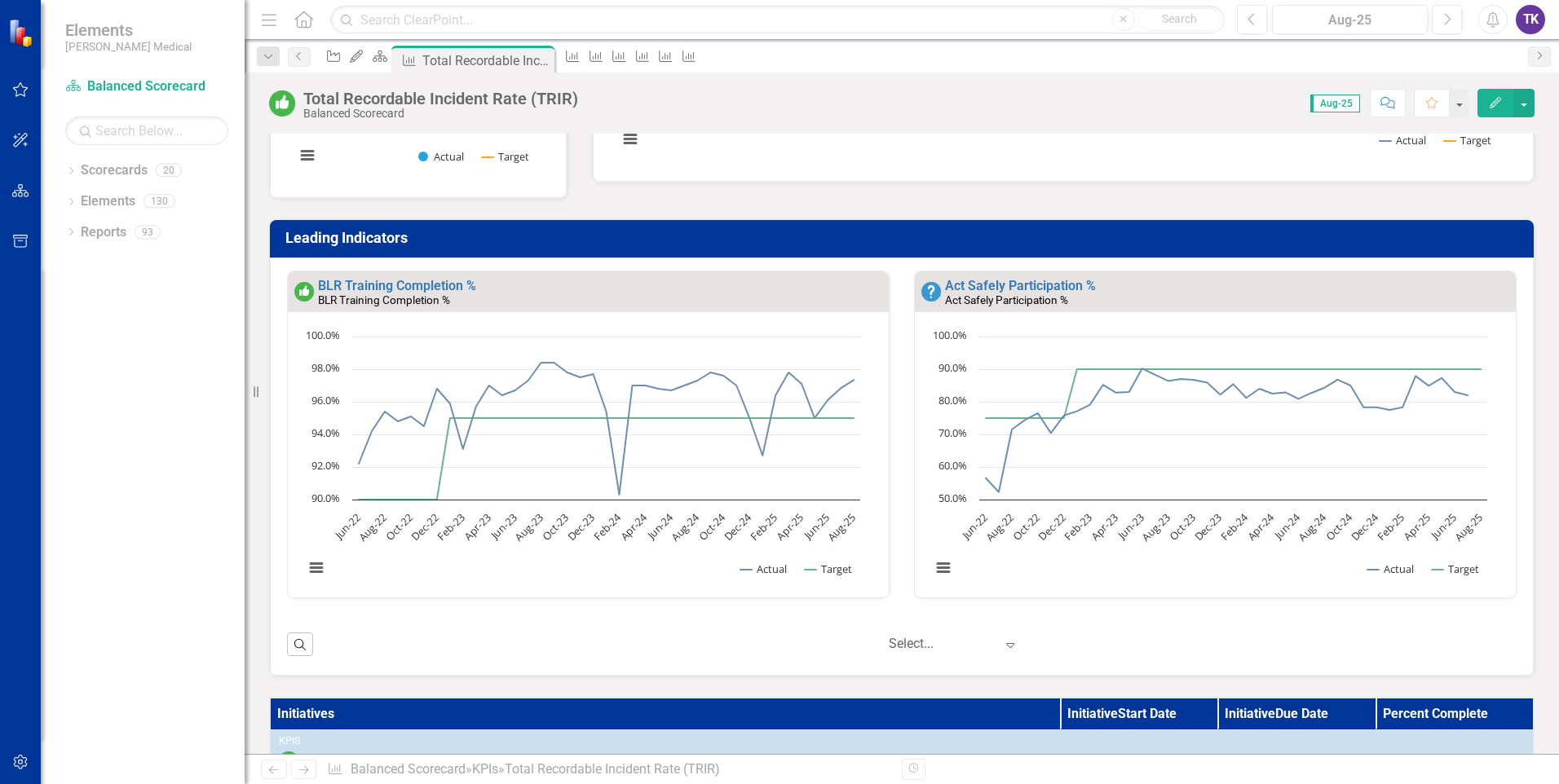
scroll to position [401, 0]
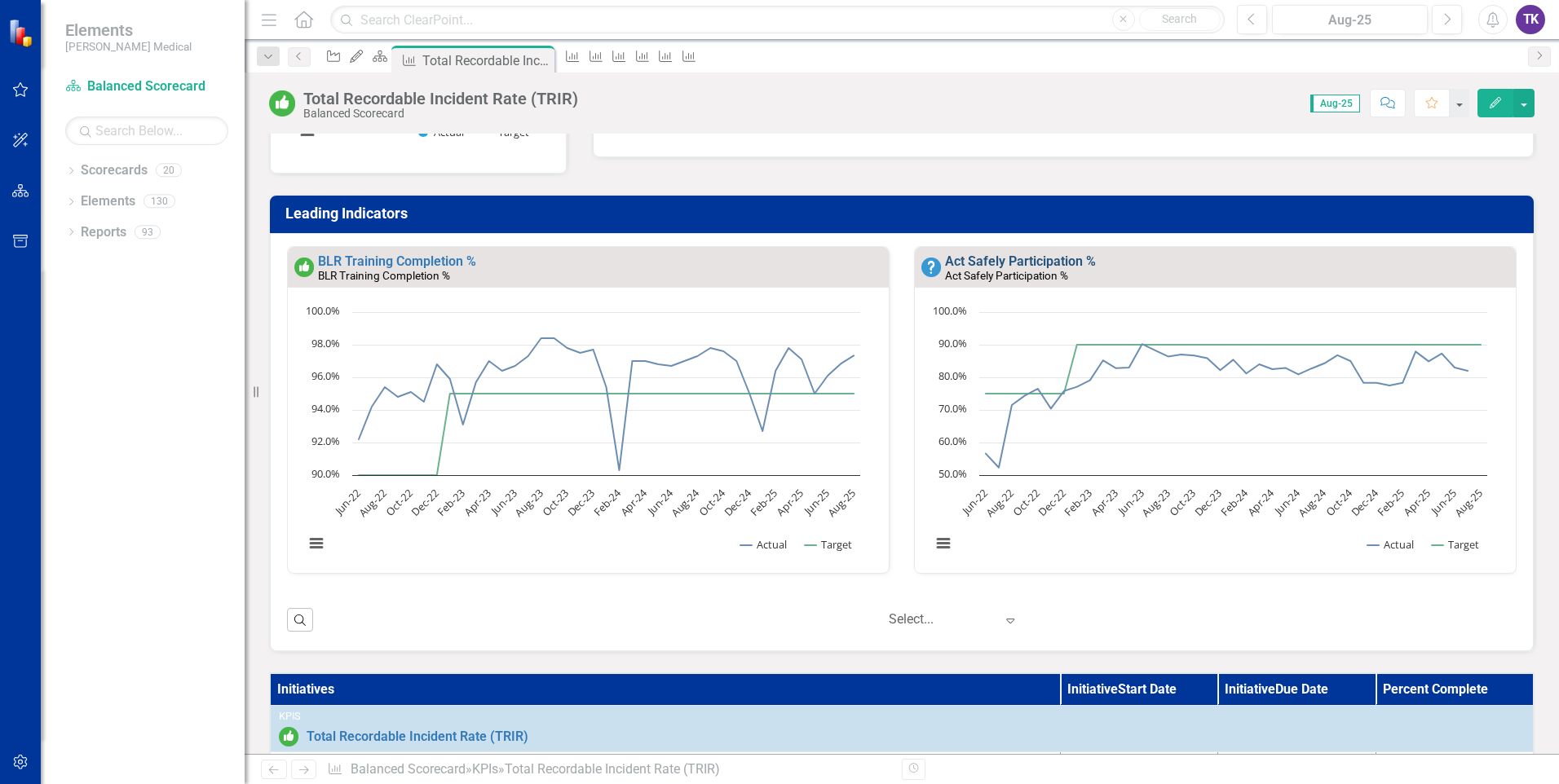
click at [1036, 266] on link "Act Safely Participation %" at bounding box center [1020, 261] width 151 height 15
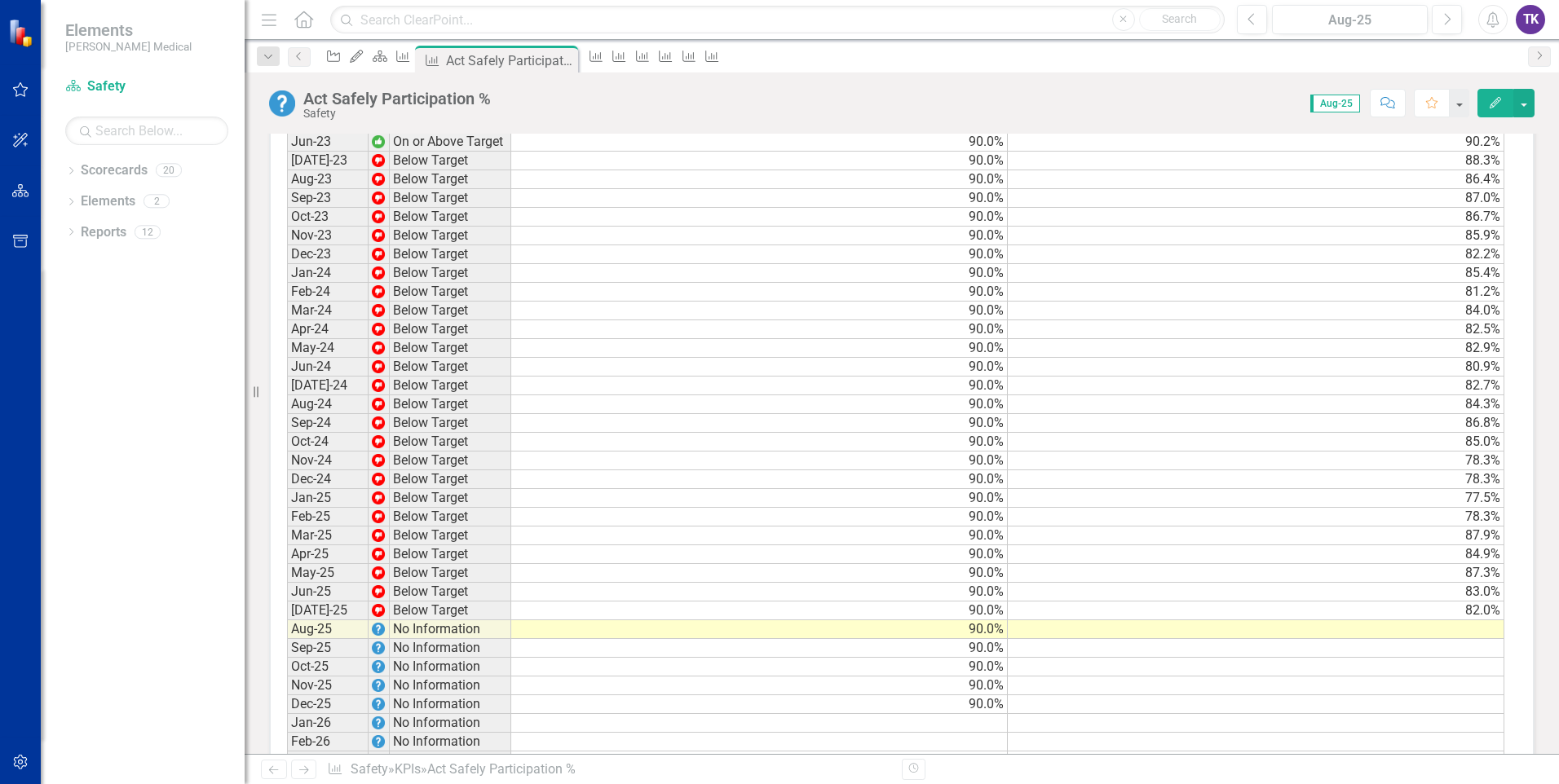
scroll to position [856, 0]
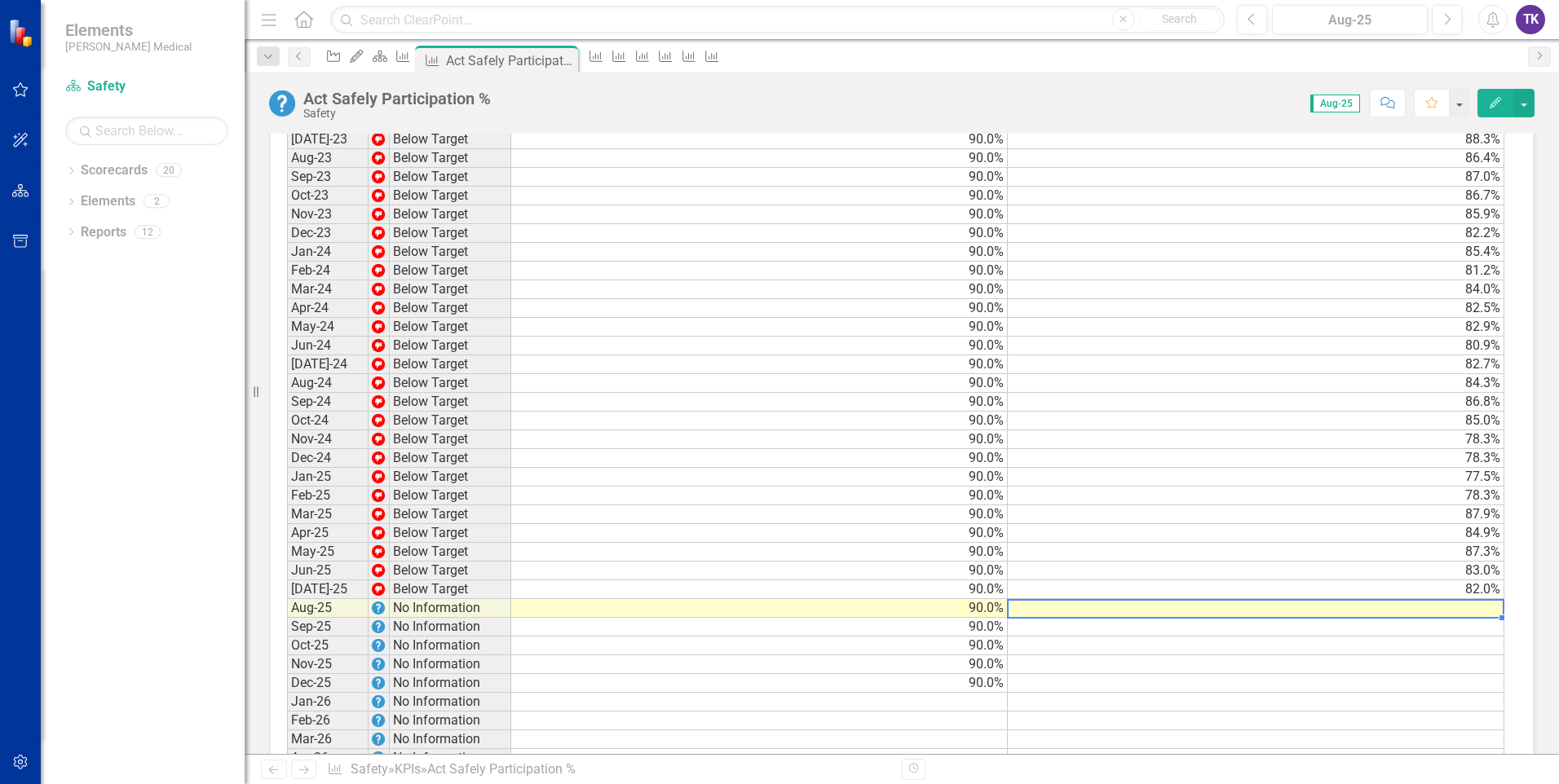
click at [1484, 610] on td at bounding box center [1256, 607] width 496 height 18
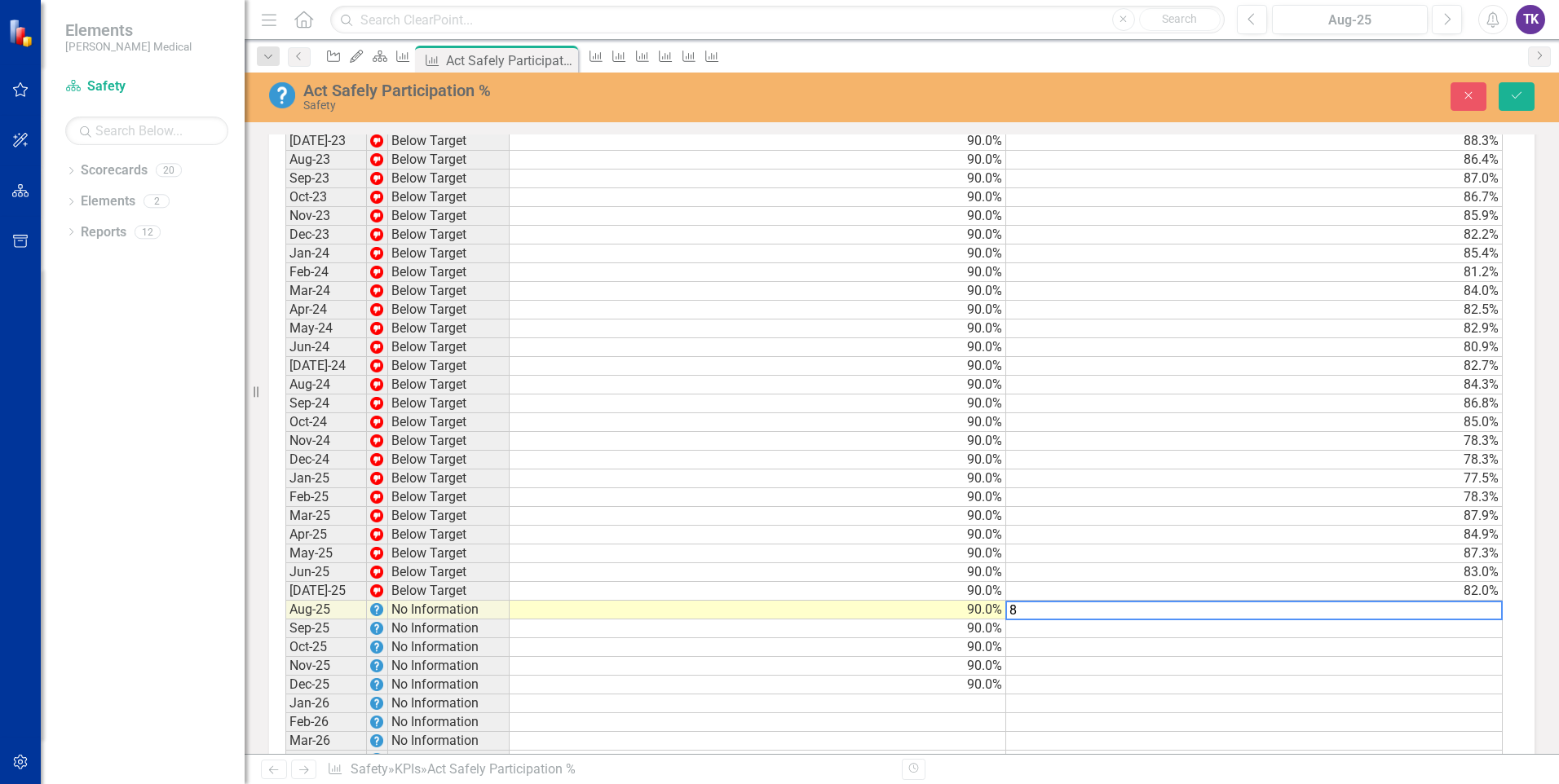
scroll to position [857, 0]
type textarea "82"
click at [1400, 659] on td at bounding box center [1257, 664] width 498 height 18
click at [1514, 100] on icon "Save" at bounding box center [1516, 96] width 14 height 12
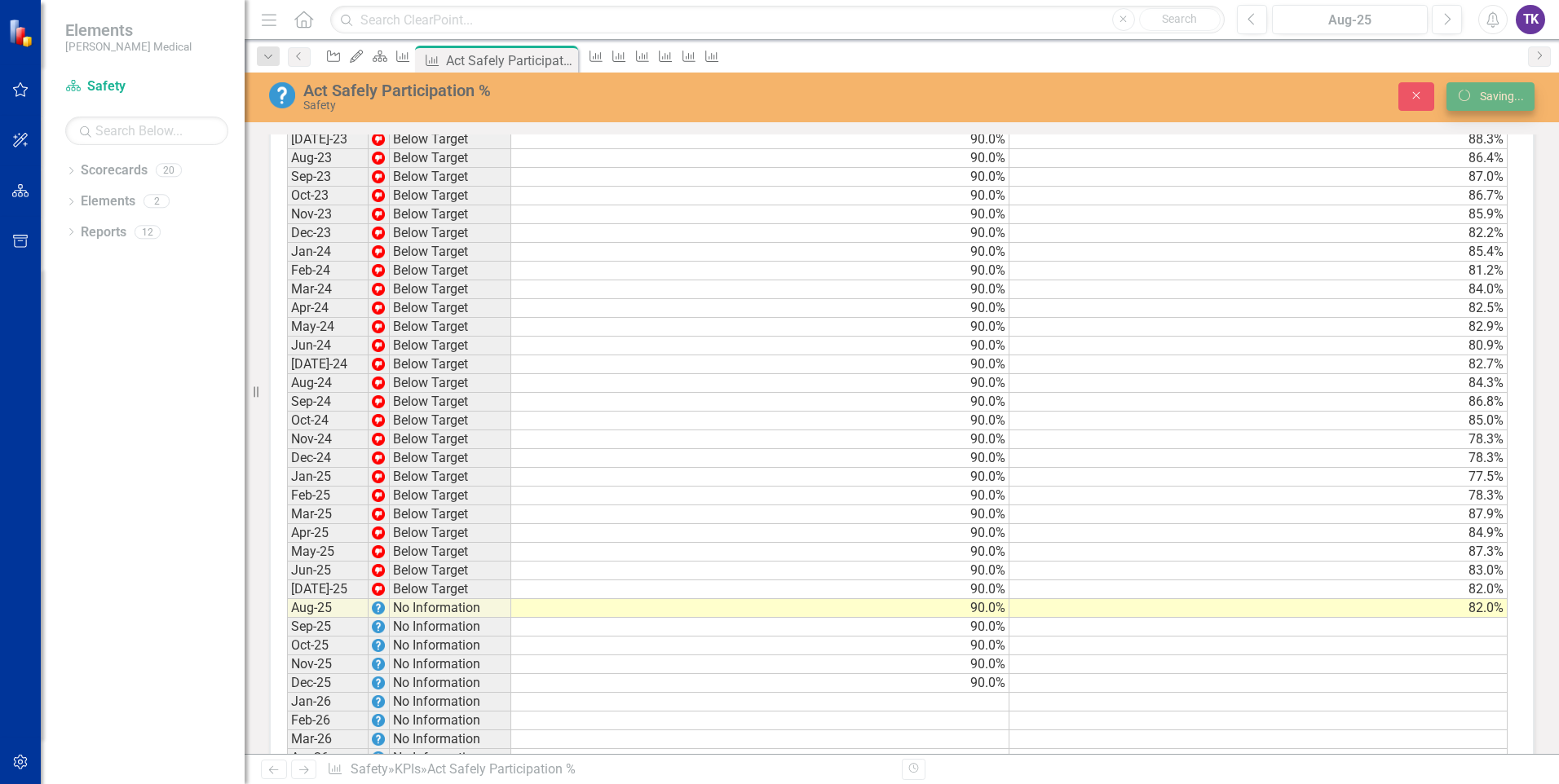
scroll to position [856, 0]
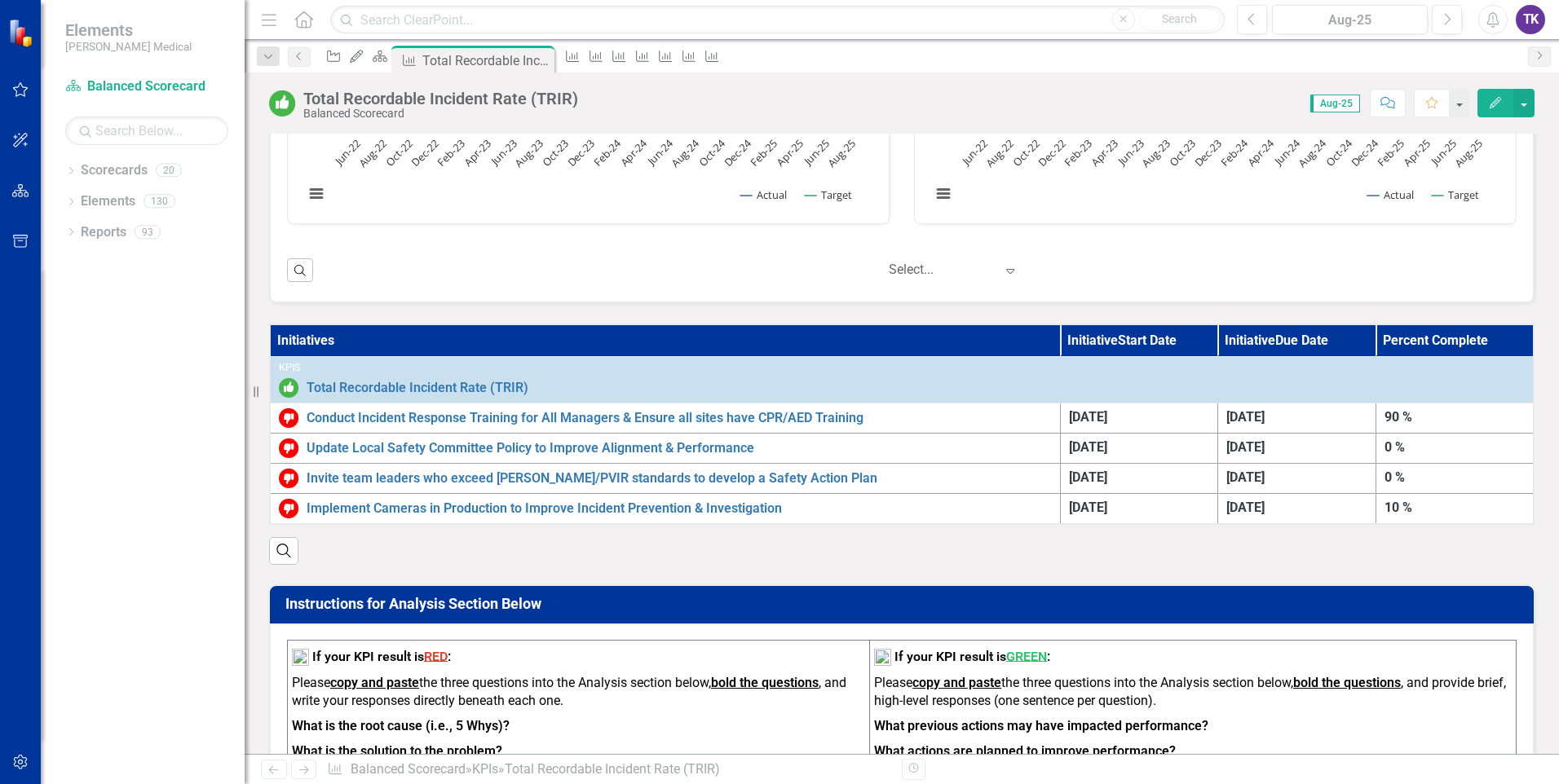
scroll to position [815, 0]
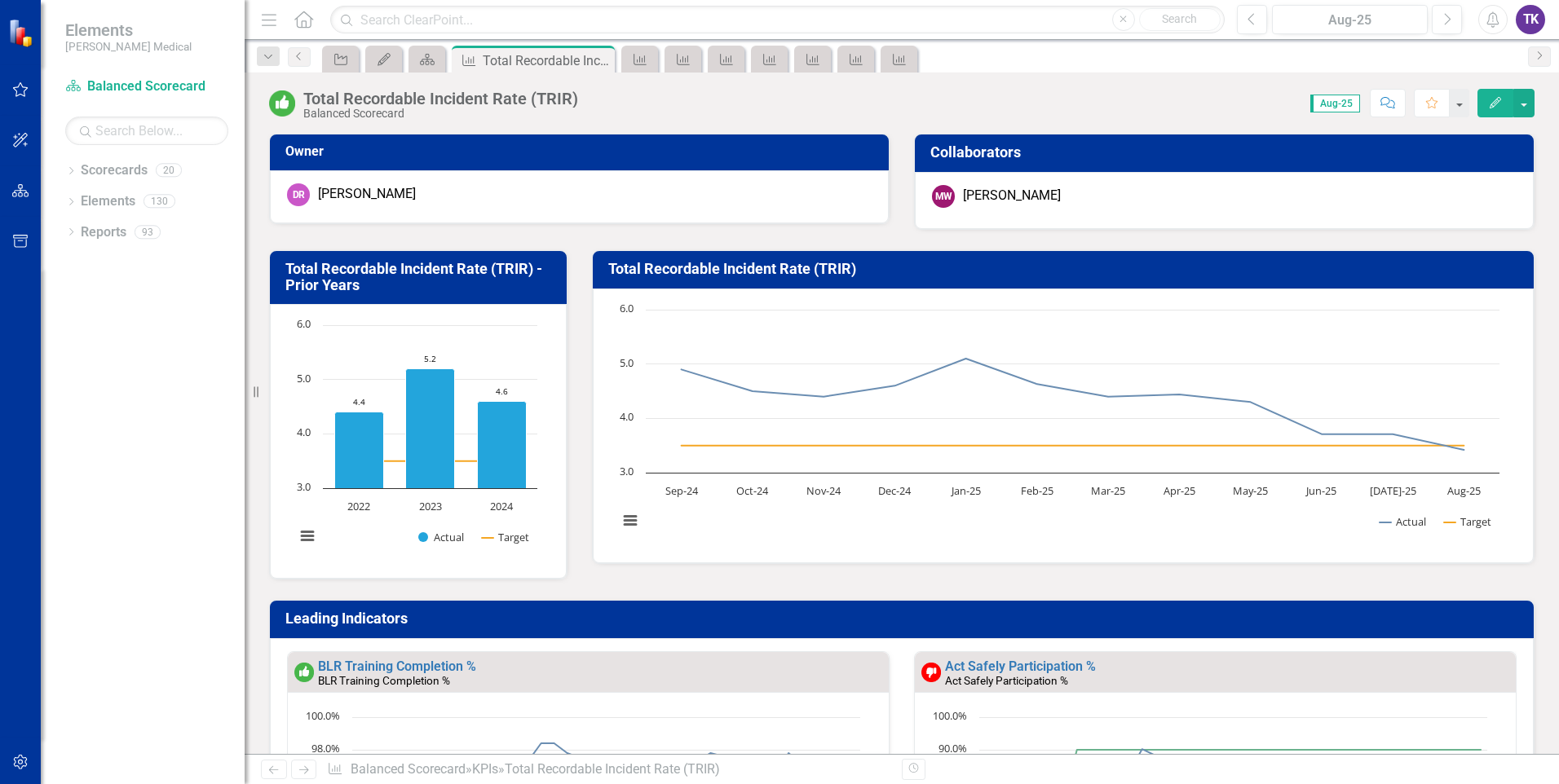
scroll to position [1, 0]
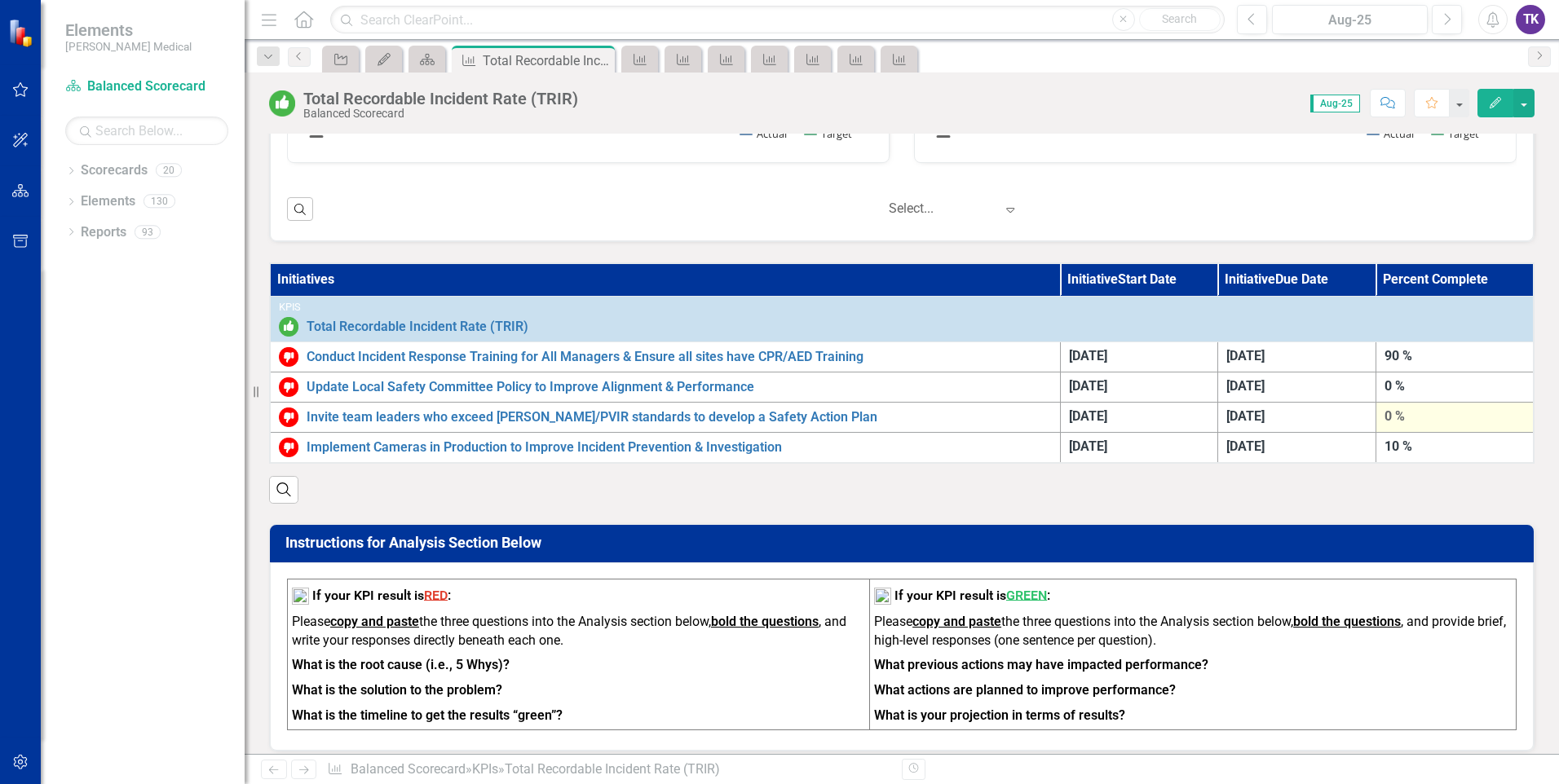
click at [1384, 410] on div "0 %" at bounding box center [1454, 416] width 140 height 18
click at [1442, 415] on div "0 %" at bounding box center [1454, 416] width 140 height 18
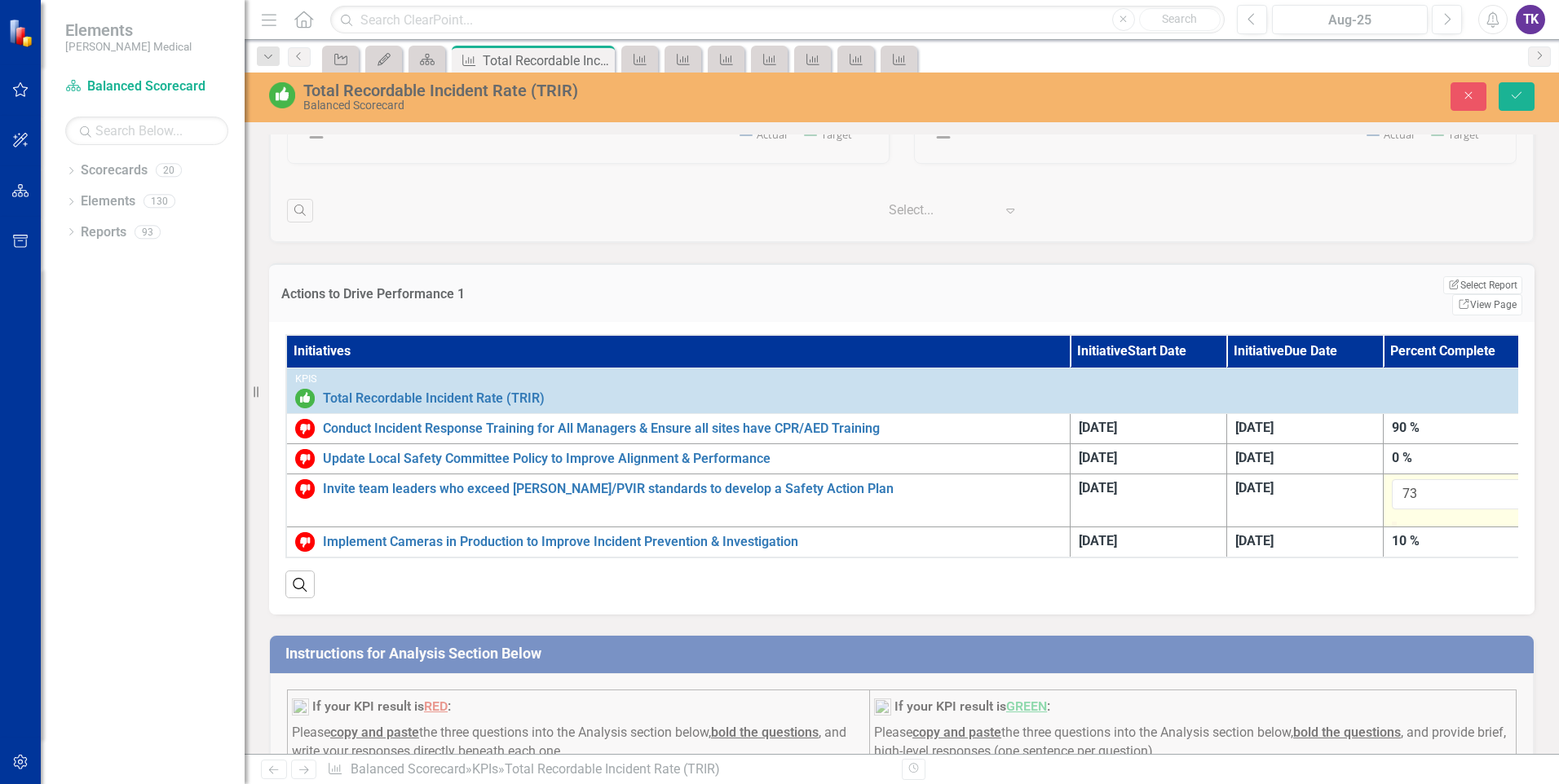
type input "75"
drag, startPoint x: 1402, startPoint y: 519, endPoint x: 1496, endPoint y: 516, distance: 94.0
click at [1487, 521] on div at bounding box center [1487, 521] width 0 height 0
click at [1411, 599] on div "Search" at bounding box center [901, 577] width 1233 height 40
click at [1523, 101] on button "Save" at bounding box center [1516, 97] width 36 height 29
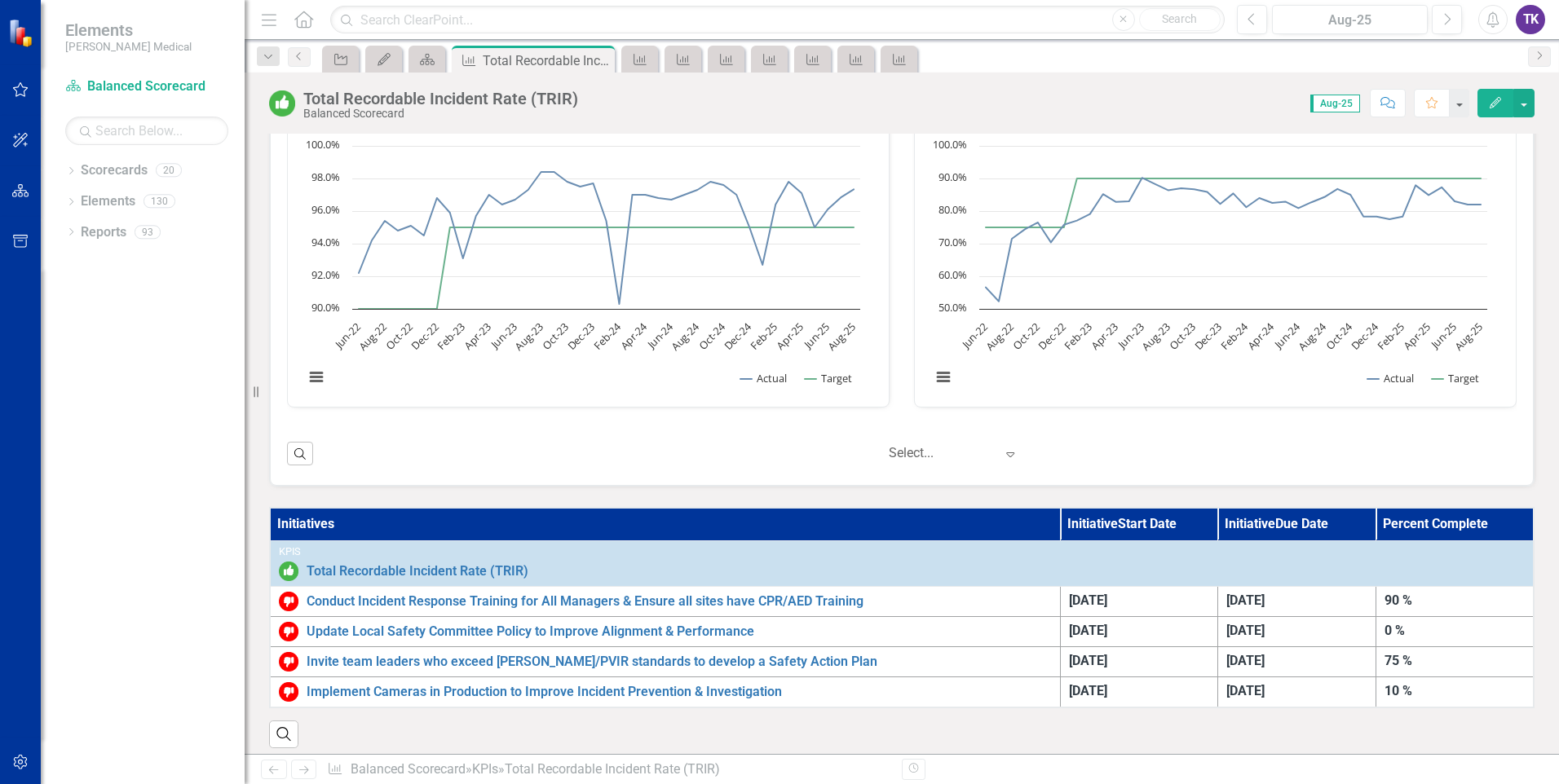
scroll to position [0, 0]
